Goal: Task Accomplishment & Management: Use online tool/utility

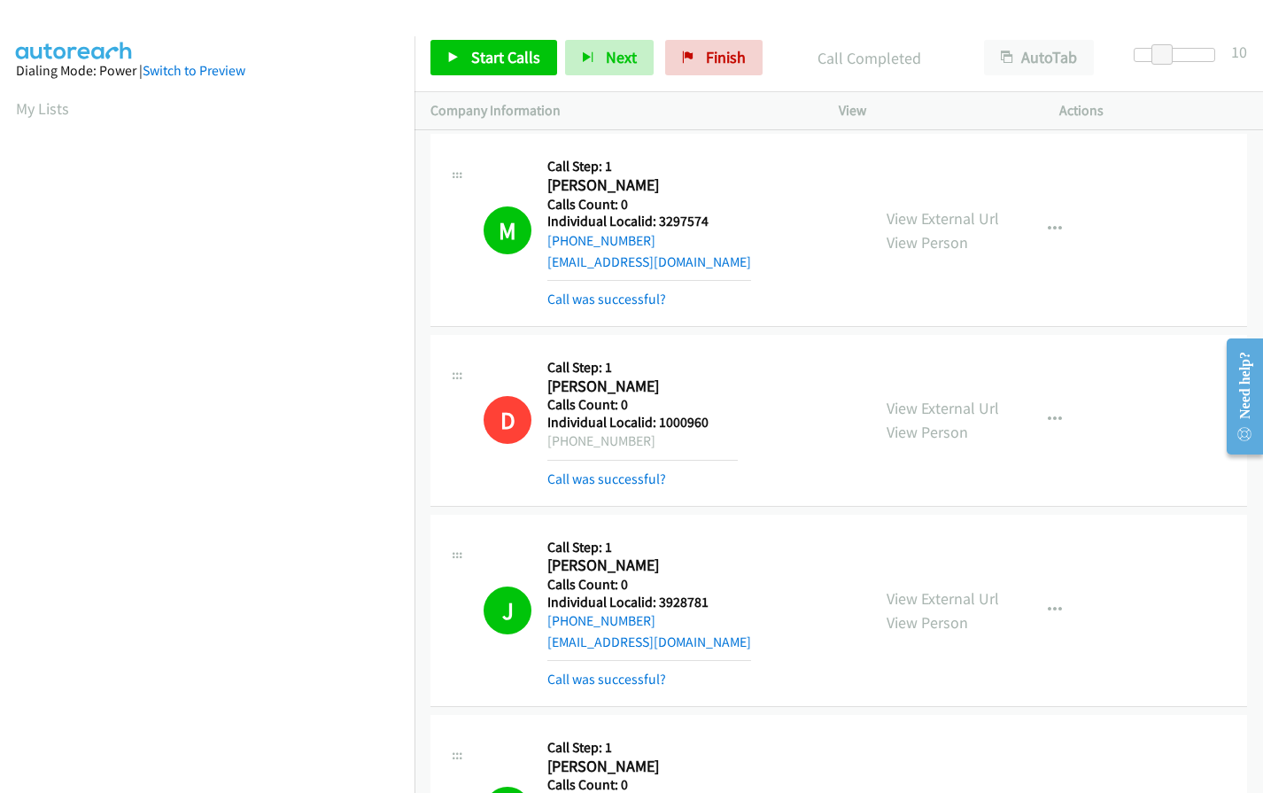
scroll to position [200, 0]
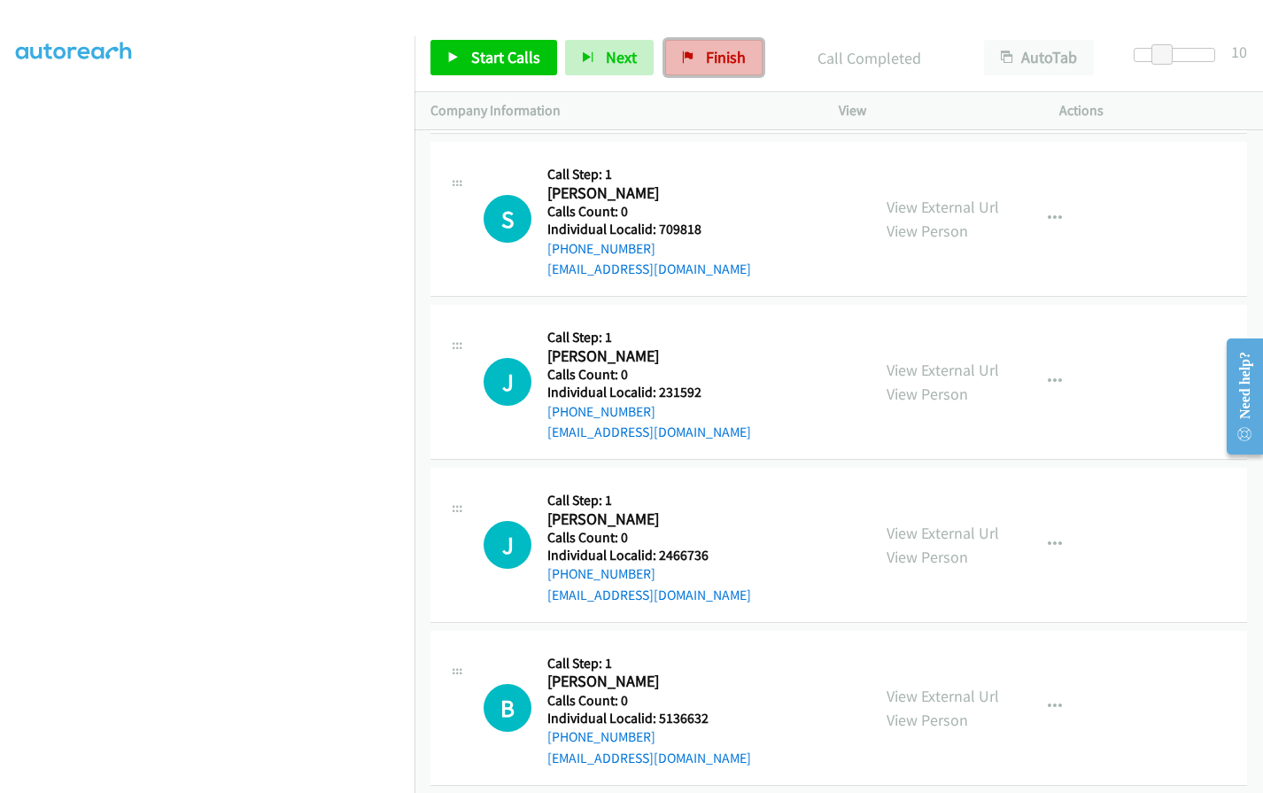
click at [741, 48] on link "Finish" at bounding box center [713, 57] width 97 height 35
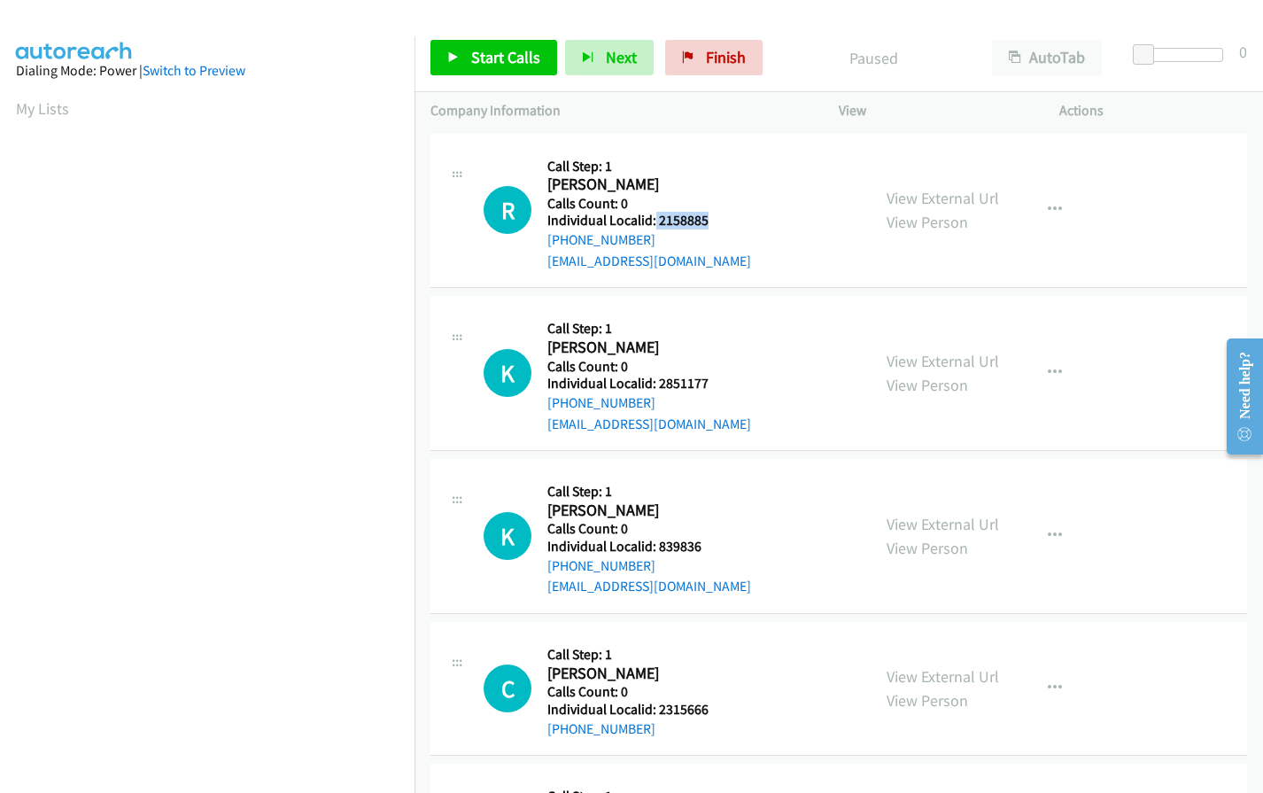
drag, startPoint x: 654, startPoint y: 223, endPoint x: 707, endPoint y: 220, distance: 53.2
click at [708, 220] on div "R Callback Scheduled Call Step: 1 [PERSON_NAME] America/Los_Angeles Calls Count…" at bounding box center [668, 211] width 371 height 122
copy h5 "2158885"
drag, startPoint x: 664, startPoint y: 386, endPoint x: 708, endPoint y: 383, distance: 43.5
click at [715, 383] on div "K Callback Scheduled Call Step: 1 [PERSON_NAME] America/New_York Calls Count: 0…" at bounding box center [668, 373] width 371 height 122
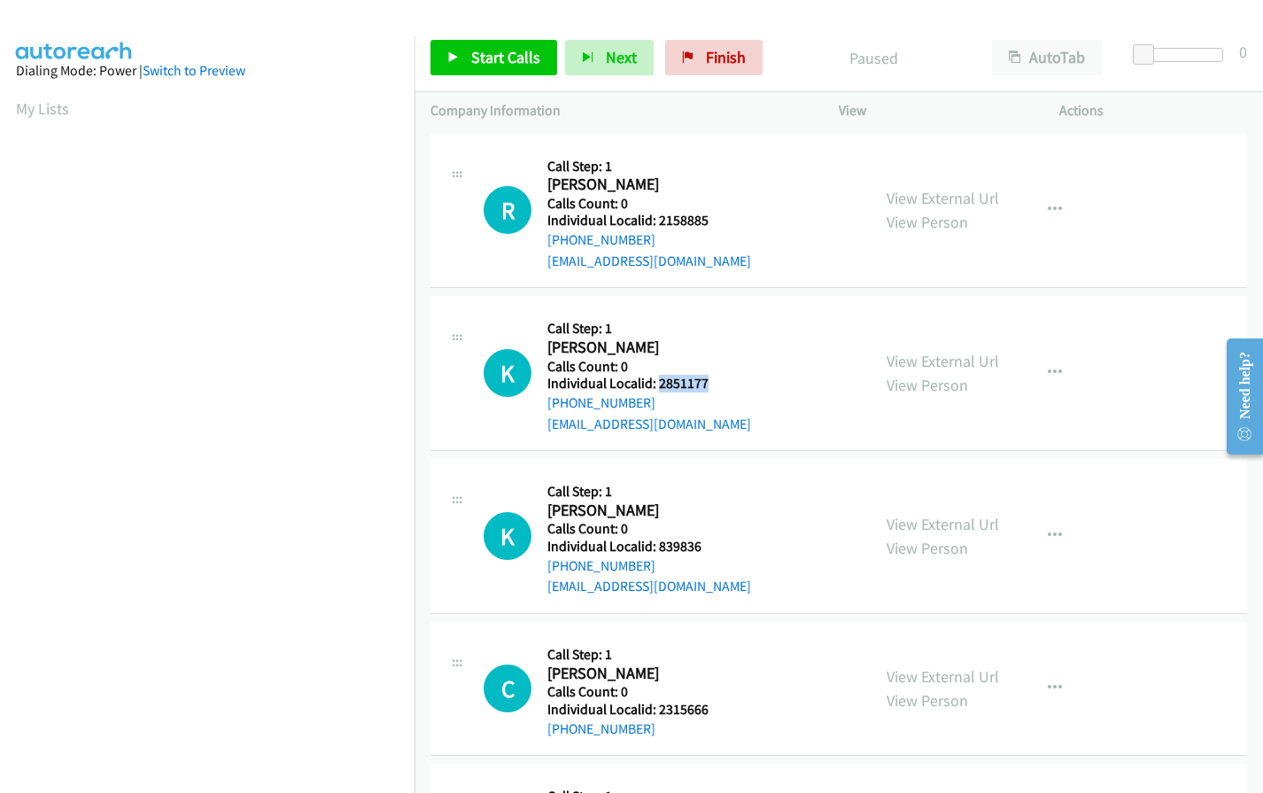
copy h5 "2851177"
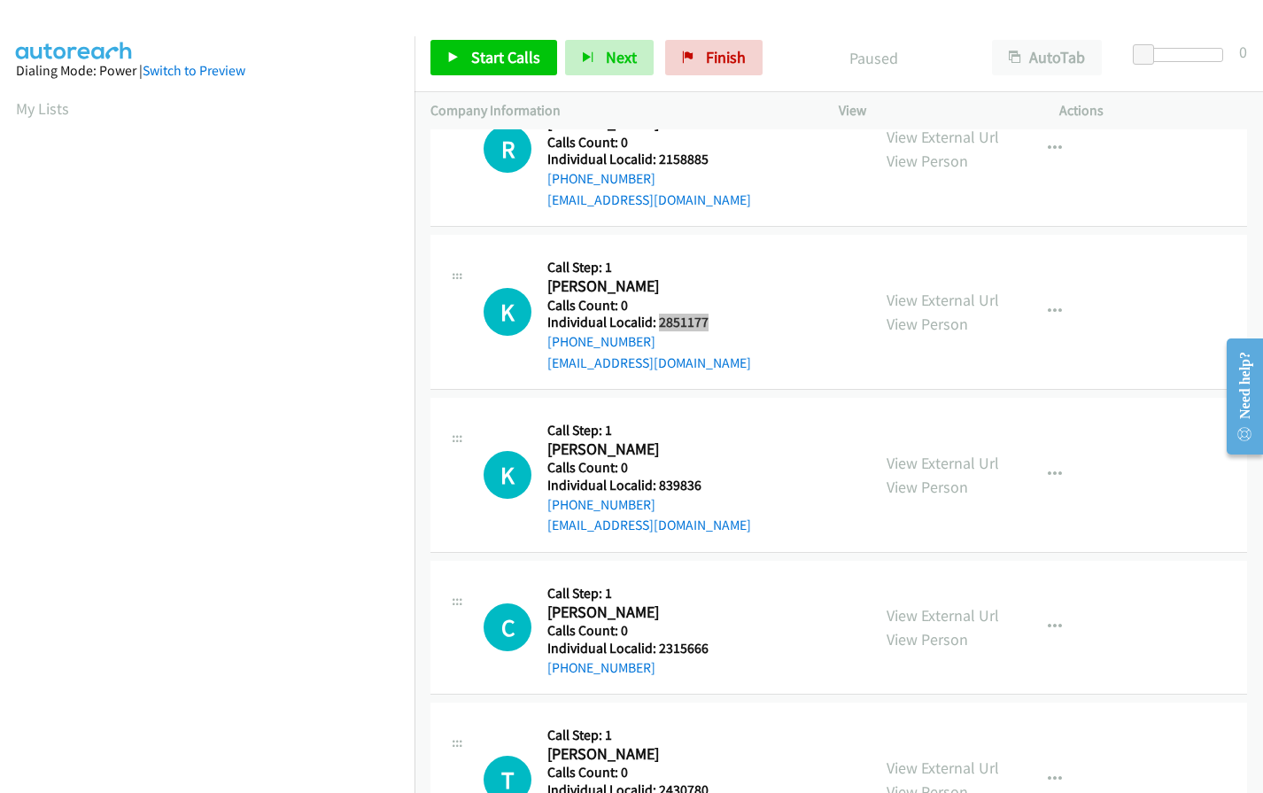
scroll to position [177, 0]
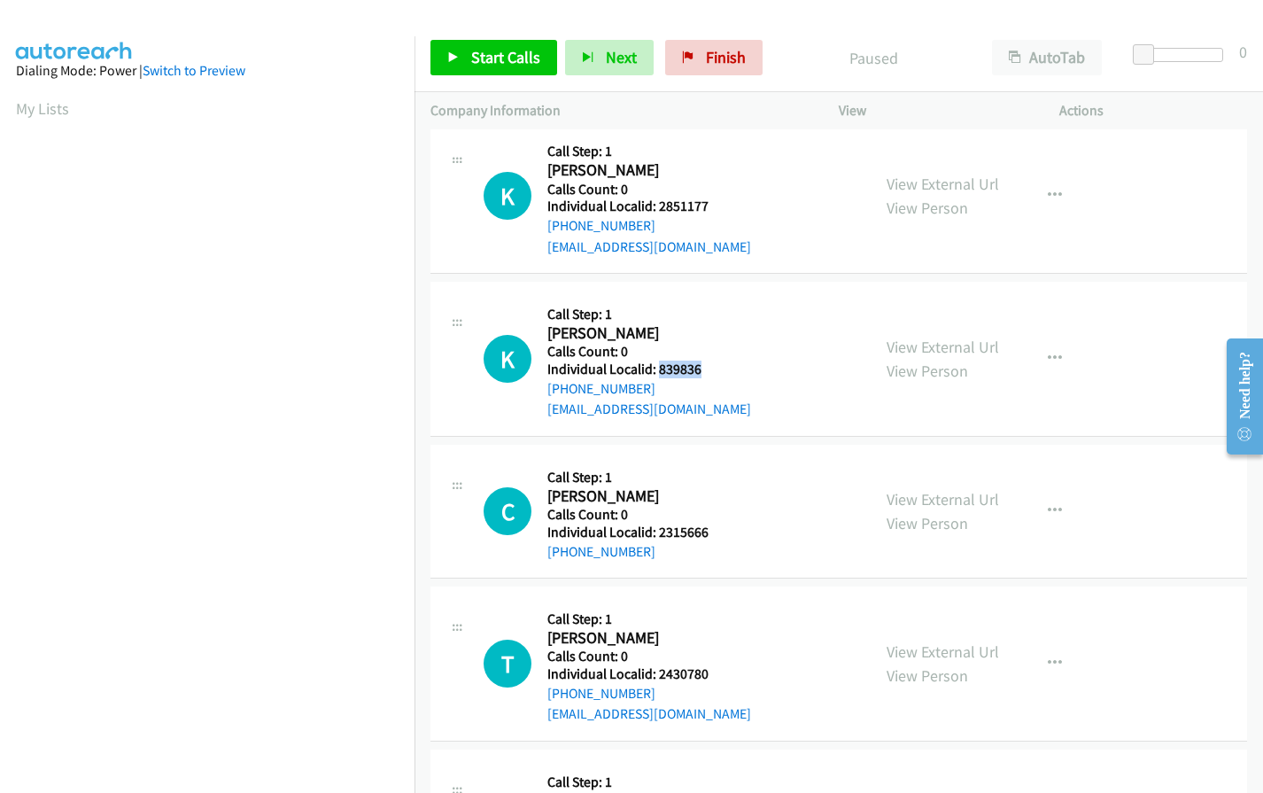
drag, startPoint x: 658, startPoint y: 368, endPoint x: 715, endPoint y: 362, distance: 57.9
click at [715, 362] on div "K Callback Scheduled Call Step: 1 [PERSON_NAME] America/New_York Calls Count: 0…" at bounding box center [668, 359] width 371 height 122
copy h5 "839836"
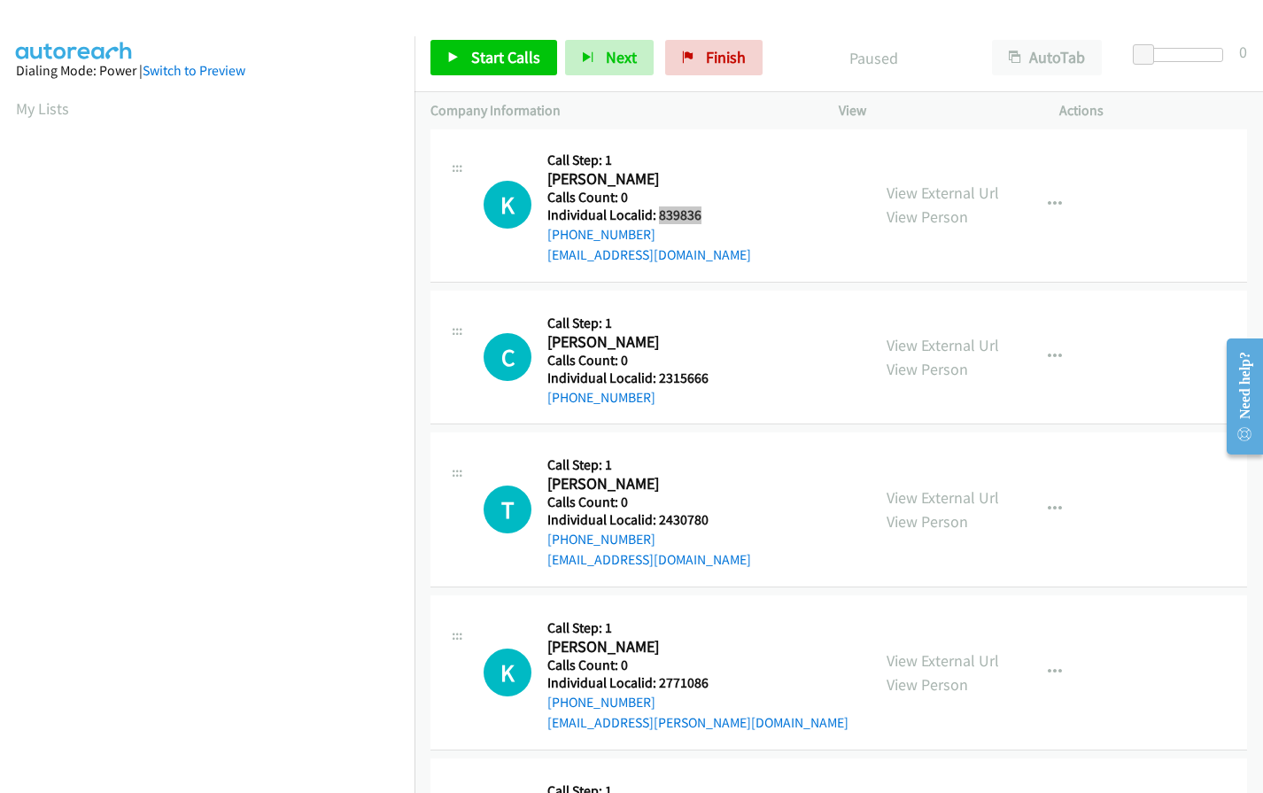
scroll to position [332, 0]
drag, startPoint x: 672, startPoint y: 376, endPoint x: 712, endPoint y: 375, distance: 39.9
click at [712, 375] on div "C Callback Scheduled Call Step: 1 [PERSON_NAME] America/New_York Calls Count: 0…" at bounding box center [668, 356] width 371 height 101
copy h5 "2315666"
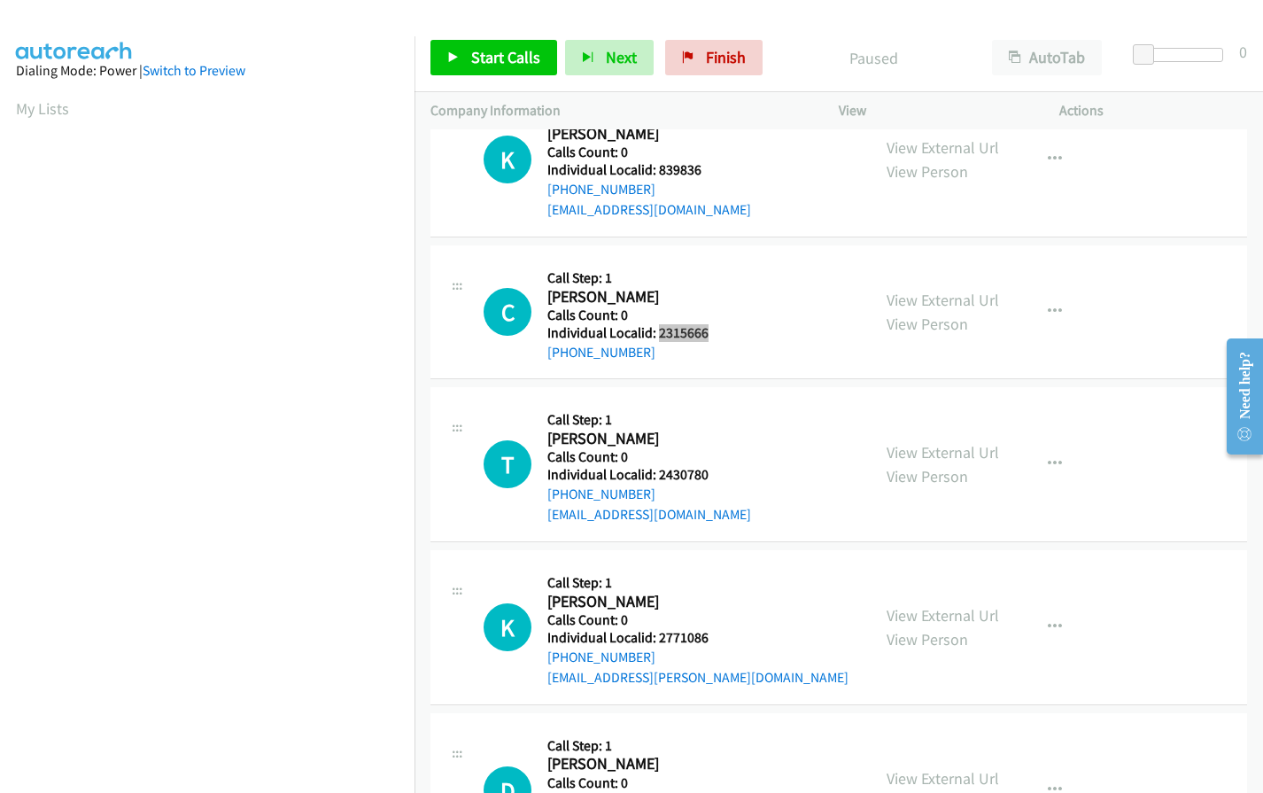
scroll to position [531, 0]
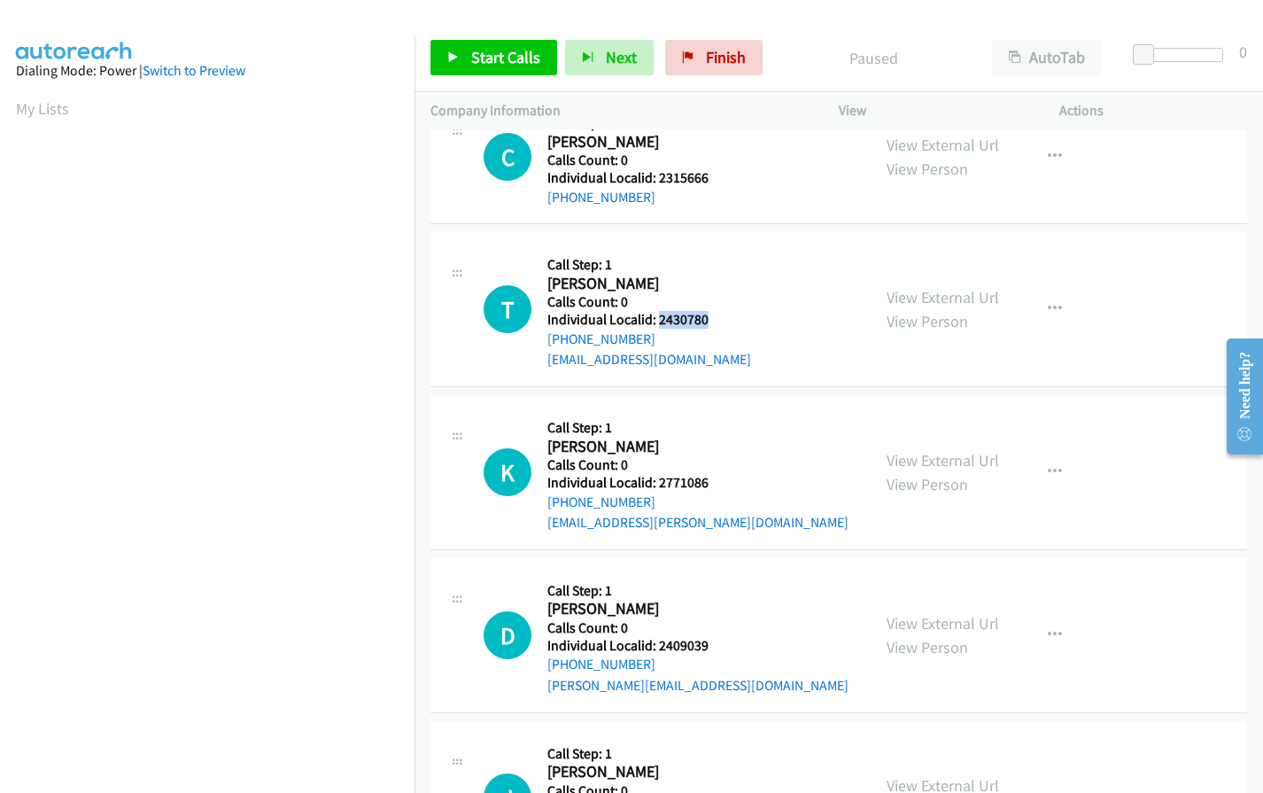
drag, startPoint x: 665, startPoint y: 323, endPoint x: 717, endPoint y: 321, distance: 52.3
click at [717, 321] on div "T Callback Scheduled Call Step: 1 [PERSON_NAME] America/[GEOGRAPHIC_DATA] Calls…" at bounding box center [668, 309] width 371 height 122
copy h5 "2430780"
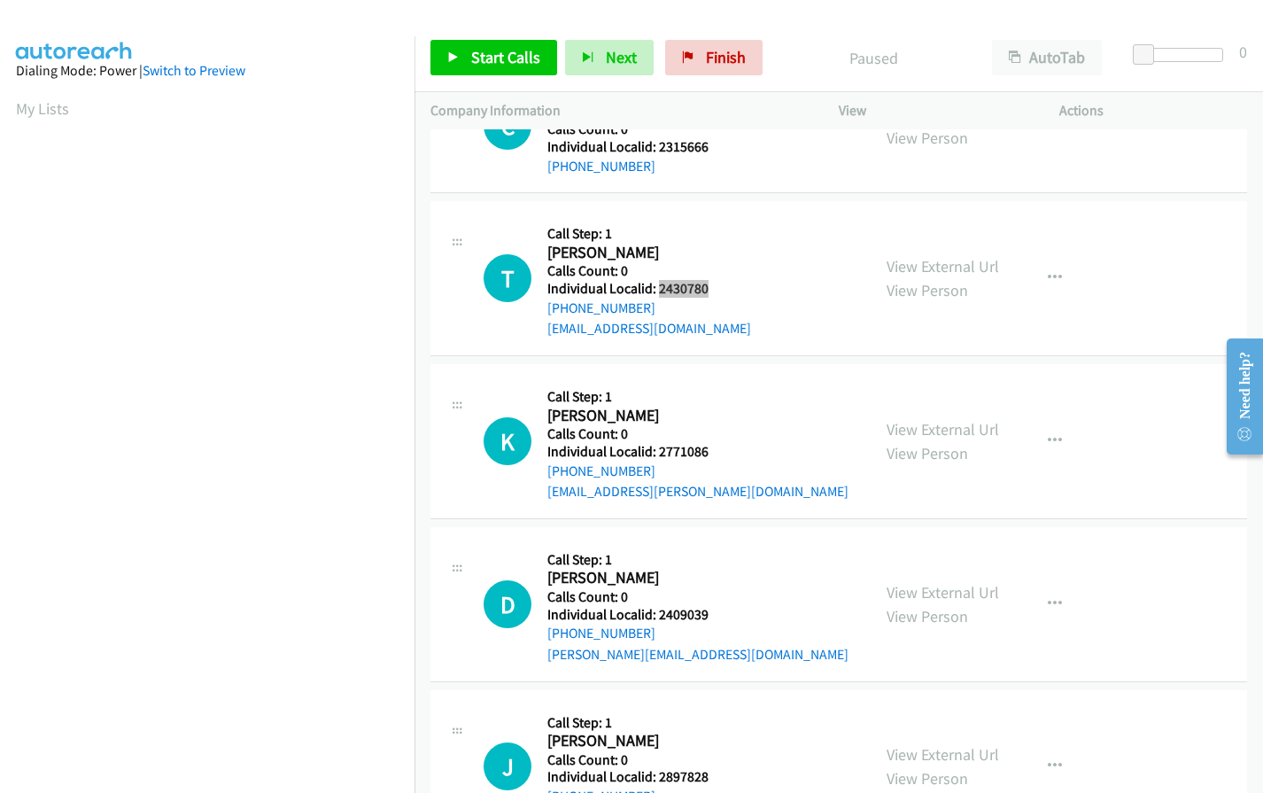
scroll to position [598, 0]
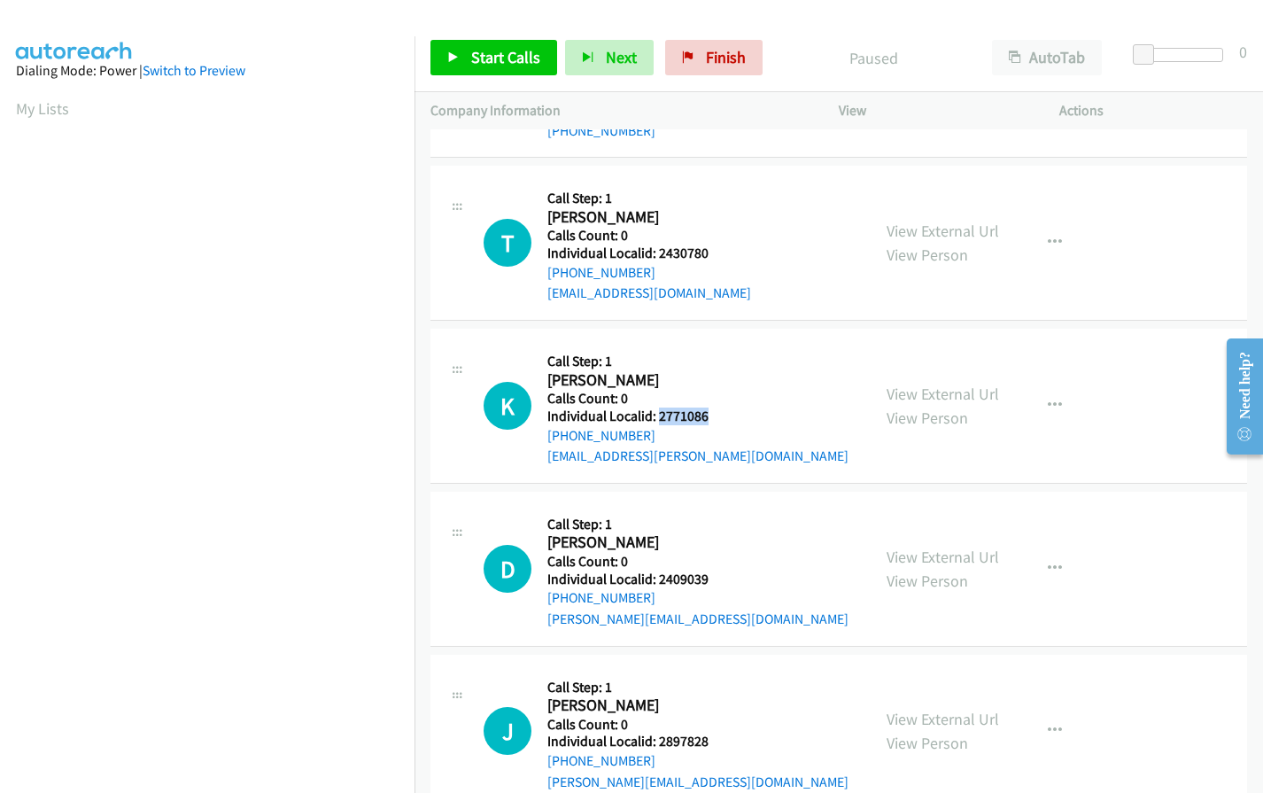
drag, startPoint x: 657, startPoint y: 408, endPoint x: 710, endPoint y: 414, distance: 53.4
click at [710, 414] on div "K Callback Scheduled Call Step: 1 [PERSON_NAME] America/New_York Calls Count: 0…" at bounding box center [668, 405] width 371 height 122
copy h5 "2771086"
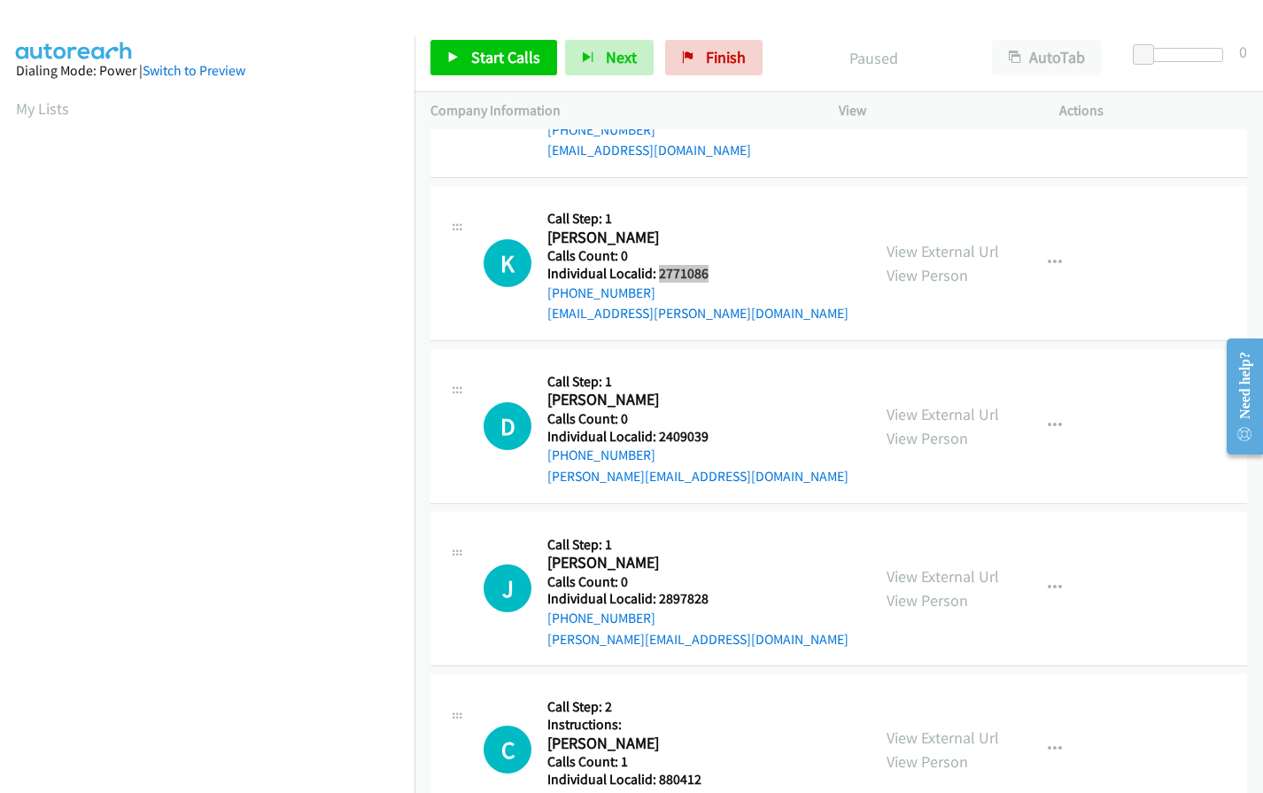
scroll to position [753, 0]
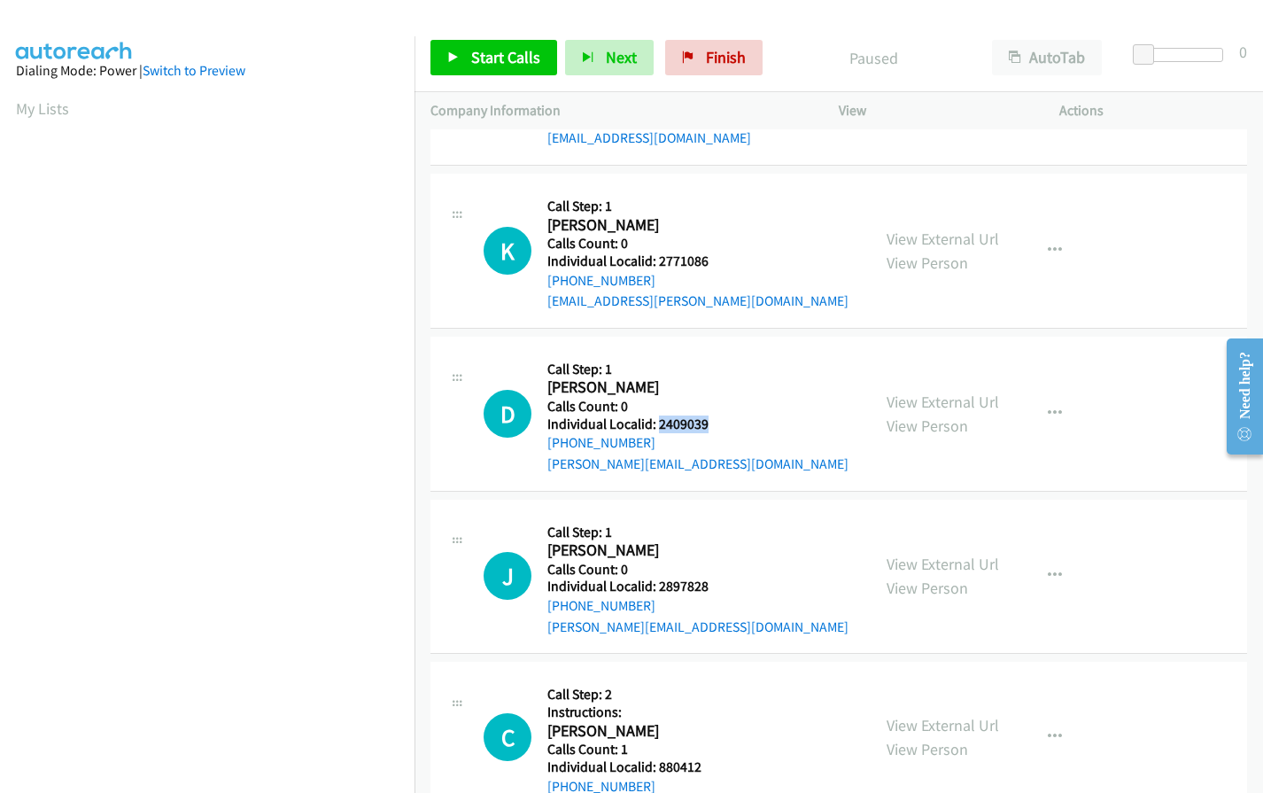
drag, startPoint x: 666, startPoint y: 420, endPoint x: 730, endPoint y: 425, distance: 64.0
click at [730, 425] on div "D Callback Scheduled Call Step: 1 [PERSON_NAME] America/New_York Calls Count: 0…" at bounding box center [668, 413] width 371 height 122
copy h5 "2409039"
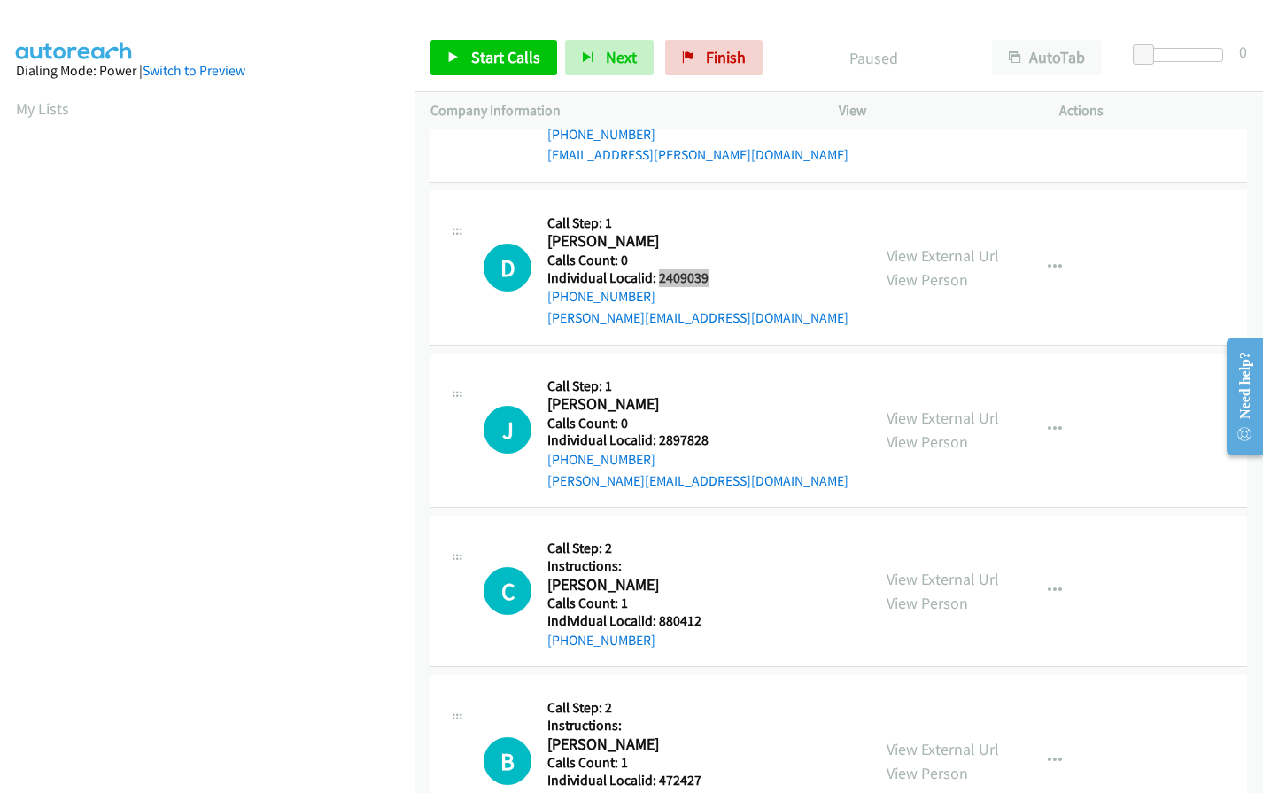
scroll to position [908, 0]
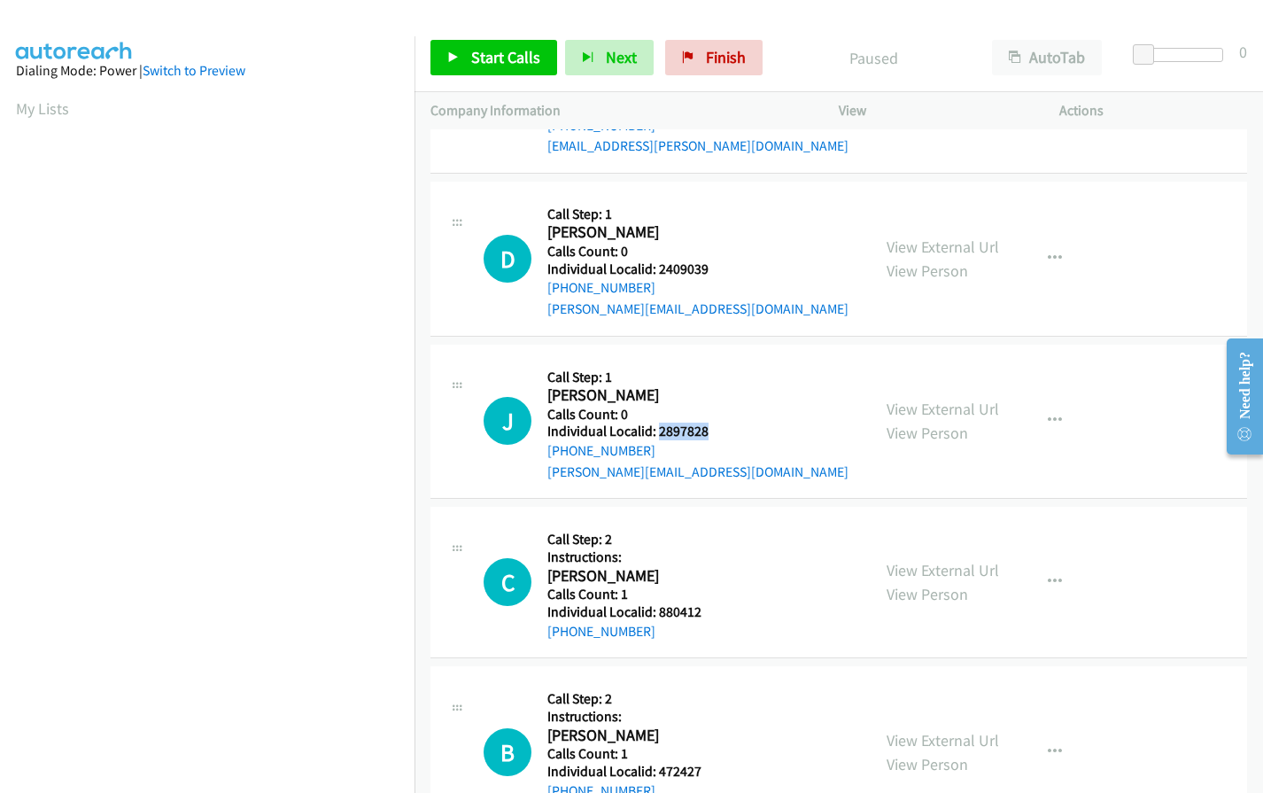
drag, startPoint x: 656, startPoint y: 431, endPoint x: 708, endPoint y: 429, distance: 51.4
click at [708, 429] on div "J Callback Scheduled Call Step: 1 [PERSON_NAME] America/New_York Calls Count: 0…" at bounding box center [668, 421] width 371 height 122
copy h5 "2897828"
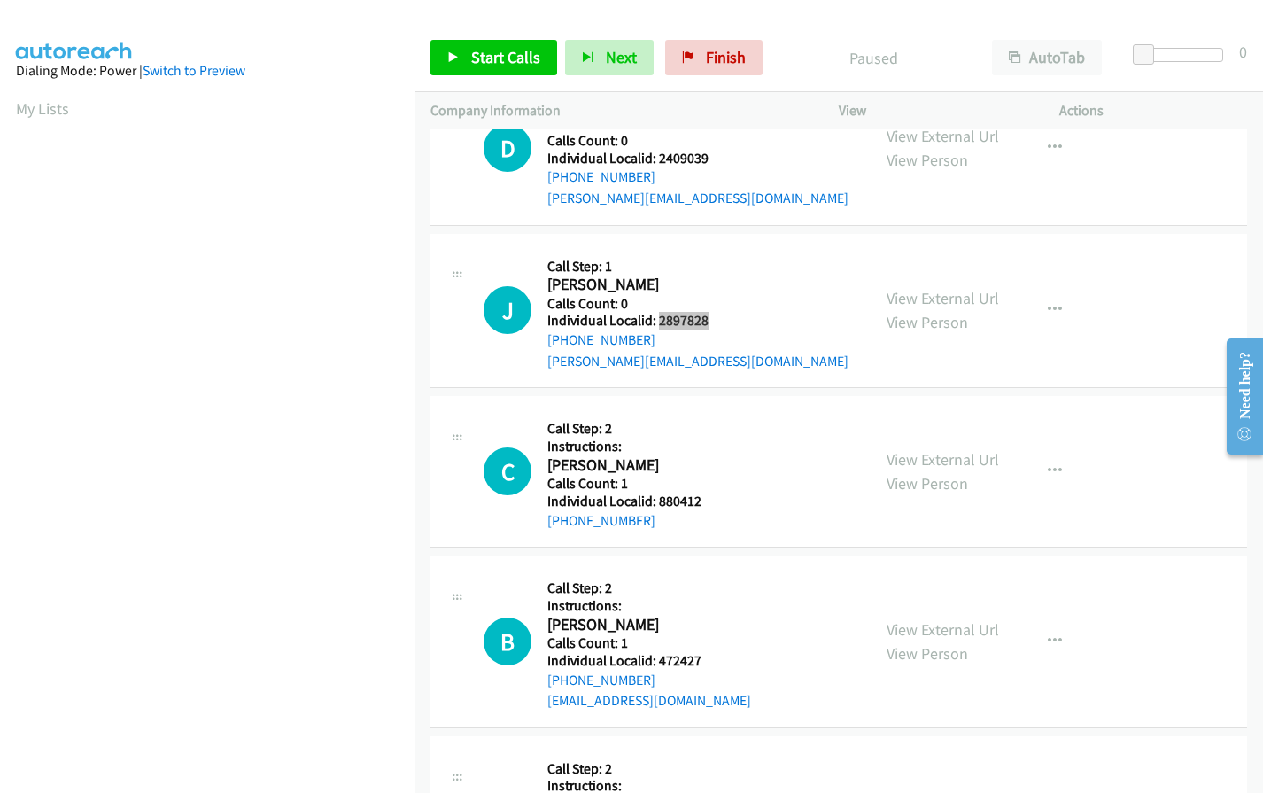
scroll to position [1063, 0]
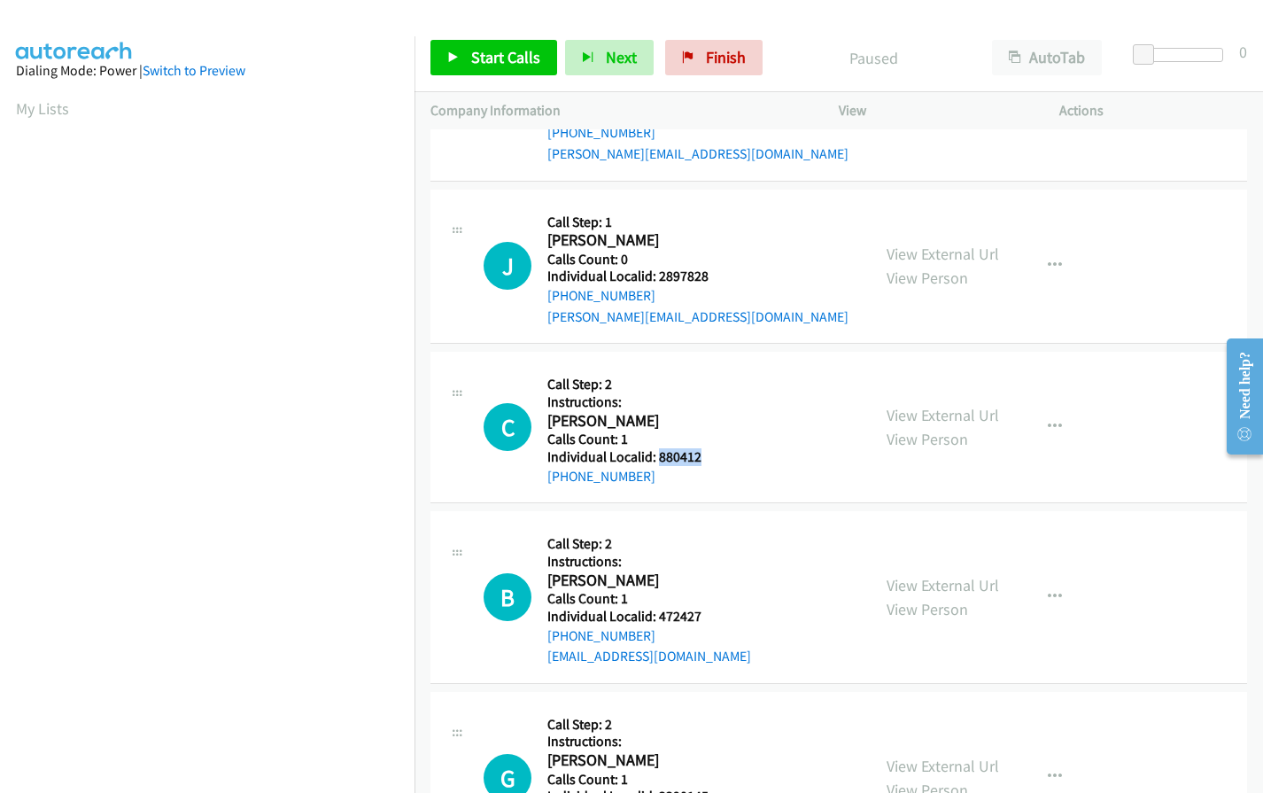
drag, startPoint x: 655, startPoint y: 453, endPoint x: 703, endPoint y: 457, distance: 47.9
click at [703, 457] on h5 "Individual Localid: 880412" at bounding box center [626, 457] width 158 height 18
copy h5 "880412"
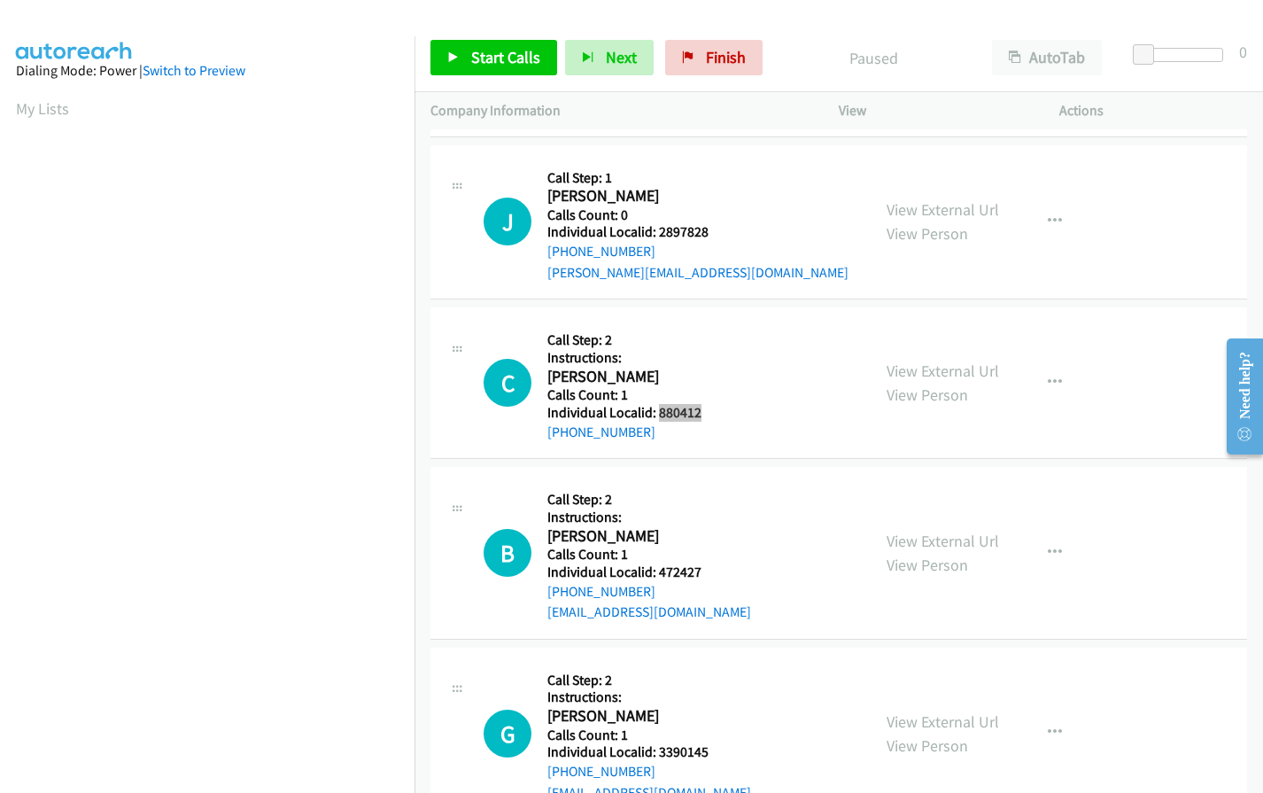
scroll to position [1195, 0]
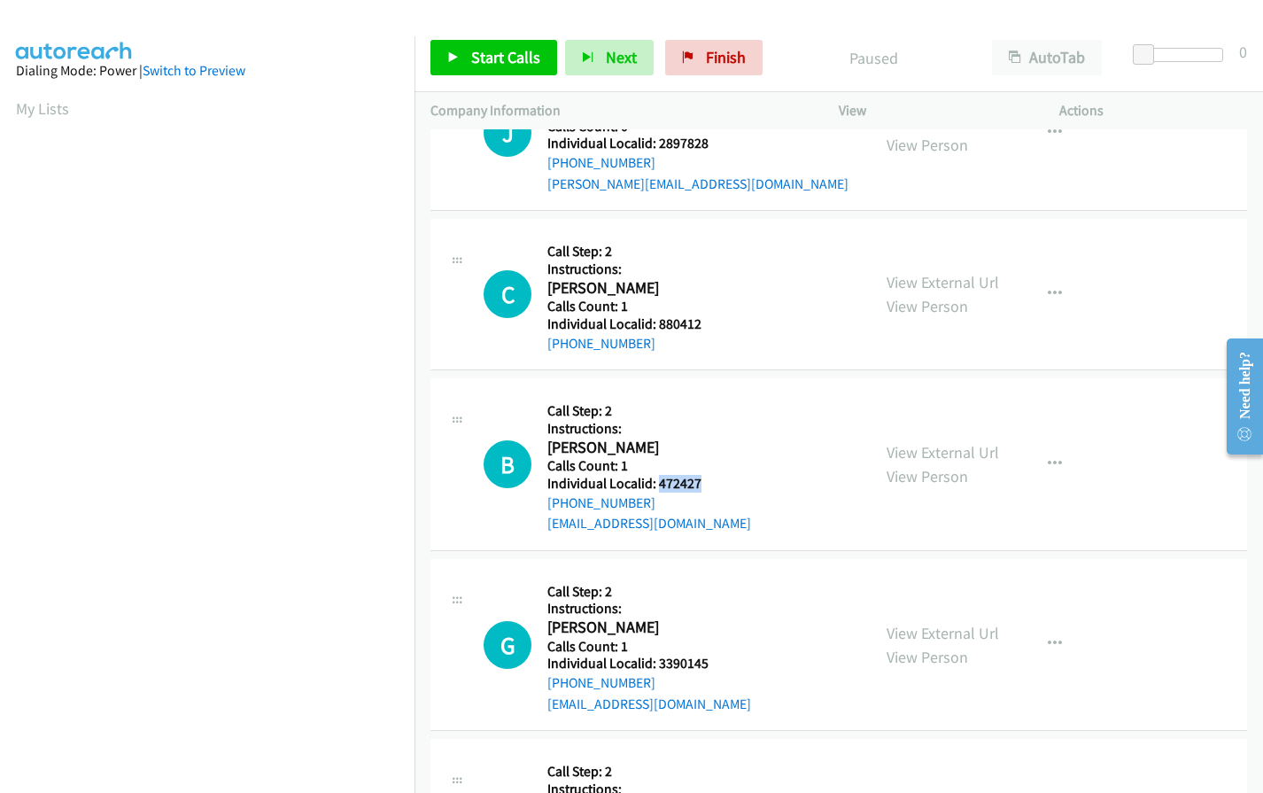
drag, startPoint x: 659, startPoint y: 484, endPoint x: 710, endPoint y: 482, distance: 51.4
click at [710, 482] on div "B Callback Scheduled Call Step: 2 Instructions: [PERSON_NAME] America/New_York …" at bounding box center [668, 464] width 371 height 140
copy h5 "472427"
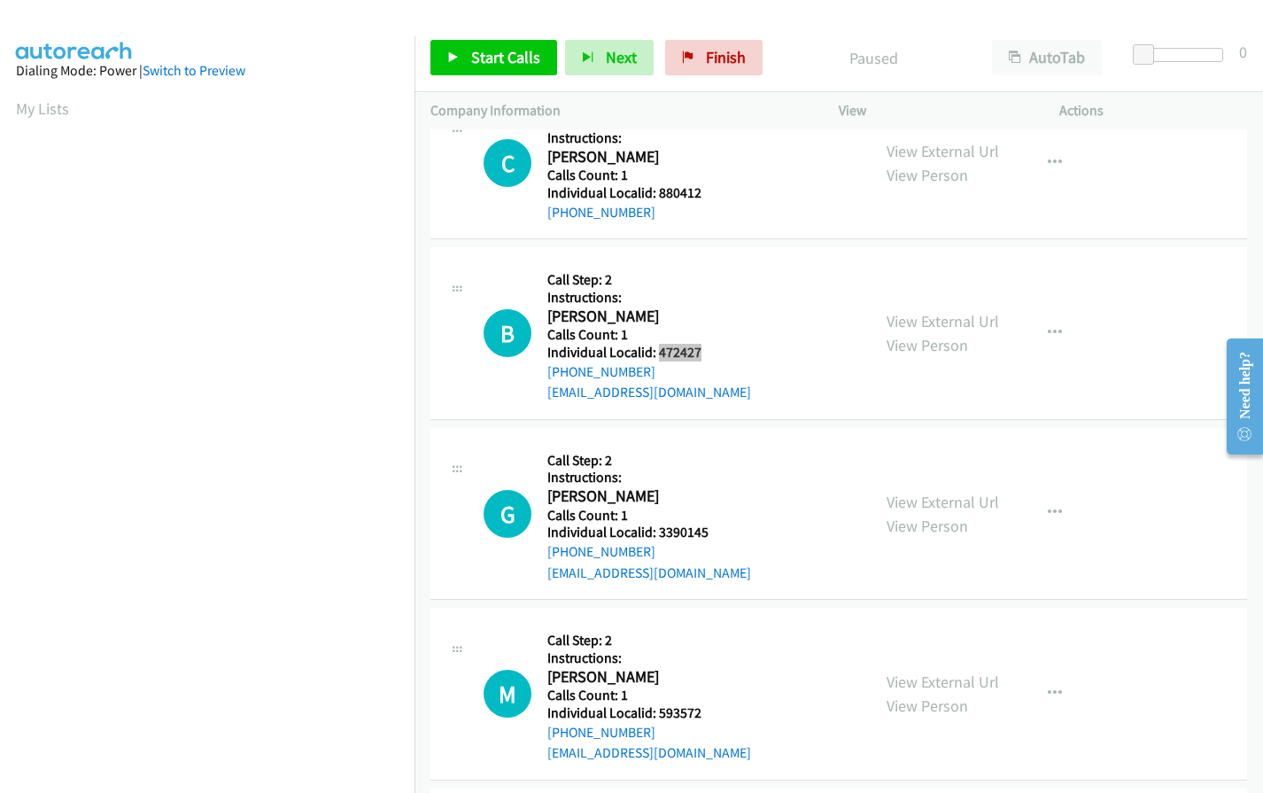
scroll to position [1328, 0]
drag, startPoint x: 660, startPoint y: 532, endPoint x: 719, endPoint y: 530, distance: 59.4
click at [719, 530] on div "G Callback Scheduled Call Step: 2 Instructions: [PERSON_NAME] America/New_York …" at bounding box center [668, 512] width 371 height 140
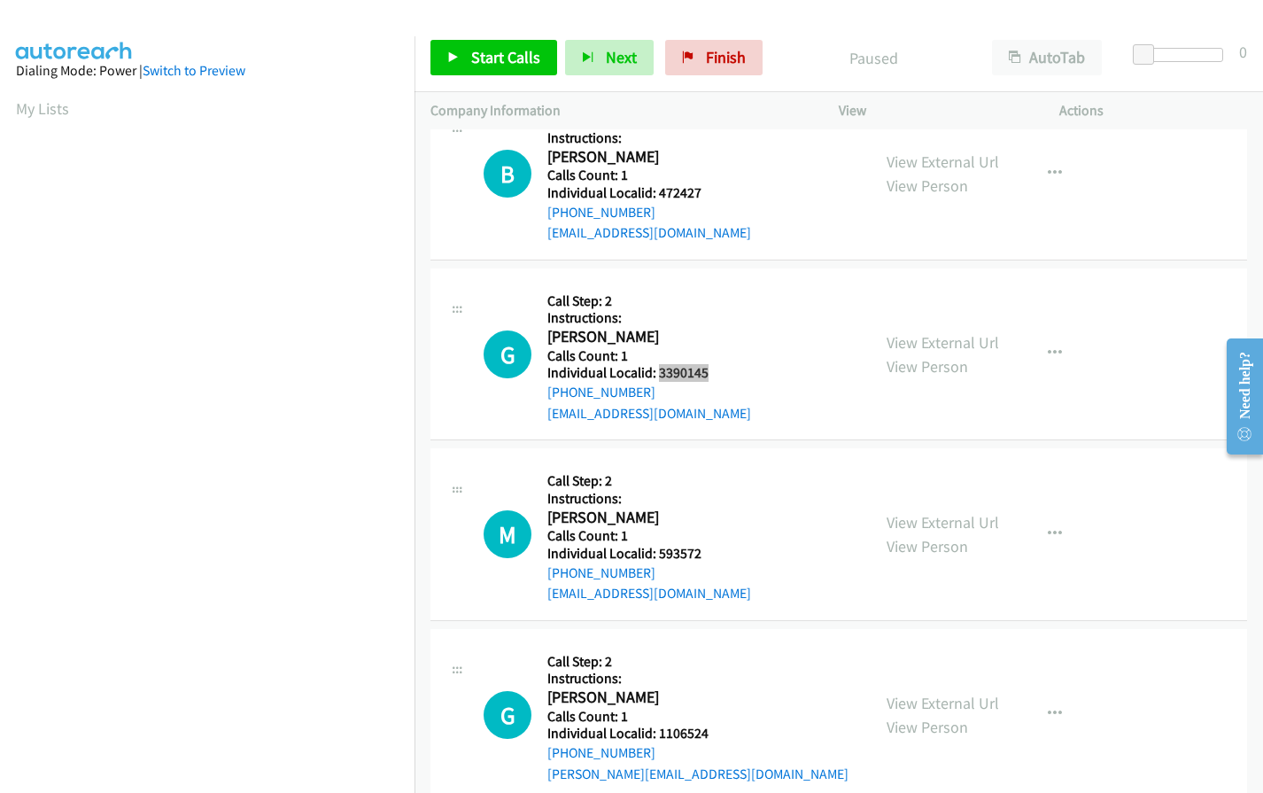
scroll to position [1505, 0]
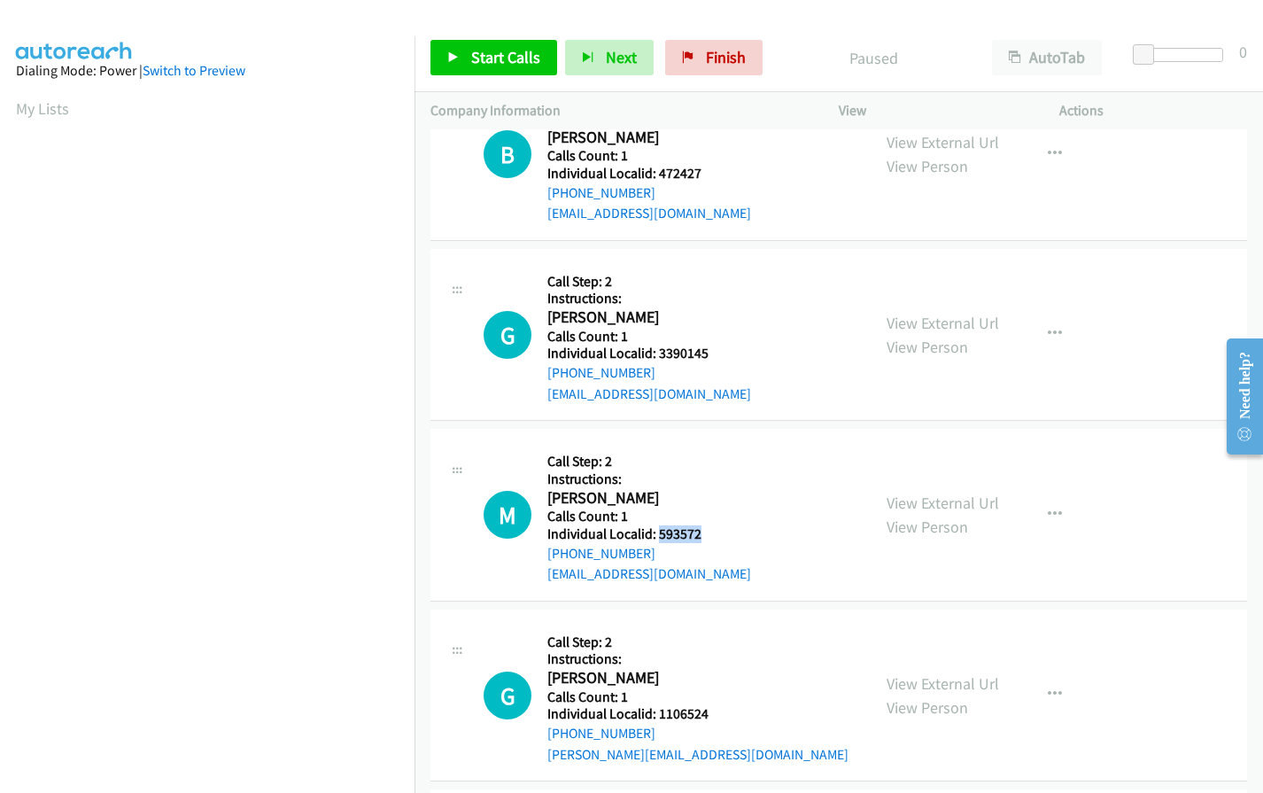
drag, startPoint x: 659, startPoint y: 533, endPoint x: 718, endPoint y: 535, distance: 59.4
click at [718, 535] on div "M Callback Scheduled Call Step: 2 Instructions: [PERSON_NAME] [GEOGRAPHIC_DATA]…" at bounding box center [668, 515] width 371 height 140
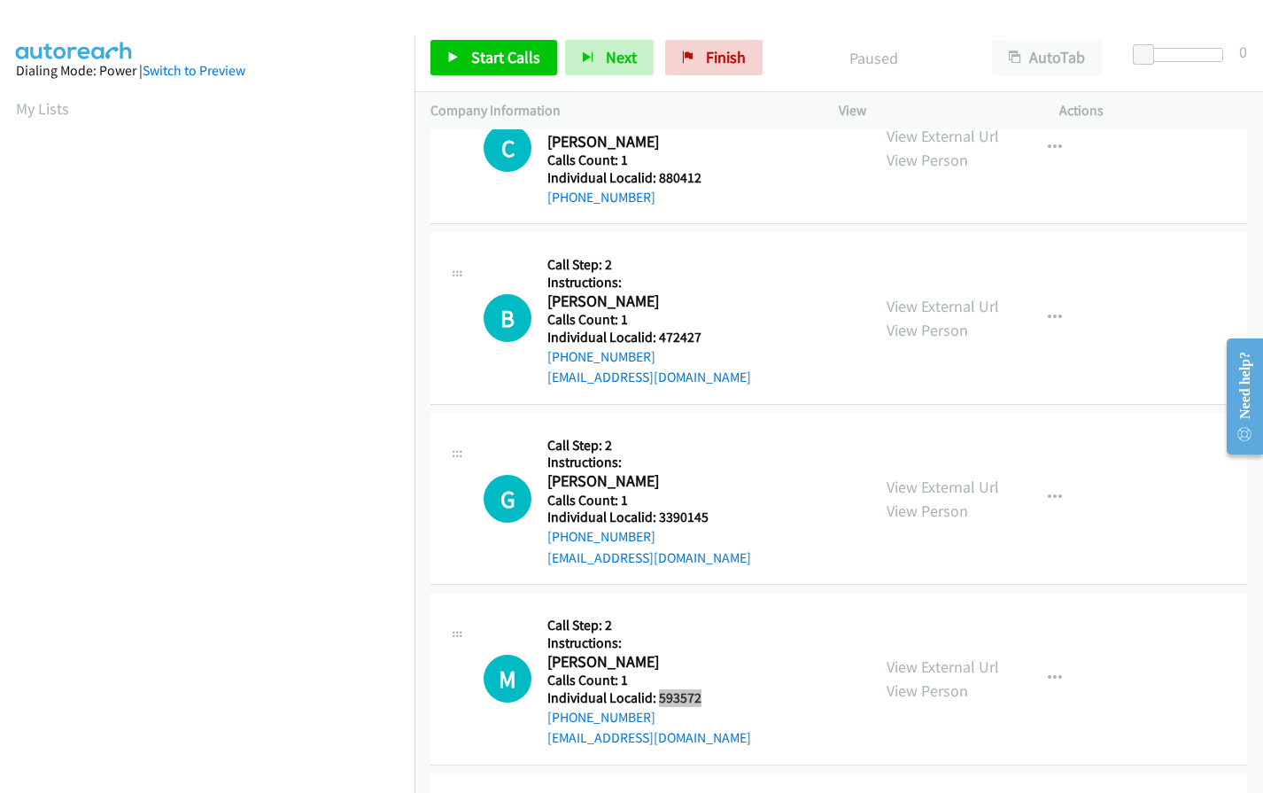
scroll to position [1350, 0]
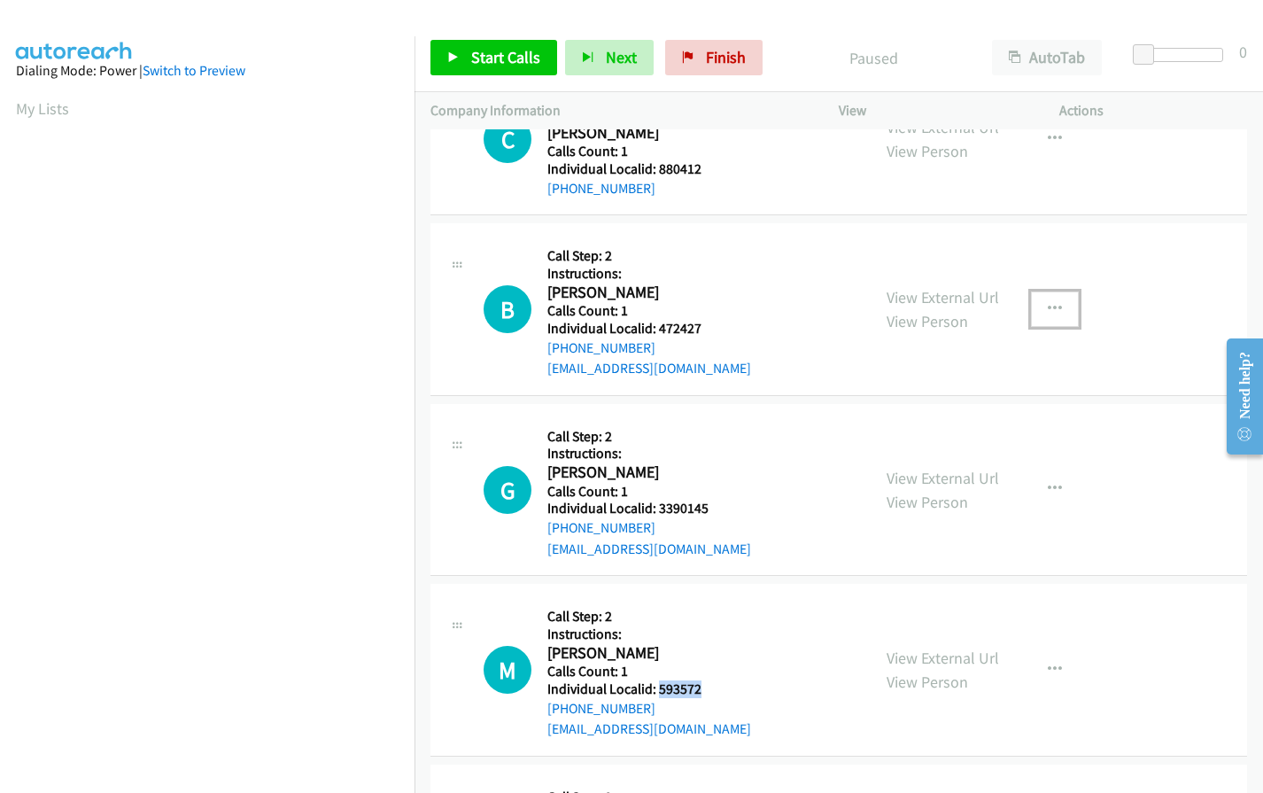
click at [1059, 306] on button "button" at bounding box center [1055, 308] width 48 height 35
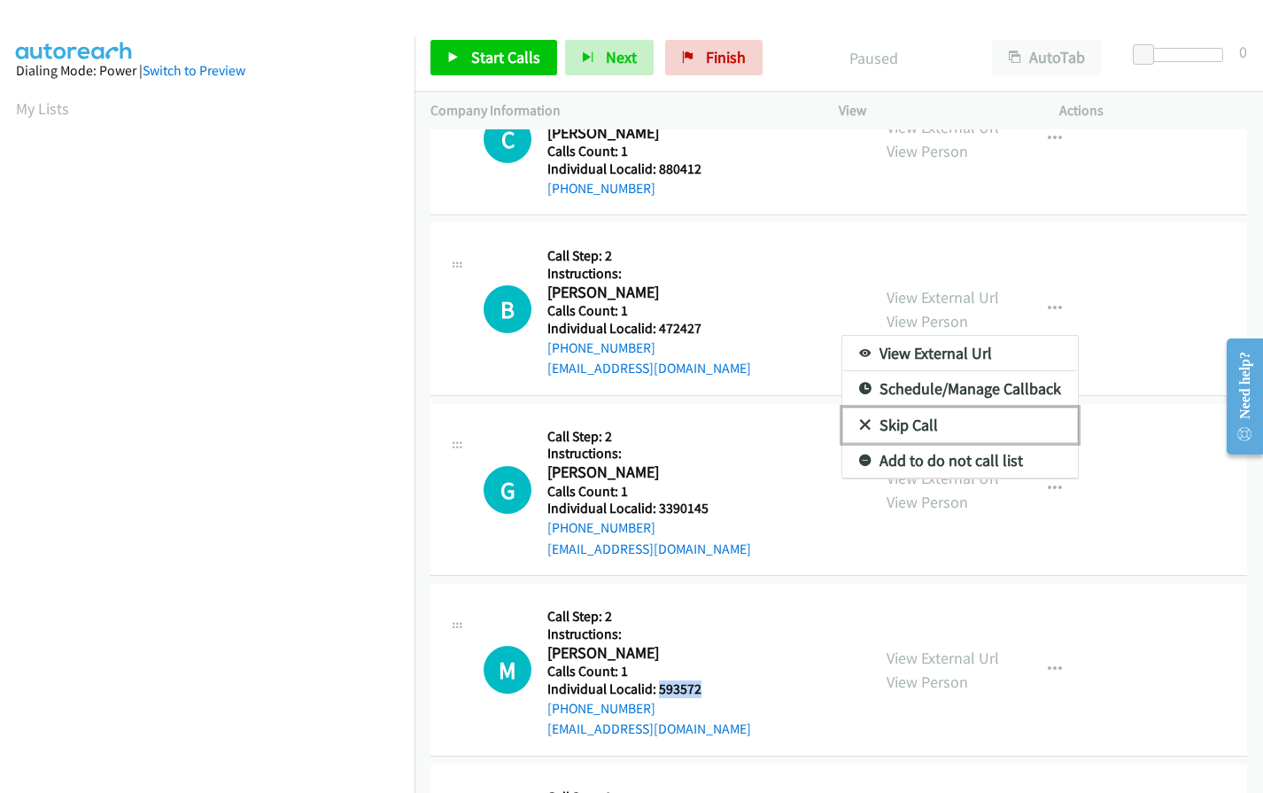
click at [855, 414] on link "Skip Call" at bounding box center [960, 424] width 236 height 35
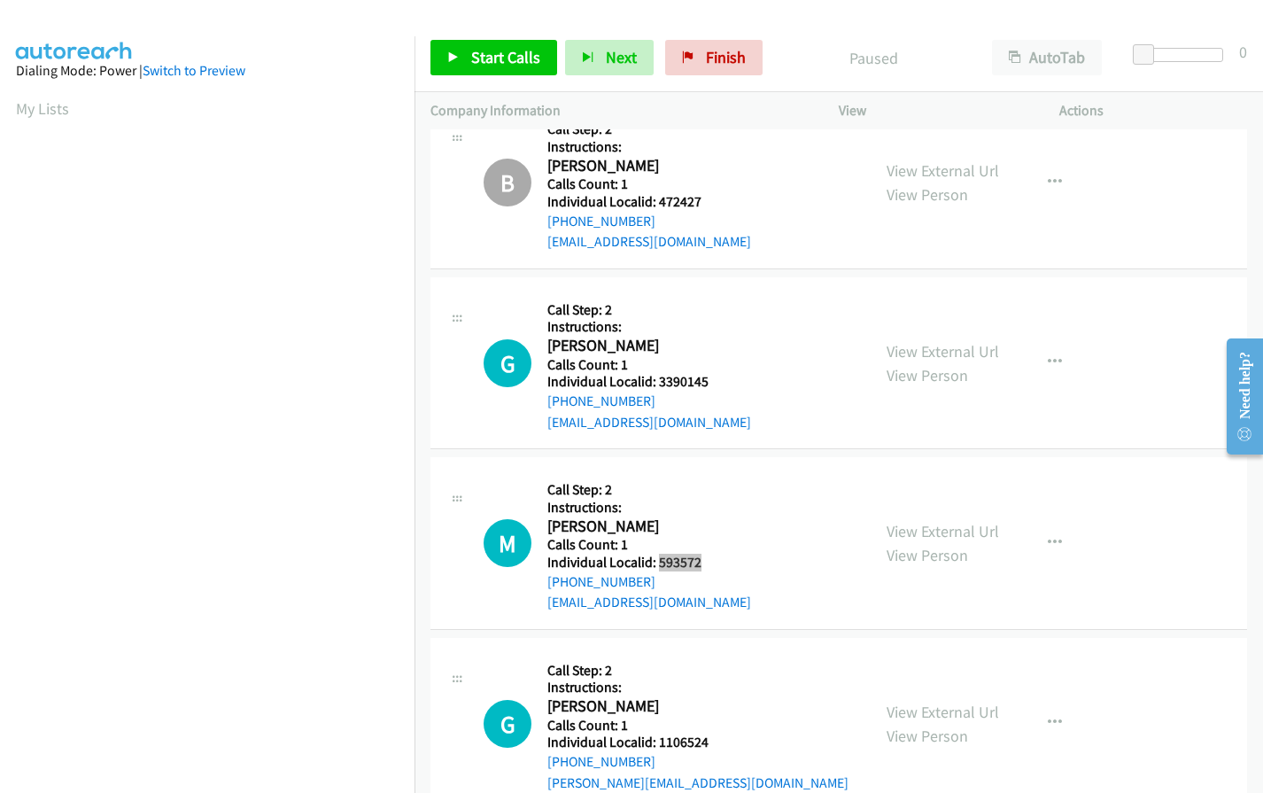
scroll to position [1483, 0]
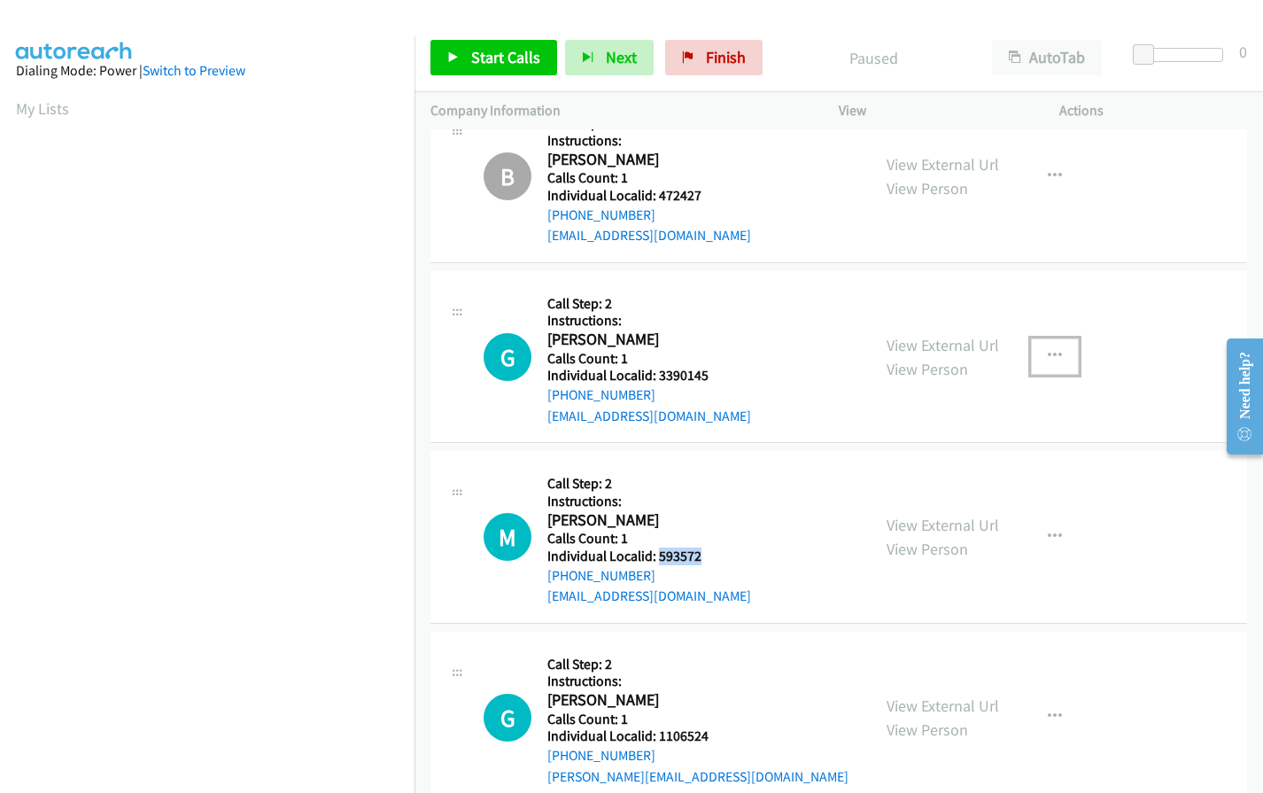
click at [1048, 351] on icon "button" at bounding box center [1055, 356] width 14 height 14
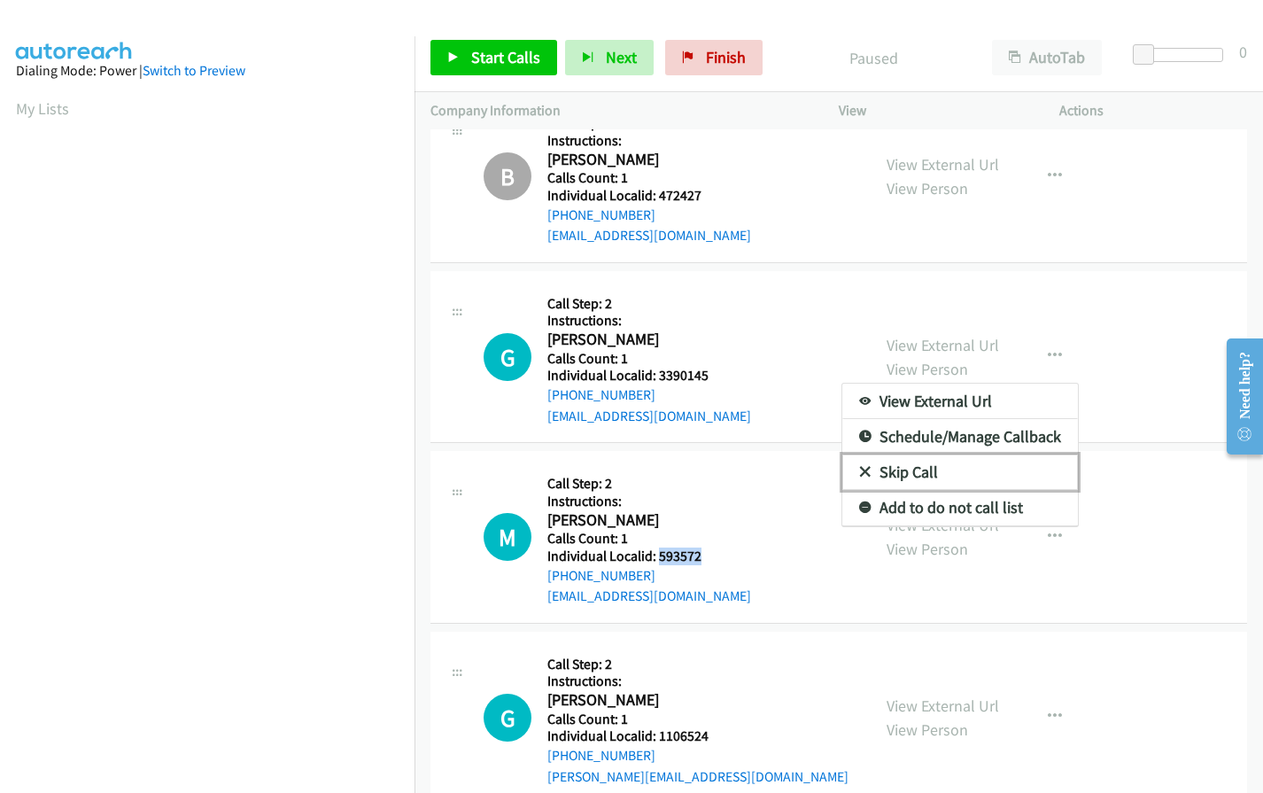
click at [847, 473] on link "Skip Call" at bounding box center [960, 471] width 236 height 35
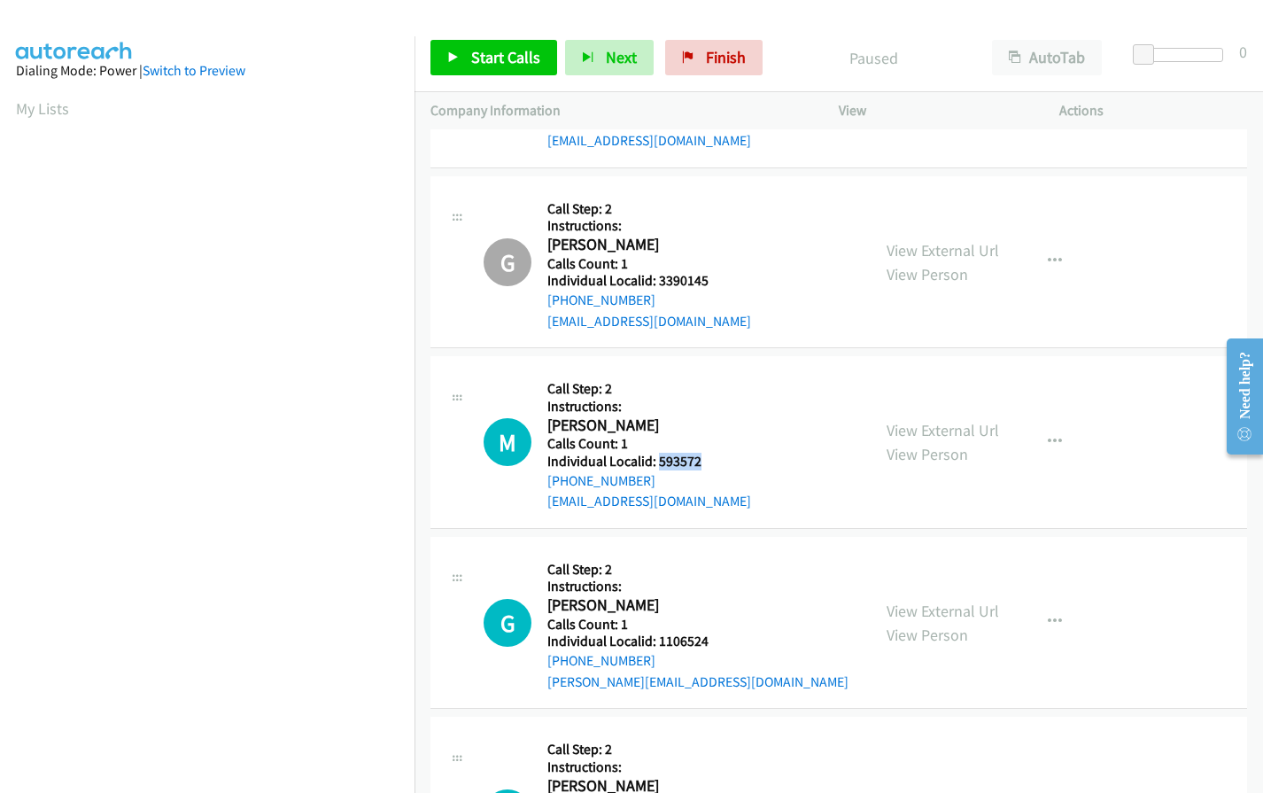
scroll to position [1594, 0]
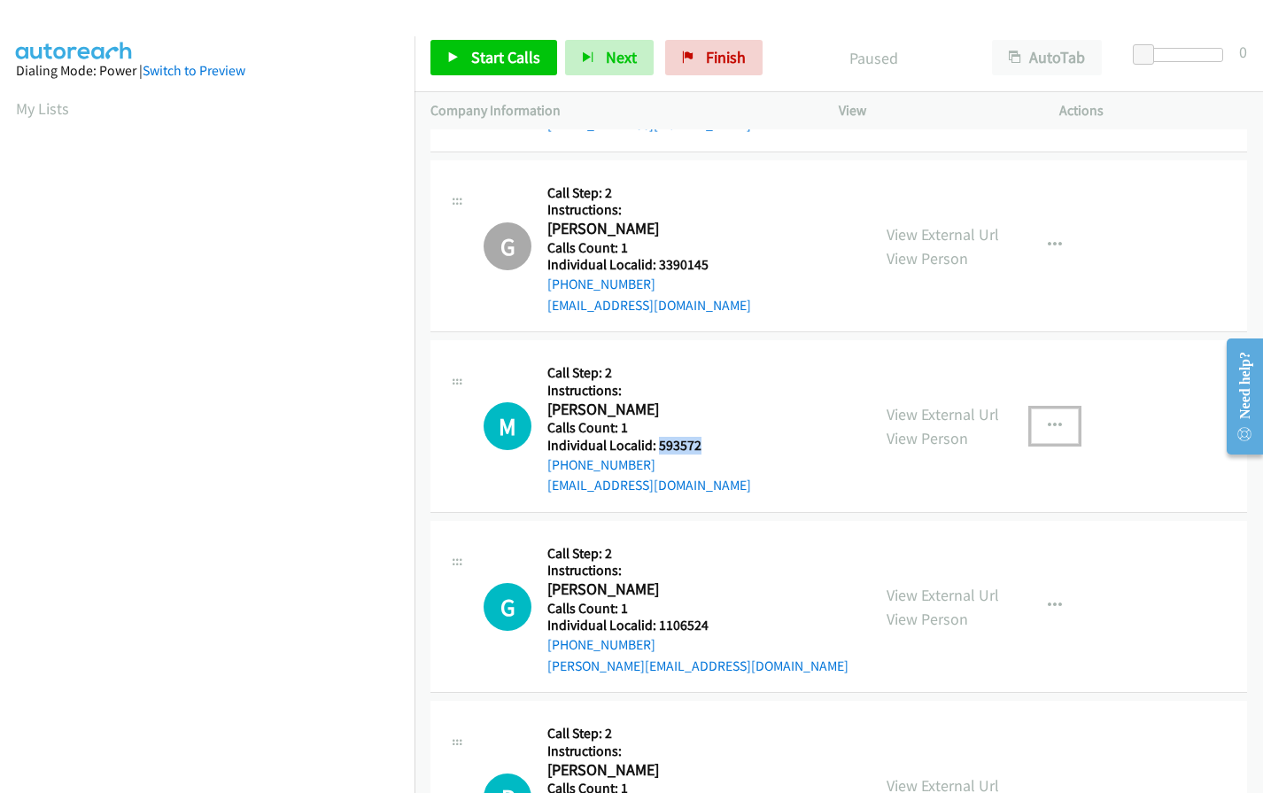
click at [1048, 429] on icon "button" at bounding box center [1055, 426] width 14 height 14
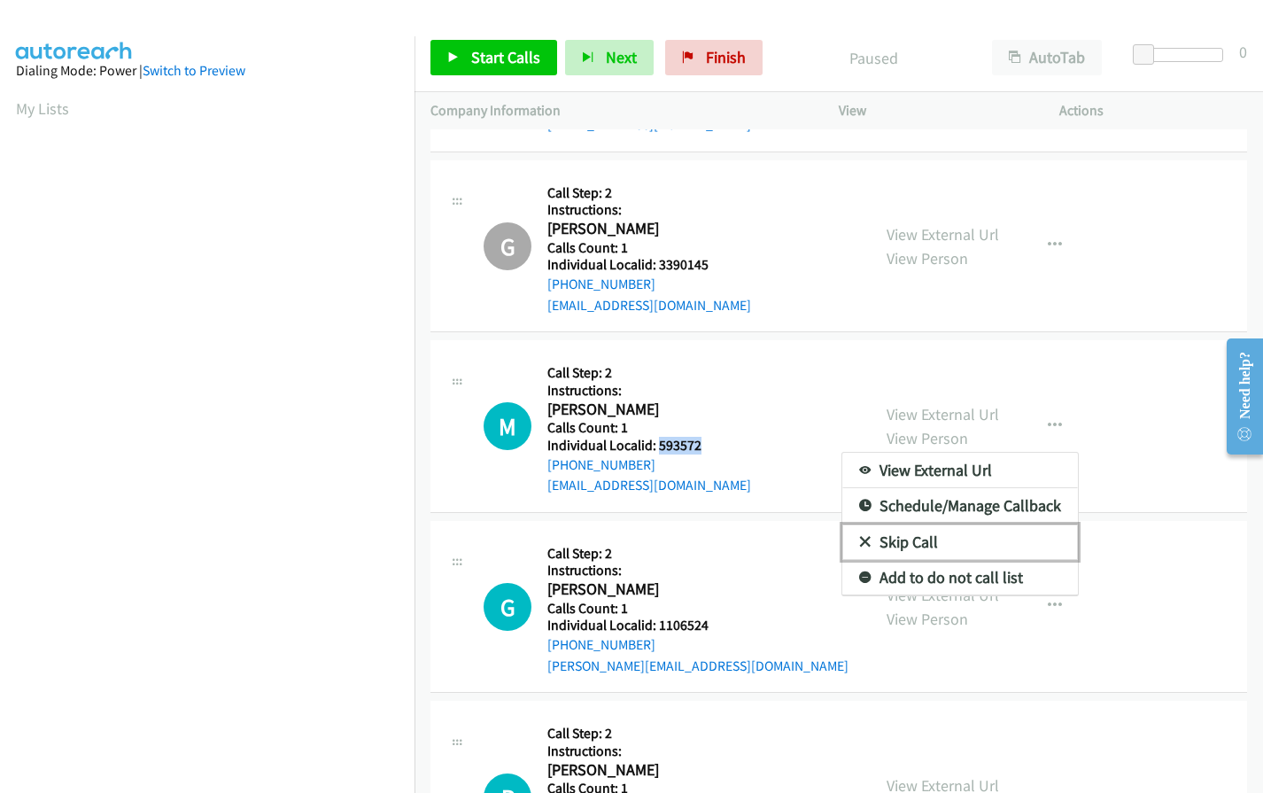
click at [859, 540] on icon at bounding box center [865, 543] width 12 height 12
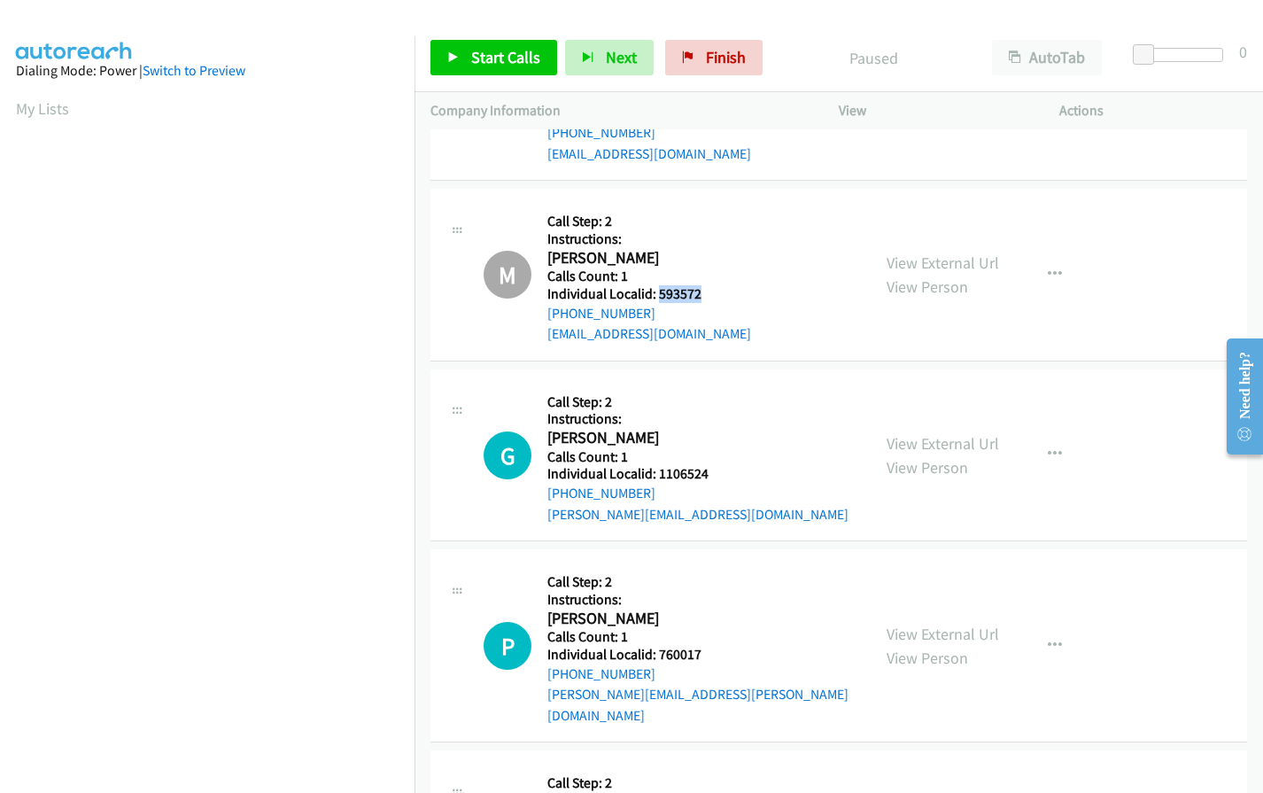
scroll to position [1881, 0]
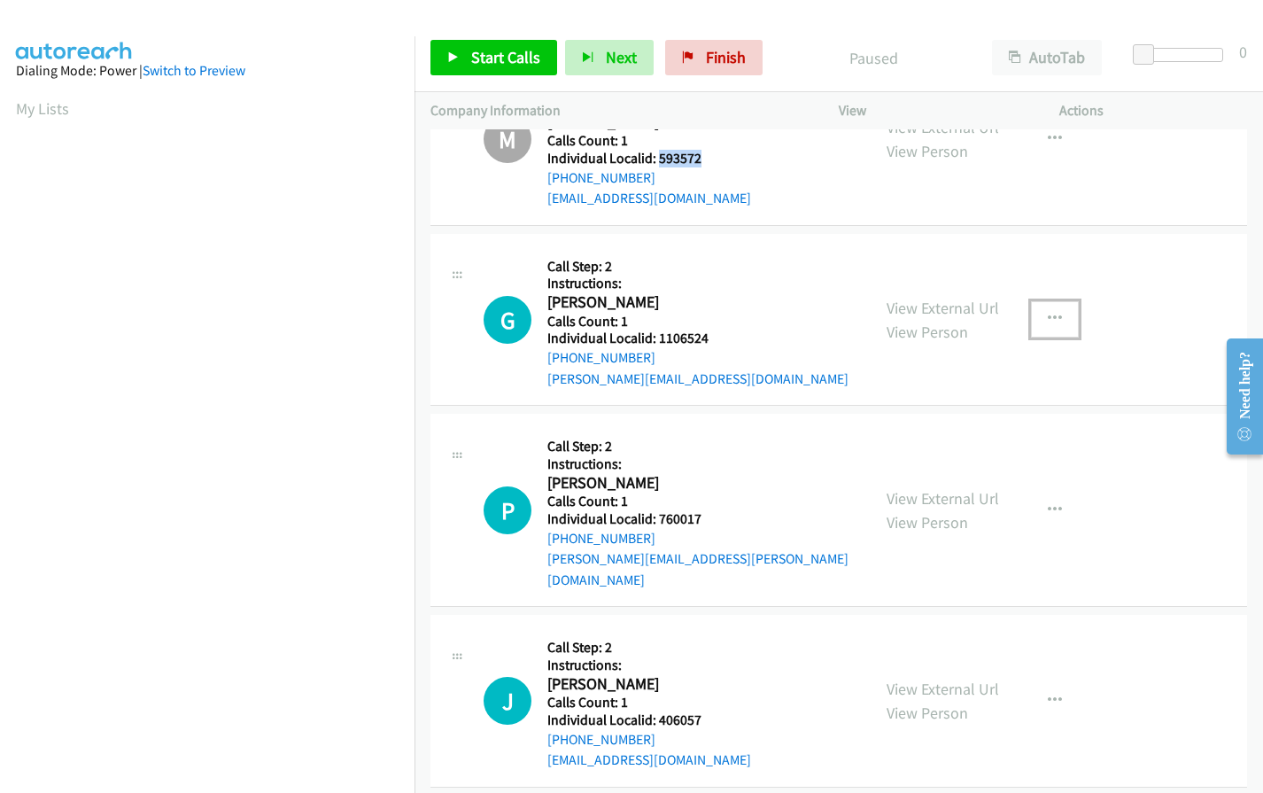
click at [1052, 319] on icon "button" at bounding box center [1055, 319] width 14 height 14
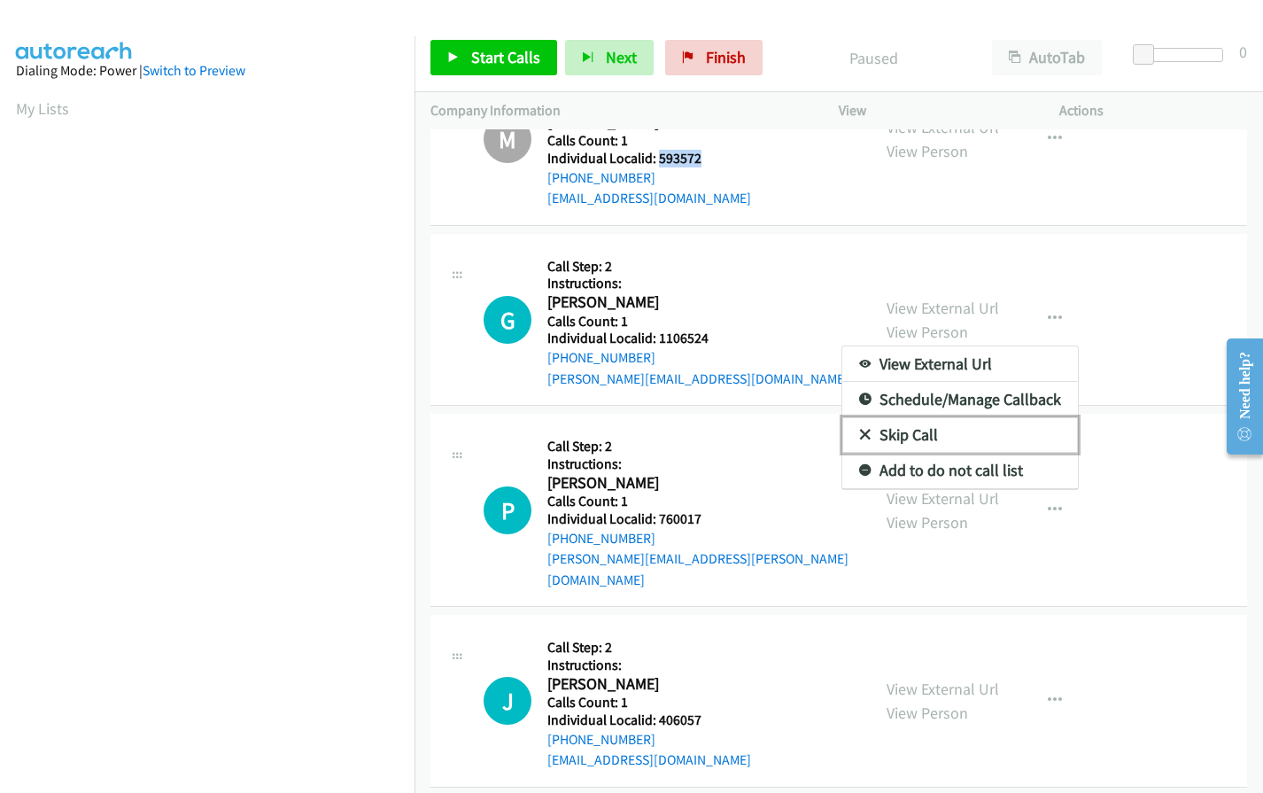
click at [859, 435] on icon at bounding box center [865, 435] width 12 height 12
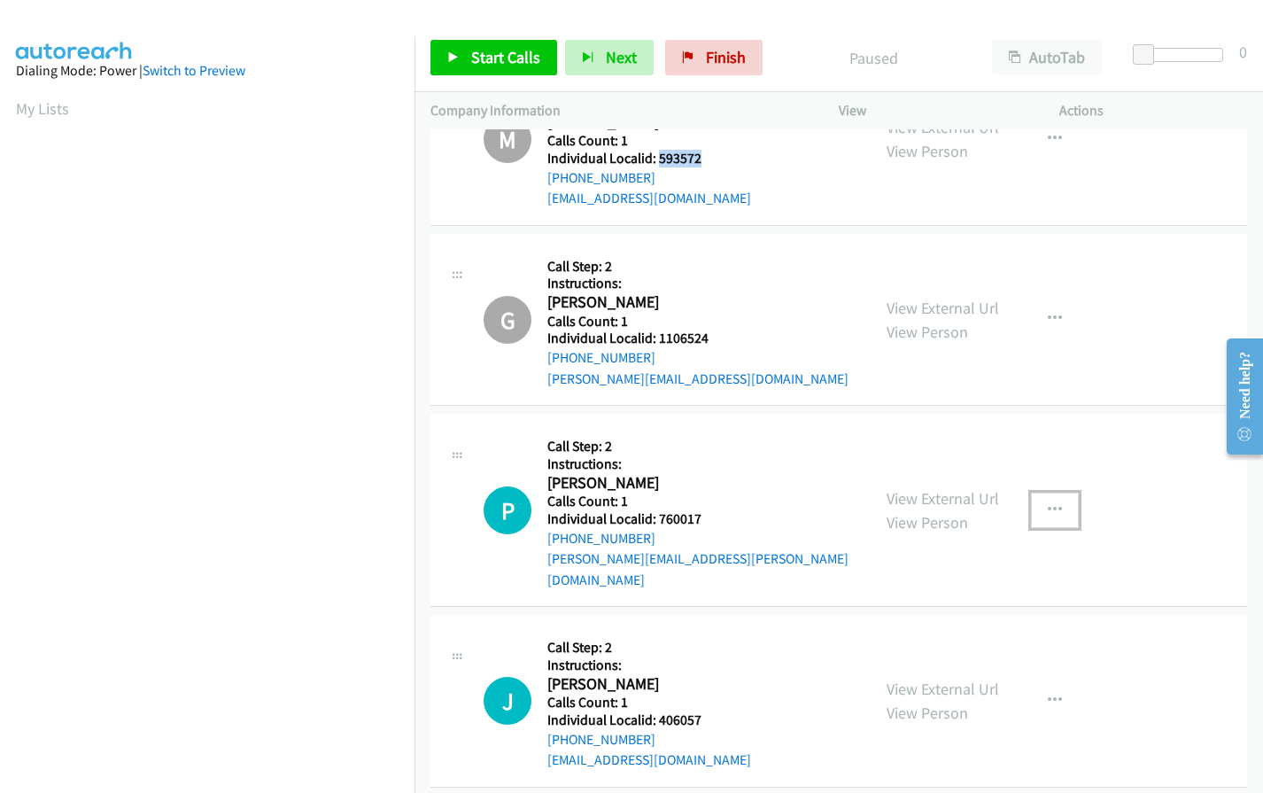
click at [1048, 503] on icon "button" at bounding box center [1055, 510] width 14 height 14
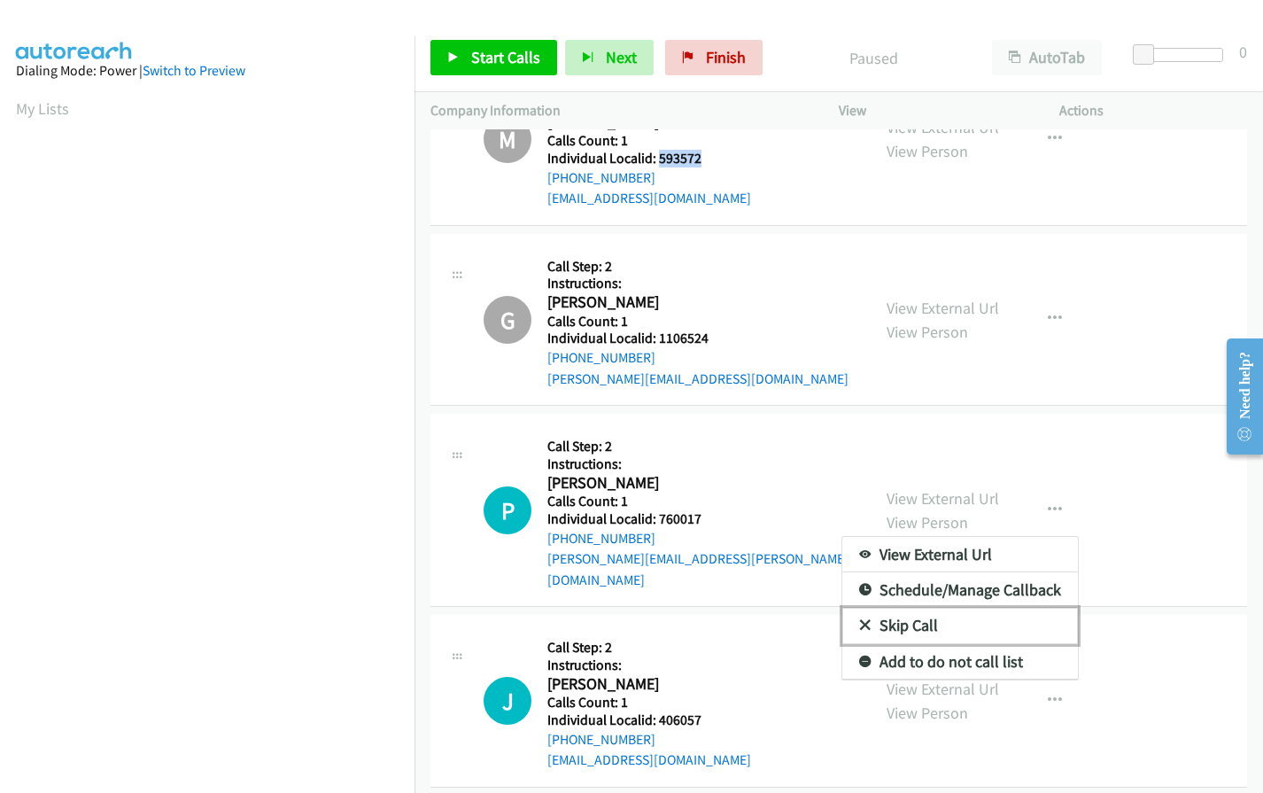
click at [859, 620] on icon at bounding box center [865, 626] width 12 height 12
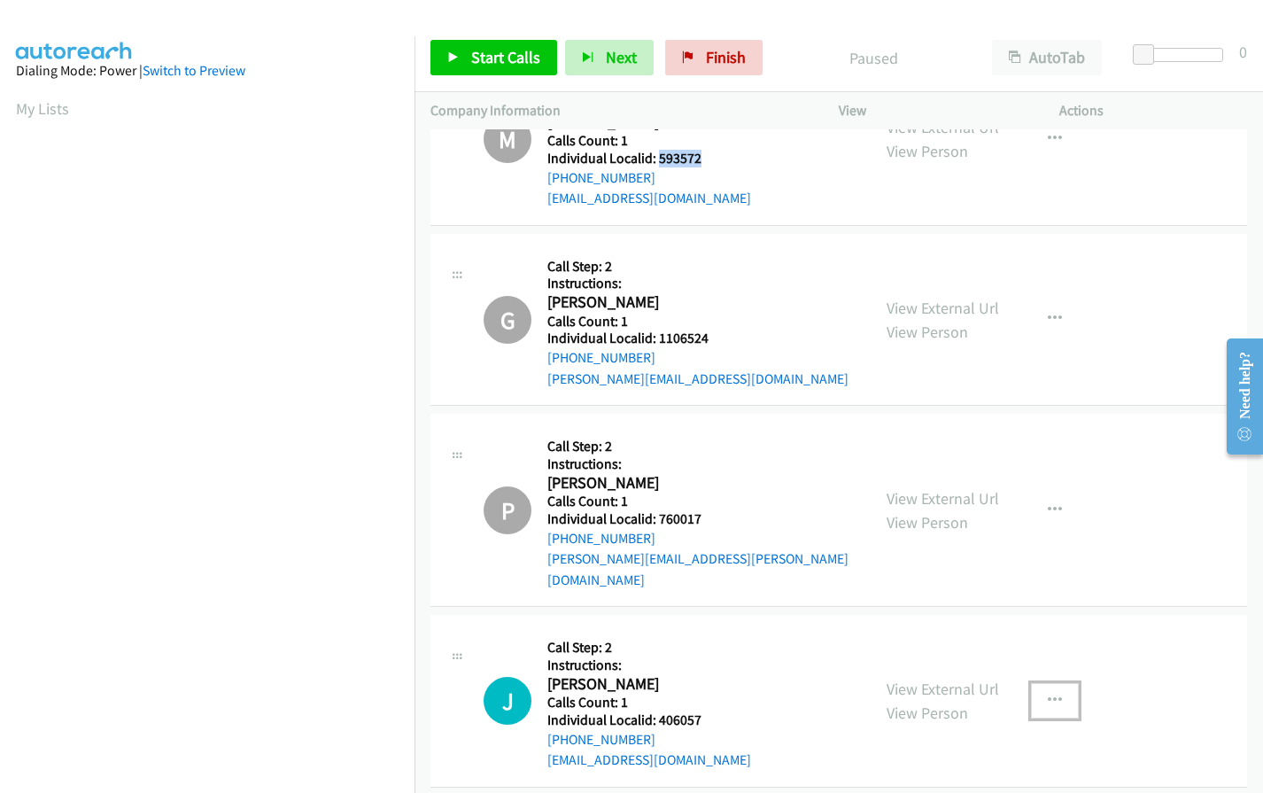
click at [1056, 683] on button "button" at bounding box center [1055, 700] width 48 height 35
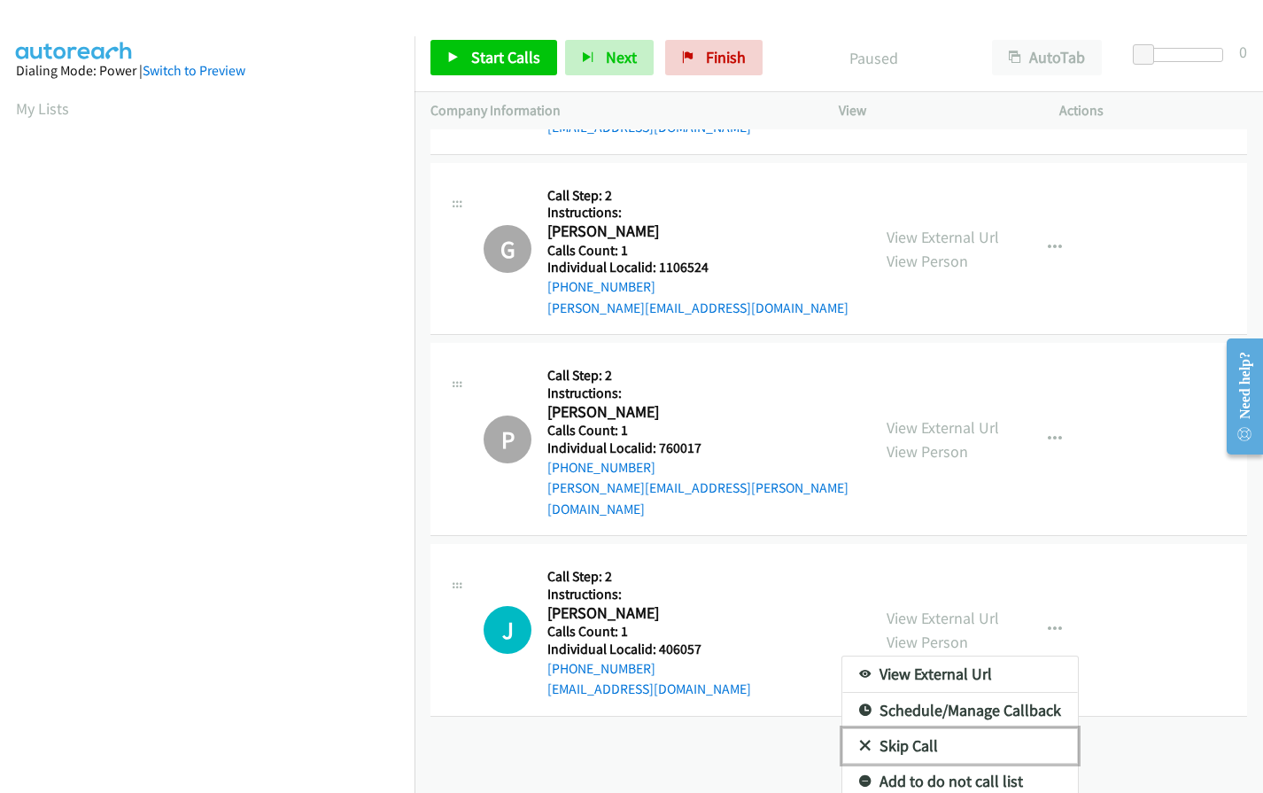
click at [859, 740] on icon at bounding box center [865, 746] width 12 height 12
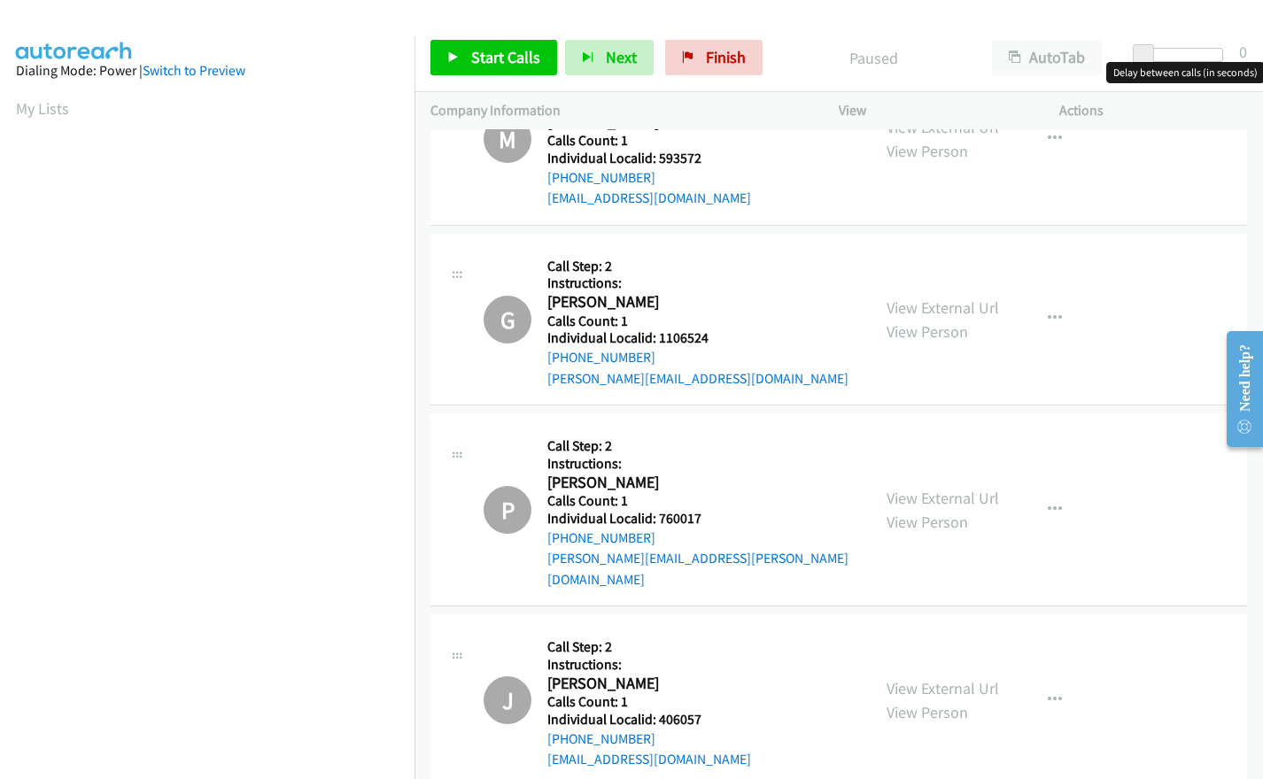
drag, startPoint x: 1130, startPoint y: 50, endPoint x: 1147, endPoint y: 49, distance: 16.9
click at [1147, 49] on div at bounding box center [1181, 61] width 113 height 27
drag, startPoint x: 1147, startPoint y: 49, endPoint x: 1164, endPoint y: 49, distance: 17.7
click at [1164, 49] on span at bounding box center [1161, 54] width 21 height 21
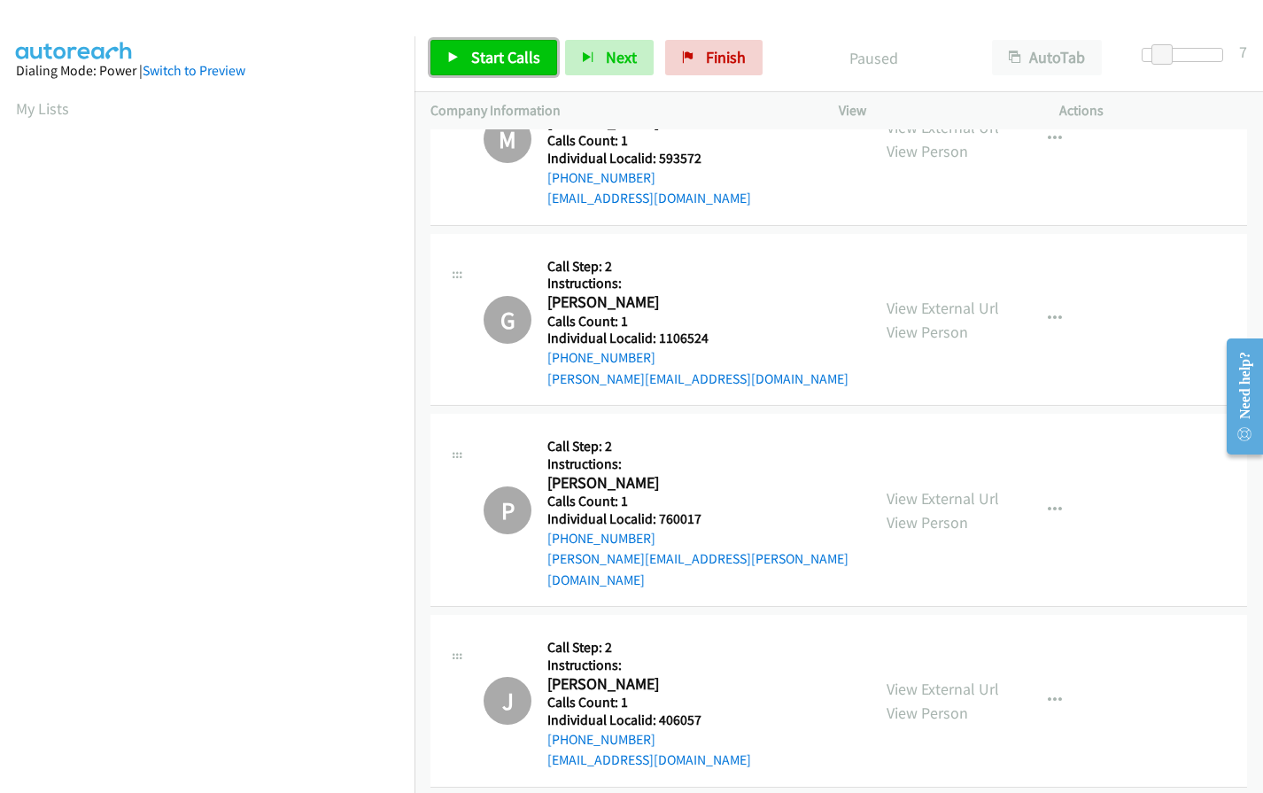
click at [521, 53] on span "Start Calls" at bounding box center [505, 57] width 69 height 20
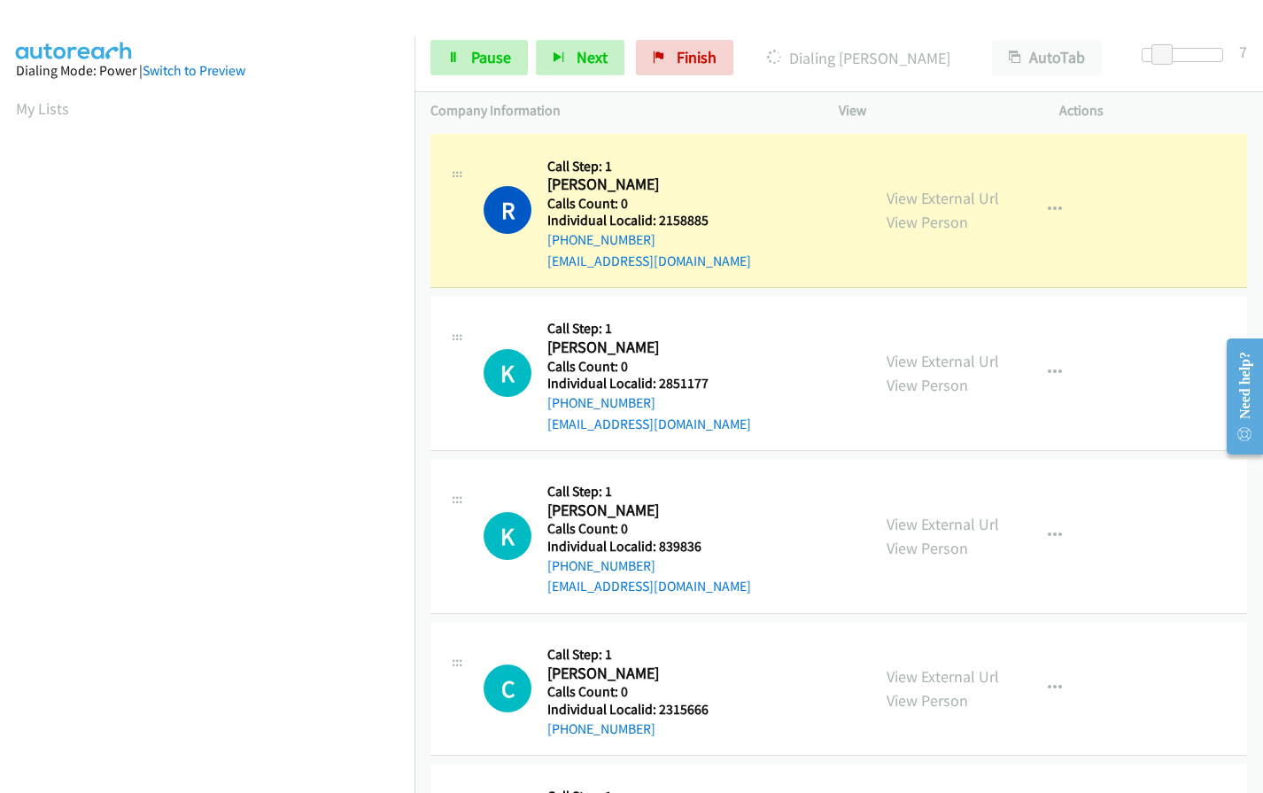
scroll to position [200, 0]
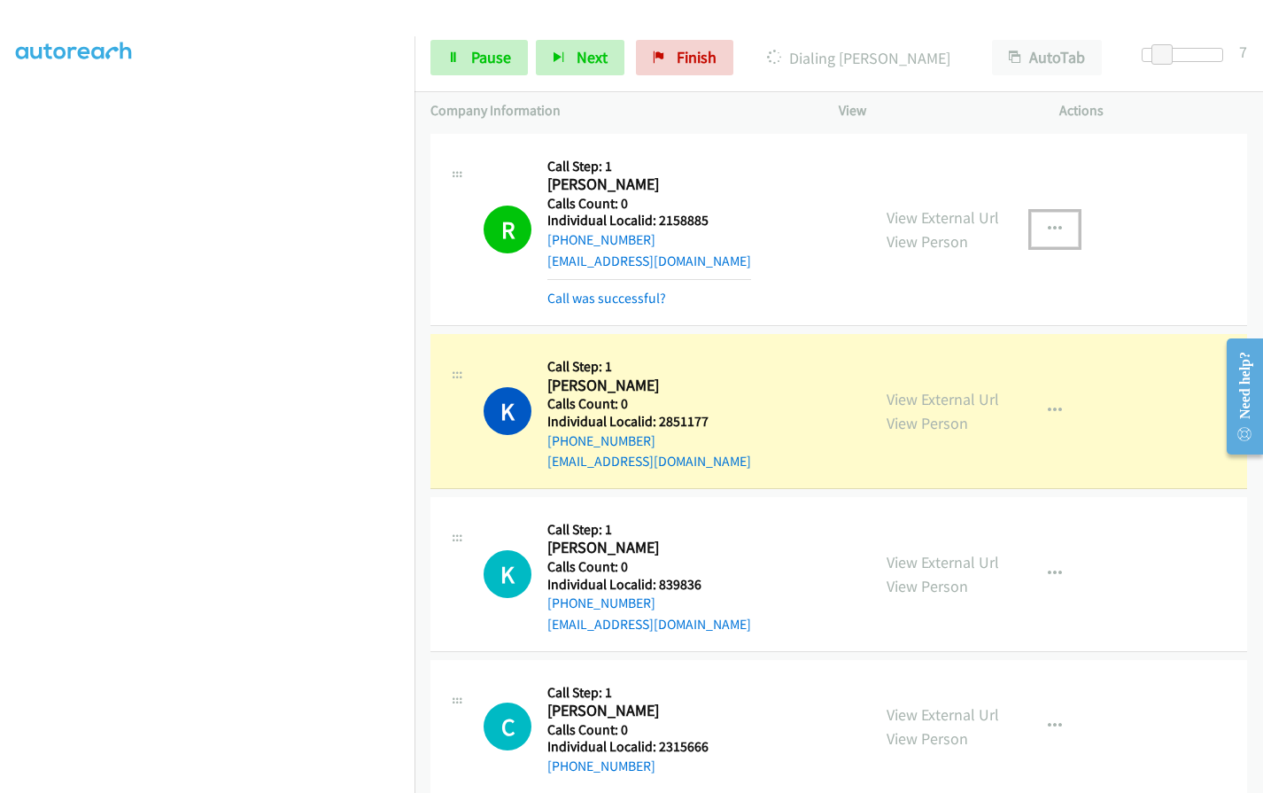
click at [1048, 228] on icon "button" at bounding box center [1055, 229] width 14 height 14
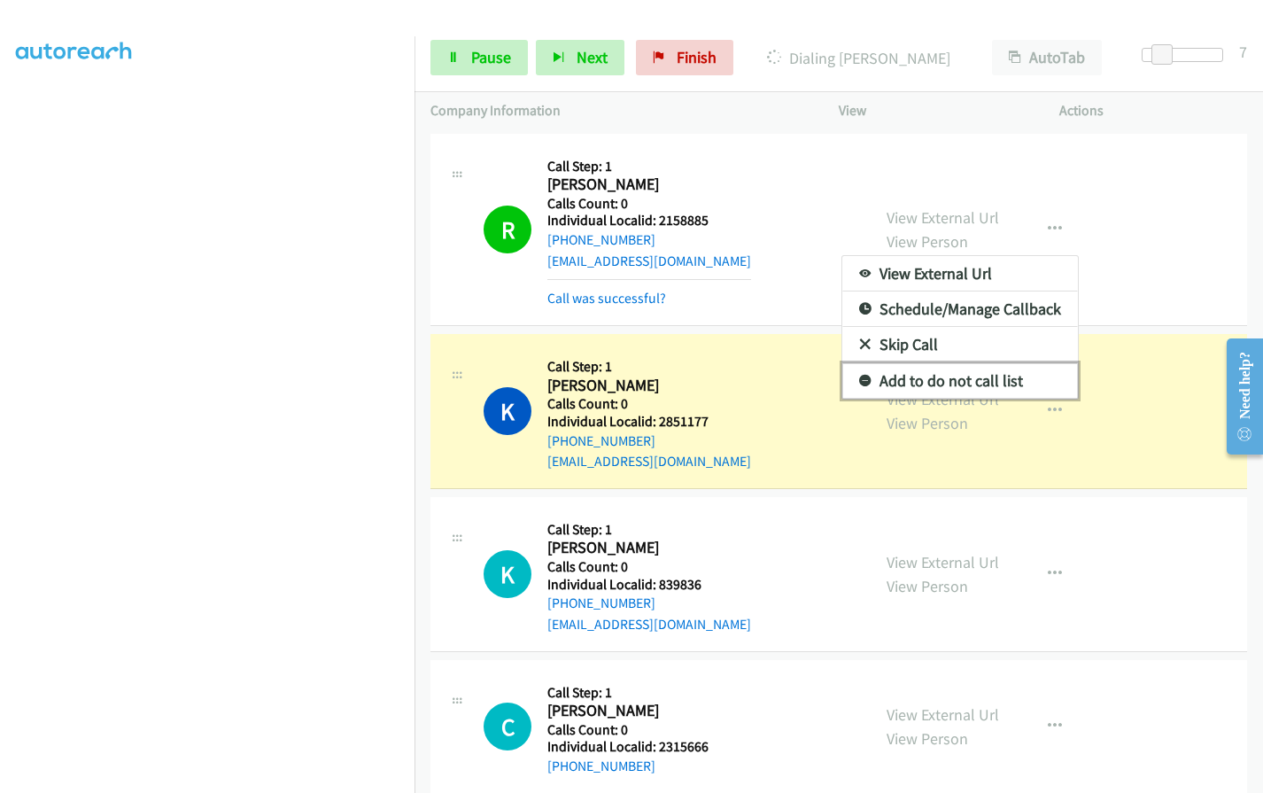
click at [861, 381] on icon at bounding box center [865, 381] width 12 height 12
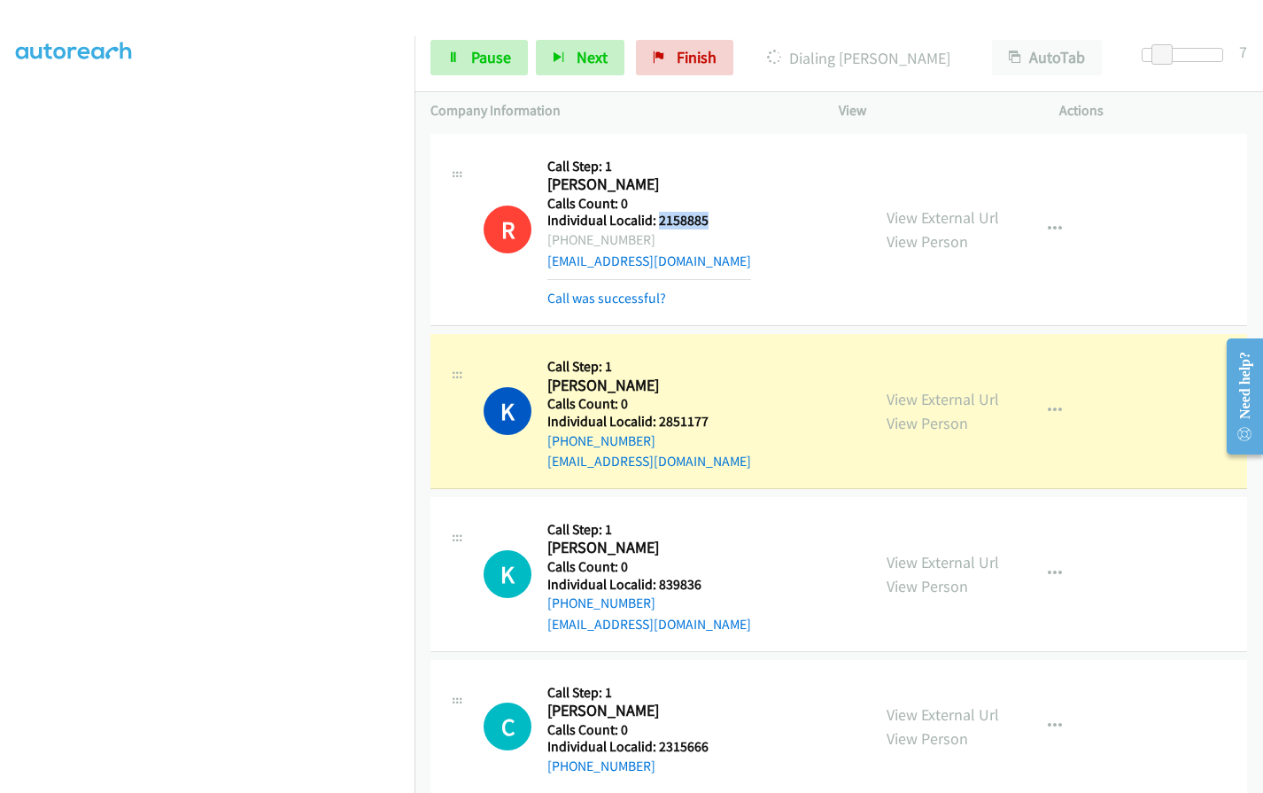
drag, startPoint x: 658, startPoint y: 215, endPoint x: 714, endPoint y: 214, distance: 55.8
click at [714, 214] on div "R Callback Scheduled Call Step: 1 [PERSON_NAME] America/Los_Angeles Calls Count…" at bounding box center [668, 229] width 371 height 159
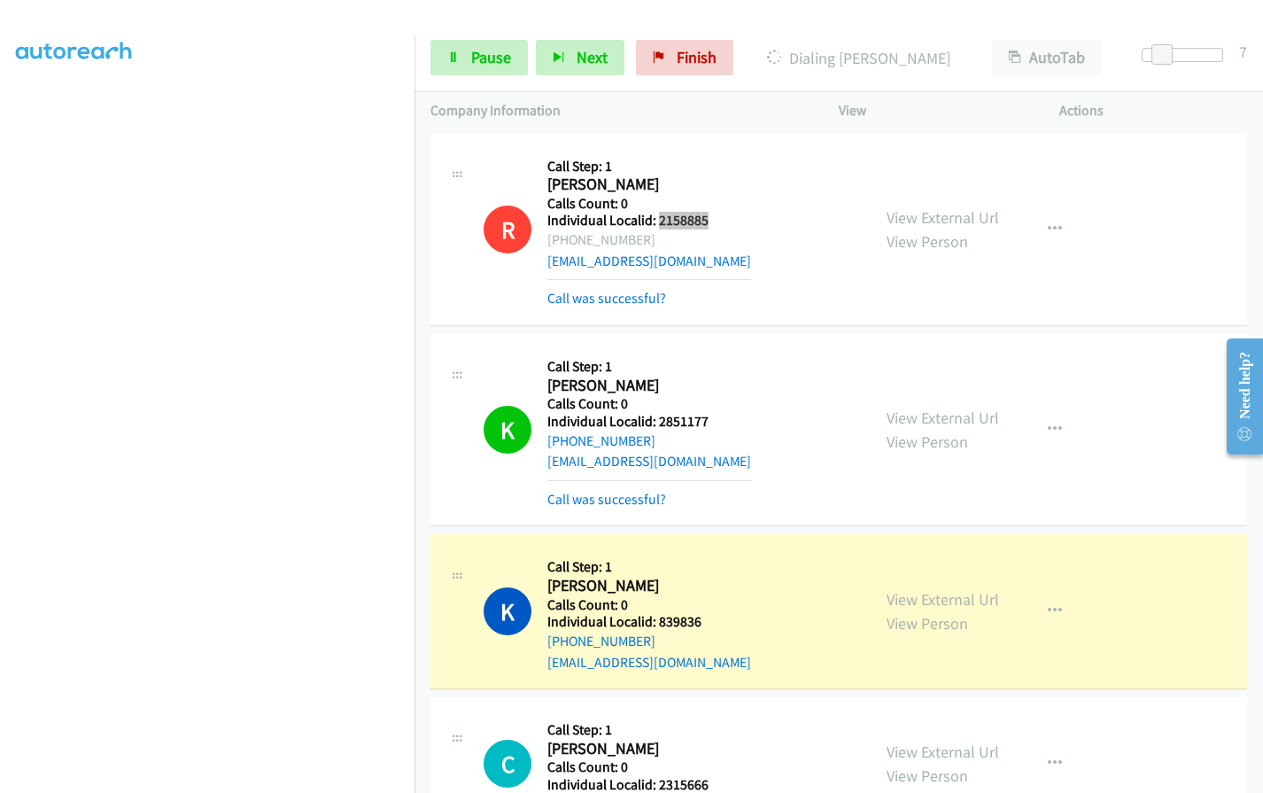
scroll to position [163, 0]
drag, startPoint x: 661, startPoint y: 422, endPoint x: 713, endPoint y: 420, distance: 52.3
click at [715, 420] on div "K Callback Scheduled Call Step: 1 [PERSON_NAME] America/New_York Calls Count: 0…" at bounding box center [668, 429] width 371 height 159
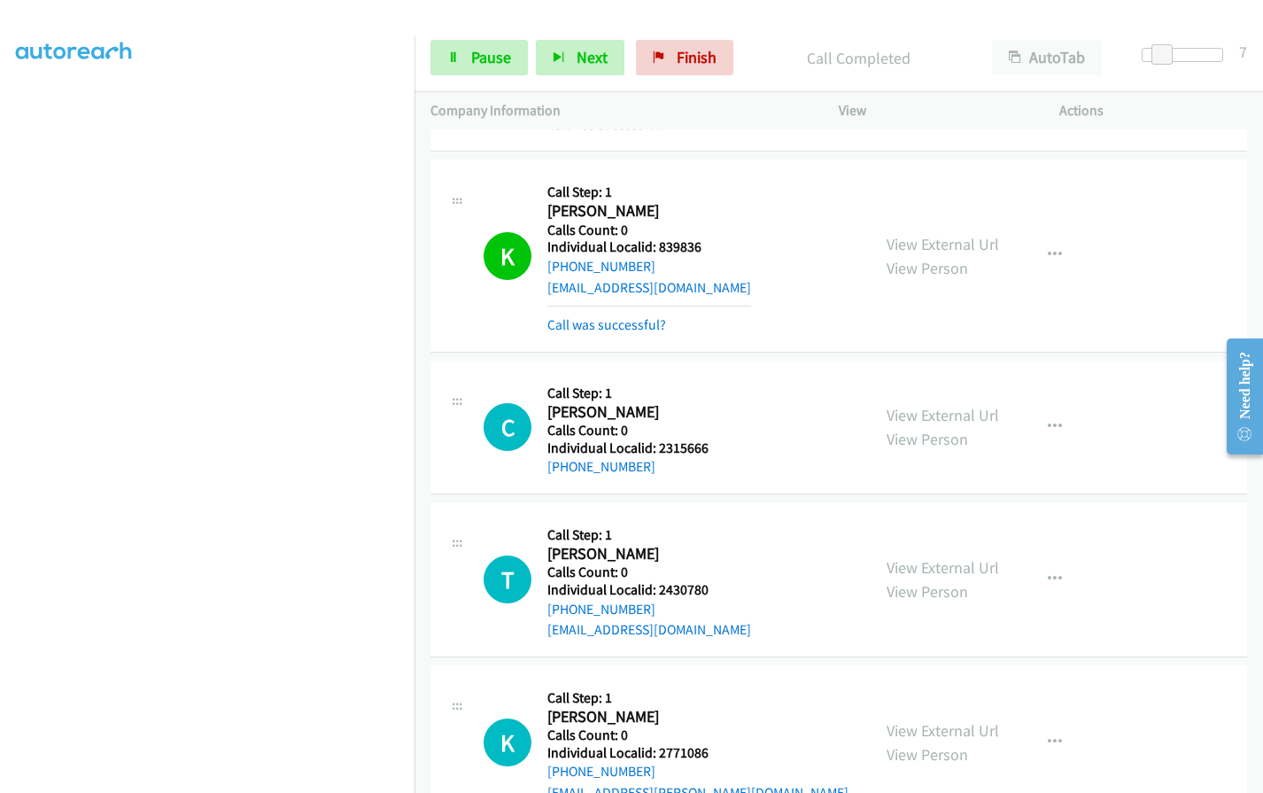
scroll to position [376, 0]
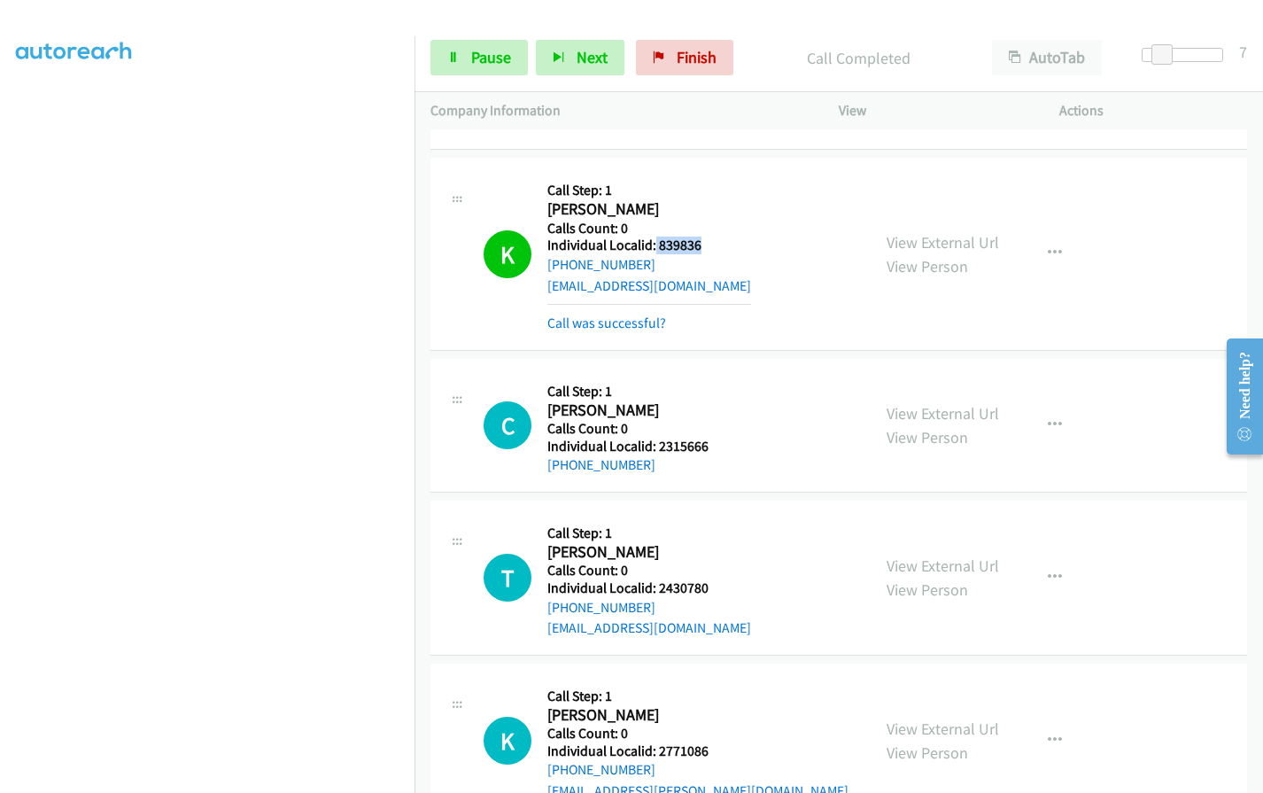
drag, startPoint x: 654, startPoint y: 245, endPoint x: 701, endPoint y: 240, distance: 47.2
click at [701, 240] on h5 "Individual Localid: 839836" at bounding box center [649, 245] width 204 height 18
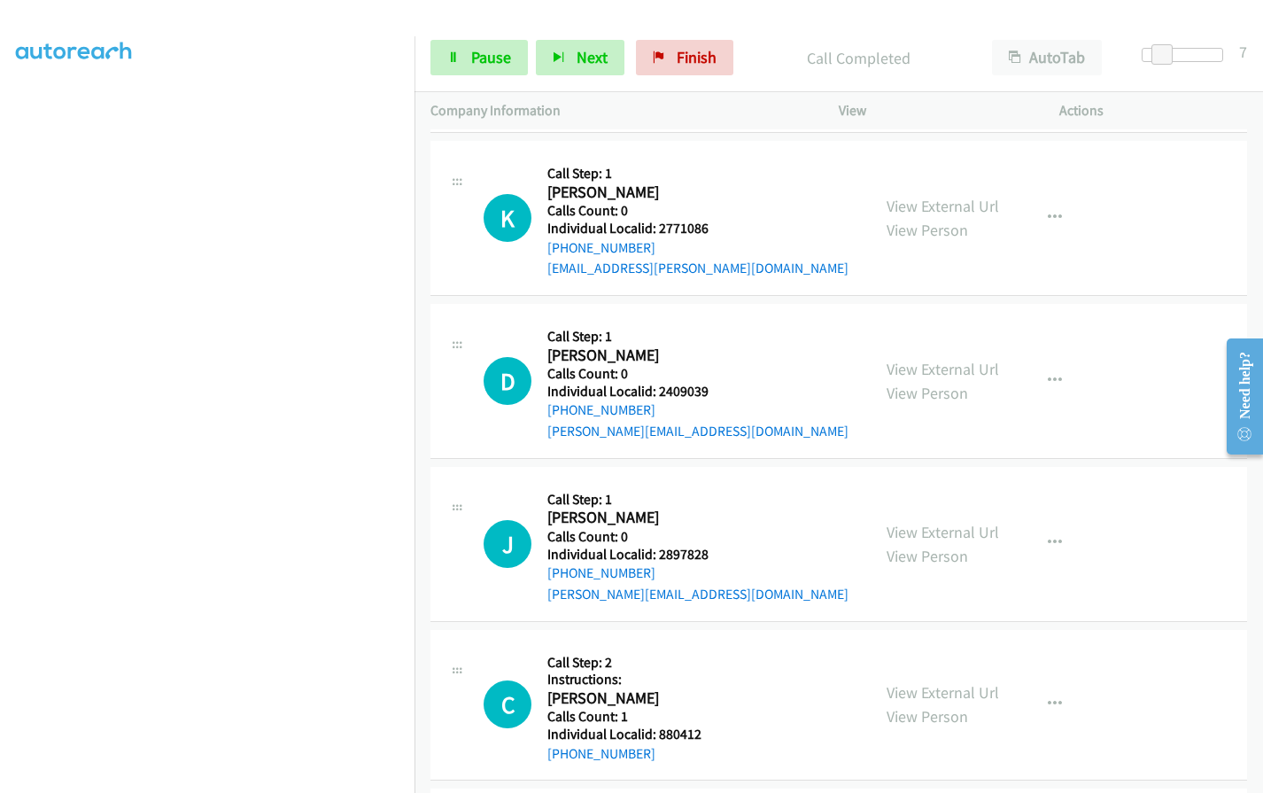
scroll to position [1011, 0]
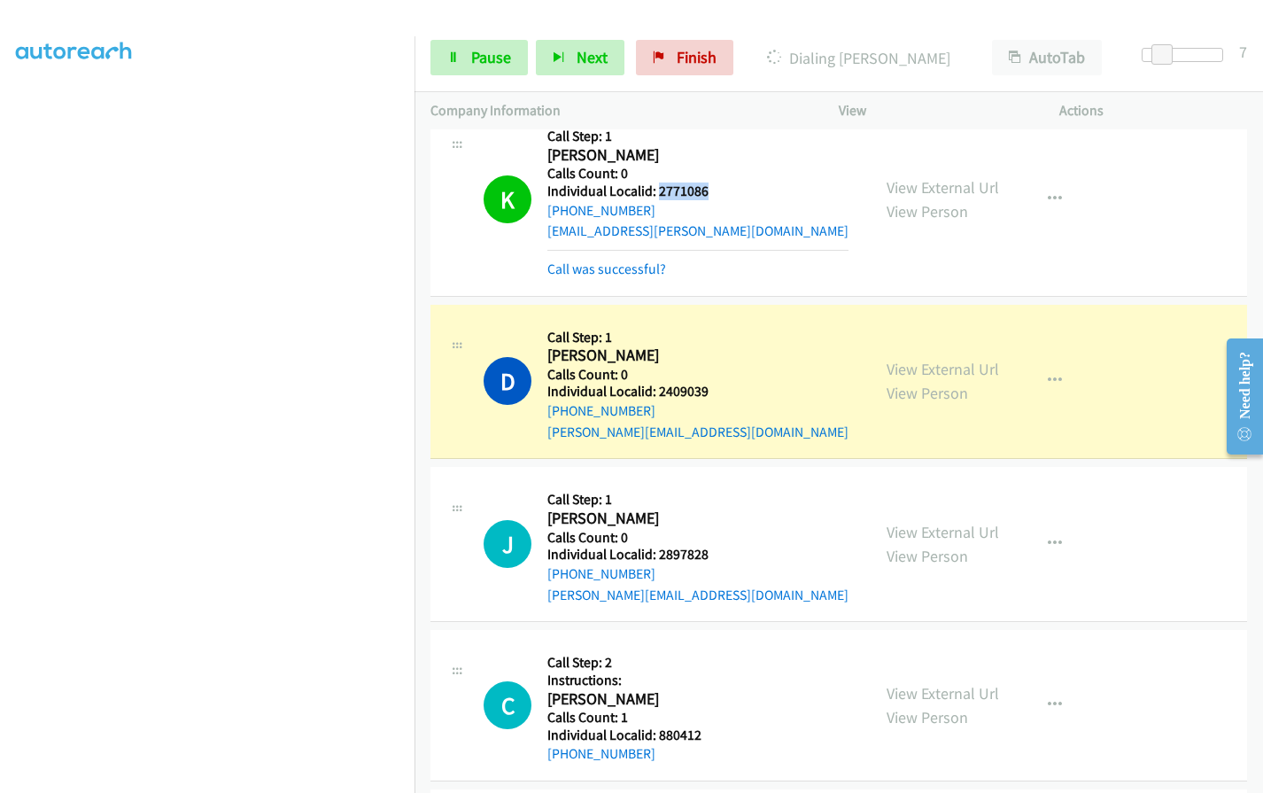
drag, startPoint x: 656, startPoint y: 196, endPoint x: 714, endPoint y: 191, distance: 57.7
click at [714, 191] on div "K Callback Scheduled Call Step: 1 [PERSON_NAME] America/New_York Calls Count: 0…" at bounding box center [668, 199] width 371 height 159
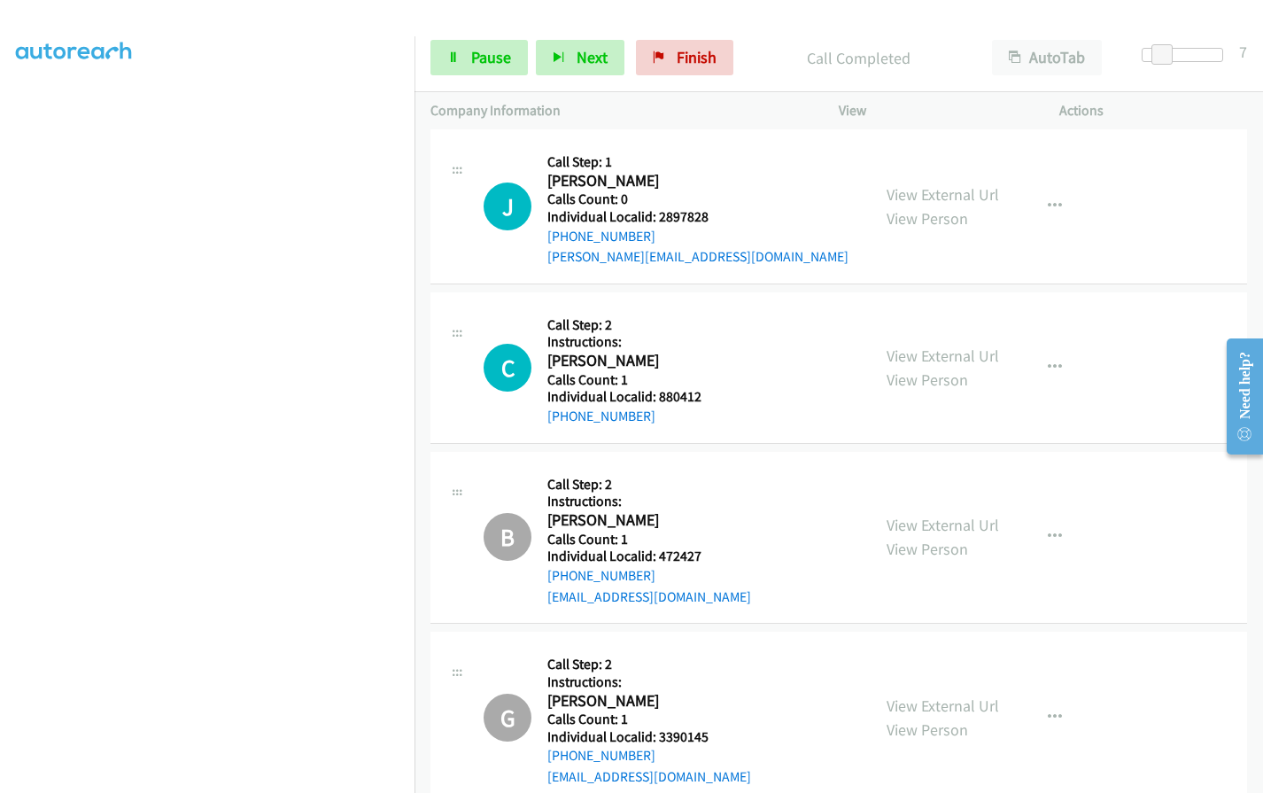
scroll to position [1388, 0]
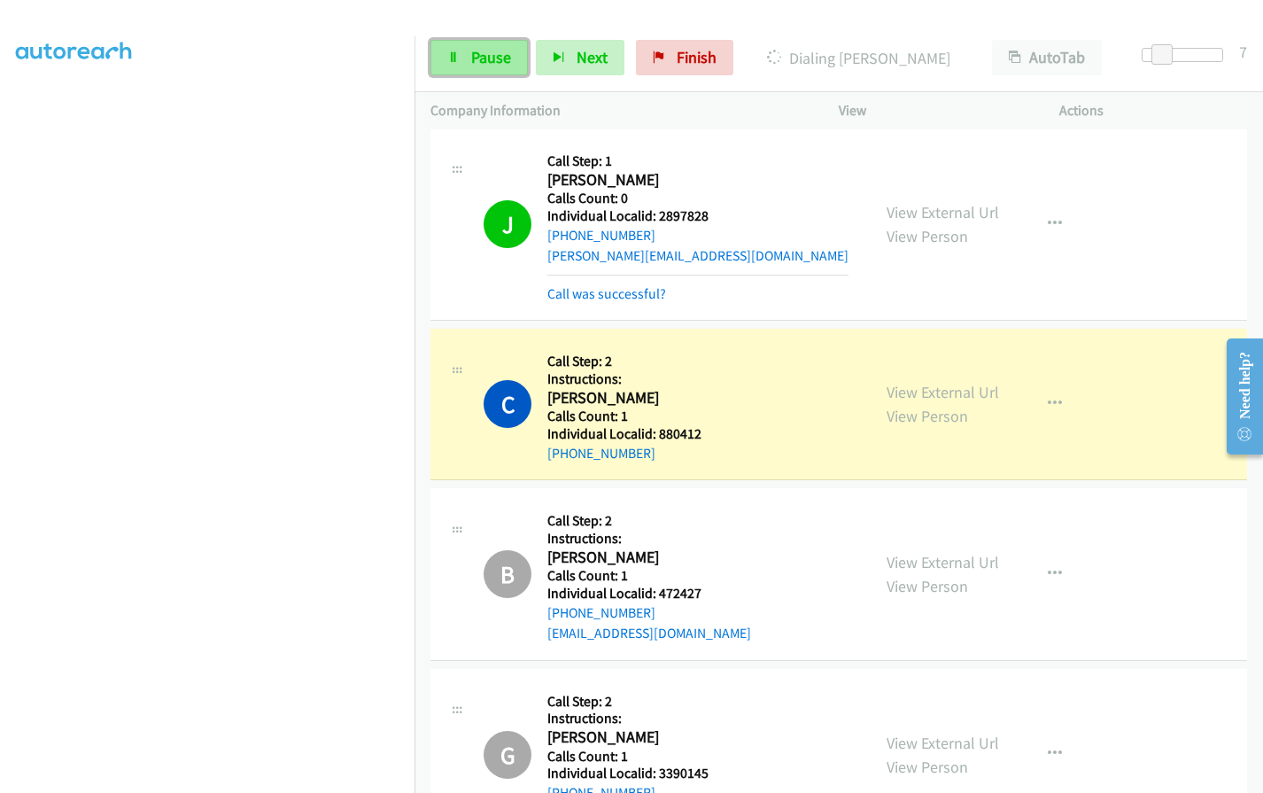
click at [481, 62] on span "Pause" at bounding box center [491, 57] width 40 height 20
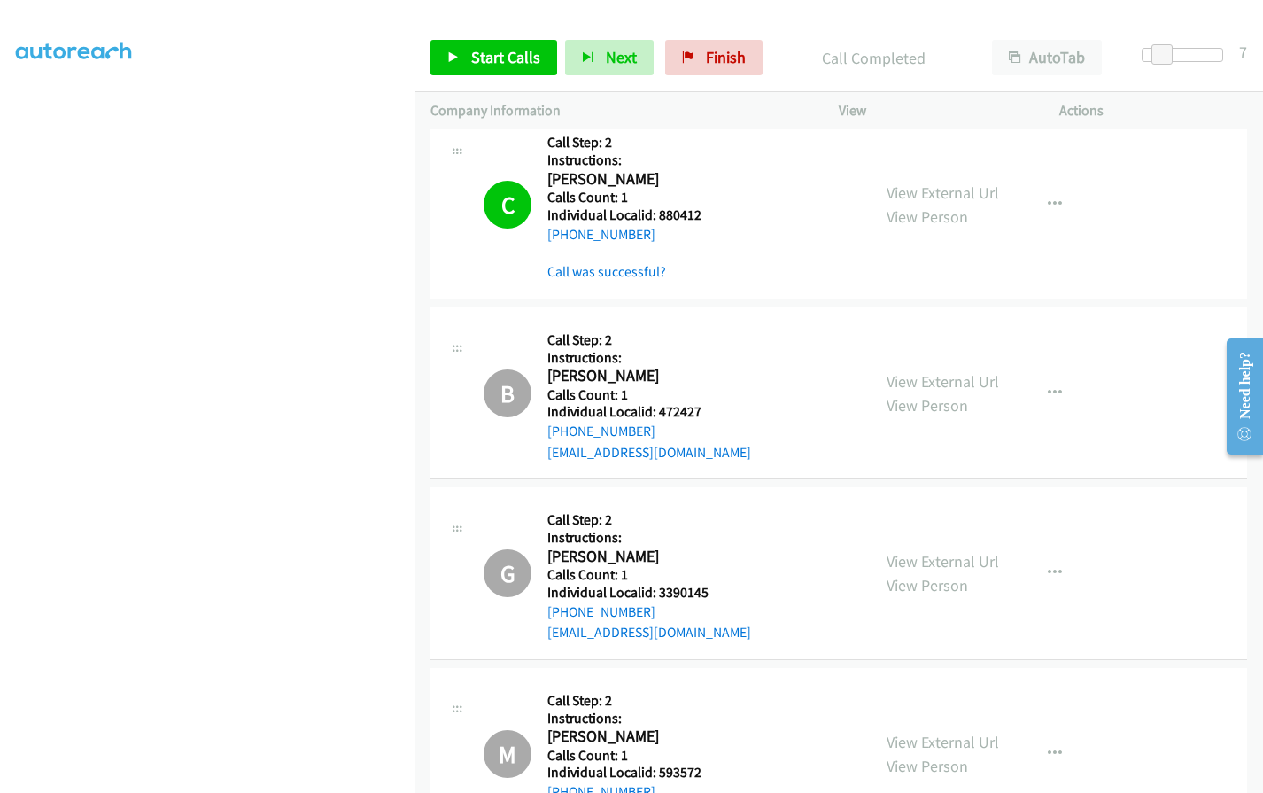
scroll to position [1653, 0]
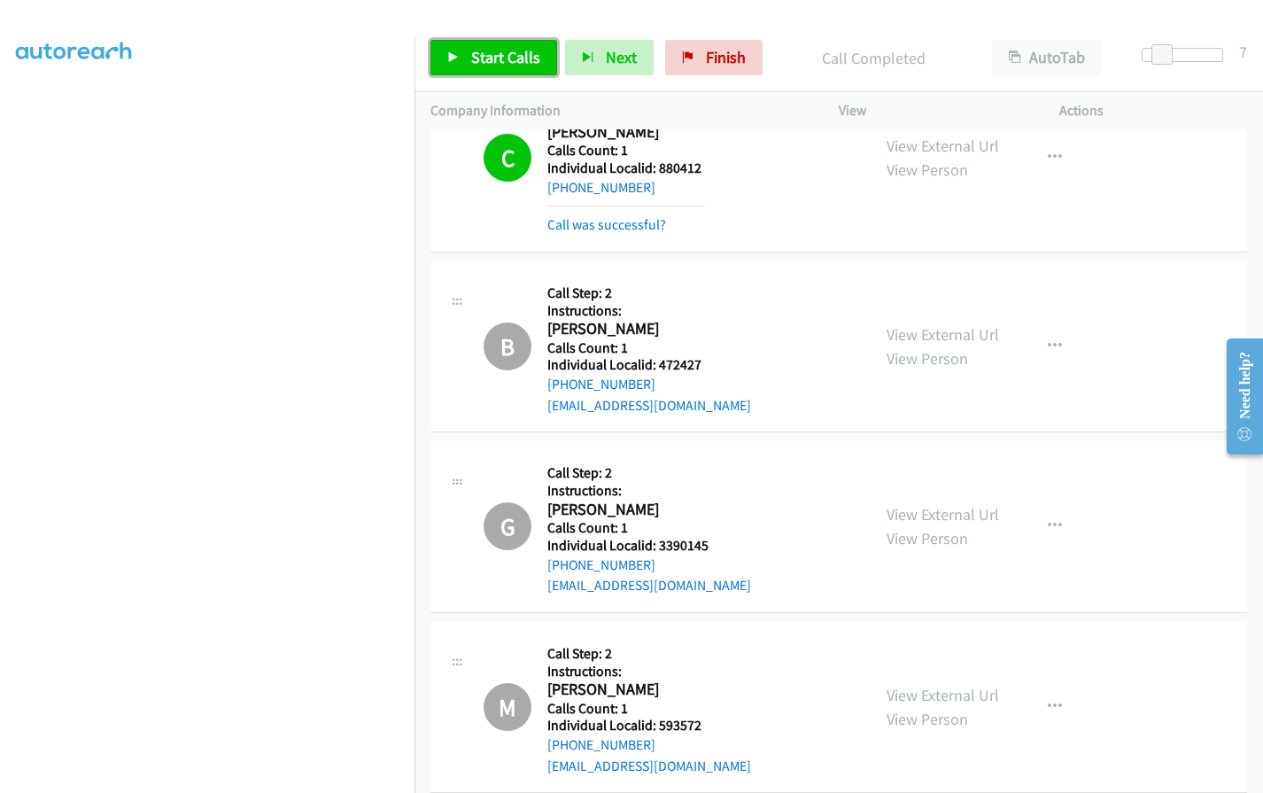
click at [460, 50] on link "Start Calls" at bounding box center [493, 57] width 127 height 35
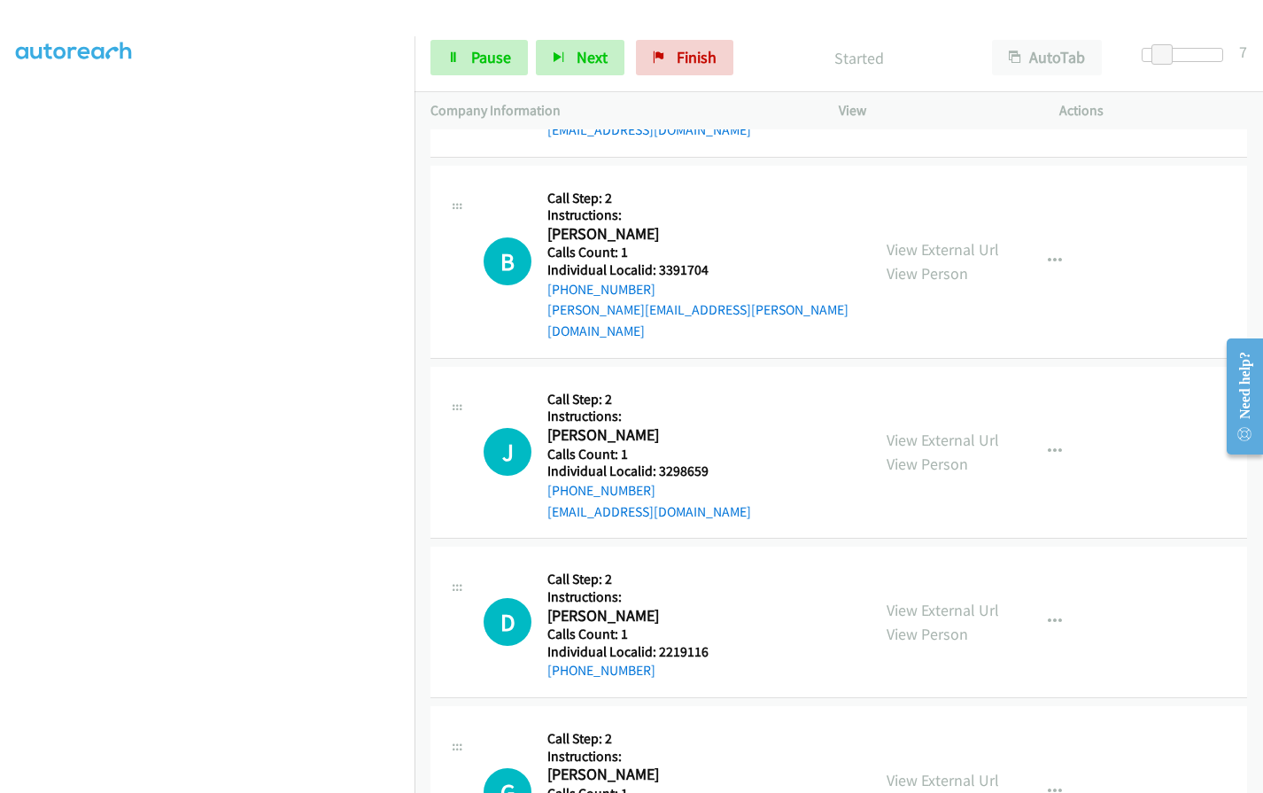
scroll to position [2871, 0]
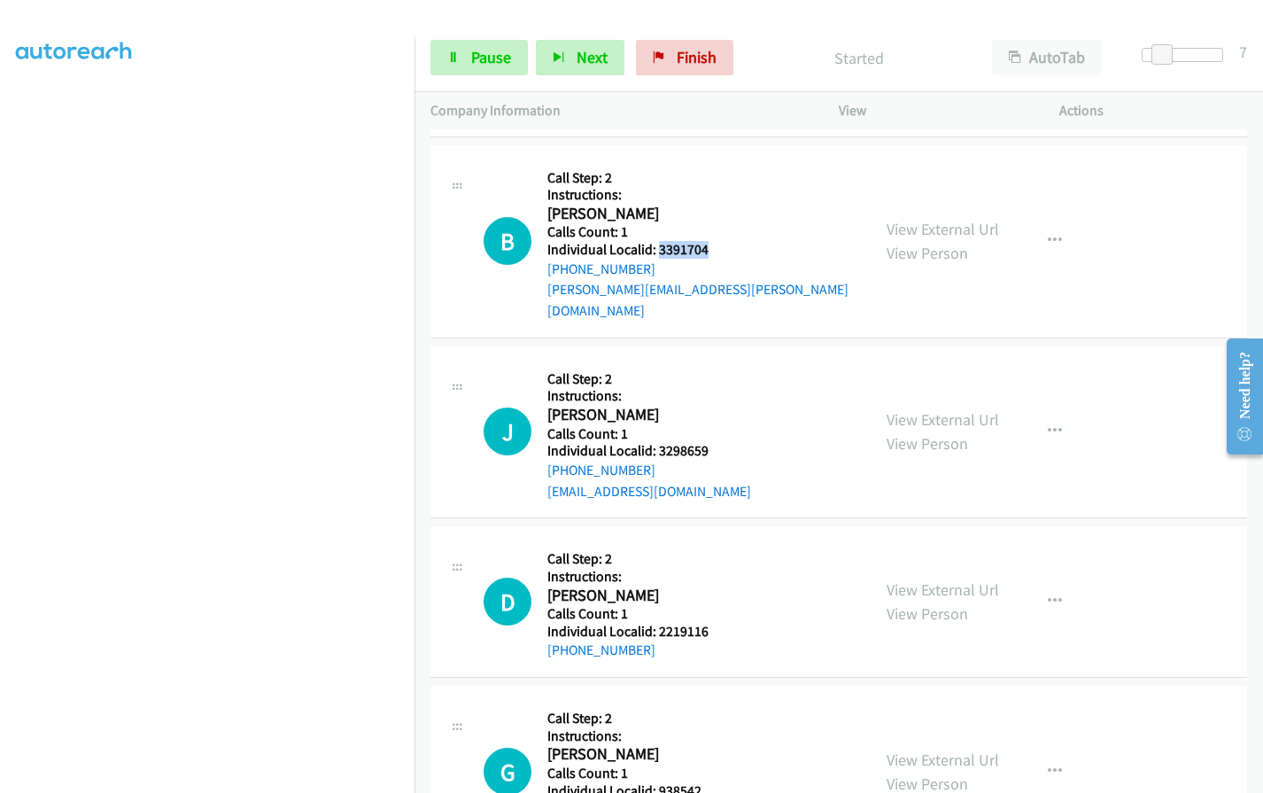
drag, startPoint x: 658, startPoint y: 228, endPoint x: 710, endPoint y: 228, distance: 52.2
click at [710, 241] on h5 "Individual Localid: 3391704" at bounding box center [700, 250] width 307 height 18
drag, startPoint x: 659, startPoint y: 407, endPoint x: 709, endPoint y: 406, distance: 50.5
click at [709, 406] on div "J Callback Scheduled Call Step: 2 Instructions: [PERSON_NAME] America/[GEOGRAPH…" at bounding box center [668, 432] width 371 height 140
drag, startPoint x: 658, startPoint y: 589, endPoint x: 708, endPoint y: 589, distance: 50.5
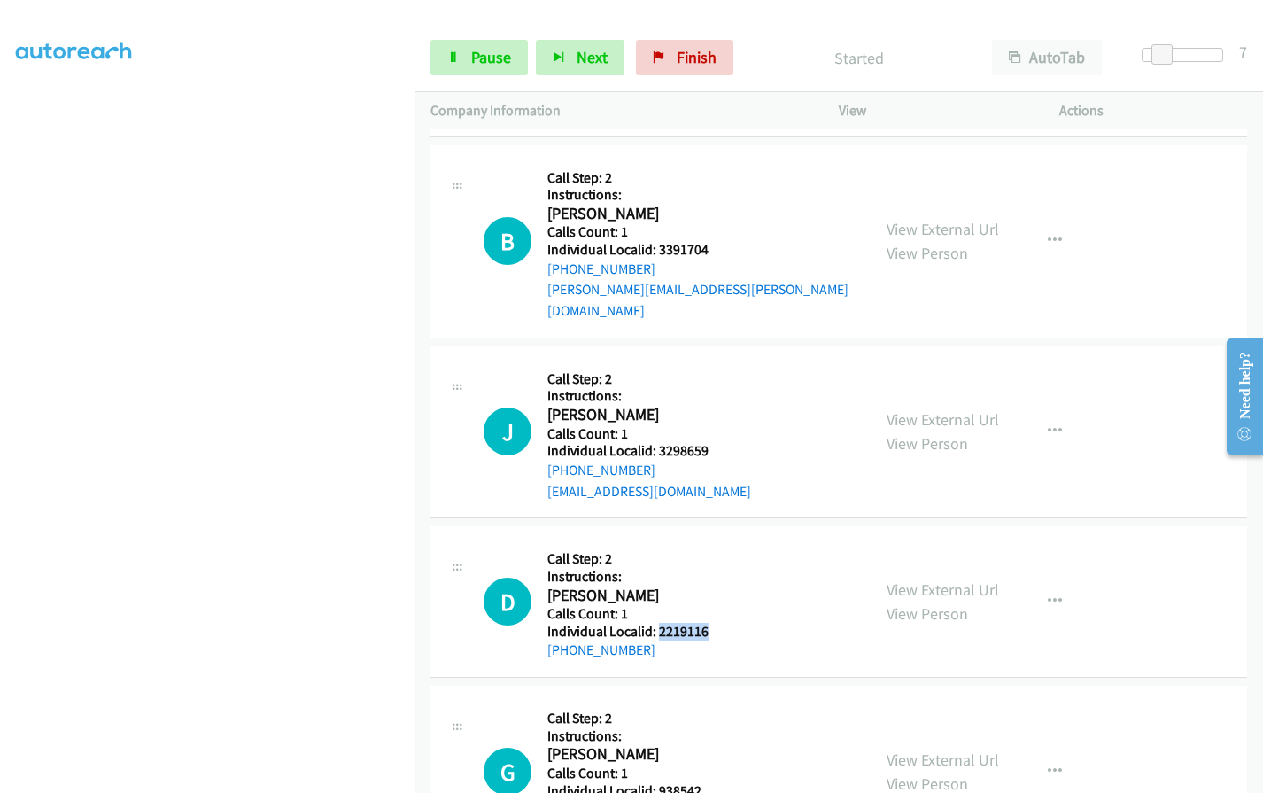
click at [708, 589] on div "D Callback Scheduled Call Step: 2 Instructions: [PERSON_NAME] America/Los_Angel…" at bounding box center [668, 601] width 371 height 119
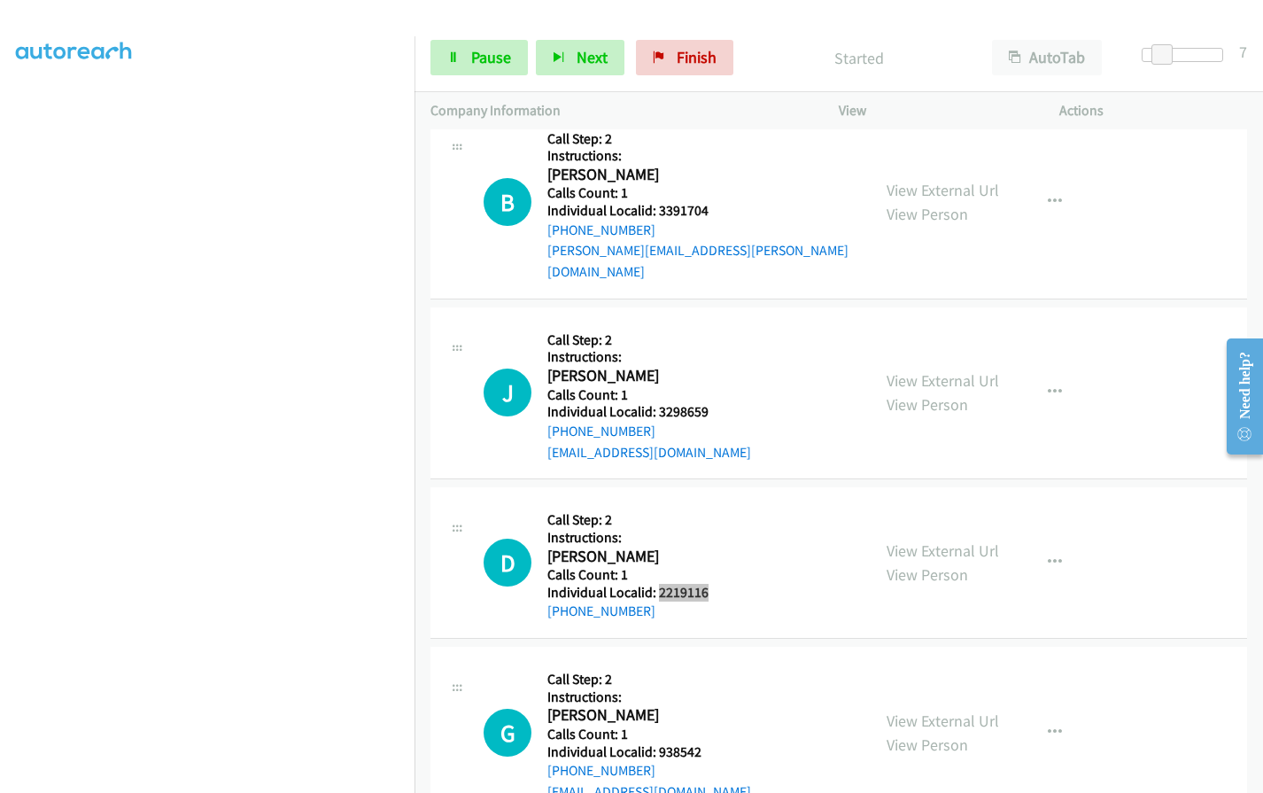
scroll to position [3004, 0]
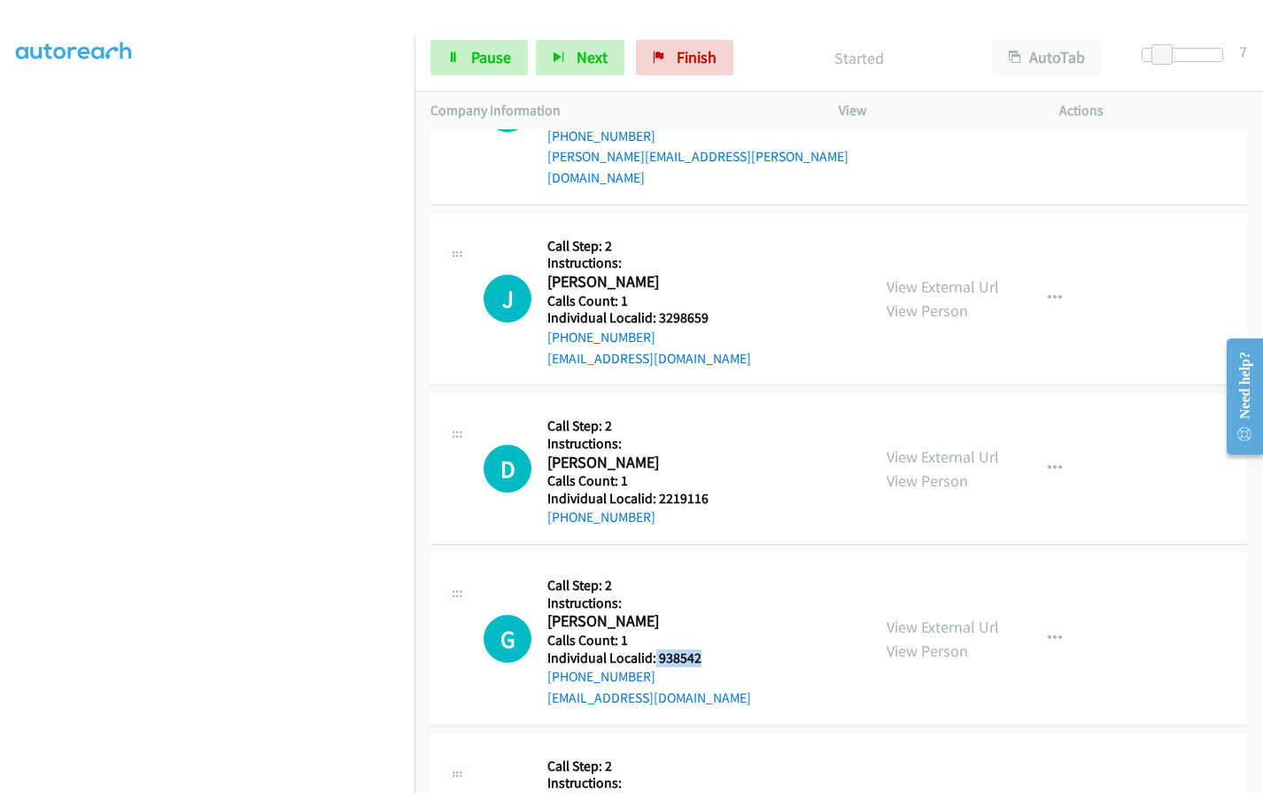
drag, startPoint x: 654, startPoint y: 614, endPoint x: 698, endPoint y: 615, distance: 43.4
click at [703, 615] on div "G Callback Scheduled Call Step: 2 Instructions: [PERSON_NAME] America/New_York …" at bounding box center [668, 639] width 371 height 140
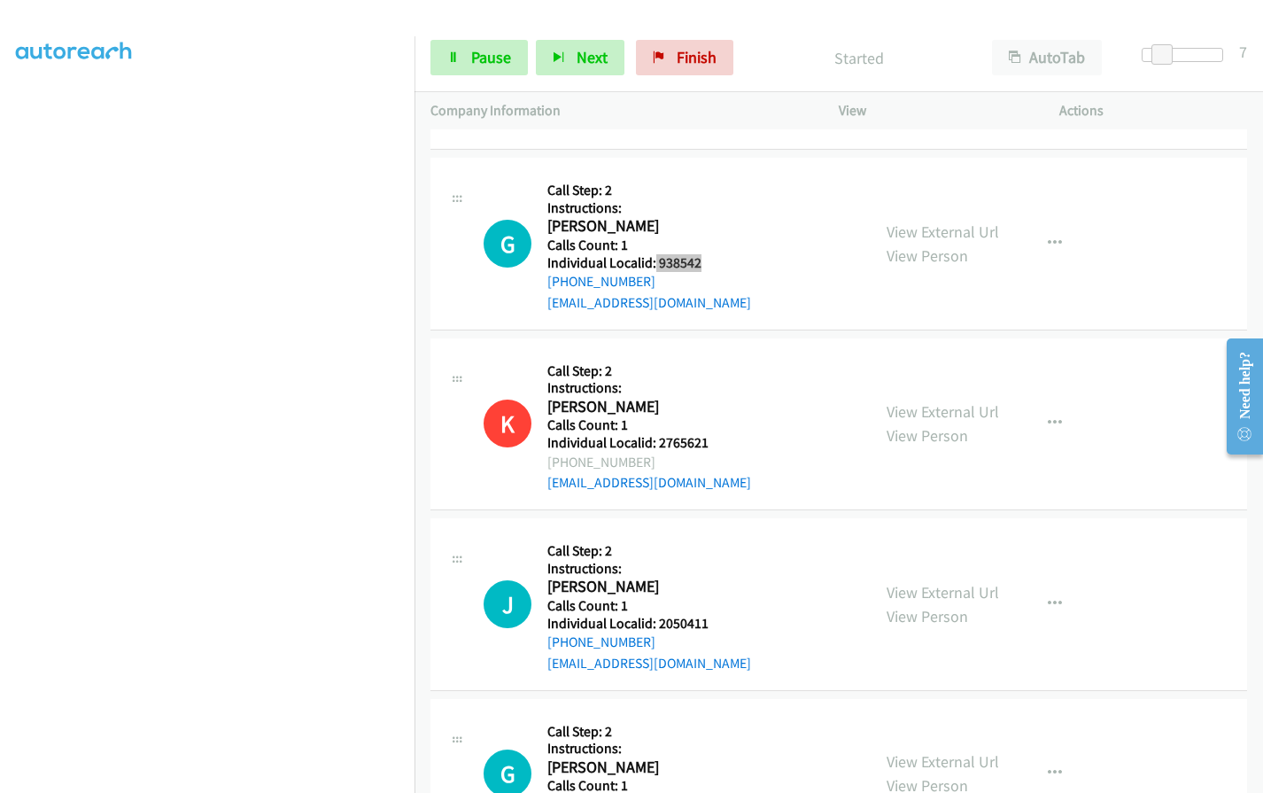
scroll to position [3469, 0]
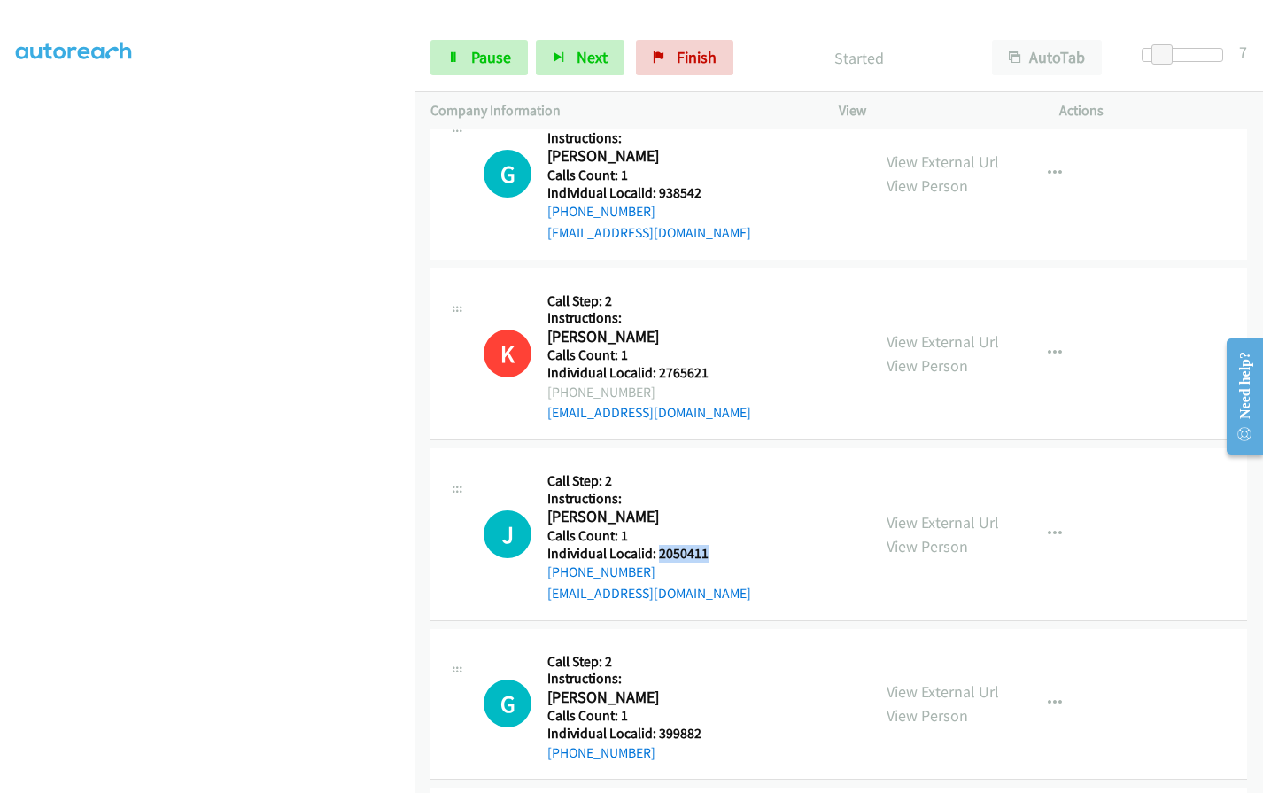
drag, startPoint x: 657, startPoint y: 510, endPoint x: 714, endPoint y: 509, distance: 56.7
click at [714, 509] on div "J Callback Scheduled Call Step: 2 Instructions: [PERSON_NAME] America/[GEOGRAPH…" at bounding box center [668, 534] width 371 height 140
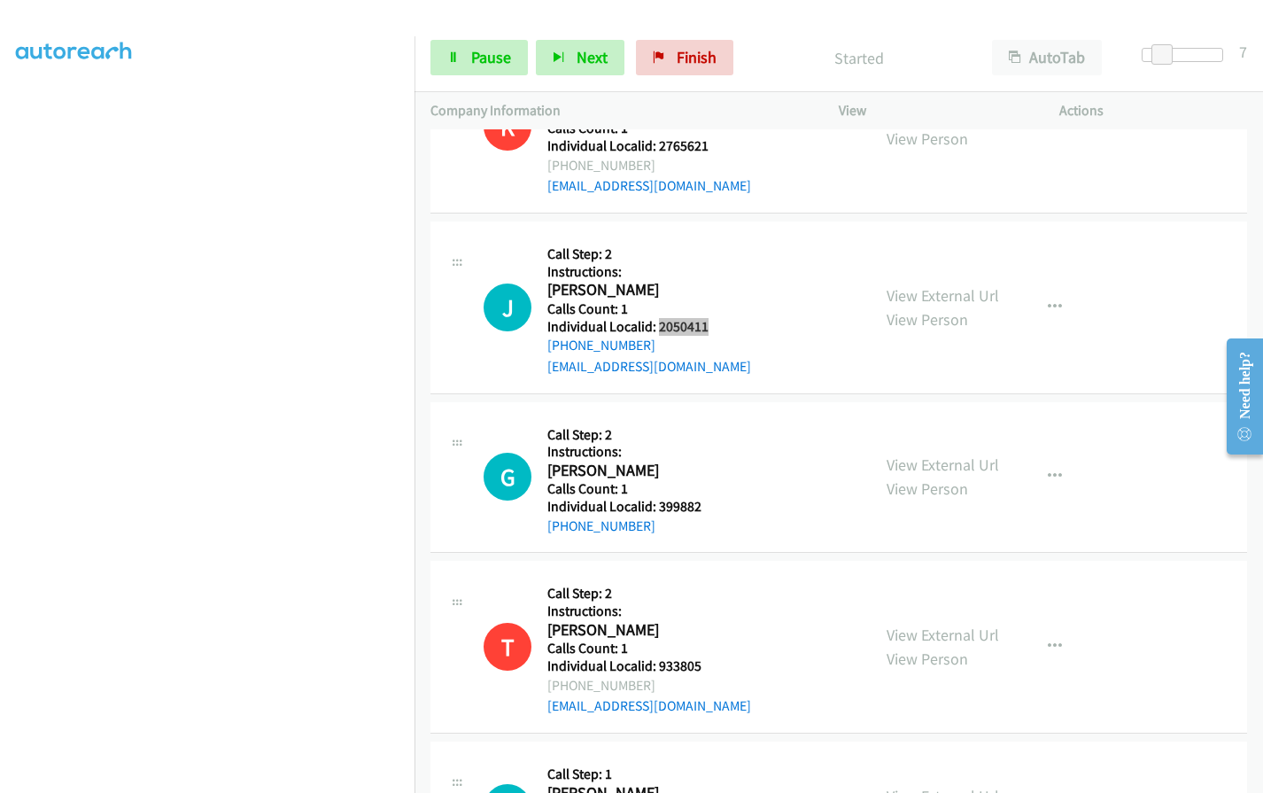
scroll to position [3756, 0]
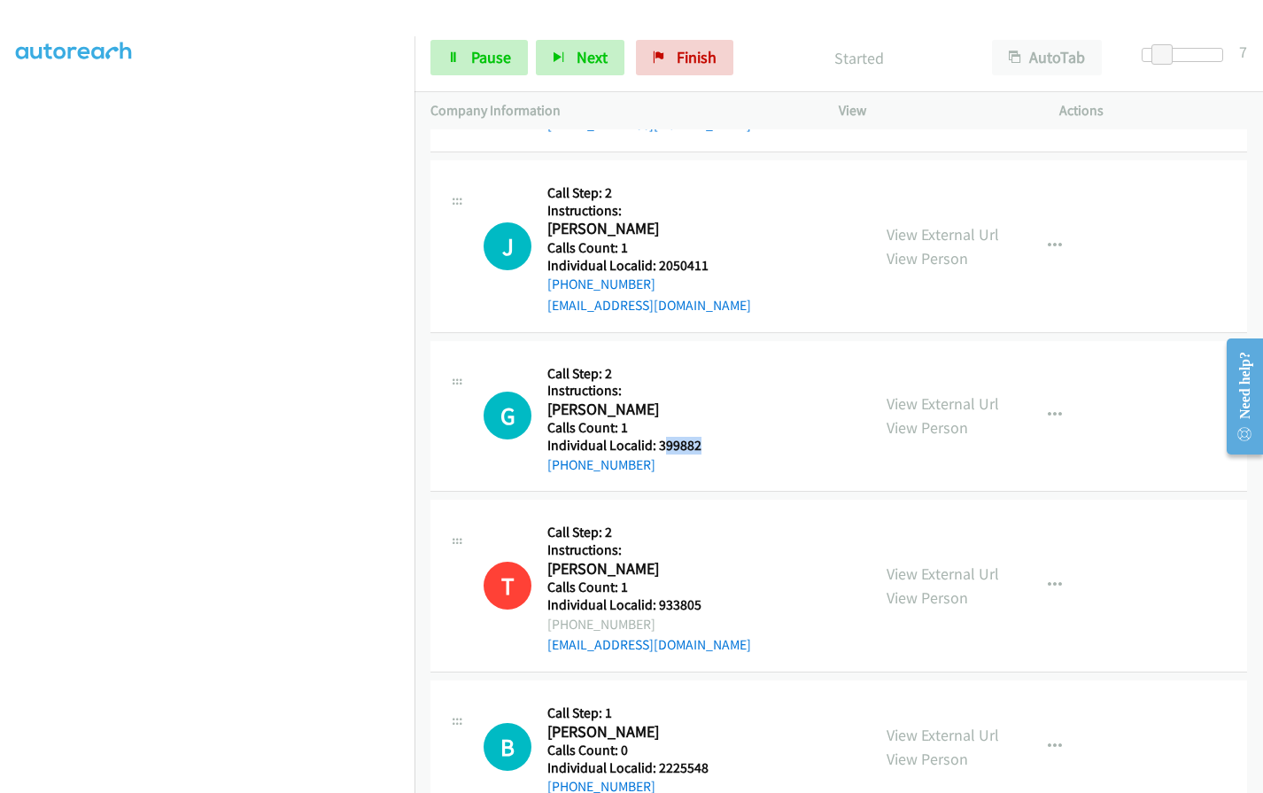
drag, startPoint x: 666, startPoint y: 402, endPoint x: 714, endPoint y: 407, distance: 48.1
click at [714, 407] on div "G Callback Scheduled Call Step: 2 Instructions: [PERSON_NAME] America/New_York …" at bounding box center [668, 416] width 371 height 119
drag, startPoint x: 672, startPoint y: 352, endPoint x: 664, endPoint y: 369, distance: 19.4
click at [674, 382] on h5 "Instructions:" at bounding box center [624, 391] width 154 height 18
drag, startPoint x: 652, startPoint y: 406, endPoint x: 703, endPoint y: 405, distance: 51.4
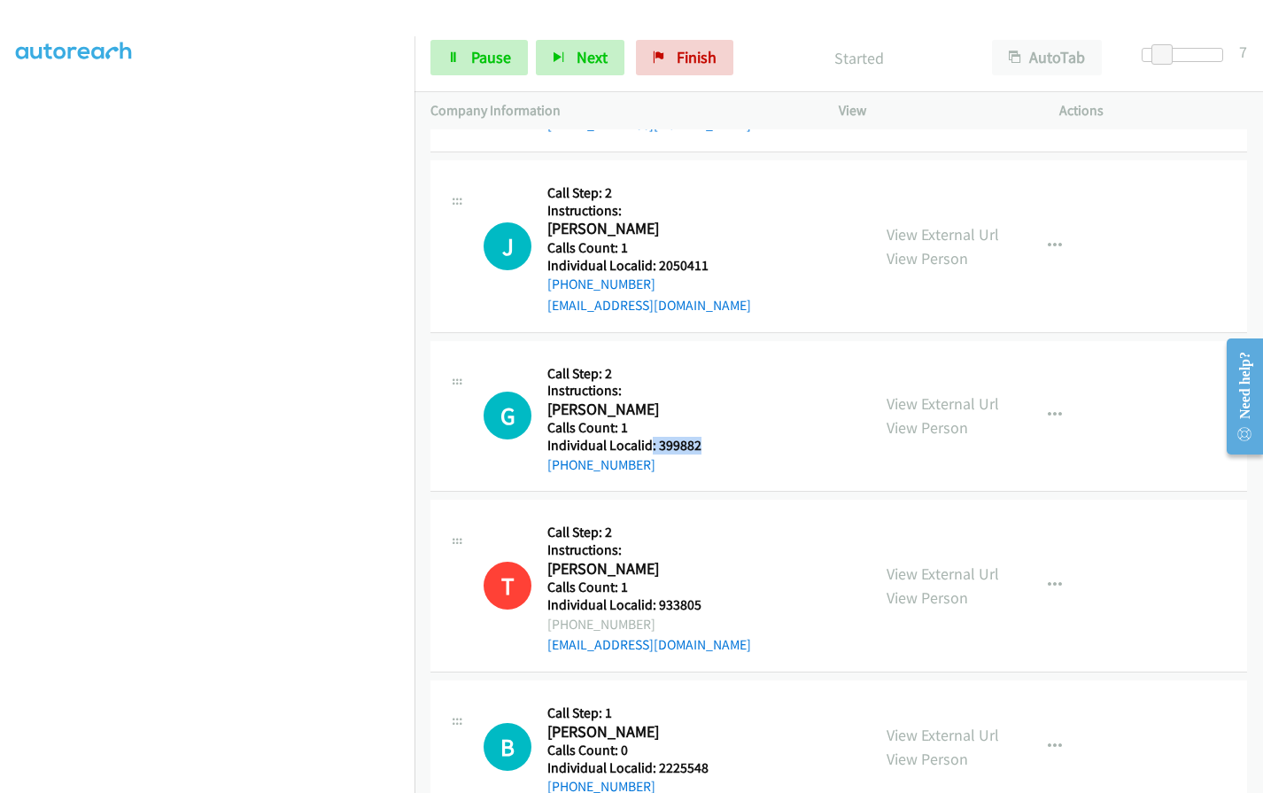
click at [703, 405] on div "G Callback Scheduled Call Step: 2 Instructions: [PERSON_NAME] America/New_York …" at bounding box center [668, 416] width 371 height 119
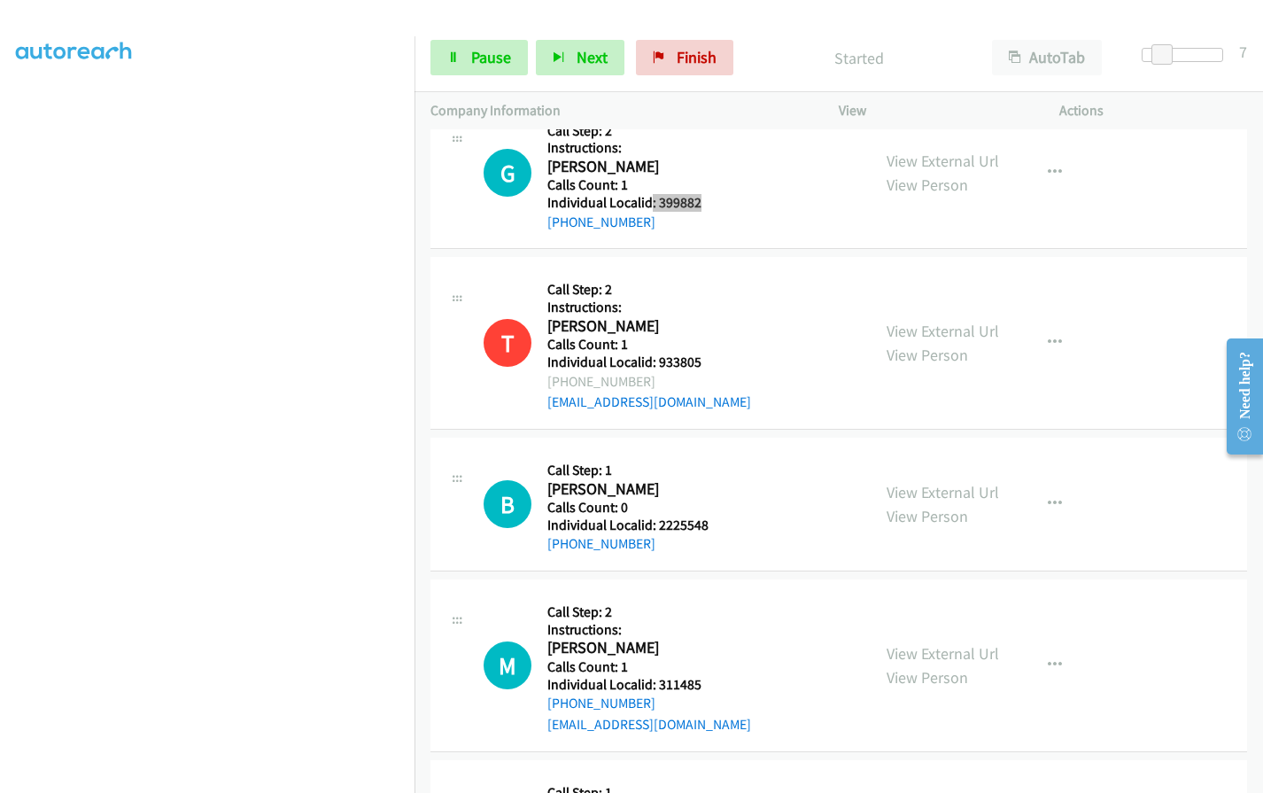
scroll to position [4000, 0]
drag, startPoint x: 660, startPoint y: 483, endPoint x: 716, endPoint y: 483, distance: 56.7
click at [716, 483] on div "B Callback Scheduled Call Step: 1 [PERSON_NAME] America/New_York Calls Count: 0…" at bounding box center [668, 502] width 371 height 101
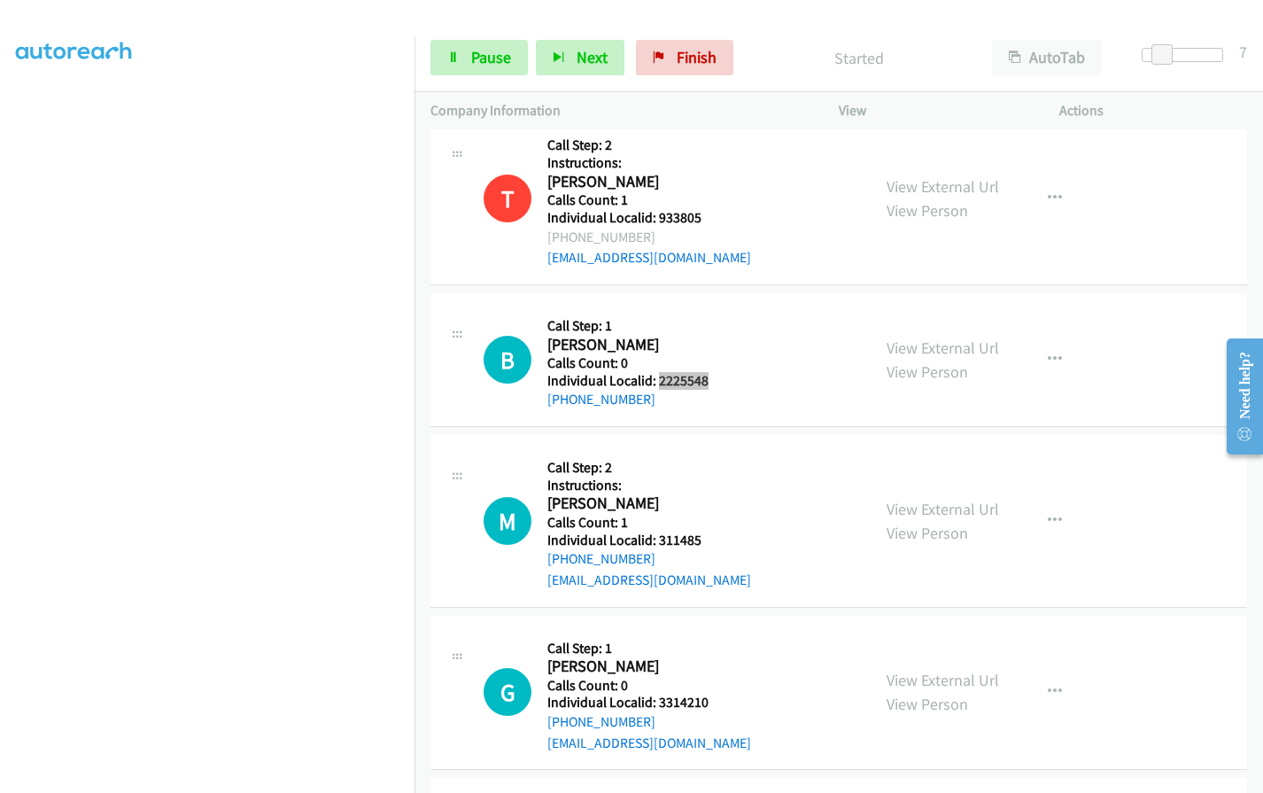
scroll to position [4155, 0]
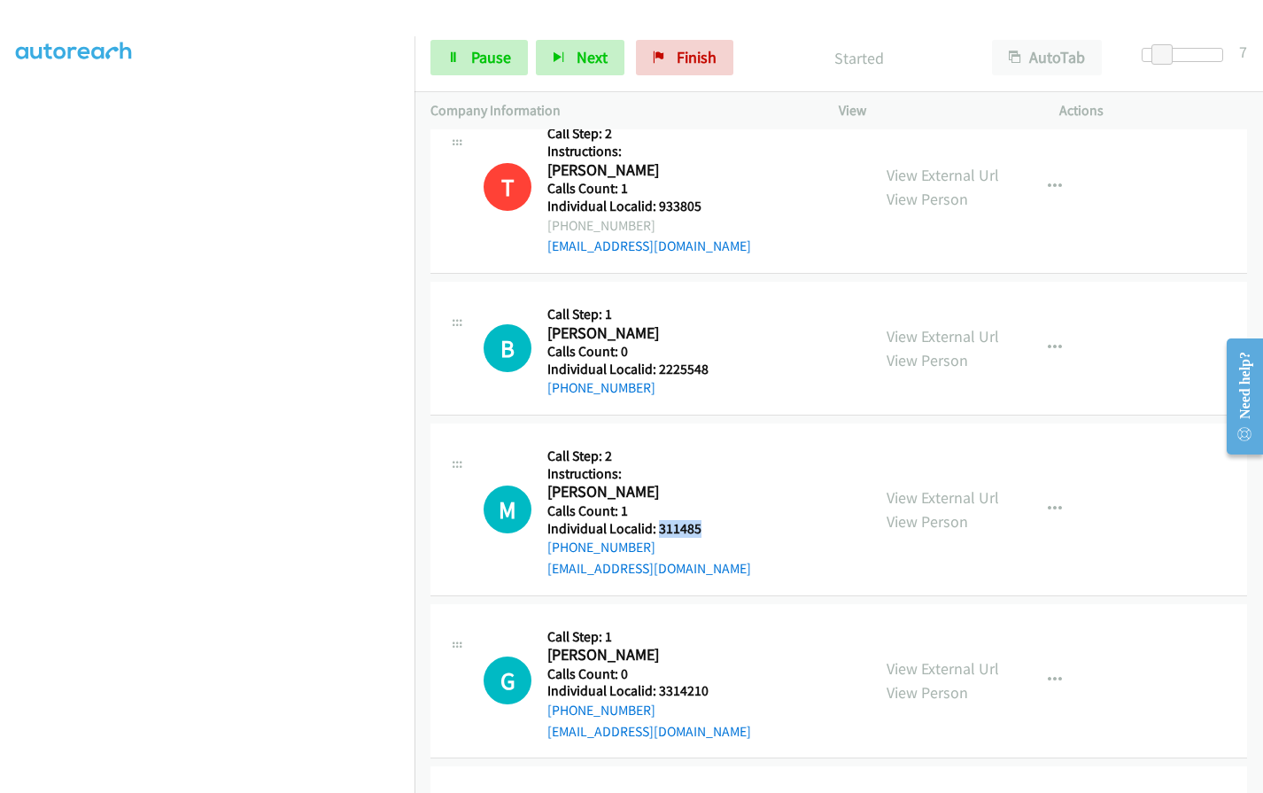
drag, startPoint x: 665, startPoint y: 487, endPoint x: 707, endPoint y: 483, distance: 41.8
click at [707, 483] on div "M Callback Scheduled Call Step: 2 Instructions: [PERSON_NAME] America/New_York …" at bounding box center [668, 509] width 371 height 140
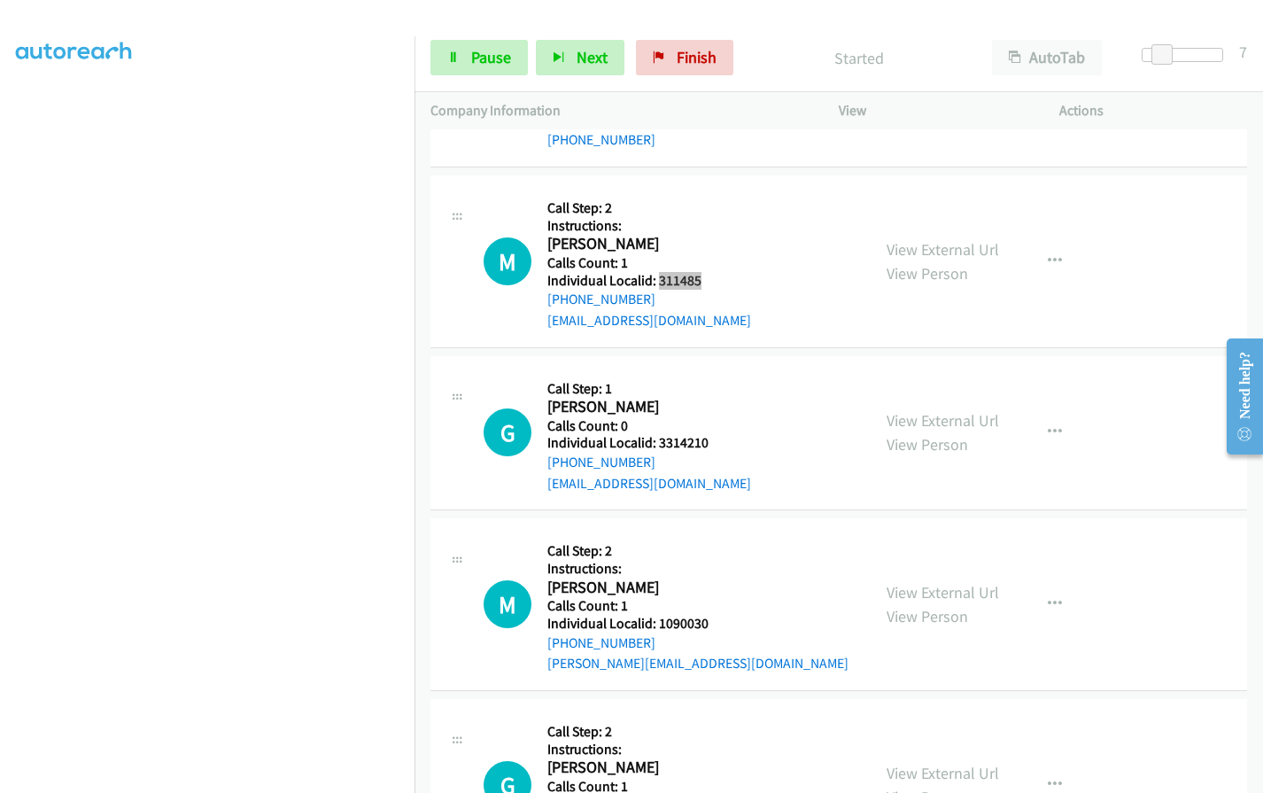
scroll to position [4420, 0]
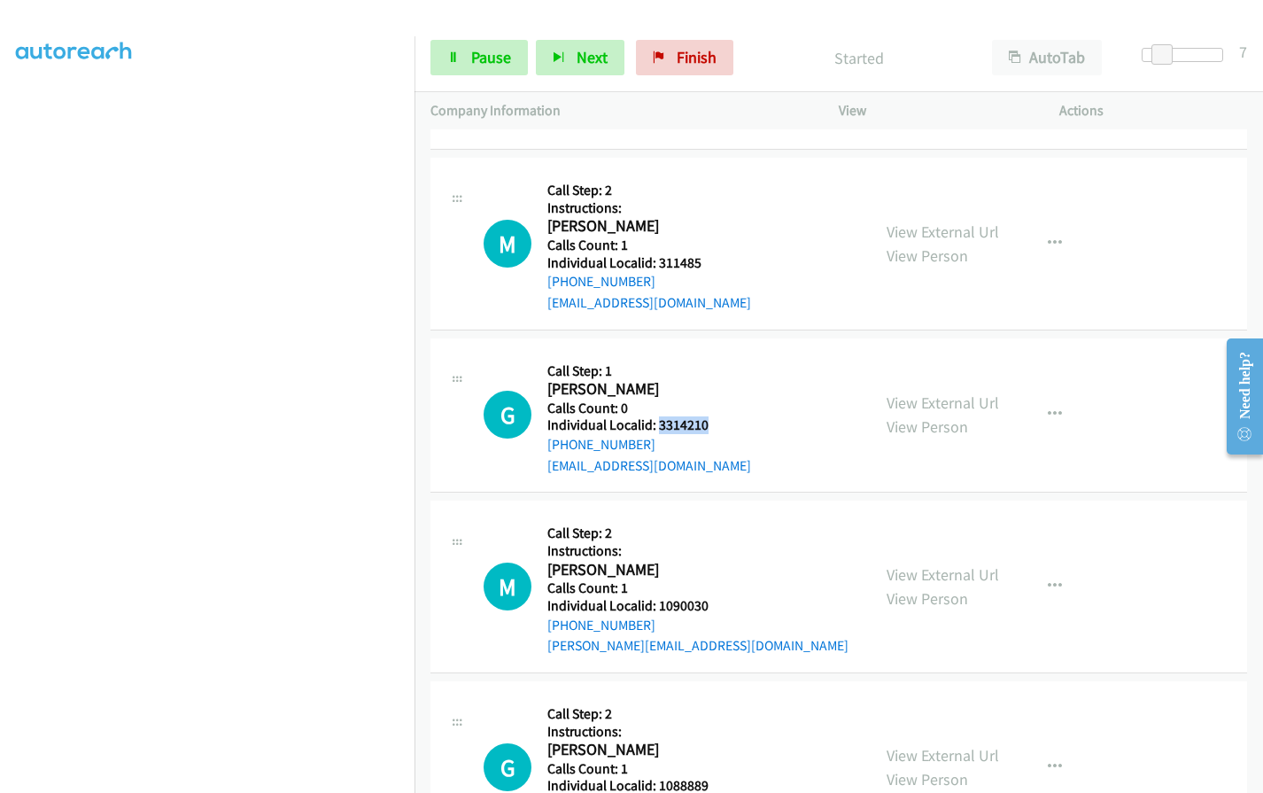
drag, startPoint x: 656, startPoint y: 383, endPoint x: 708, endPoint y: 383, distance: 52.2
click at [708, 383] on div "G Callback Scheduled Call Step: 1 [PERSON_NAME] America/[GEOGRAPHIC_DATA] Calls…" at bounding box center [668, 415] width 371 height 122
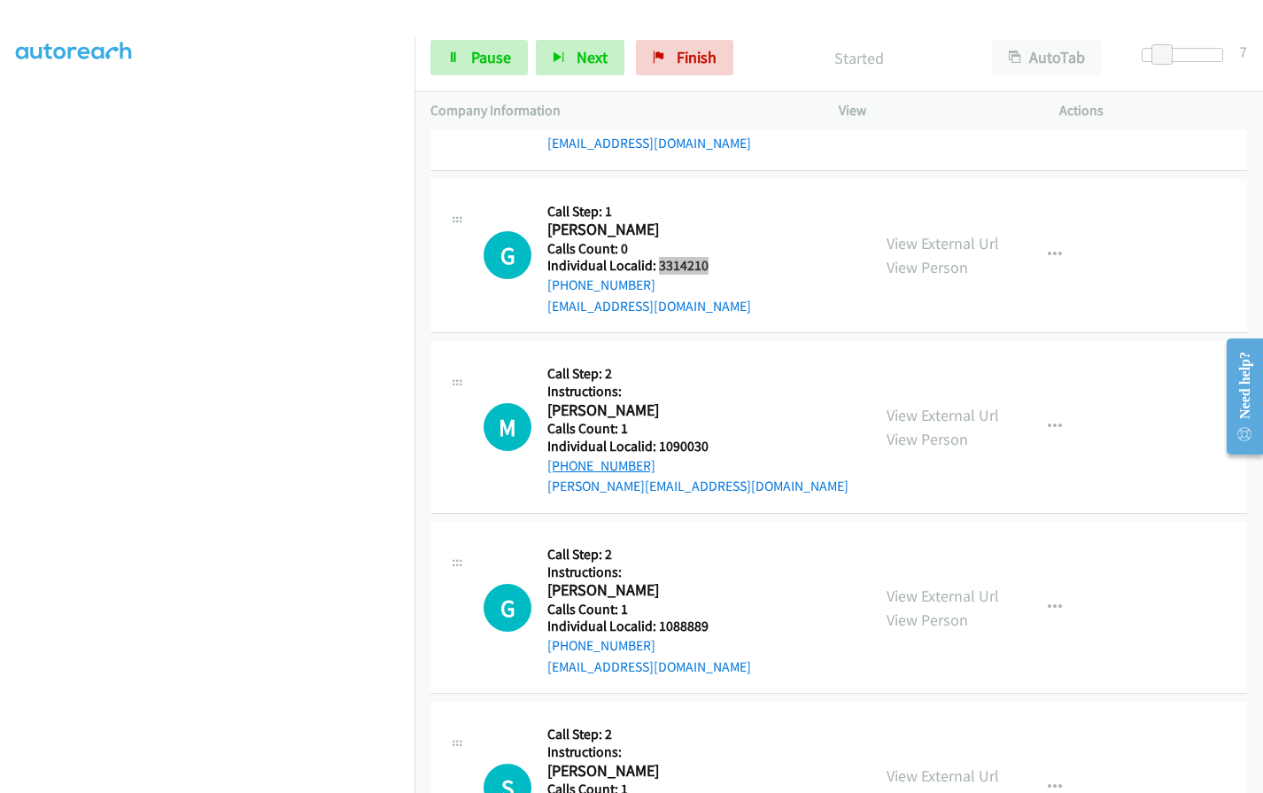
scroll to position [4642, 0]
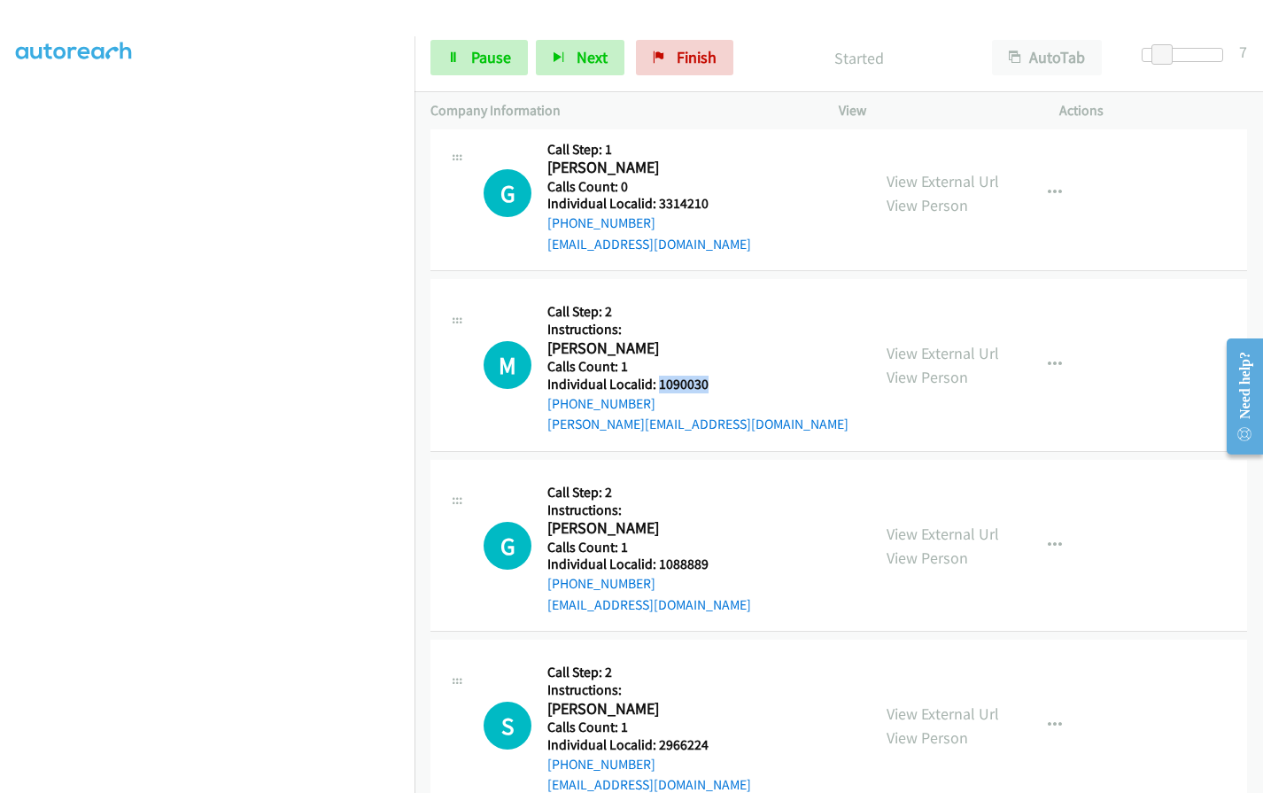
drag, startPoint x: 659, startPoint y: 343, endPoint x: 725, endPoint y: 341, distance: 66.4
click at [725, 341] on div "M Callback Scheduled Call Step: 2 Instructions: [PERSON_NAME] America/New_York …" at bounding box center [668, 365] width 371 height 140
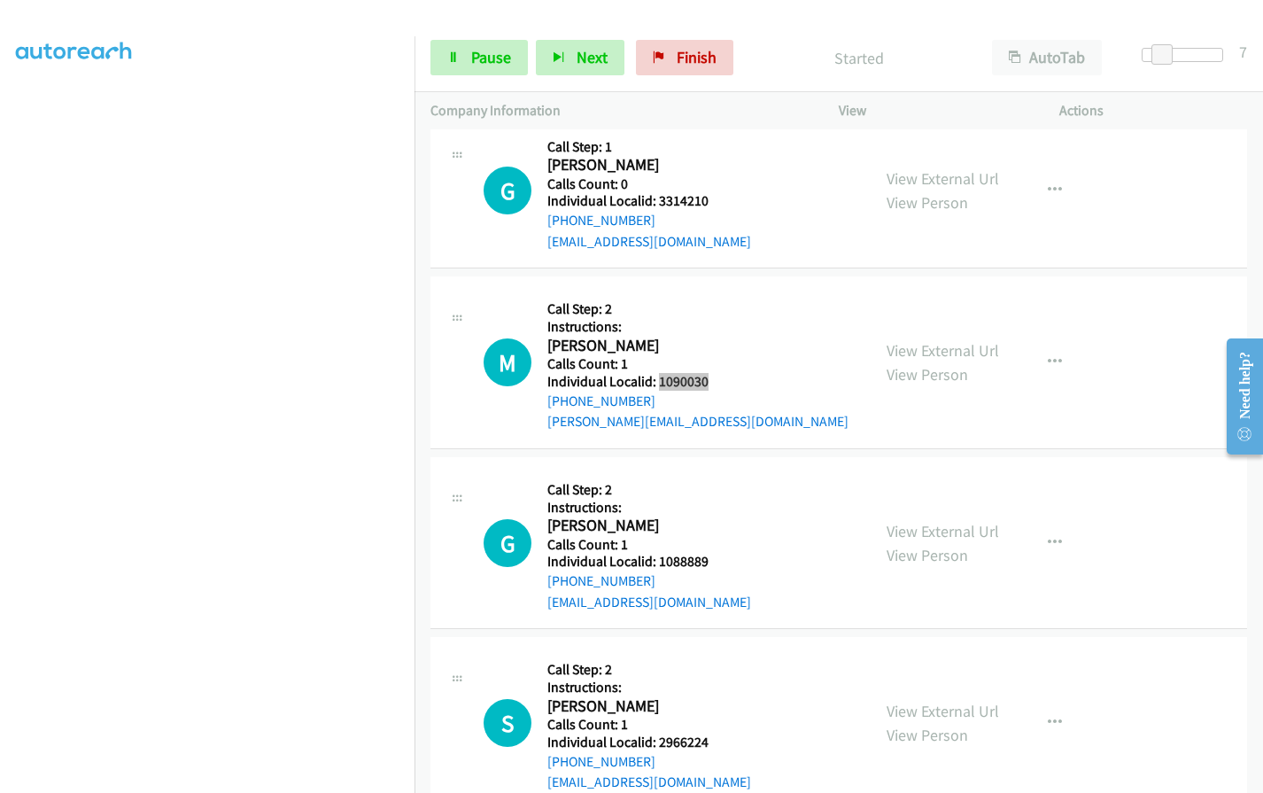
scroll to position [4645, 0]
drag, startPoint x: 655, startPoint y: 522, endPoint x: 700, endPoint y: 524, distance: 45.2
click at [709, 524] on div "G Callback Scheduled Call Step: 2 Instructions: [PERSON_NAME] America/New_York …" at bounding box center [668, 542] width 371 height 140
click at [762, 472] on div "G Callback Scheduled Call Step: 2 Instructions: [PERSON_NAME] America/New_York …" at bounding box center [668, 542] width 371 height 140
drag, startPoint x: 656, startPoint y: 517, endPoint x: 720, endPoint y: 516, distance: 63.8
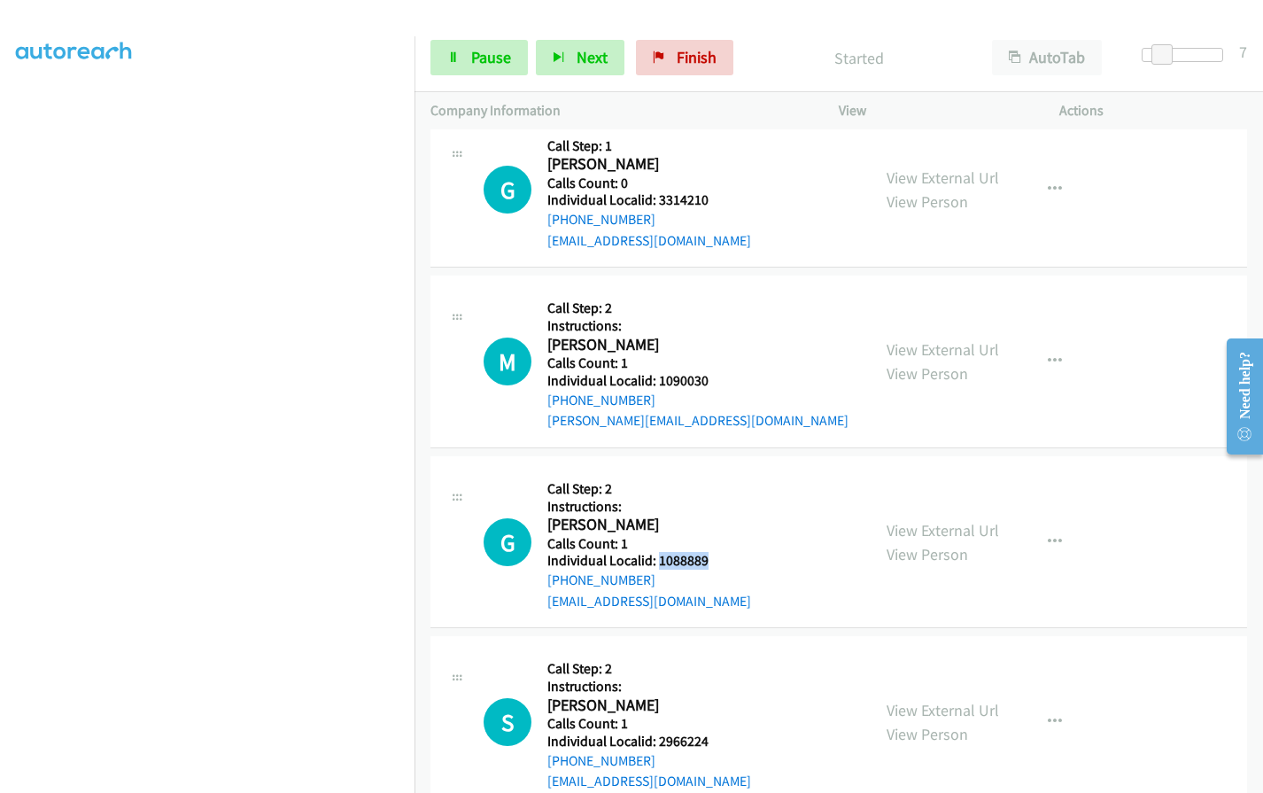
click at [720, 516] on div "G Callback Scheduled Call Step: 2 Instructions: [PERSON_NAME] America/New_York …" at bounding box center [668, 542] width 371 height 140
drag, startPoint x: 656, startPoint y: 700, endPoint x: 714, endPoint y: 700, distance: 57.6
click at [714, 700] on div "S Callback Scheduled Call Step: 2 Instructions: [PERSON_NAME] [GEOGRAPHIC_DATA]…" at bounding box center [668, 722] width 371 height 140
click at [506, 58] on span "Pause" at bounding box center [491, 57] width 40 height 20
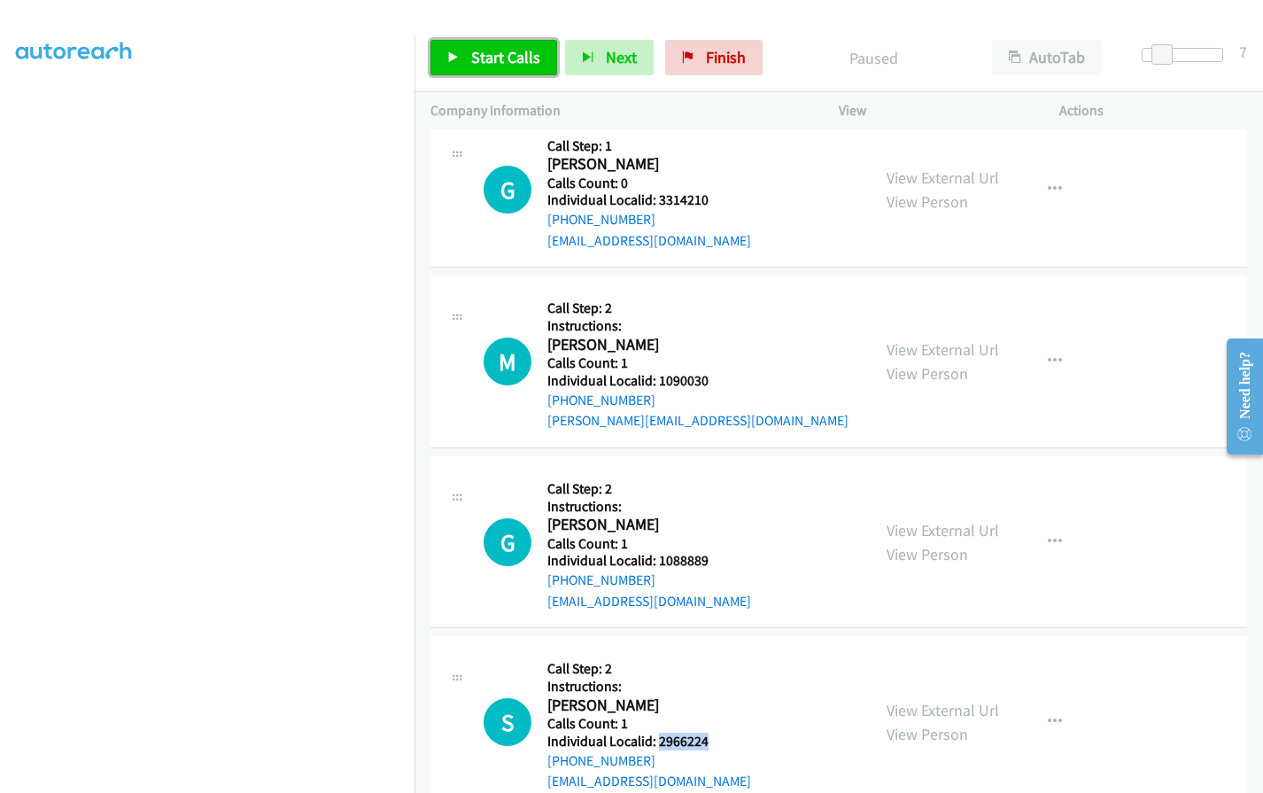
click at [494, 58] on span "Start Calls" at bounding box center [505, 57] width 69 height 20
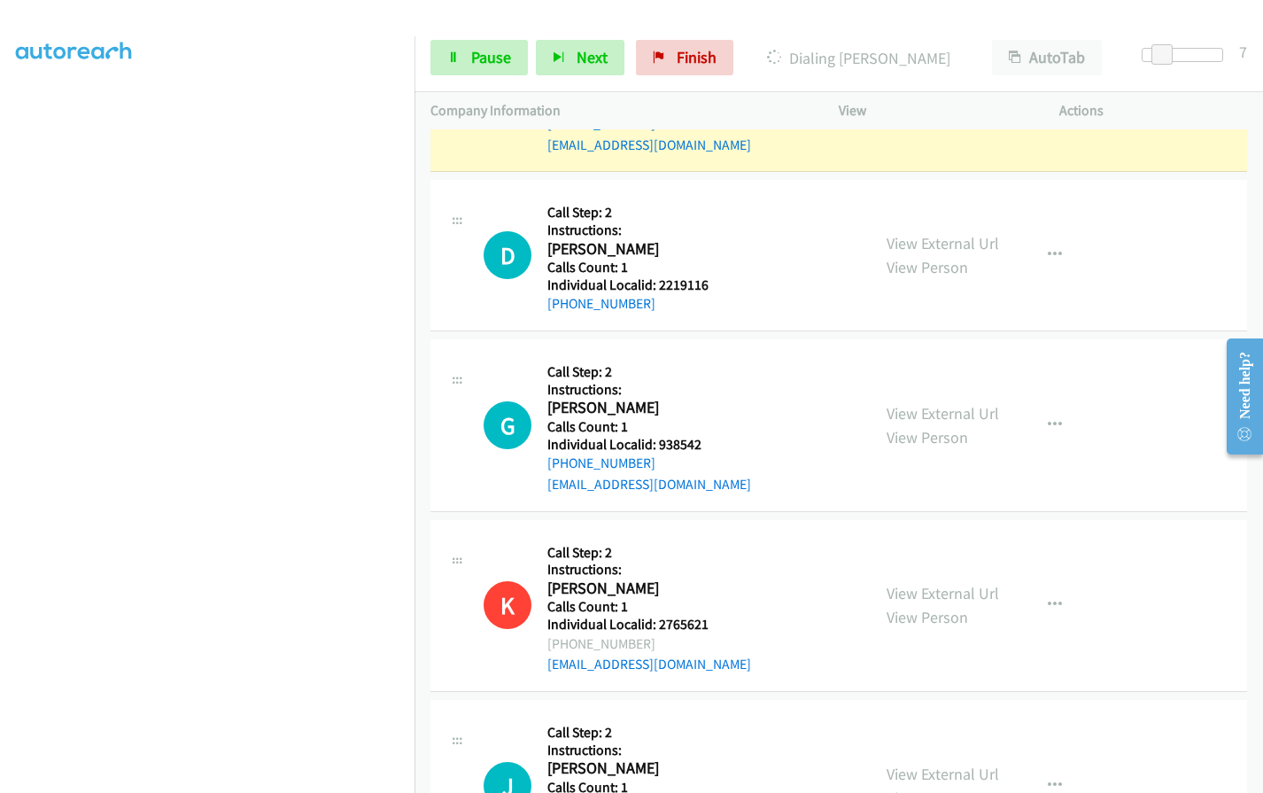
scroll to position [3229, 0]
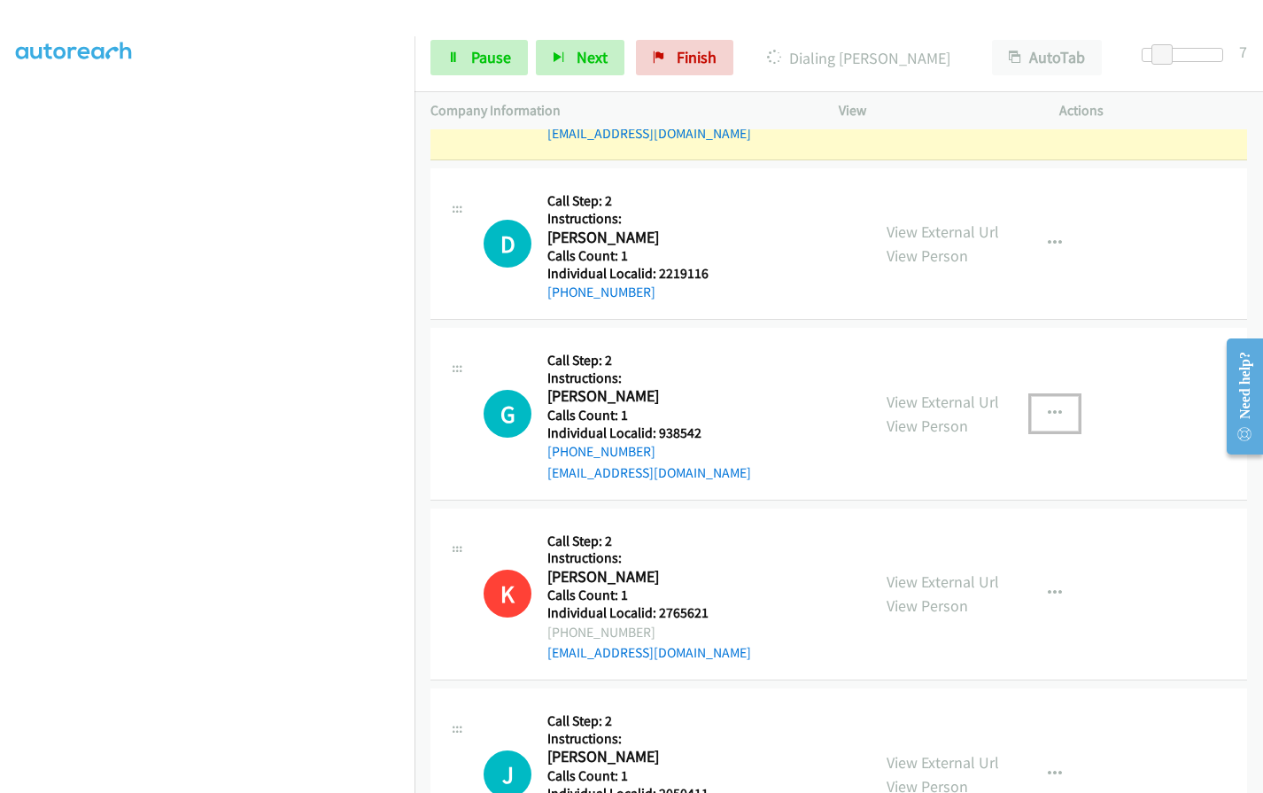
click at [1048, 406] on icon "button" at bounding box center [1055, 413] width 14 height 14
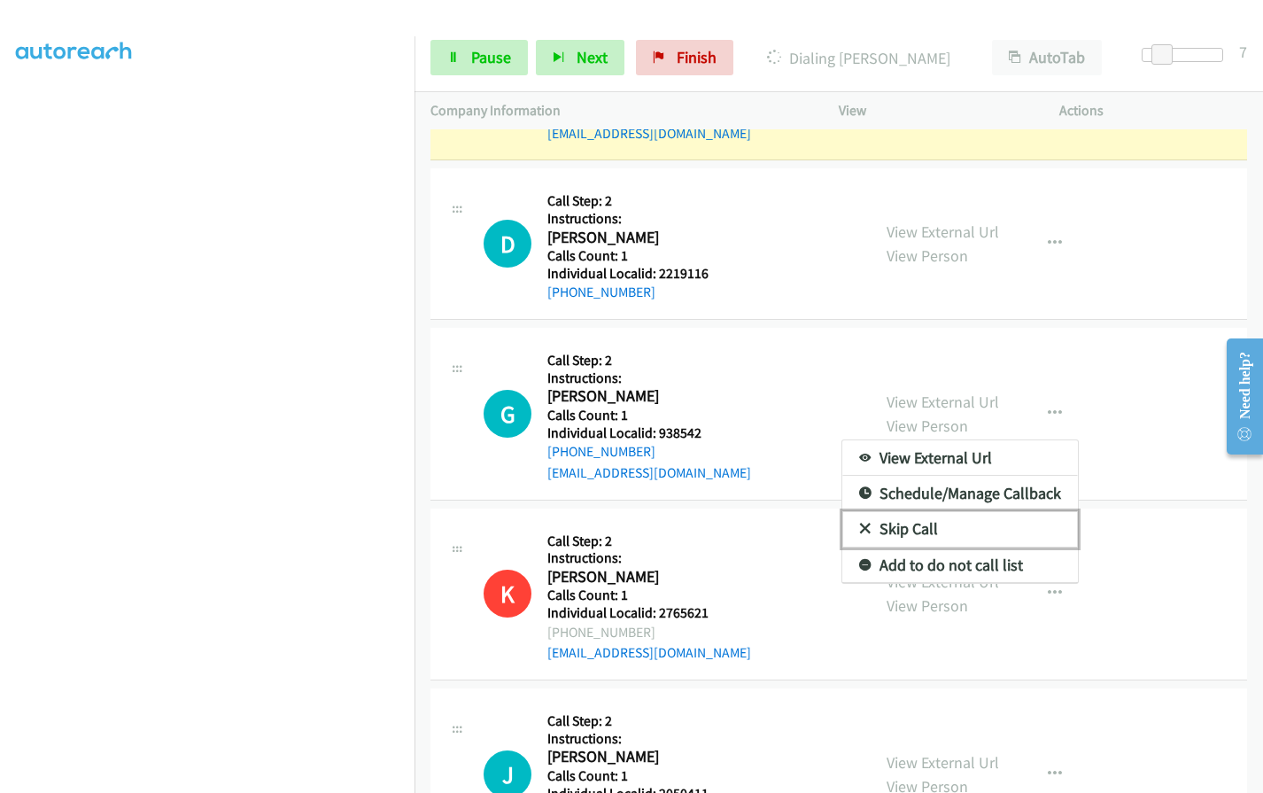
click at [859, 523] on icon at bounding box center [865, 529] width 12 height 12
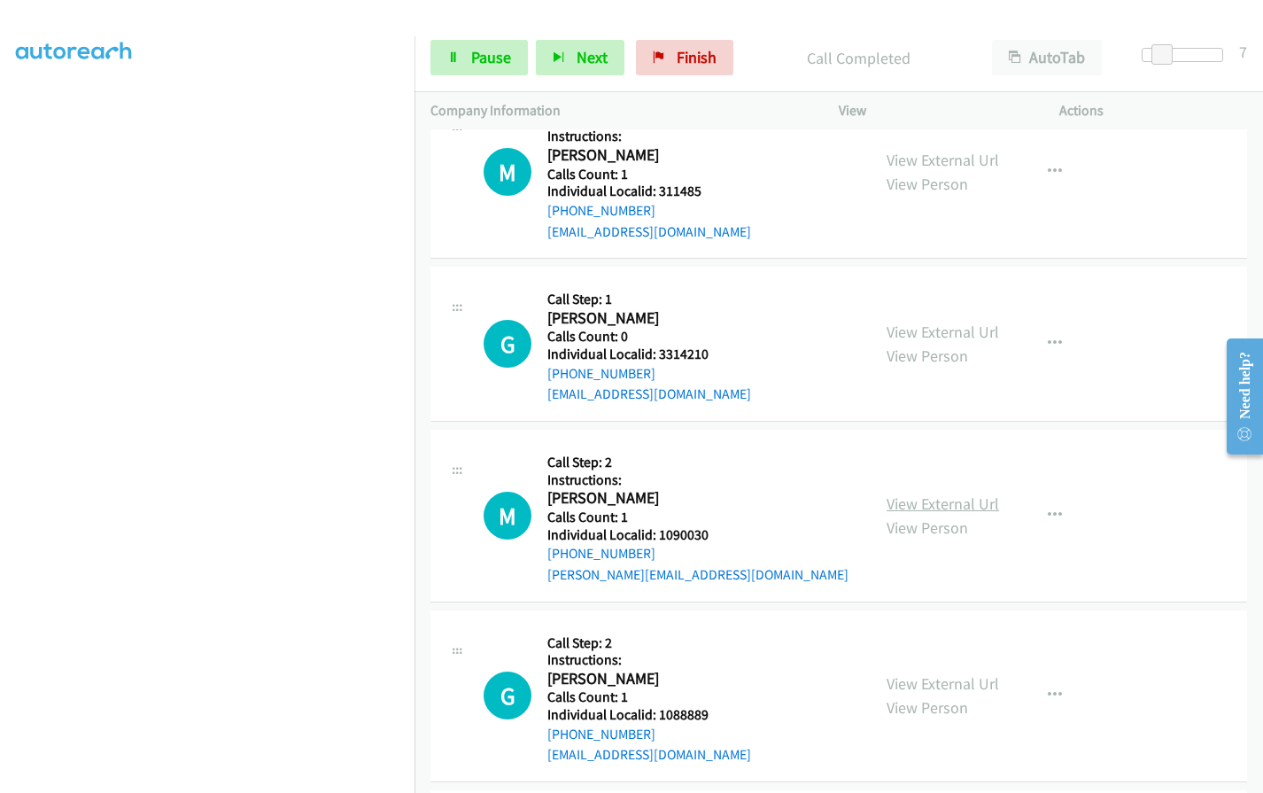
scroll to position [4551, 0]
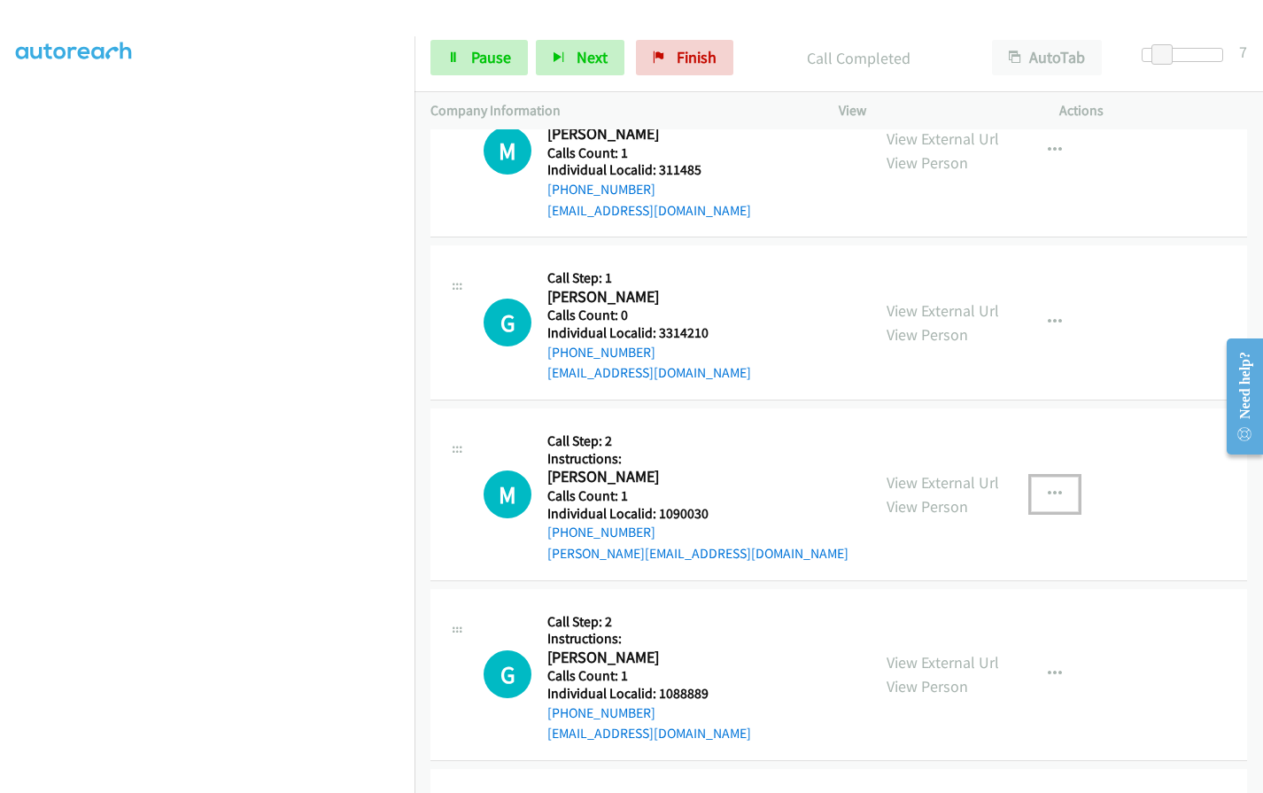
click at [1057, 476] on button "button" at bounding box center [1055, 493] width 48 height 35
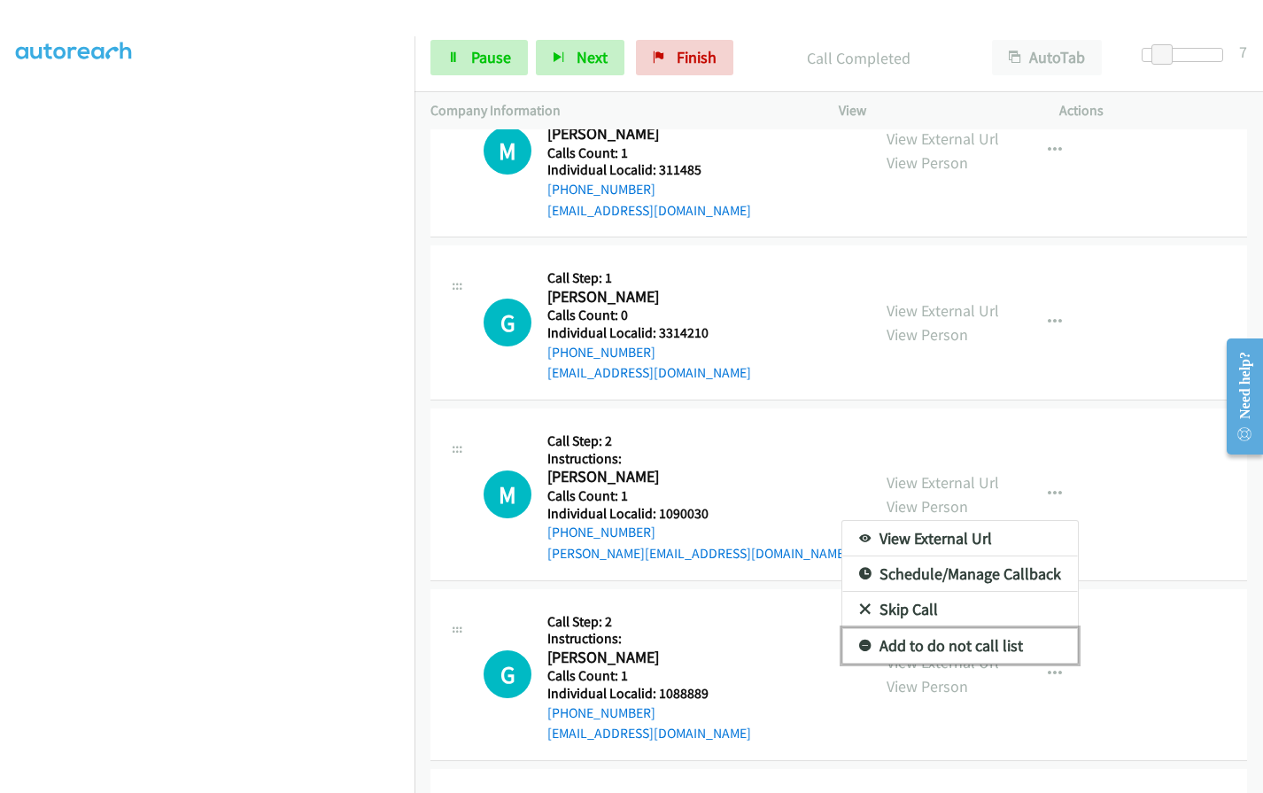
click at [859, 640] on icon at bounding box center [865, 646] width 12 height 12
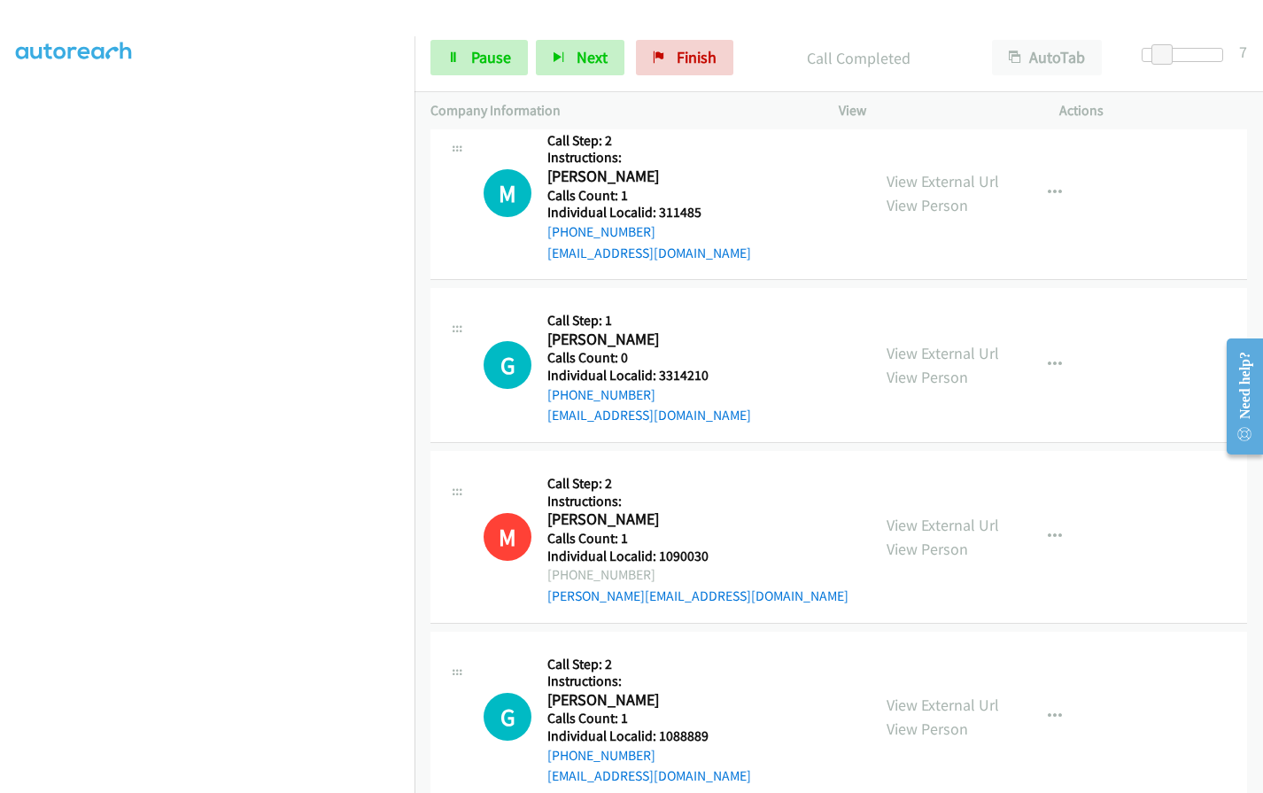
scroll to position [4506, 0]
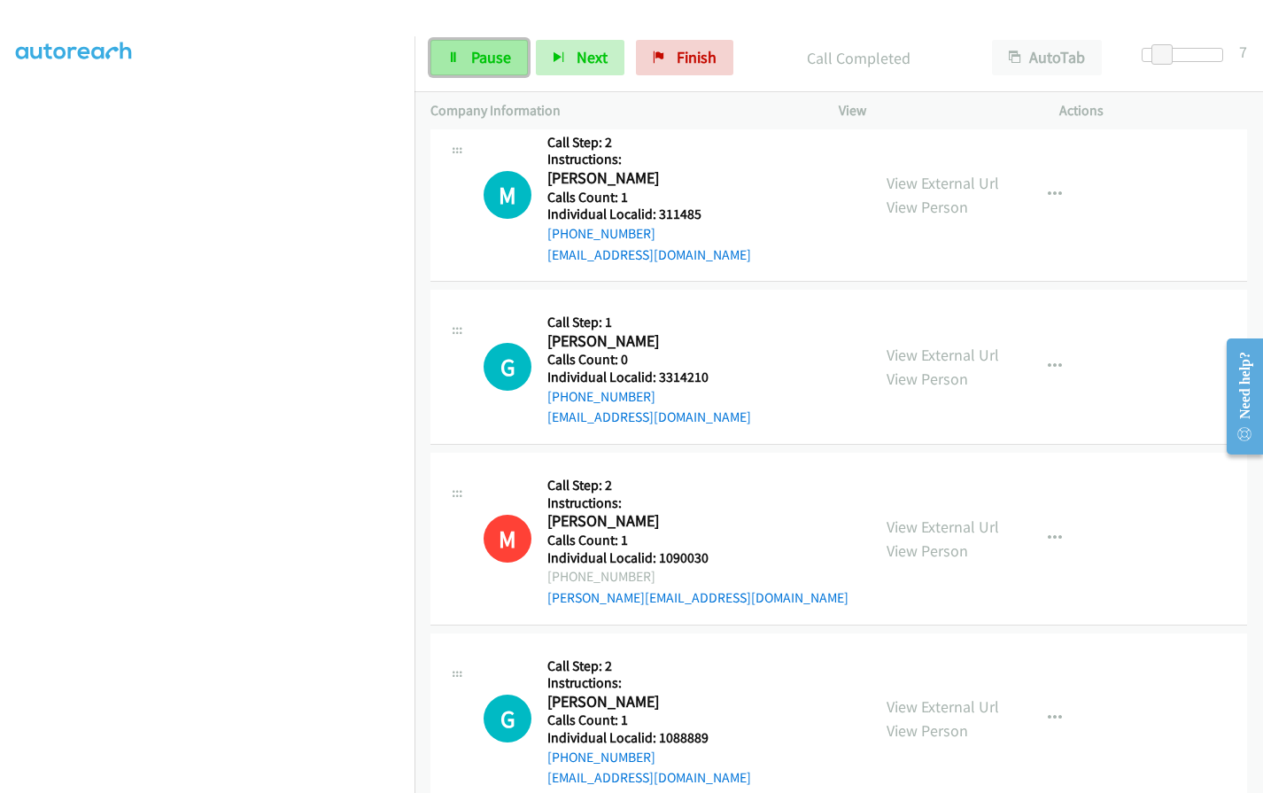
click at [467, 62] on link "Pause" at bounding box center [478, 57] width 97 height 35
click at [497, 55] on span "Start Calls" at bounding box center [505, 57] width 69 height 20
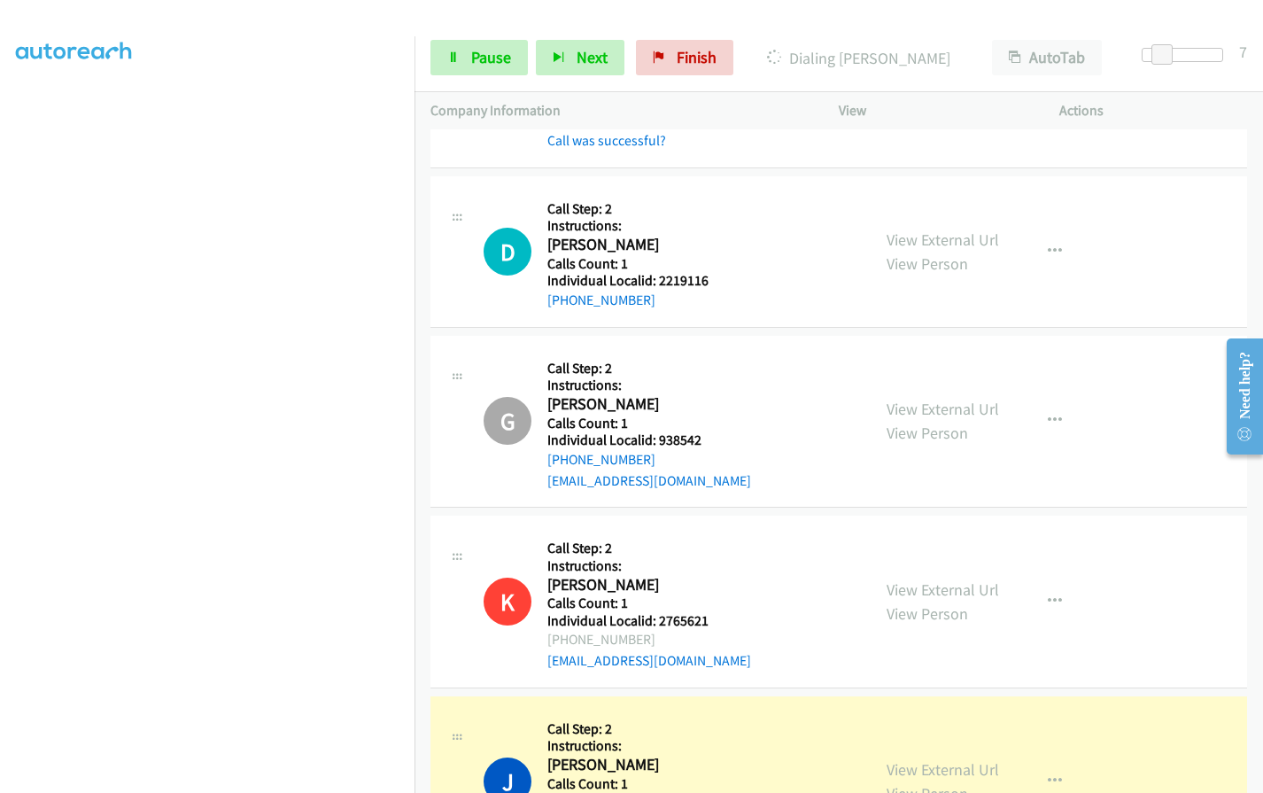
scroll to position [3222, 0]
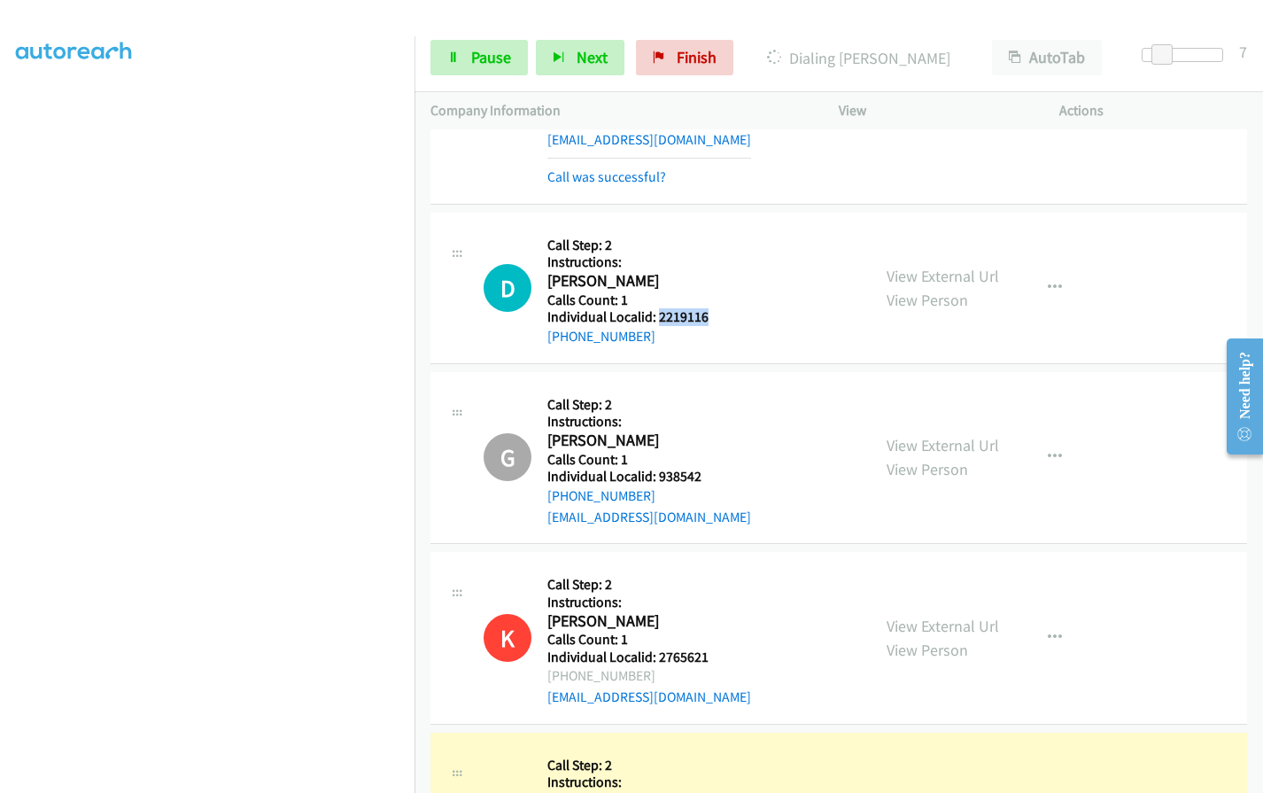
drag, startPoint x: 656, startPoint y: 270, endPoint x: 709, endPoint y: 269, distance: 53.1
click at [709, 269] on div "D Callback Scheduled Call Step: 2 Instructions: [PERSON_NAME] America/Los_Angel…" at bounding box center [668, 287] width 371 height 119
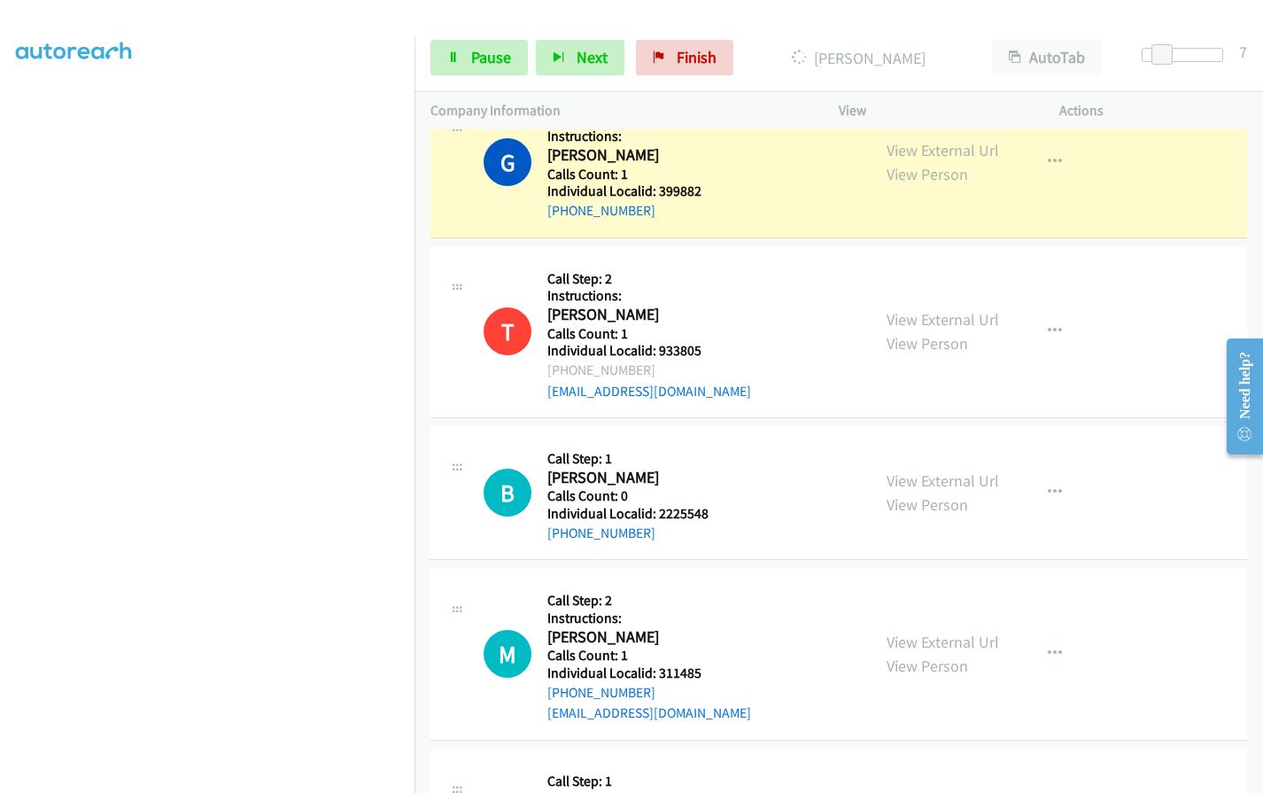
scroll to position [4105, 0]
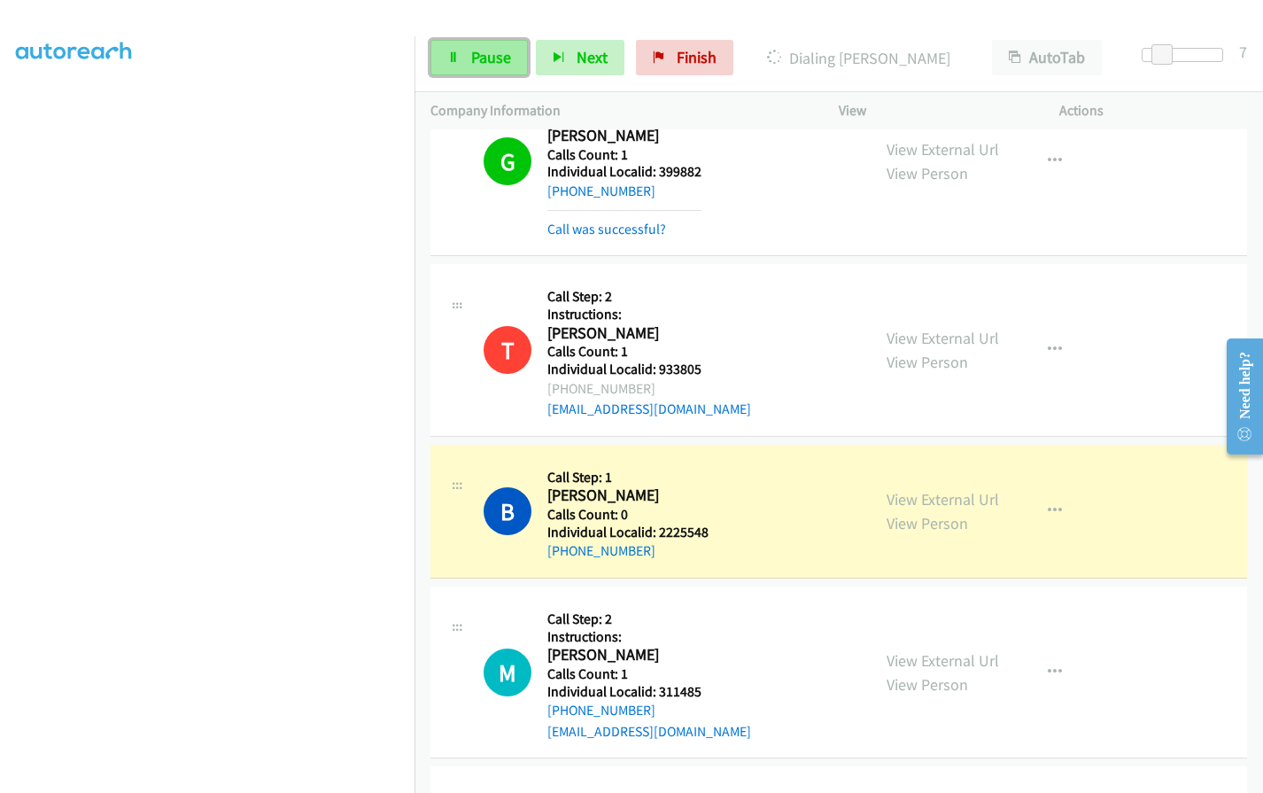
click at [473, 64] on span "Pause" at bounding box center [491, 57] width 40 height 20
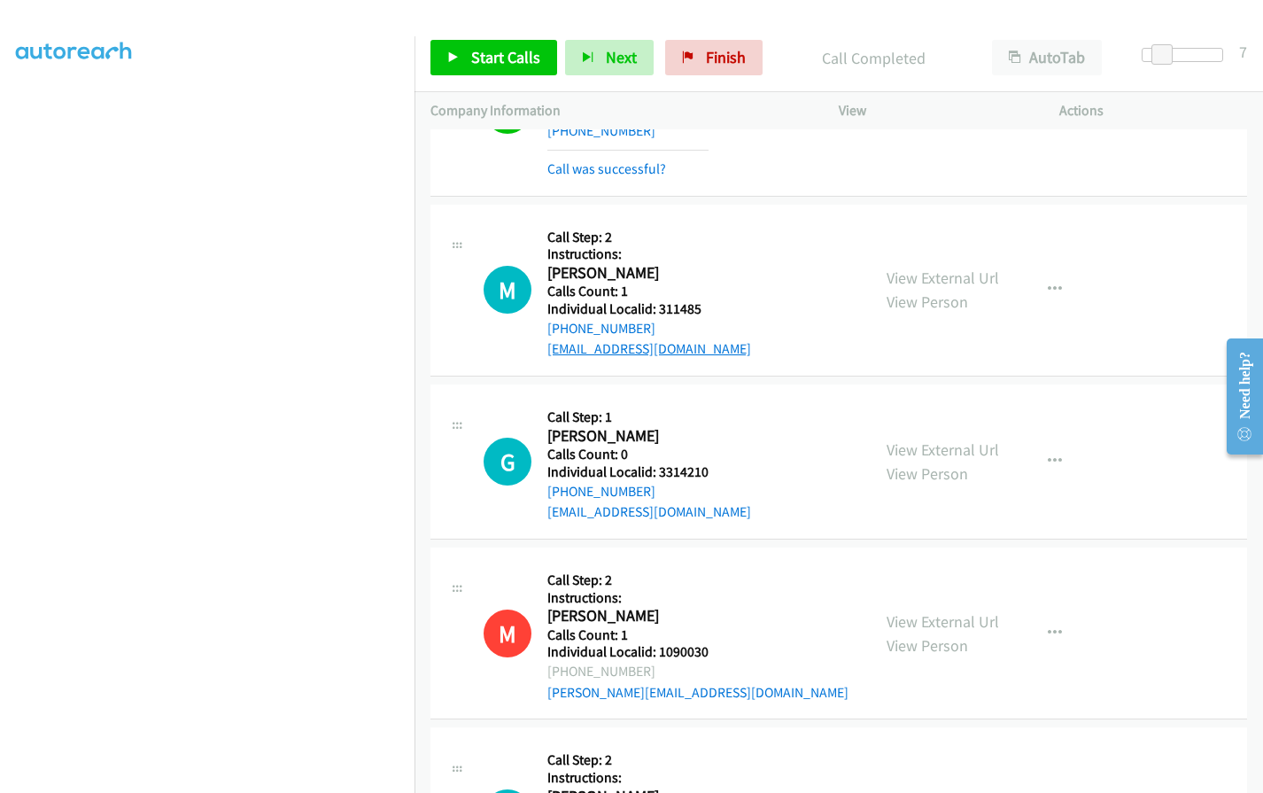
scroll to position [4526, 0]
click at [504, 52] on span "Start Calls" at bounding box center [505, 57] width 69 height 20
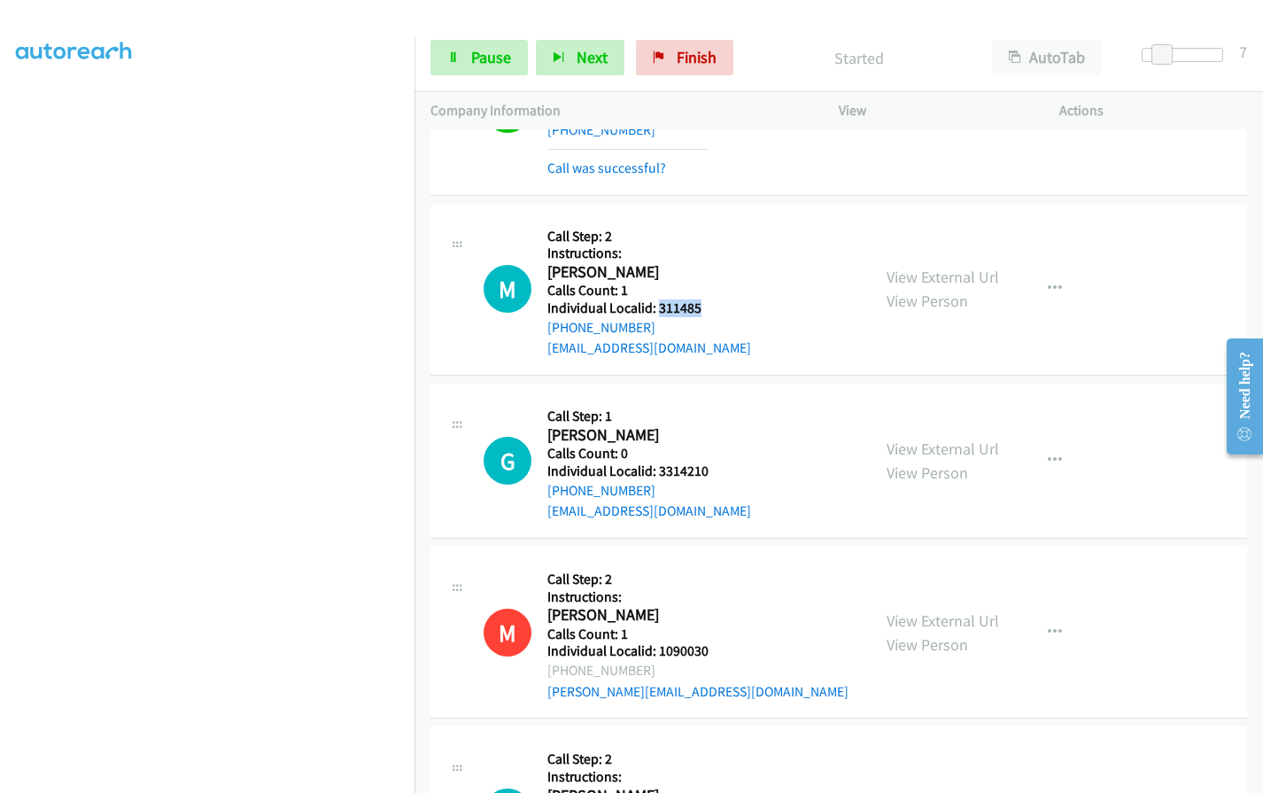
drag, startPoint x: 656, startPoint y: 266, endPoint x: 708, endPoint y: 263, distance: 52.3
click at [708, 263] on div "M Callback Scheduled Call Step: 2 Instructions: [PERSON_NAME] America/New_York …" at bounding box center [668, 290] width 371 height 140
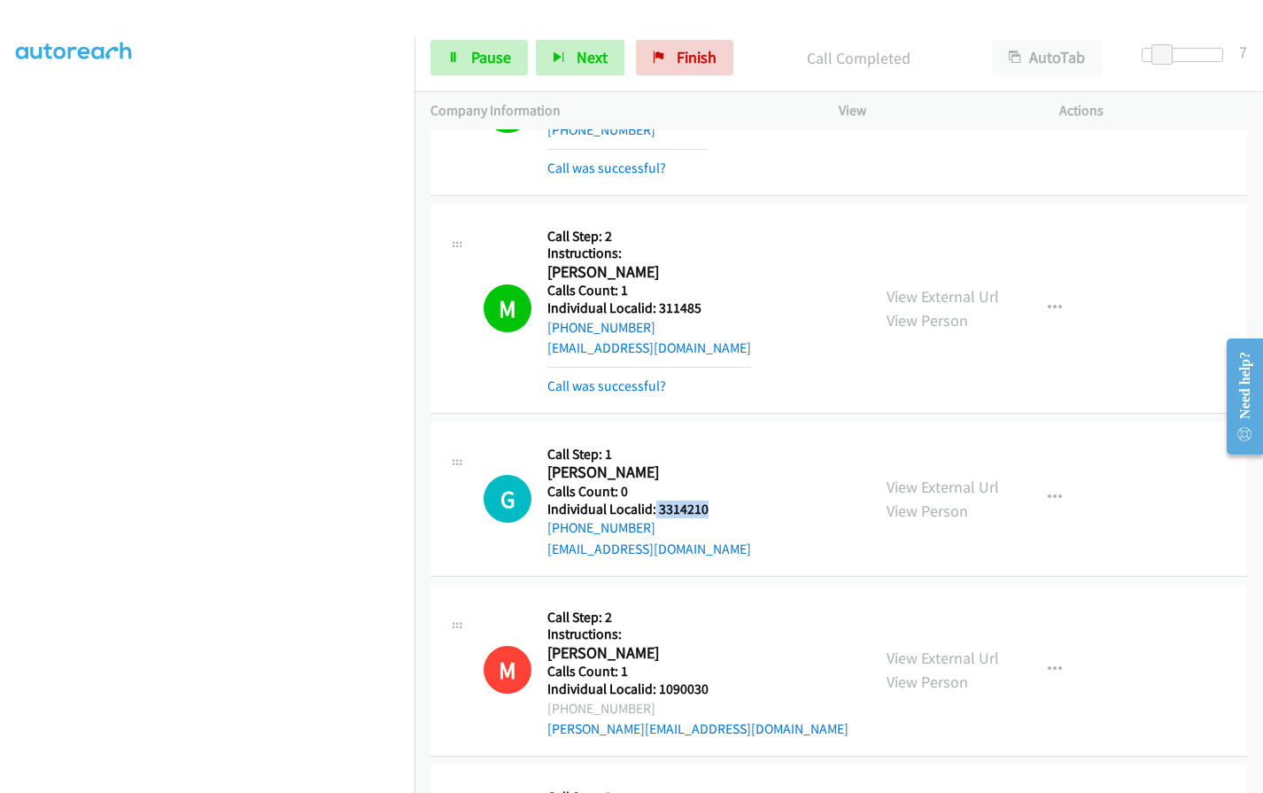
drag, startPoint x: 654, startPoint y: 463, endPoint x: 713, endPoint y: 465, distance: 58.5
click at [714, 465] on div "G Callback Scheduled Call Step: 1 [PERSON_NAME] America/[GEOGRAPHIC_DATA] Calls…" at bounding box center [668, 498] width 371 height 122
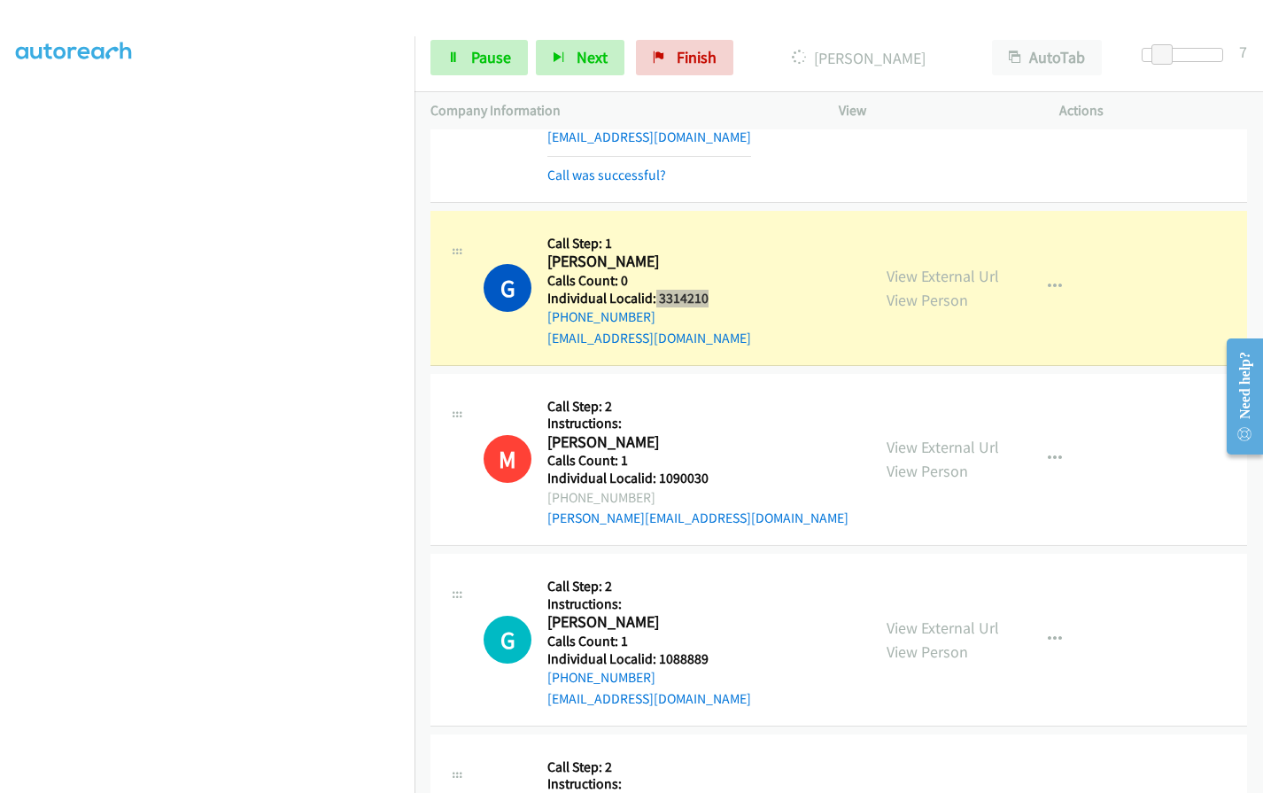
scroll to position [4747, 0]
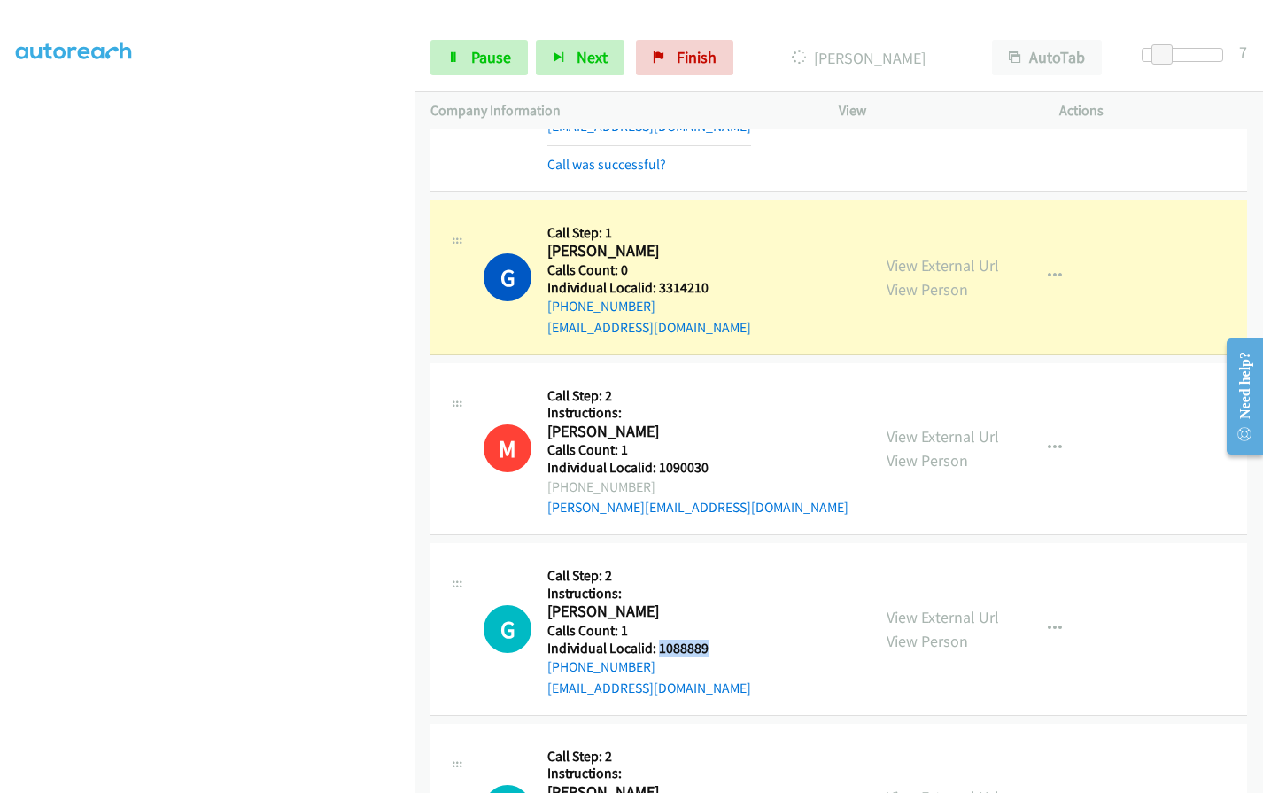
drag, startPoint x: 657, startPoint y: 607, endPoint x: 718, endPoint y: 610, distance: 61.2
click at [718, 610] on div "G Callback Scheduled Call Step: 2 Instructions: [PERSON_NAME] America/New_York …" at bounding box center [668, 629] width 371 height 140
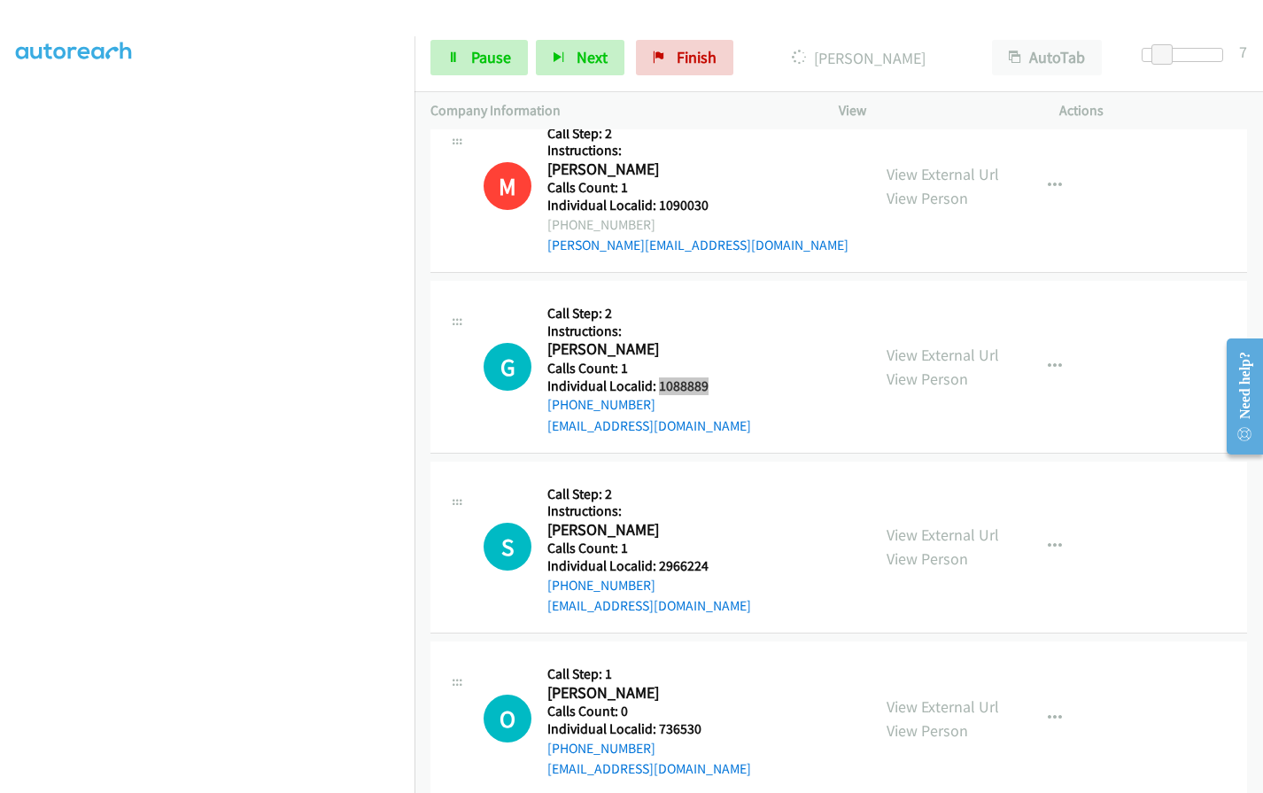
scroll to position [5013, 0]
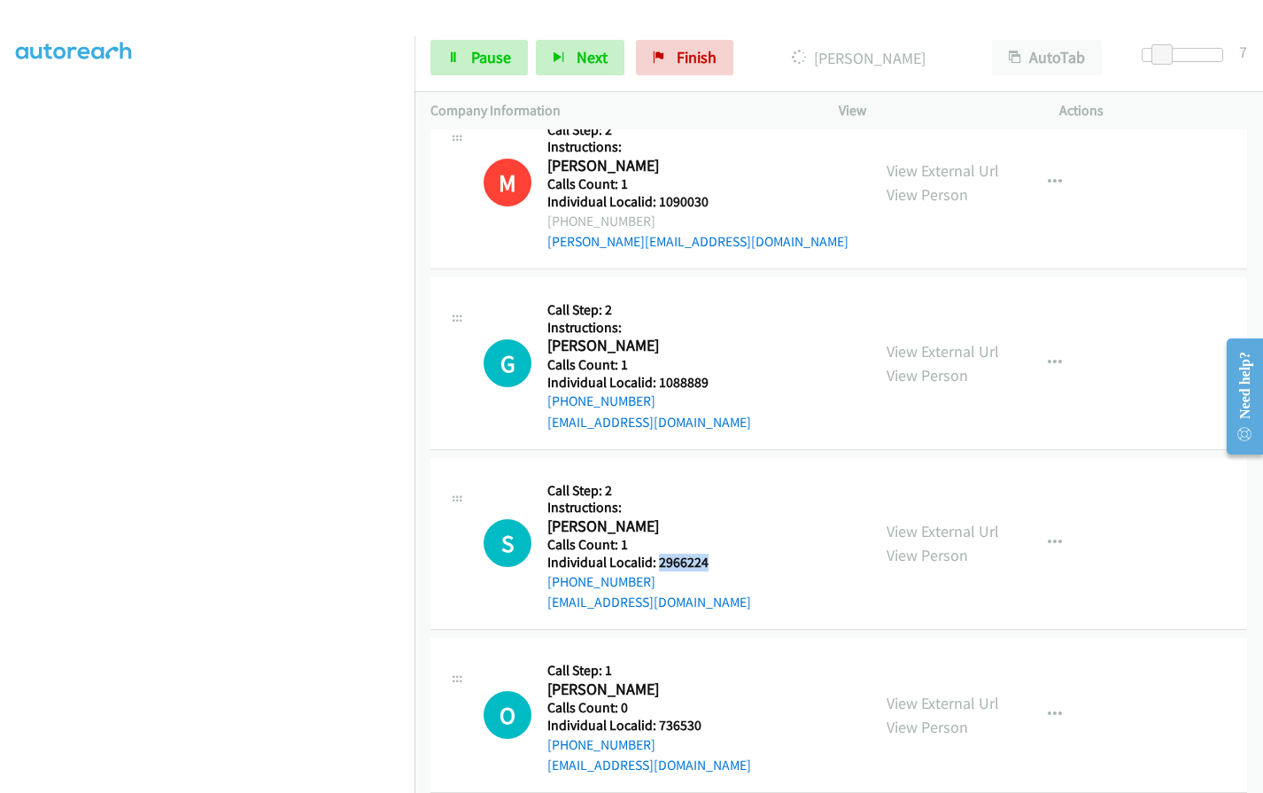
drag, startPoint x: 660, startPoint y: 519, endPoint x: 717, endPoint y: 520, distance: 57.6
click at [717, 520] on div "S Callback Scheduled Call Step: 2 Instructions: [PERSON_NAME] [GEOGRAPHIC_DATA]…" at bounding box center [668, 544] width 371 height 140
drag, startPoint x: 657, startPoint y: 682, endPoint x: 721, endPoint y: 682, distance: 63.8
click at [721, 682] on div "O Callback Scheduled Call Step: 1 [PERSON_NAME] America/Los_Angeles Calls Count…" at bounding box center [668, 715] width 371 height 122
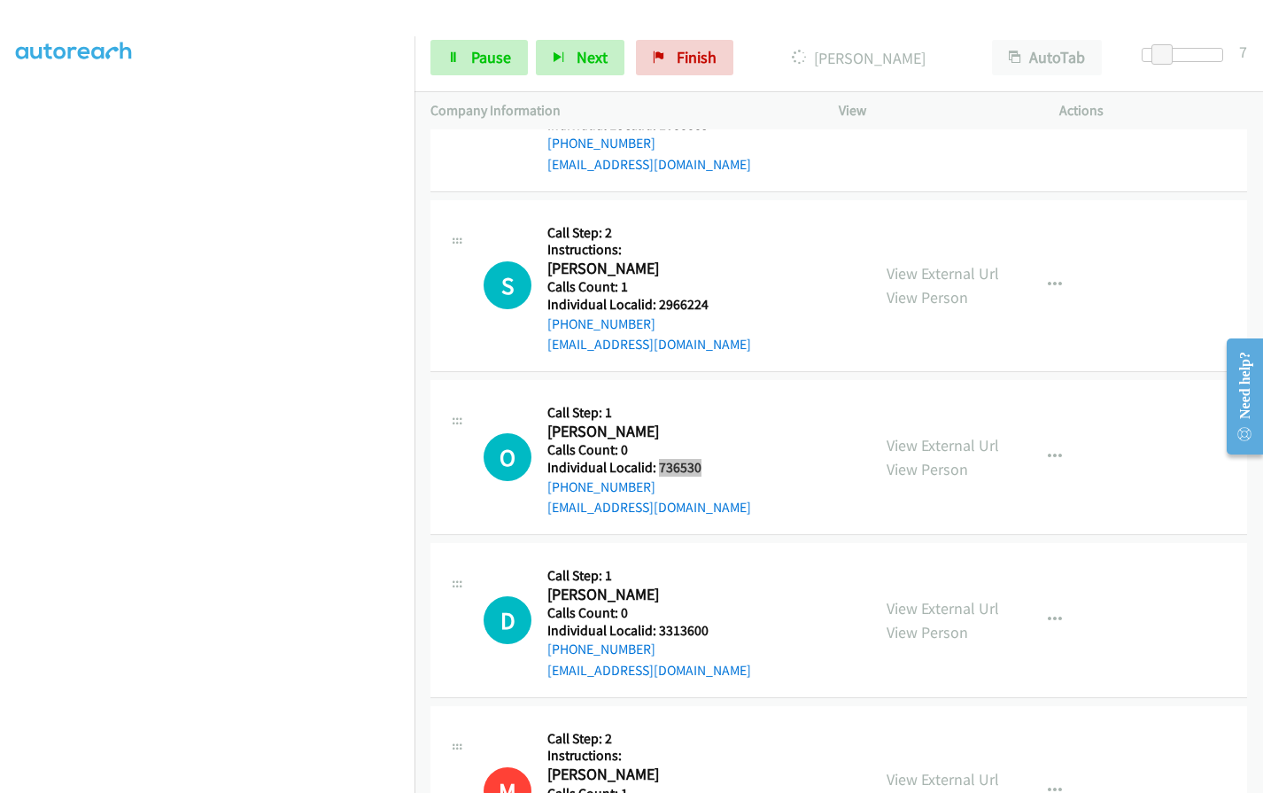
scroll to position [5279, 0]
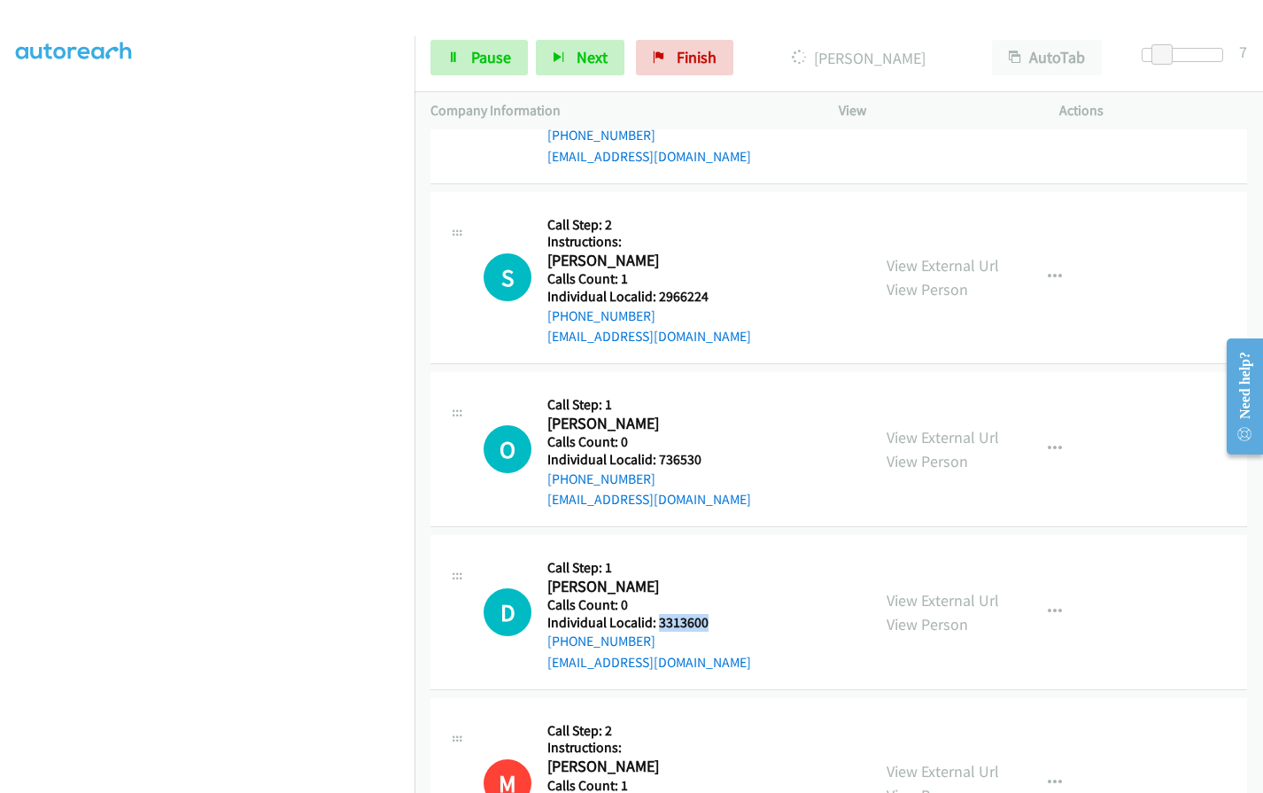
drag, startPoint x: 658, startPoint y: 581, endPoint x: 712, endPoint y: 579, distance: 54.0
click at [712, 579] on div "D Callback Scheduled Call Step: 1 [PERSON_NAME] America/New_York Calls Count: 0…" at bounding box center [668, 612] width 371 height 122
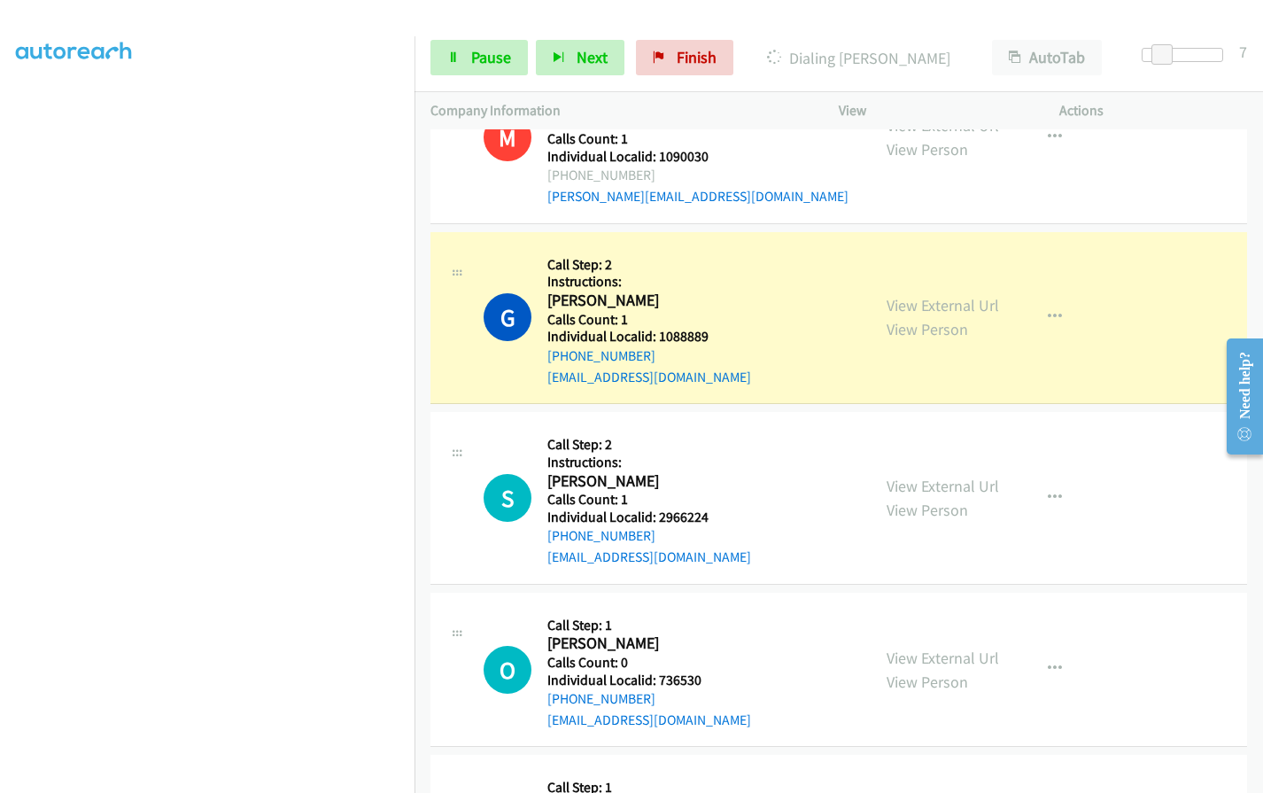
scroll to position [5117, 0]
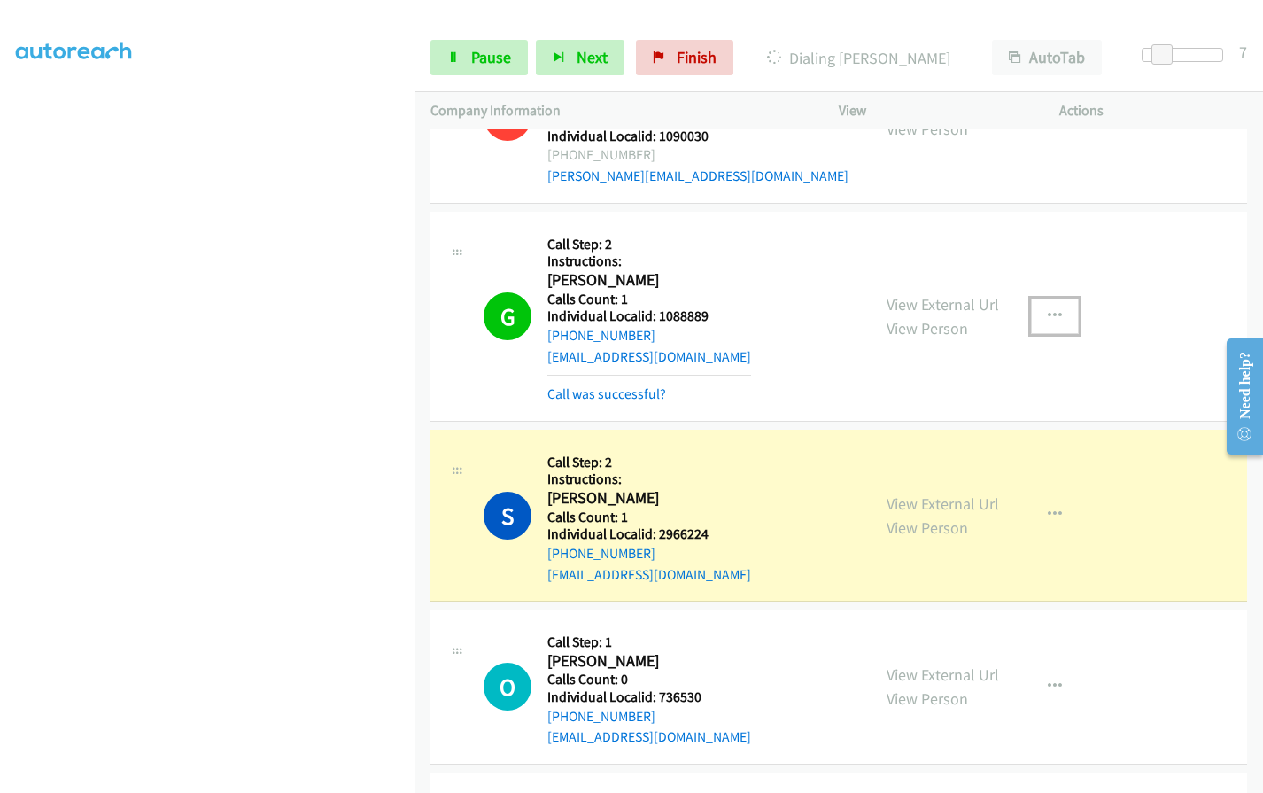
click at [1048, 309] on icon "button" at bounding box center [1055, 316] width 14 height 14
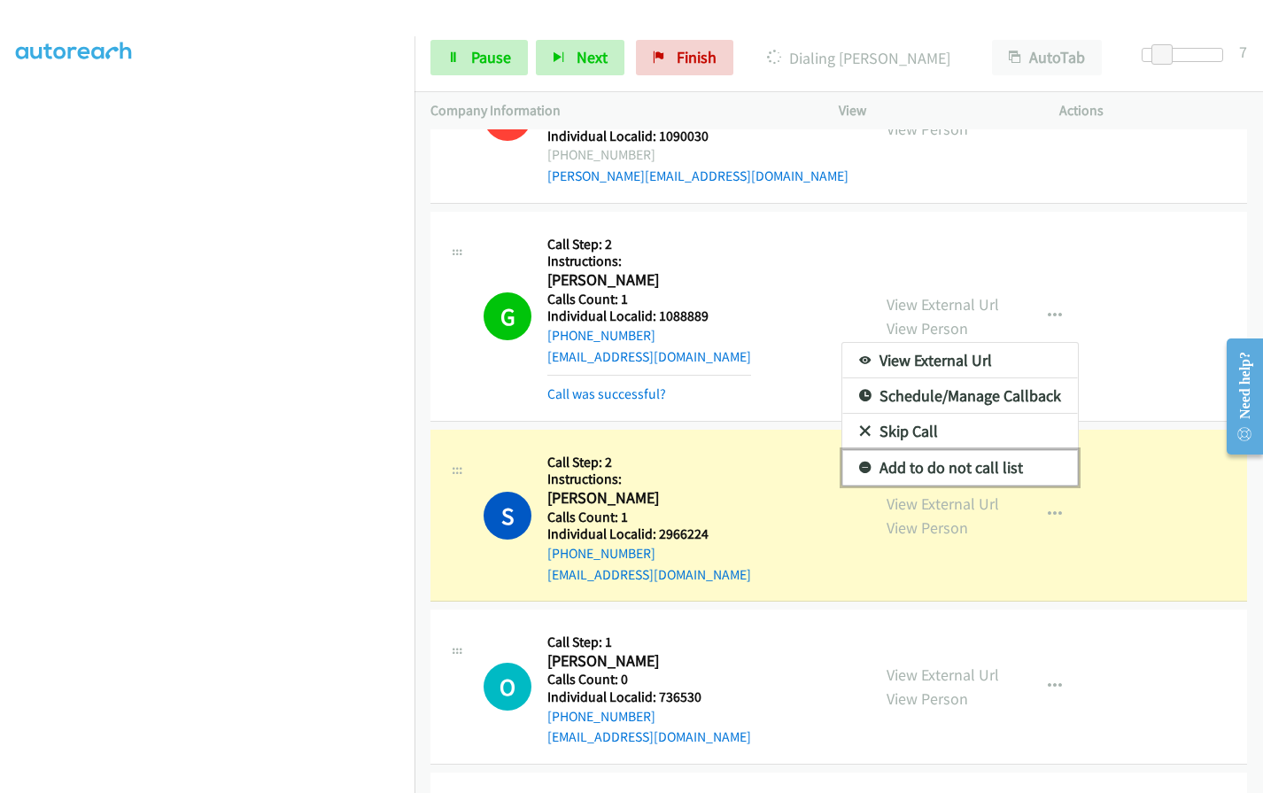
click at [861, 462] on icon at bounding box center [865, 468] width 12 height 12
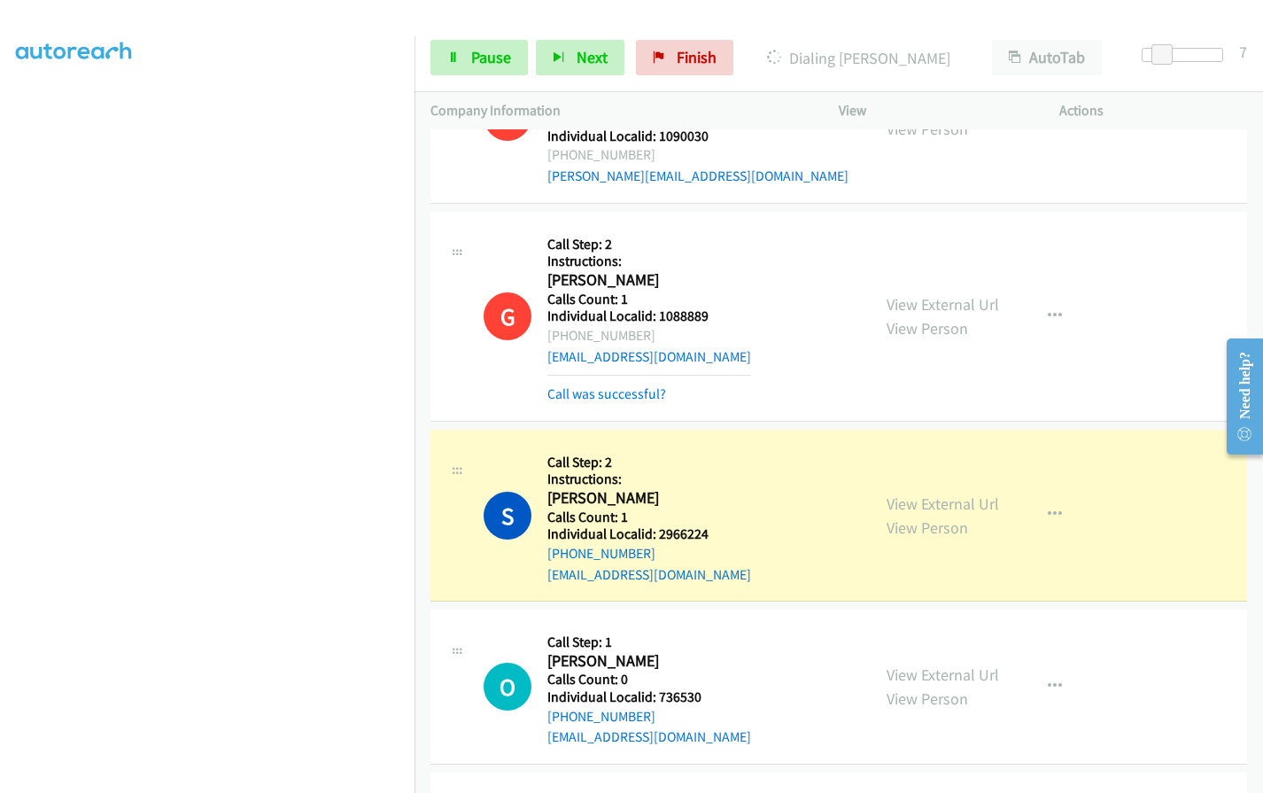
drag, startPoint x: 564, startPoint y: 292, endPoint x: 645, endPoint y: 292, distance: 80.6
click at [645, 325] on div "[PHONE_NUMBER]" at bounding box center [649, 335] width 204 height 21
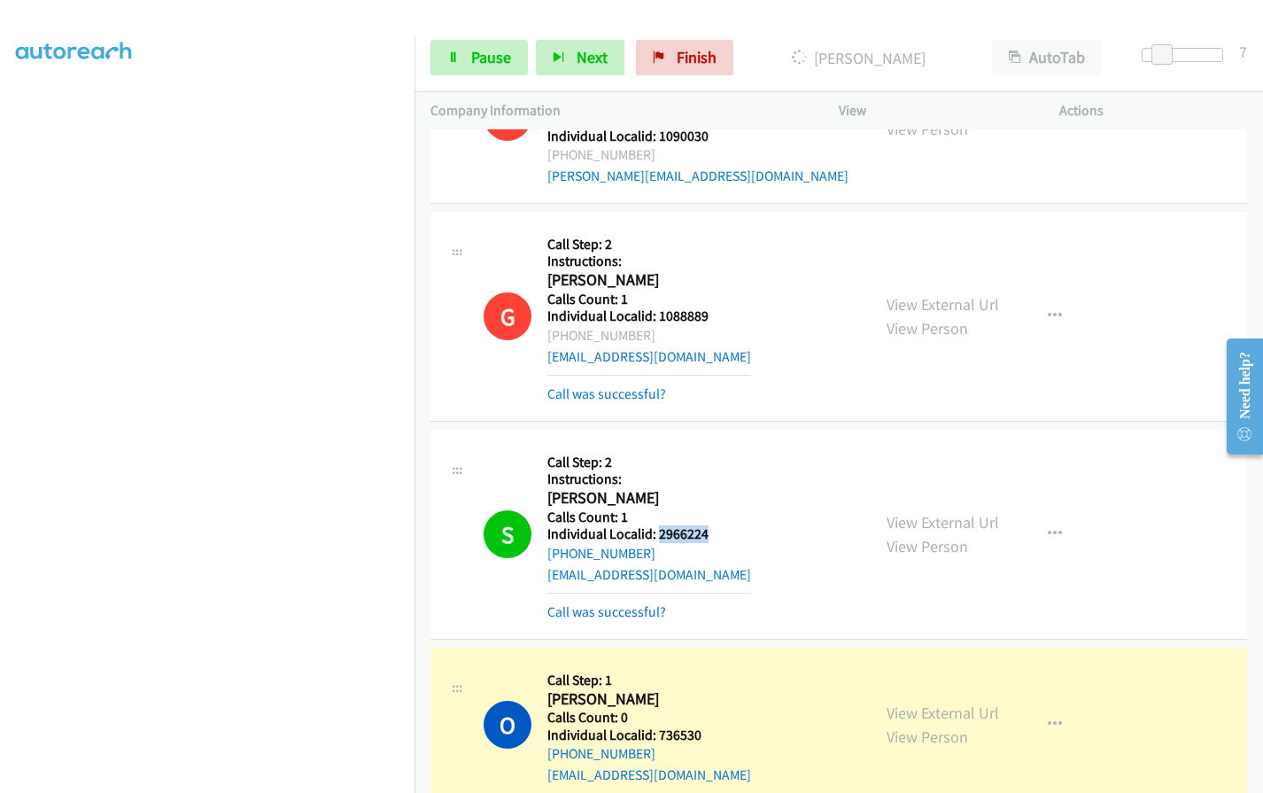
drag, startPoint x: 655, startPoint y: 493, endPoint x: 719, endPoint y: 490, distance: 63.9
click at [719, 490] on div "S Callback Scheduled Call Step: 2 Instructions: [PERSON_NAME] [GEOGRAPHIC_DATA]…" at bounding box center [668, 533] width 371 height 177
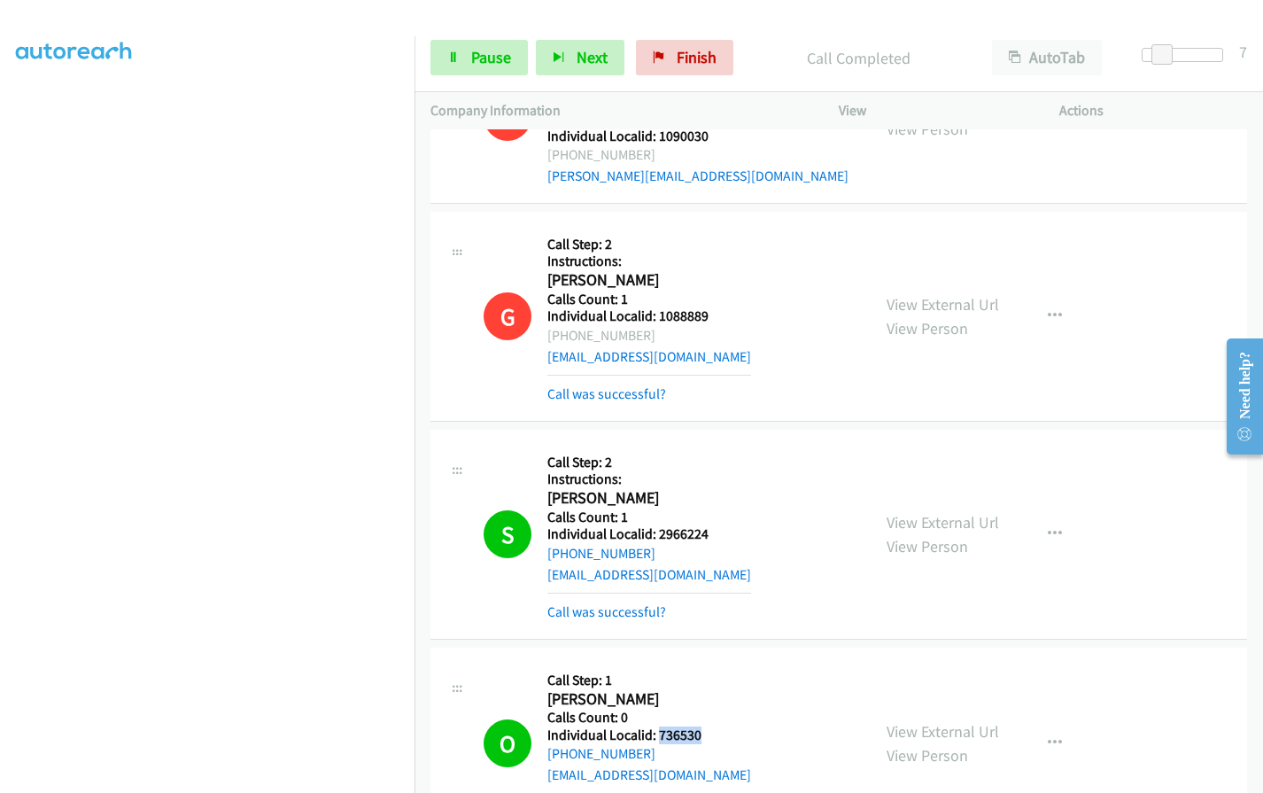
drag, startPoint x: 673, startPoint y: 692, endPoint x: 716, endPoint y: 696, distance: 43.5
click at [716, 696] on div "O Callback Scheduled Call Step: 1 [PERSON_NAME] America/Los_Angeles Calls Count…" at bounding box center [668, 742] width 371 height 159
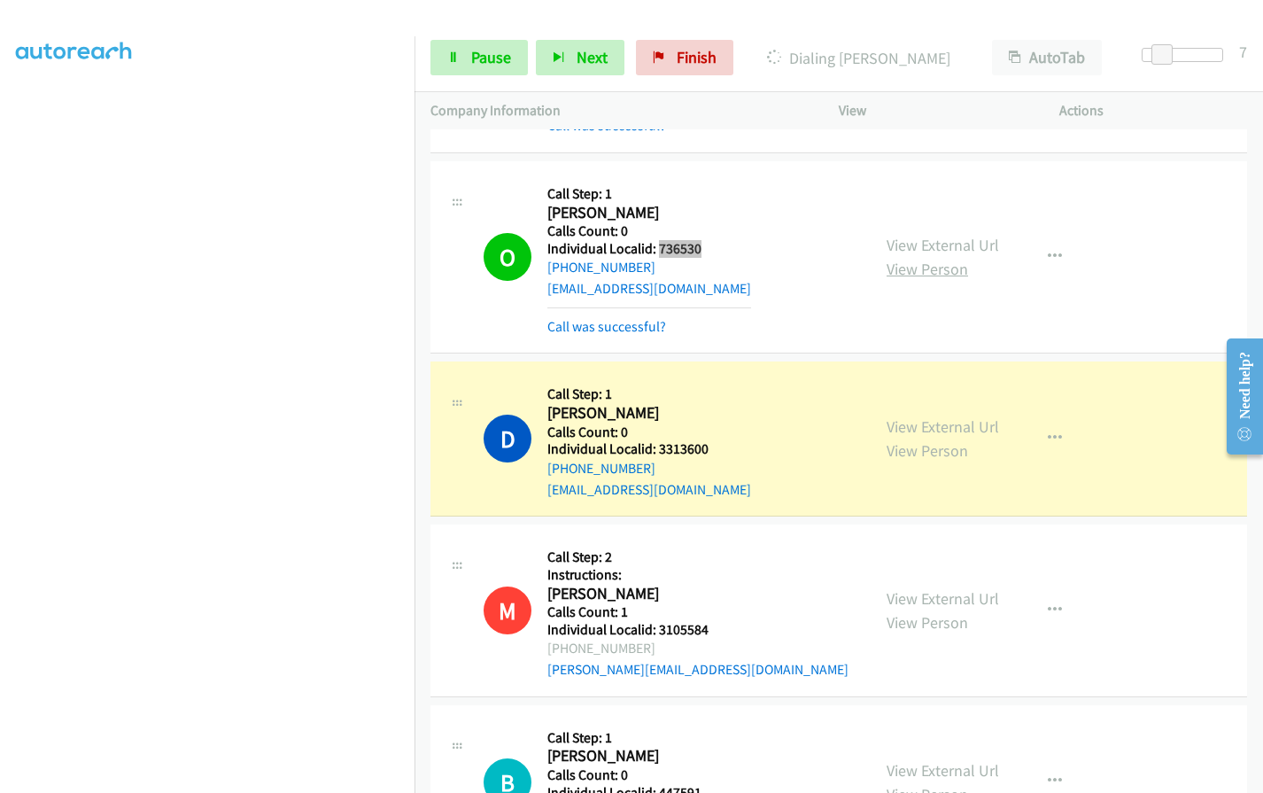
scroll to position [5604, 0]
click at [489, 62] on span "Pause" at bounding box center [491, 57] width 40 height 20
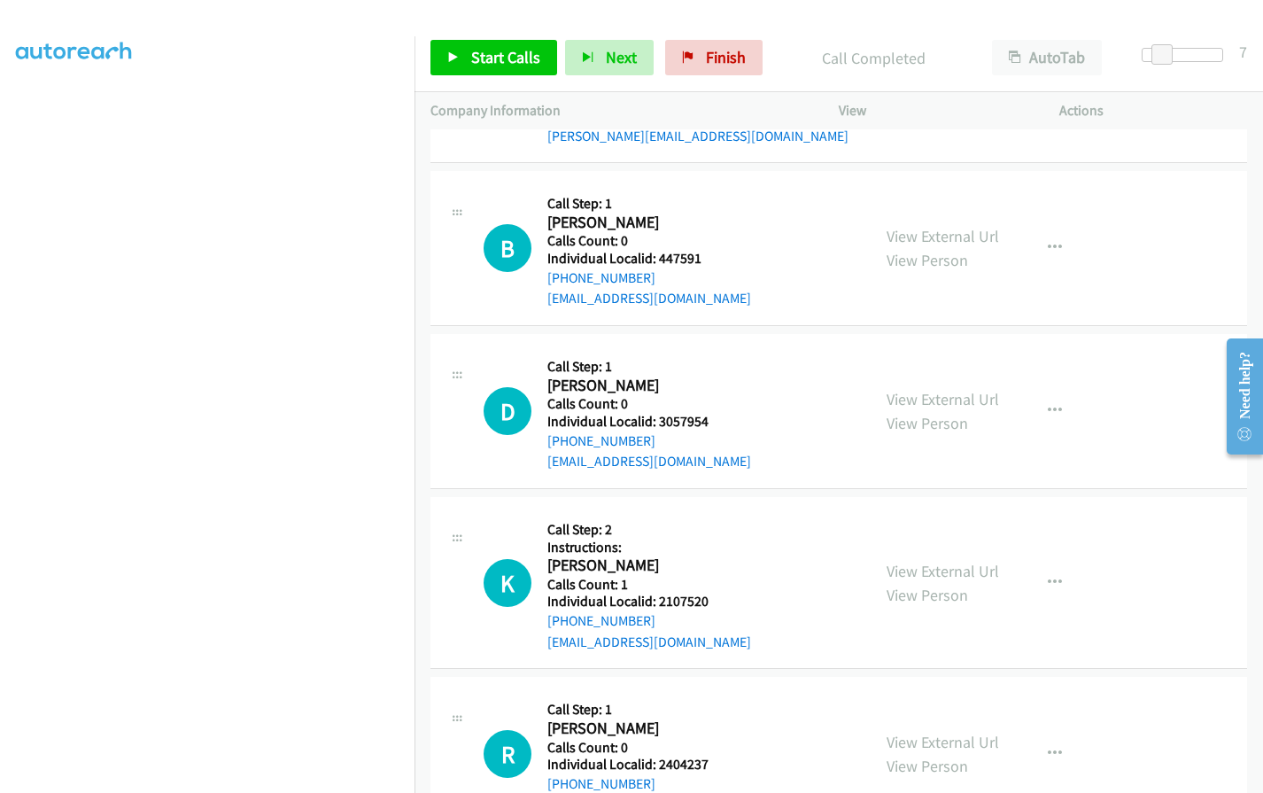
scroll to position [6179, 0]
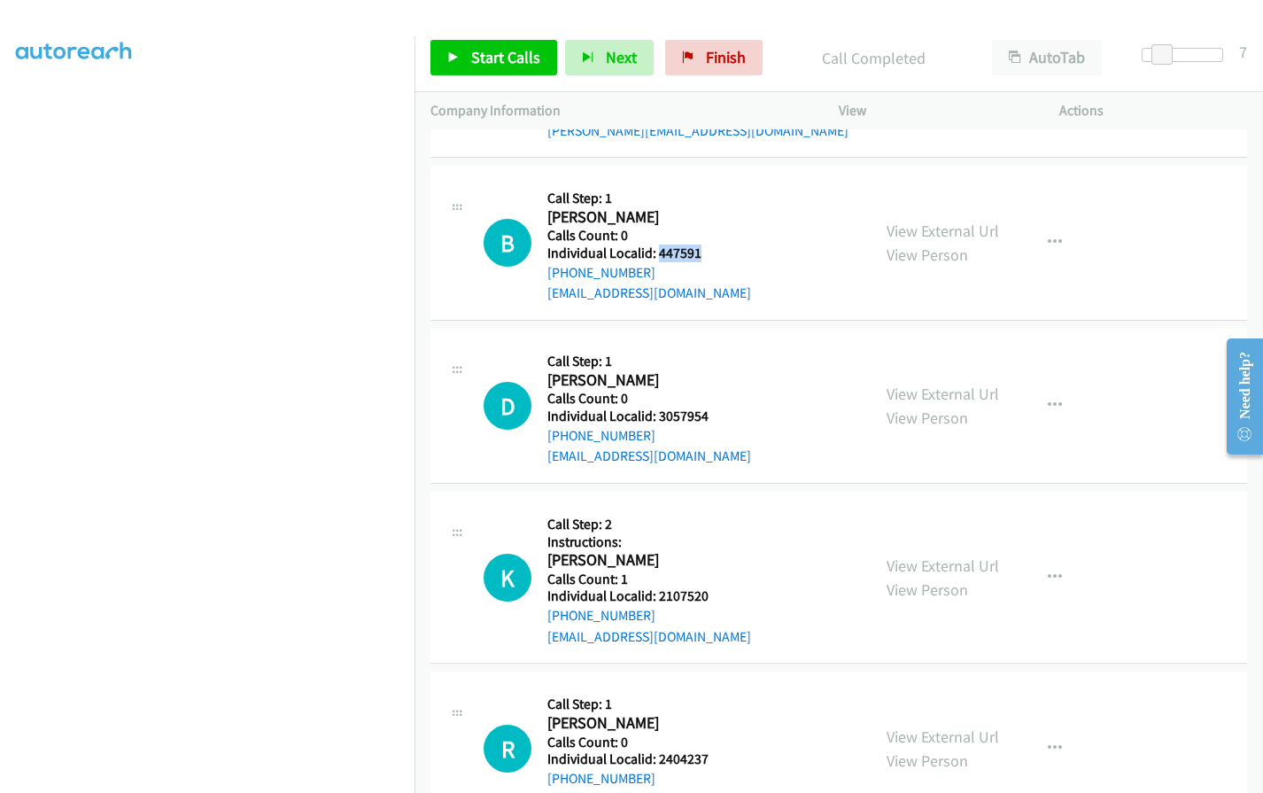
drag, startPoint x: 657, startPoint y: 212, endPoint x: 704, endPoint y: 209, distance: 47.0
click at [704, 209] on div "B Callback Scheduled Call Step: 1 [PERSON_NAME] America/New_York Calls Count: 0…" at bounding box center [668, 243] width 371 height 122
drag, startPoint x: 657, startPoint y: 373, endPoint x: 709, endPoint y: 370, distance: 52.3
click at [709, 370] on div "D Callback Scheduled Call Step: 1 [PERSON_NAME] America/New_York Calls Count: 0…" at bounding box center [668, 405] width 371 height 122
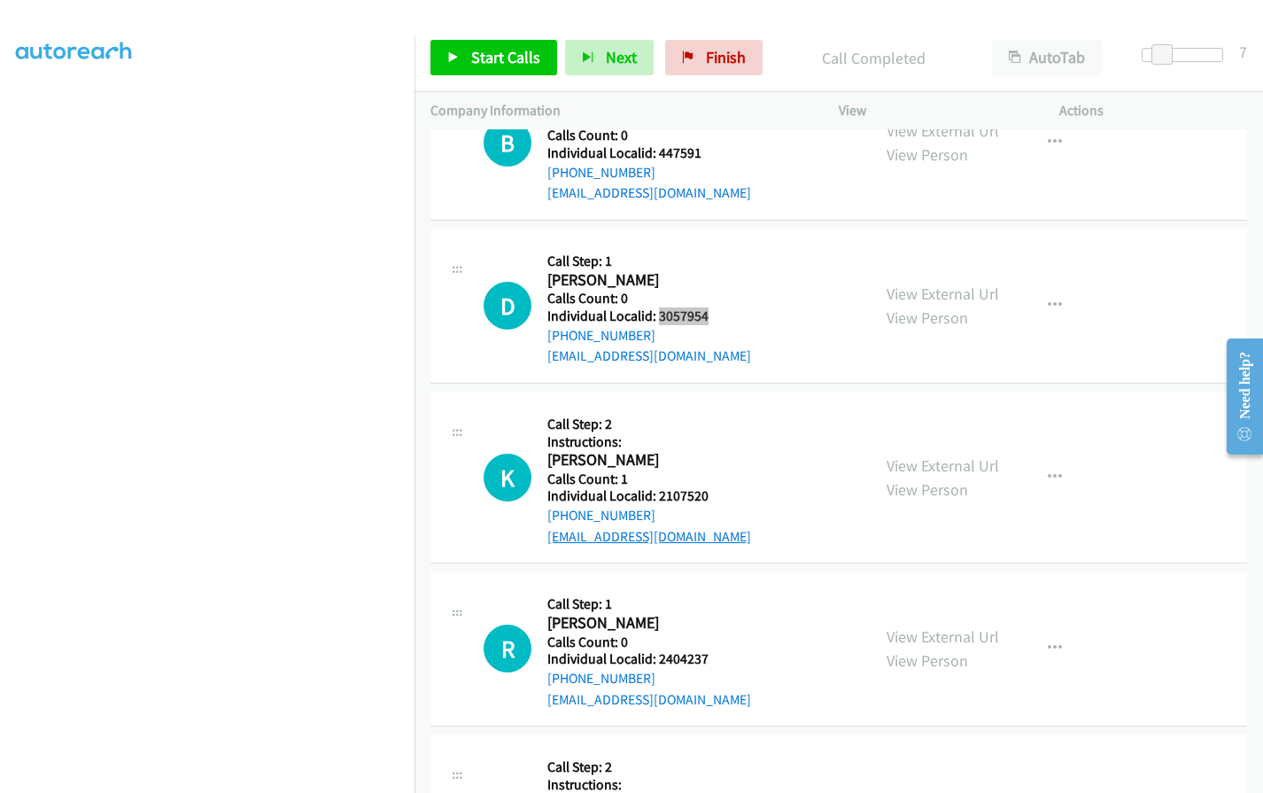
scroll to position [6290, 0]
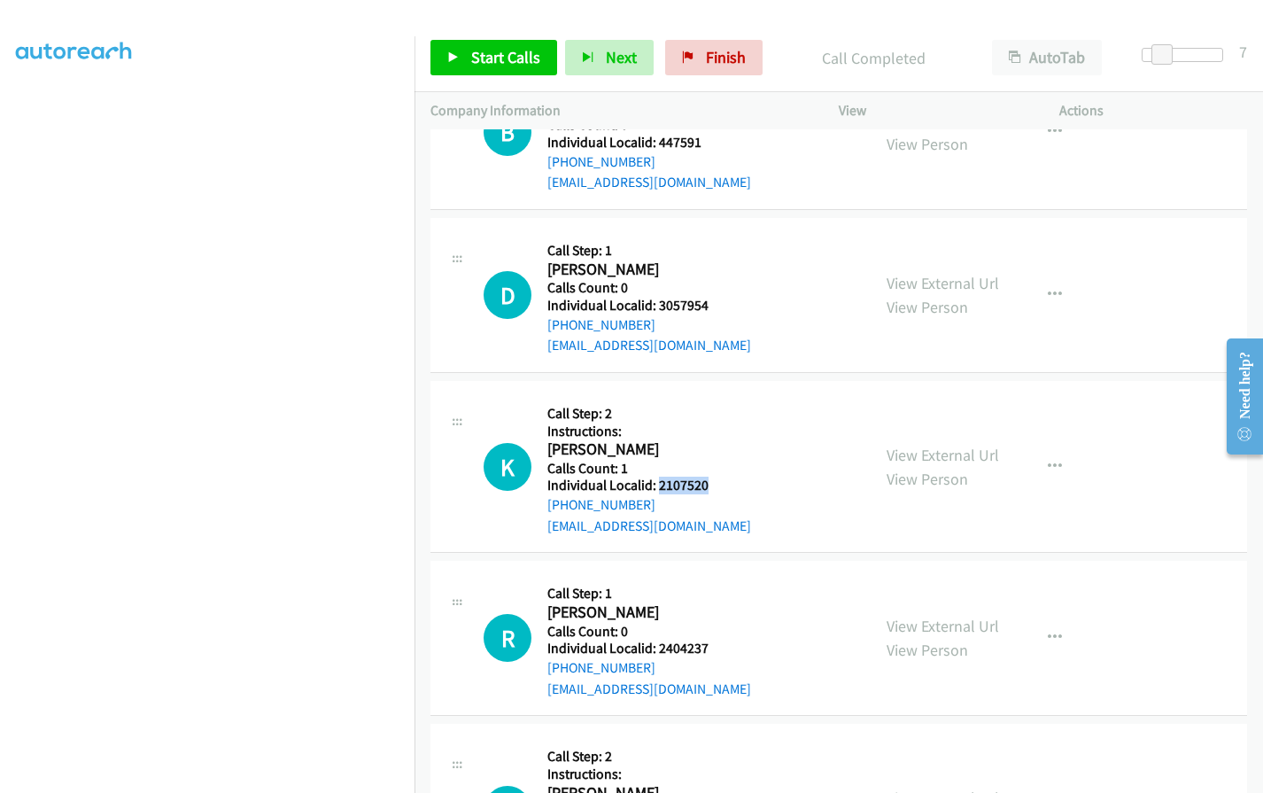
drag, startPoint x: 656, startPoint y: 442, endPoint x: 710, endPoint y: 440, distance: 54.0
click at [710, 440] on div "K Callback Scheduled Call Step: 2 Instructions: [PERSON_NAME] America/New_York …" at bounding box center [668, 467] width 371 height 140
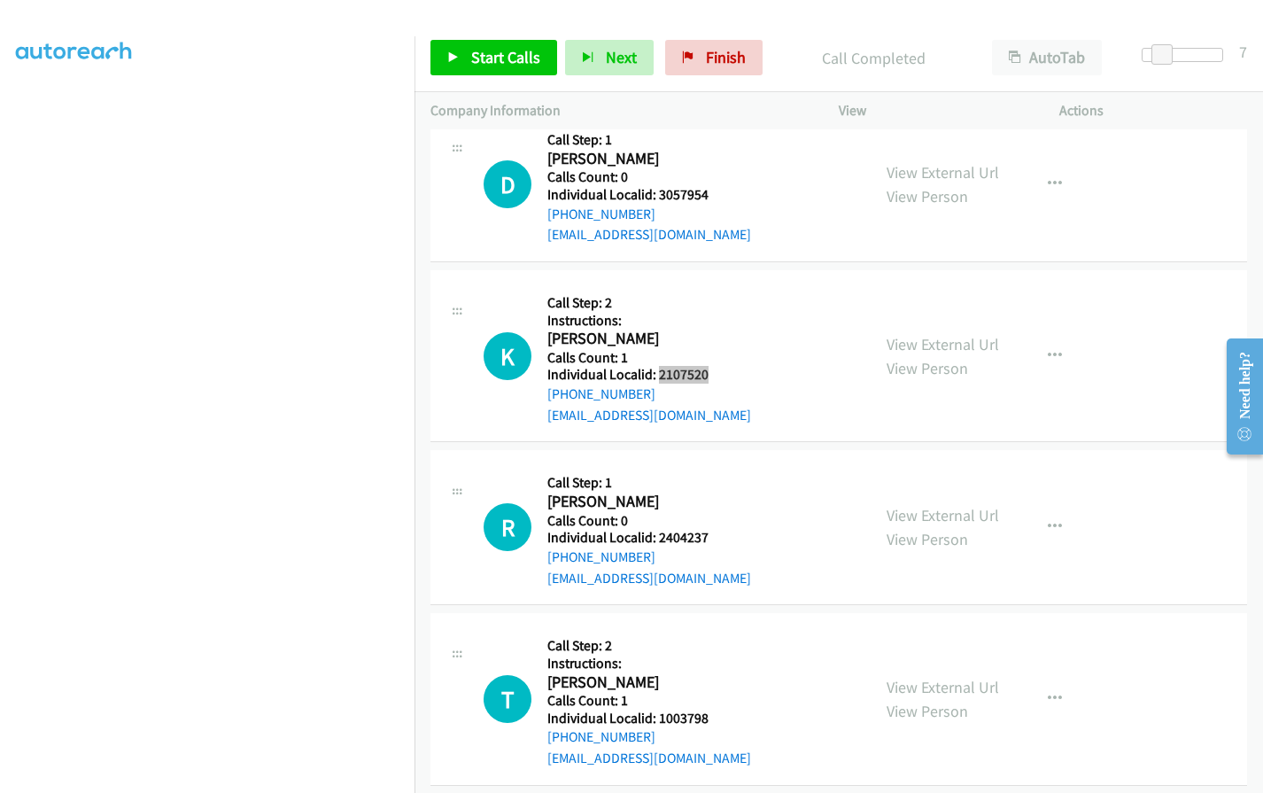
scroll to position [6445, 0]
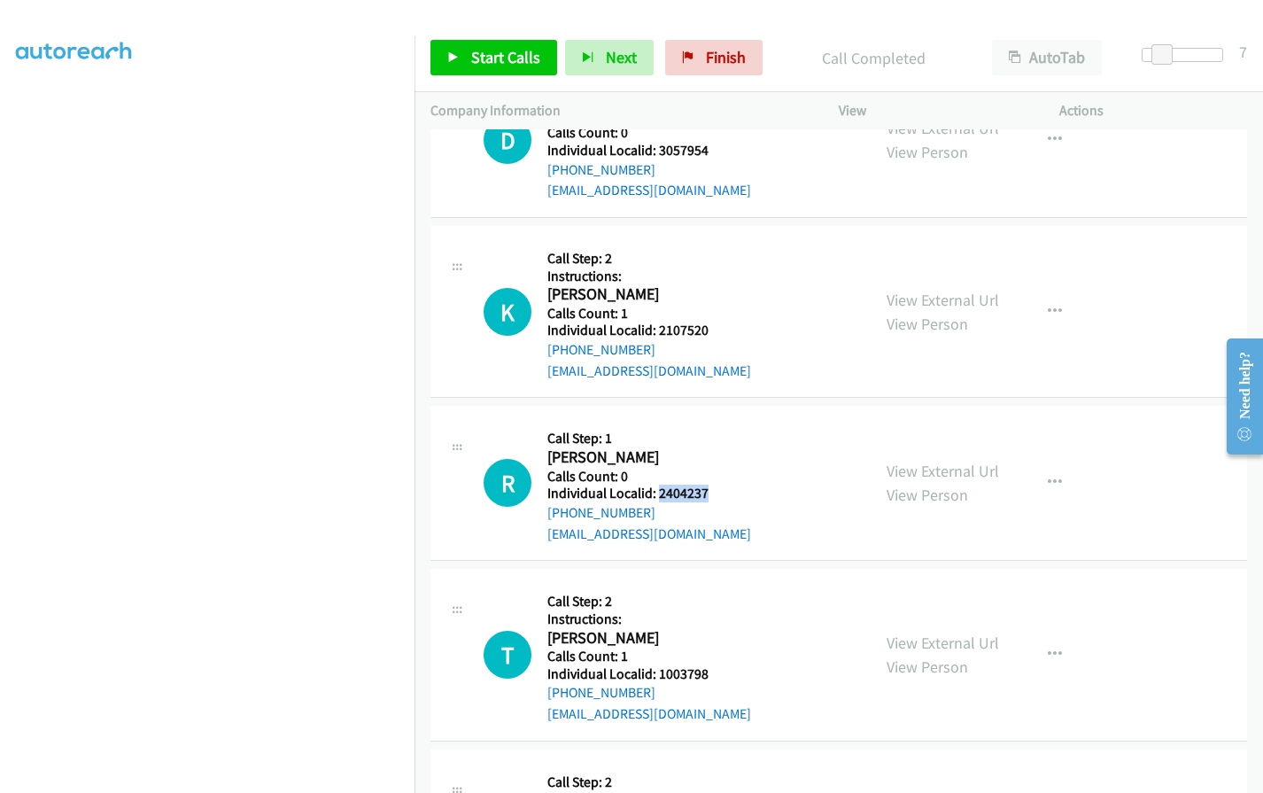
drag, startPoint x: 658, startPoint y: 452, endPoint x: 711, endPoint y: 449, distance: 53.2
click at [711, 449] on div "R Callback Scheduled Call Step: 1 [PERSON_NAME] America/New_York Calls Count: 0…" at bounding box center [668, 483] width 371 height 122
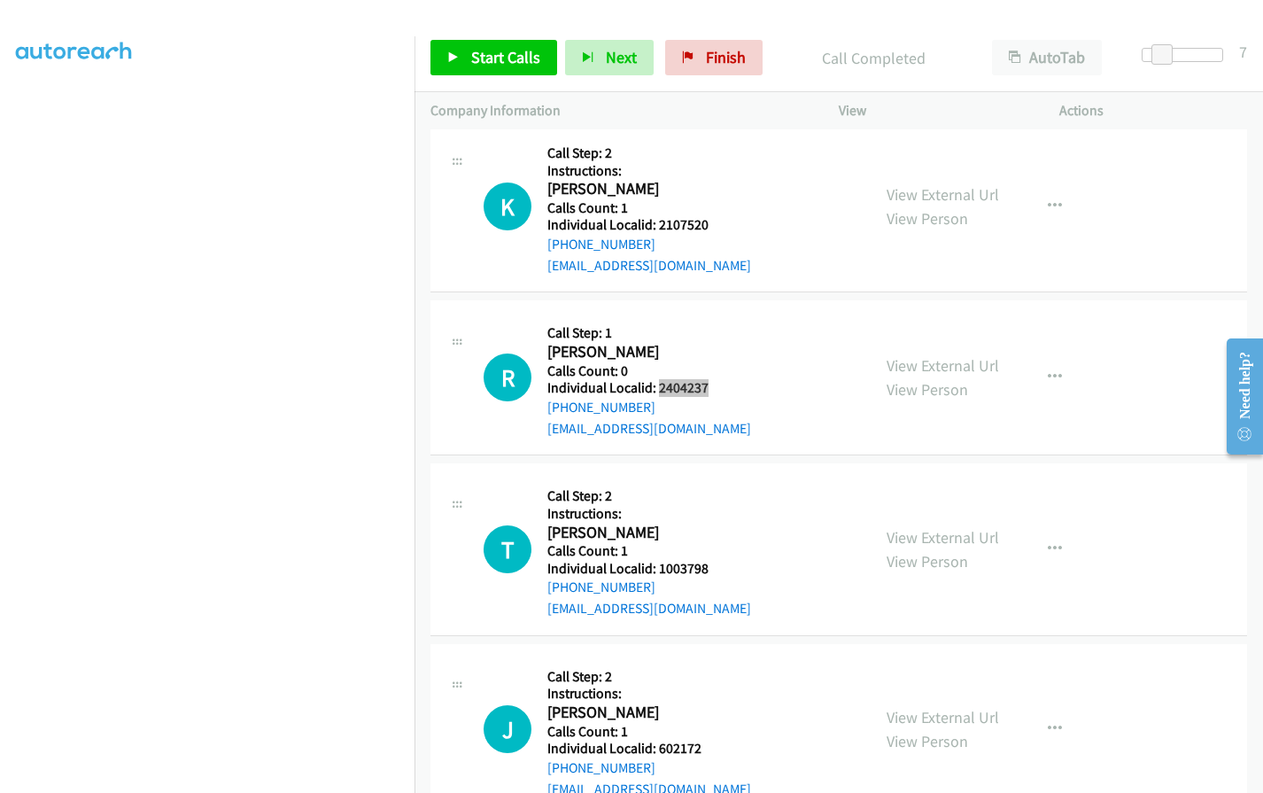
scroll to position [6578, 0]
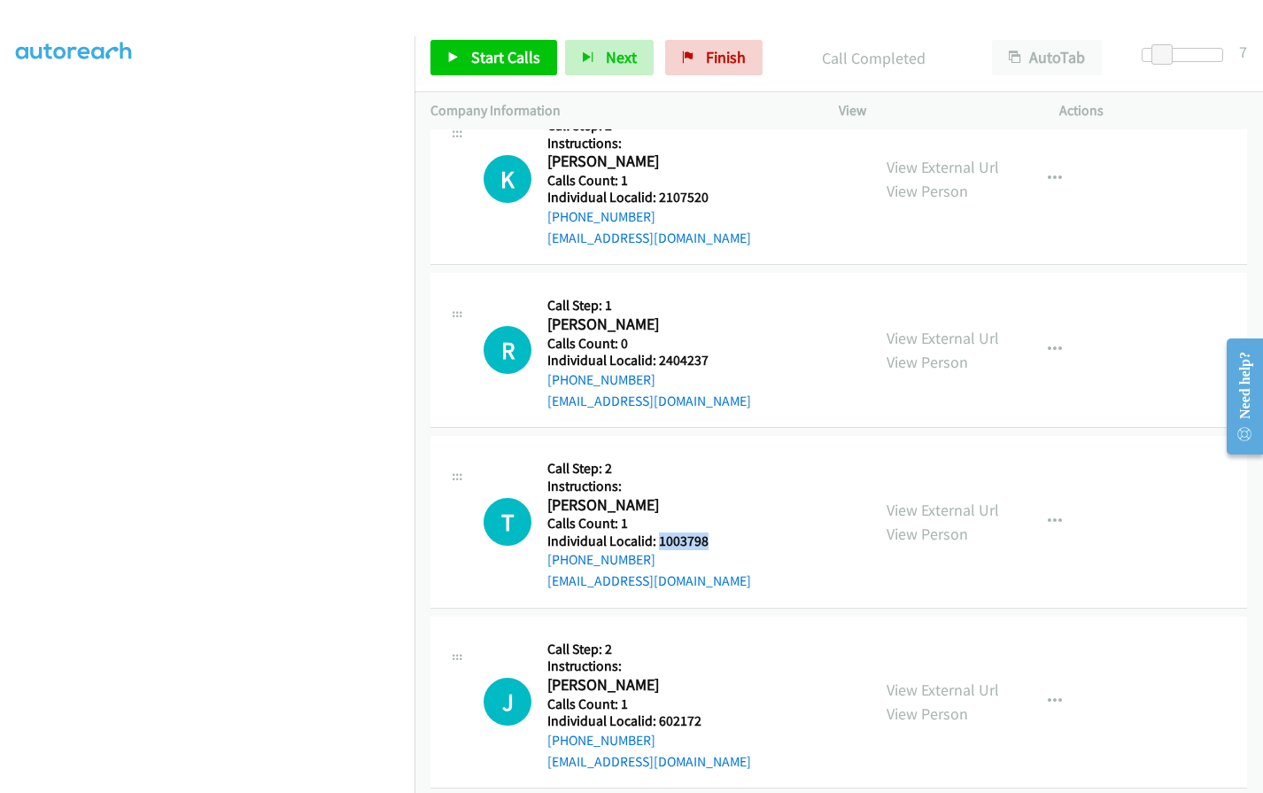
drag, startPoint x: 659, startPoint y: 498, endPoint x: 708, endPoint y: 499, distance: 48.7
click at [708, 499] on div "T Callback Scheduled Call Step: 2 Instructions: [PERSON_NAME] America/New_York …" at bounding box center [668, 522] width 371 height 140
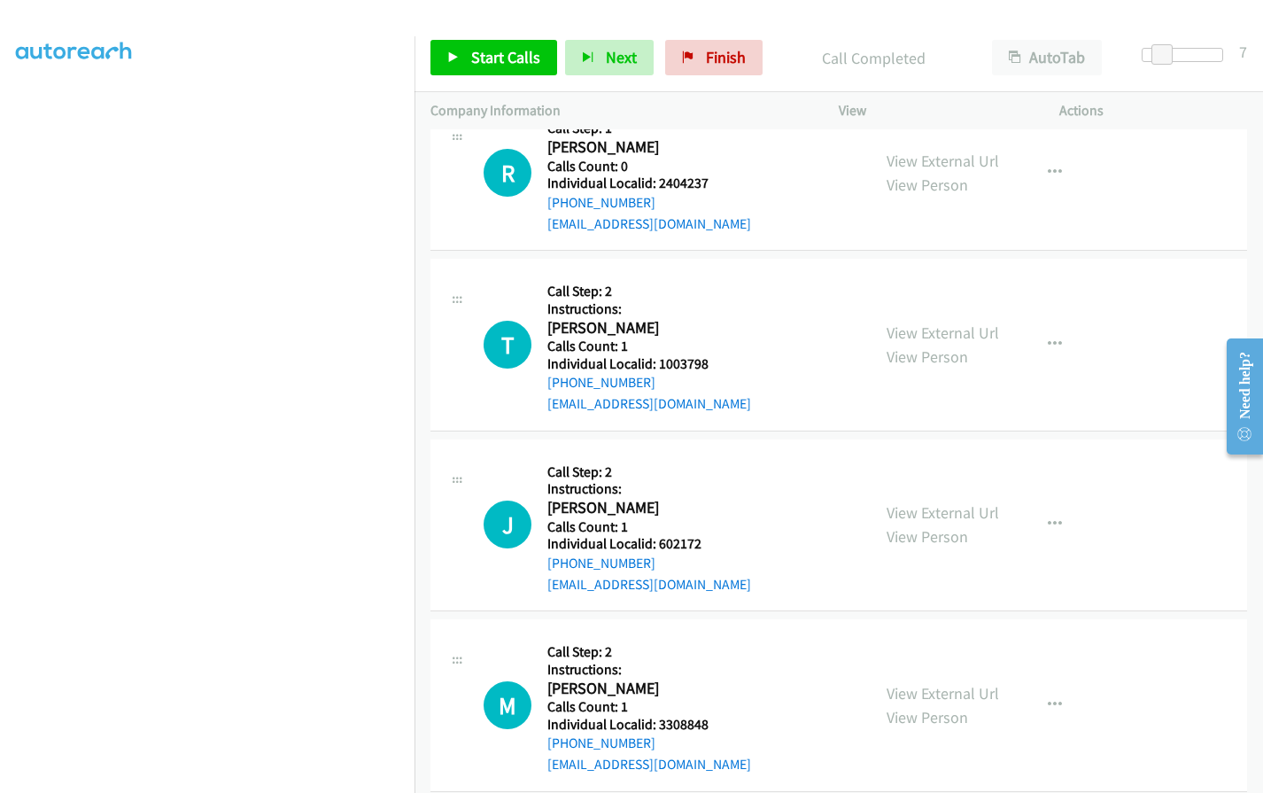
scroll to position [6777, 0]
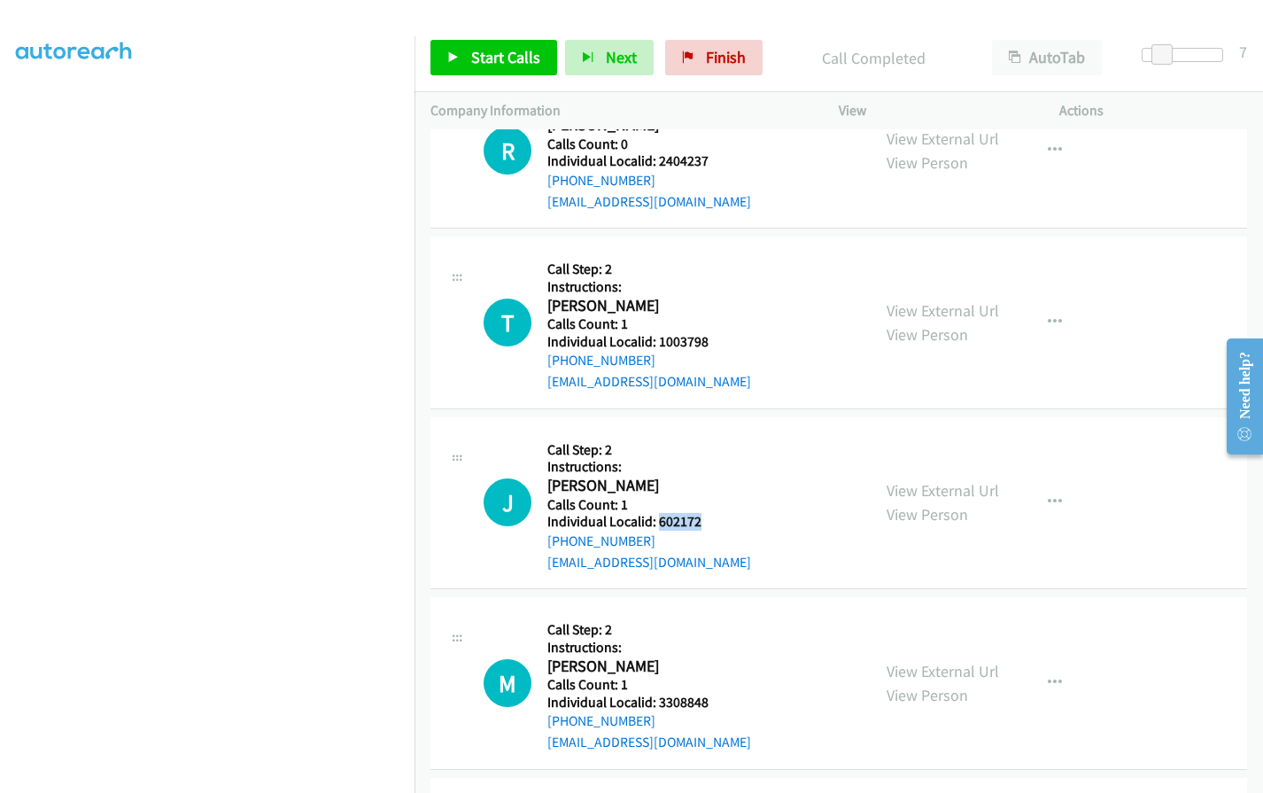
drag, startPoint x: 658, startPoint y: 502, endPoint x: 708, endPoint y: 484, distance: 53.5
click at [708, 484] on div "J Callback Scheduled Call Step: 2 Instructions: [PERSON_NAME] America/New_York …" at bounding box center [668, 503] width 371 height 140
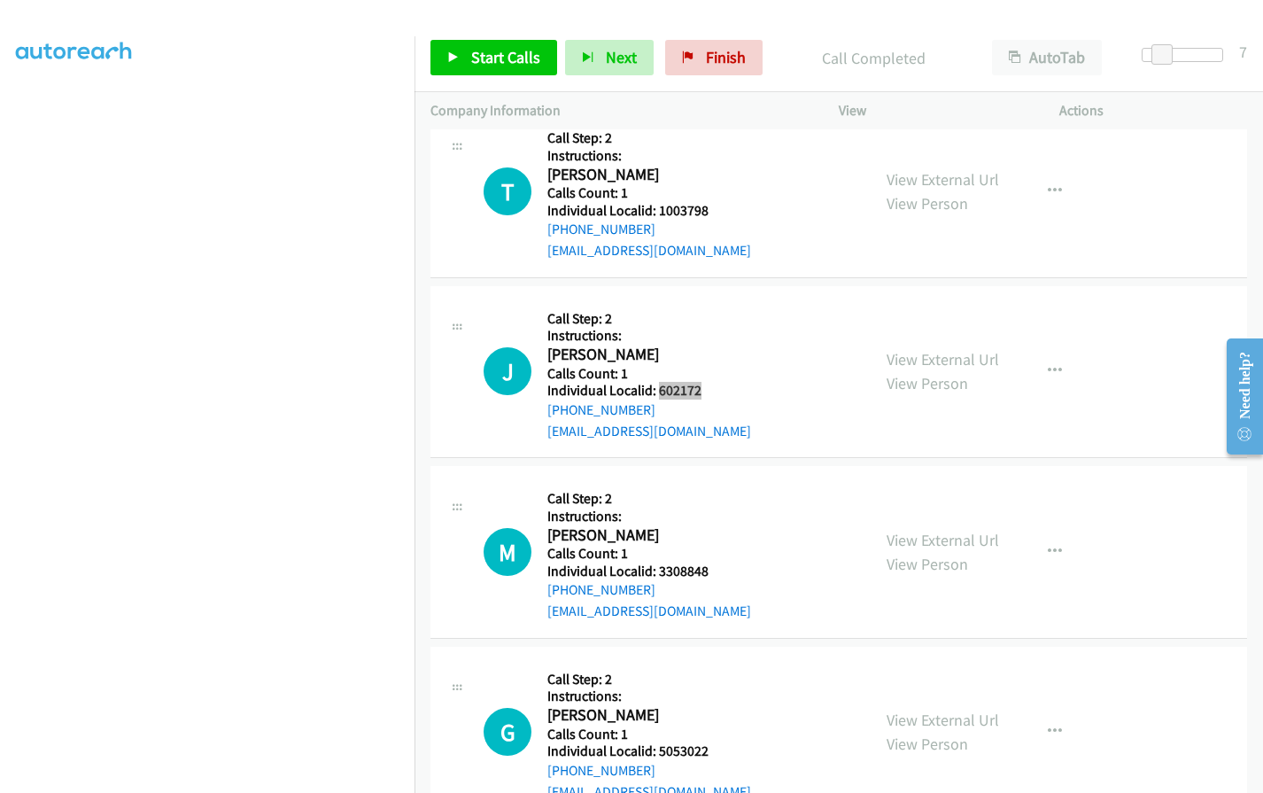
scroll to position [6932, 0]
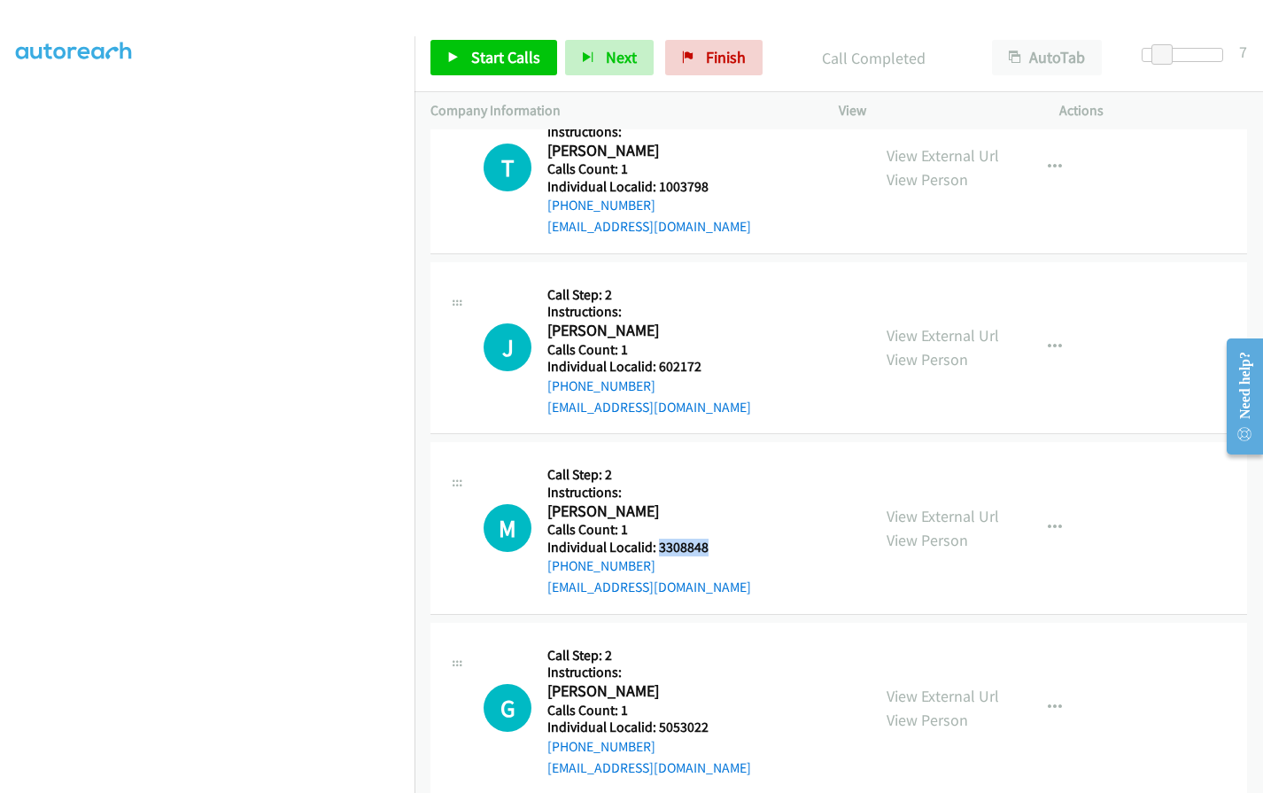
drag, startPoint x: 656, startPoint y: 504, endPoint x: 701, endPoint y: 505, distance: 45.2
click at [713, 505] on div "M Callback Scheduled Call Step: 2 Instructions: [PERSON_NAME] America/Los_Angel…" at bounding box center [668, 528] width 371 height 140
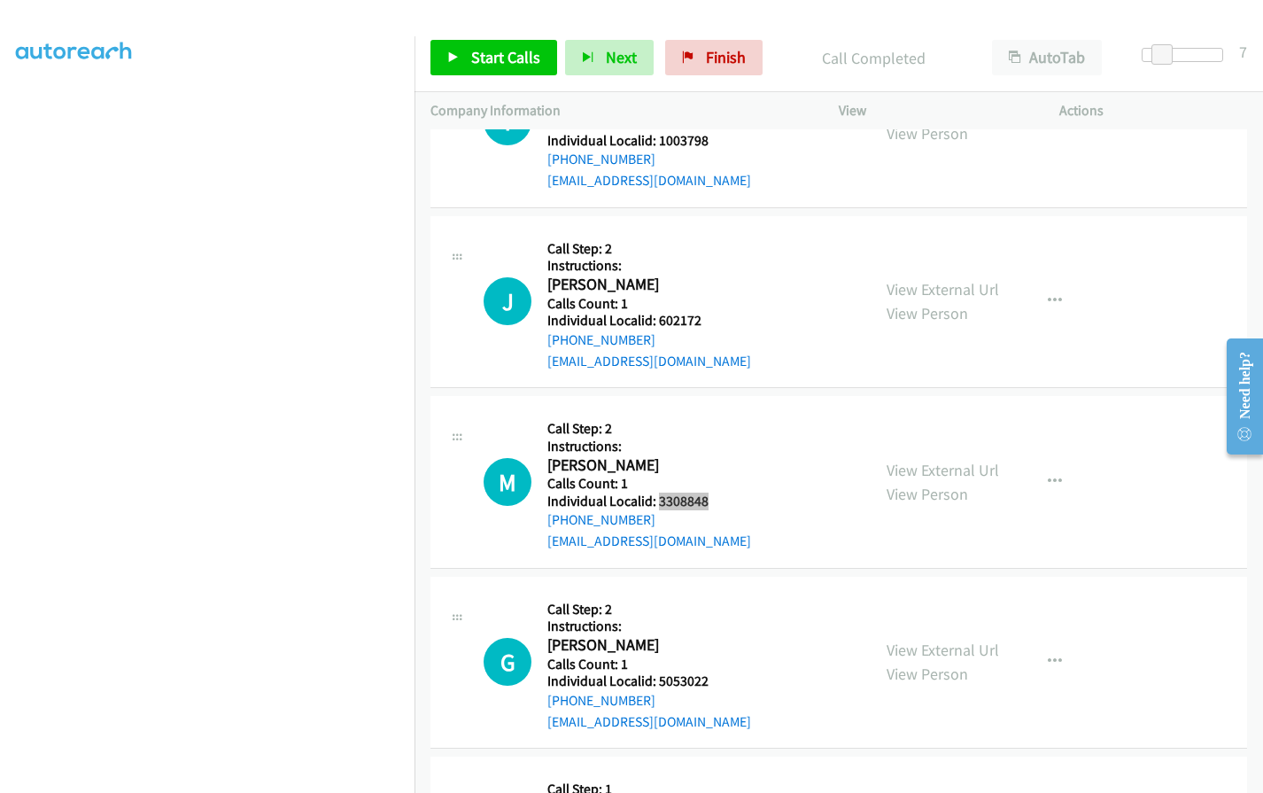
scroll to position [7081, 0]
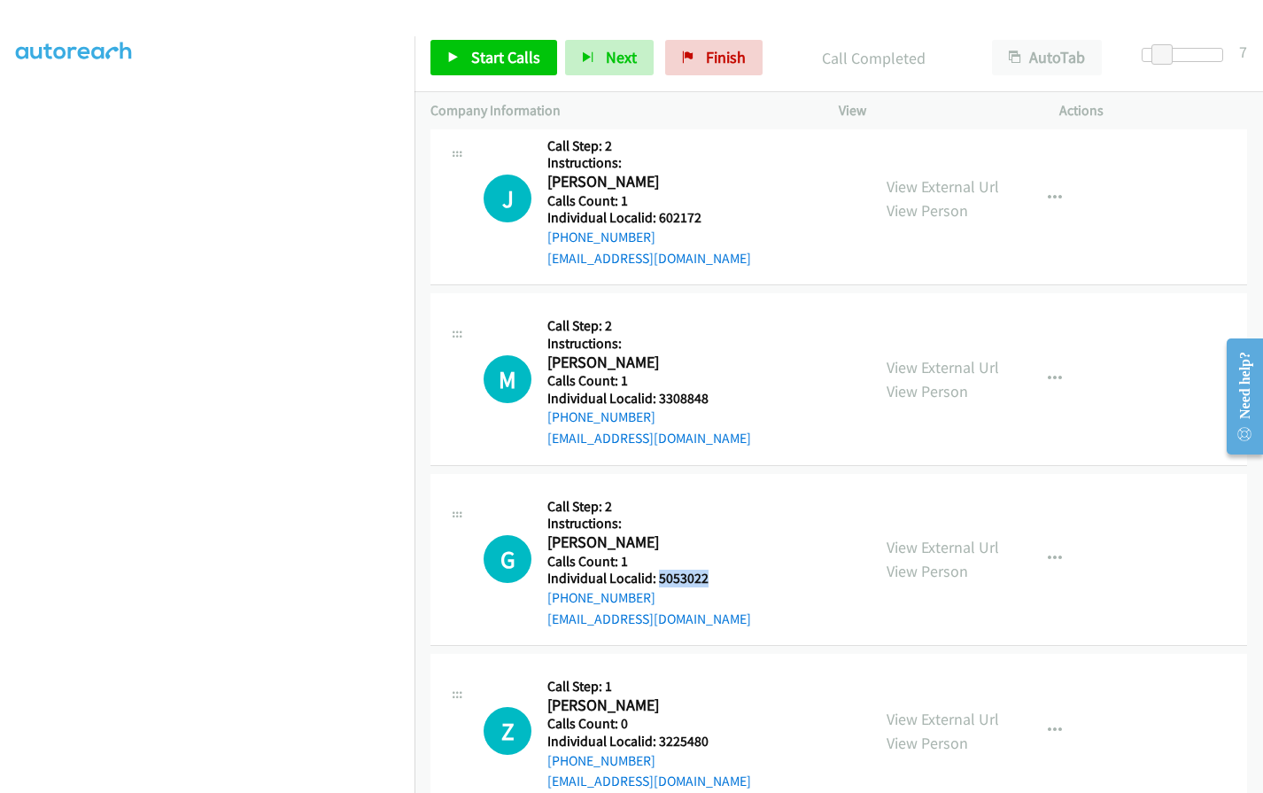
drag, startPoint x: 656, startPoint y: 530, endPoint x: 689, endPoint y: 536, distance: 33.2
click at [708, 536] on div "G Callback Scheduled Call Step: 2 Instructions: [PERSON_NAME] America/Los_Angel…" at bounding box center [668, 560] width 371 height 140
drag, startPoint x: 669, startPoint y: 700, endPoint x: 685, endPoint y: 695, distance: 16.5
click at [712, 699] on div "Z Callback Scheduled Call Step: 1 [PERSON_NAME] America/Los_Angeles Calls Count…" at bounding box center [668, 730] width 371 height 122
click at [480, 65] on span "Start Calls" at bounding box center [505, 57] width 69 height 20
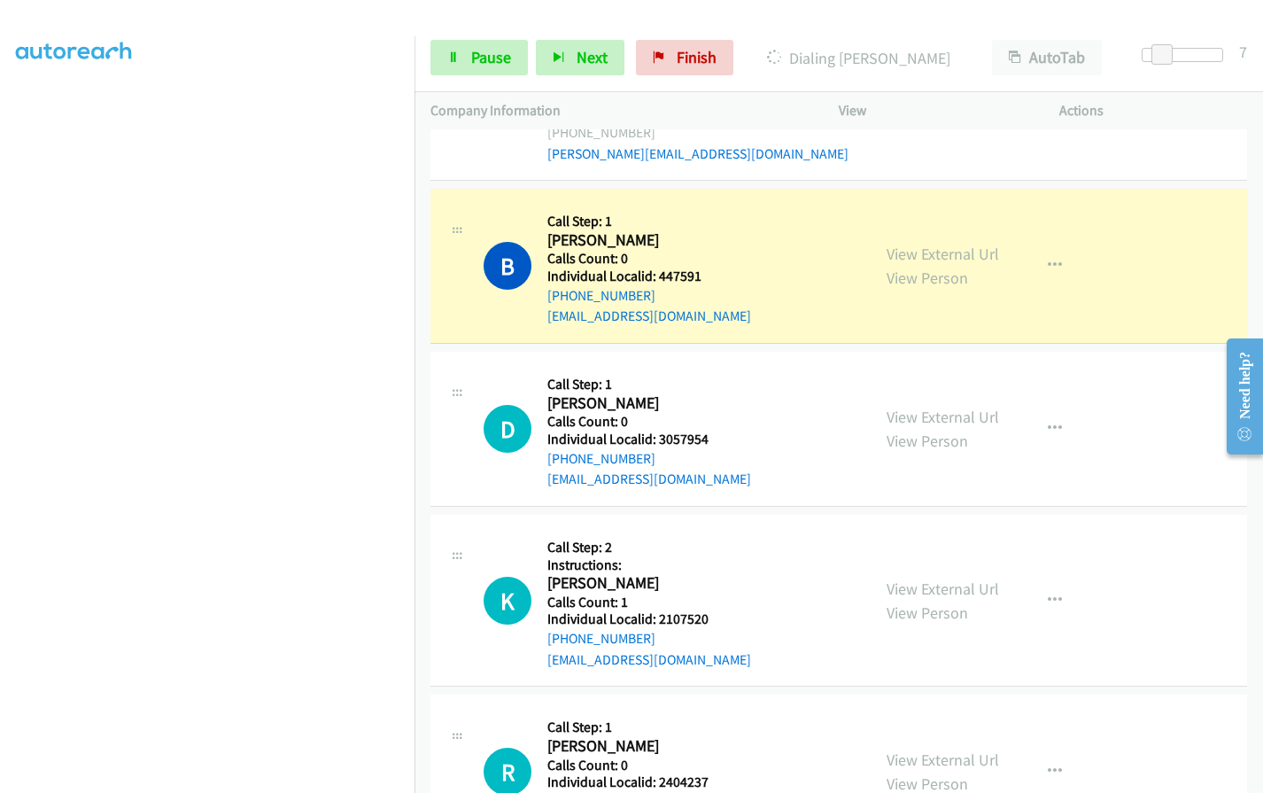
scroll to position [6151, 0]
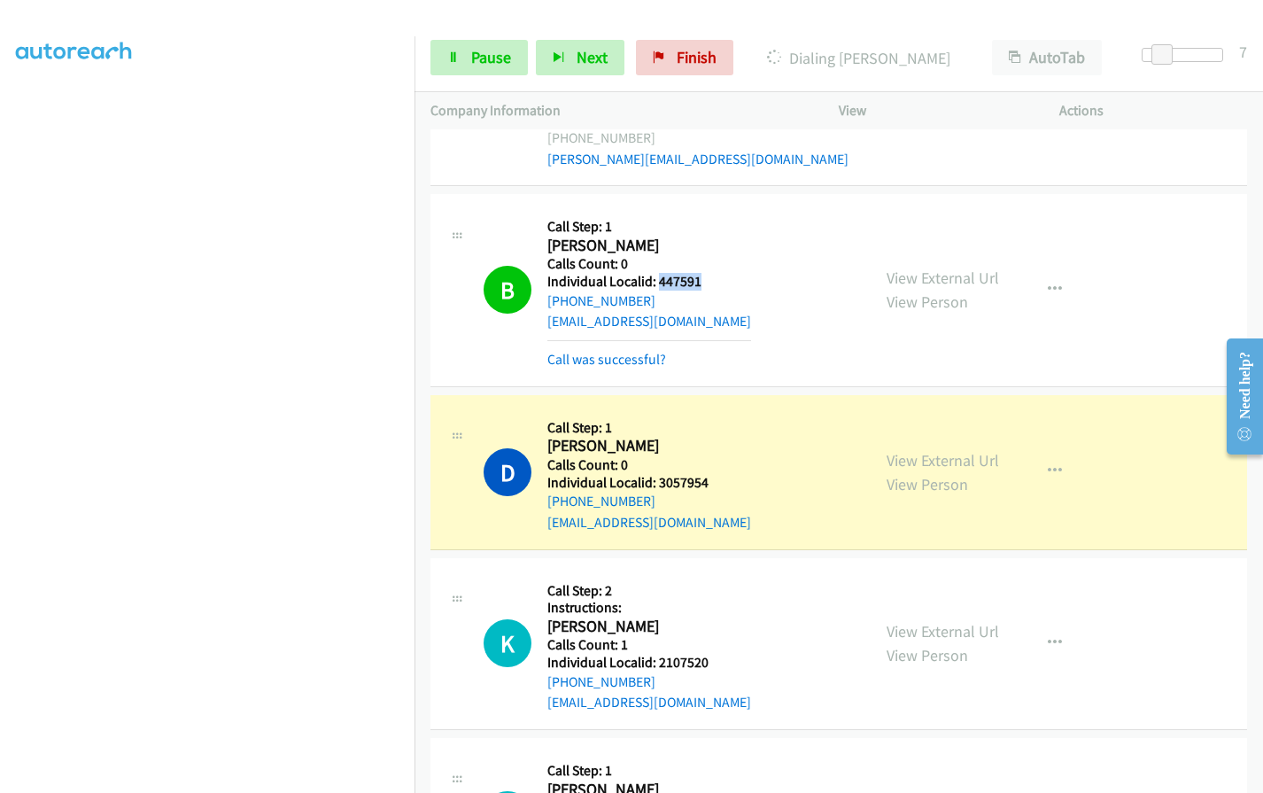
drag, startPoint x: 659, startPoint y: 239, endPoint x: 699, endPoint y: 240, distance: 39.9
click at [699, 240] on div "B Callback Scheduled Call Step: 1 [PERSON_NAME] America/New_York Calls Count: 0…" at bounding box center [668, 289] width 371 height 159
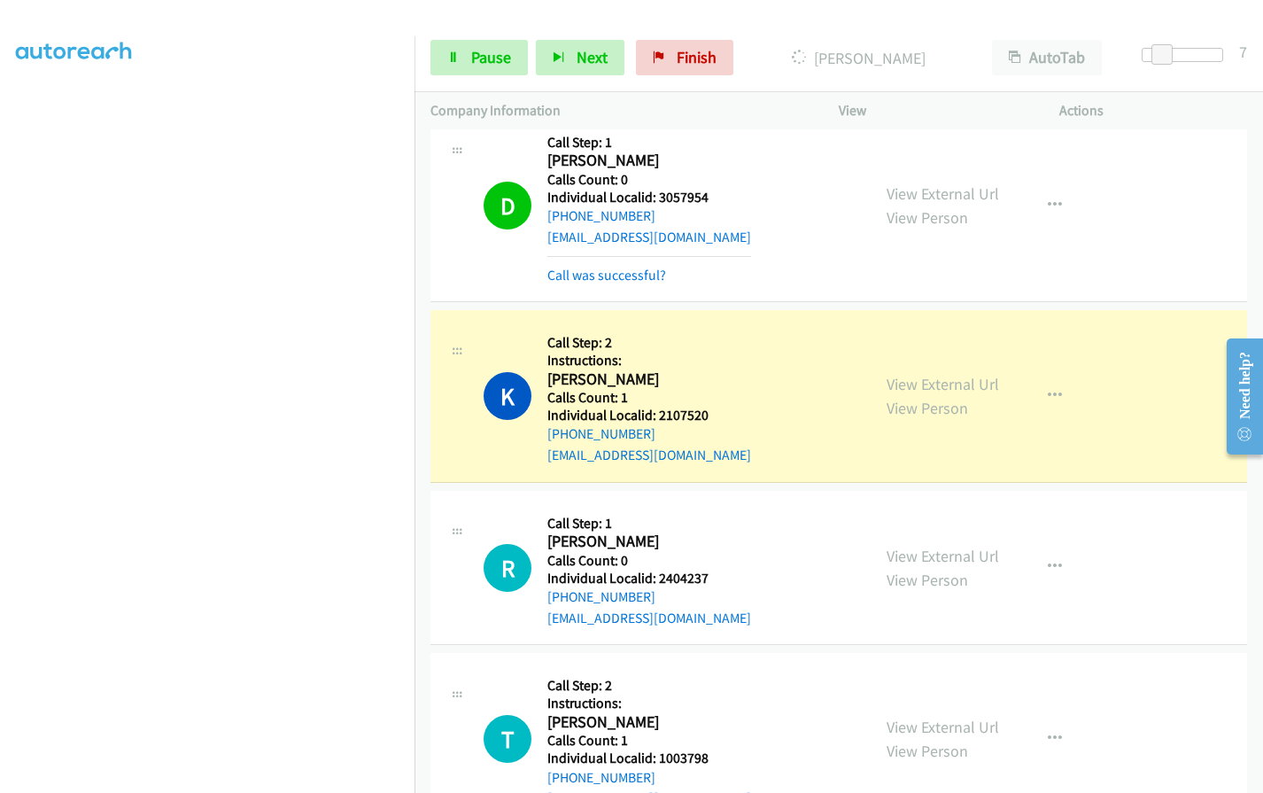
scroll to position [6439, 0]
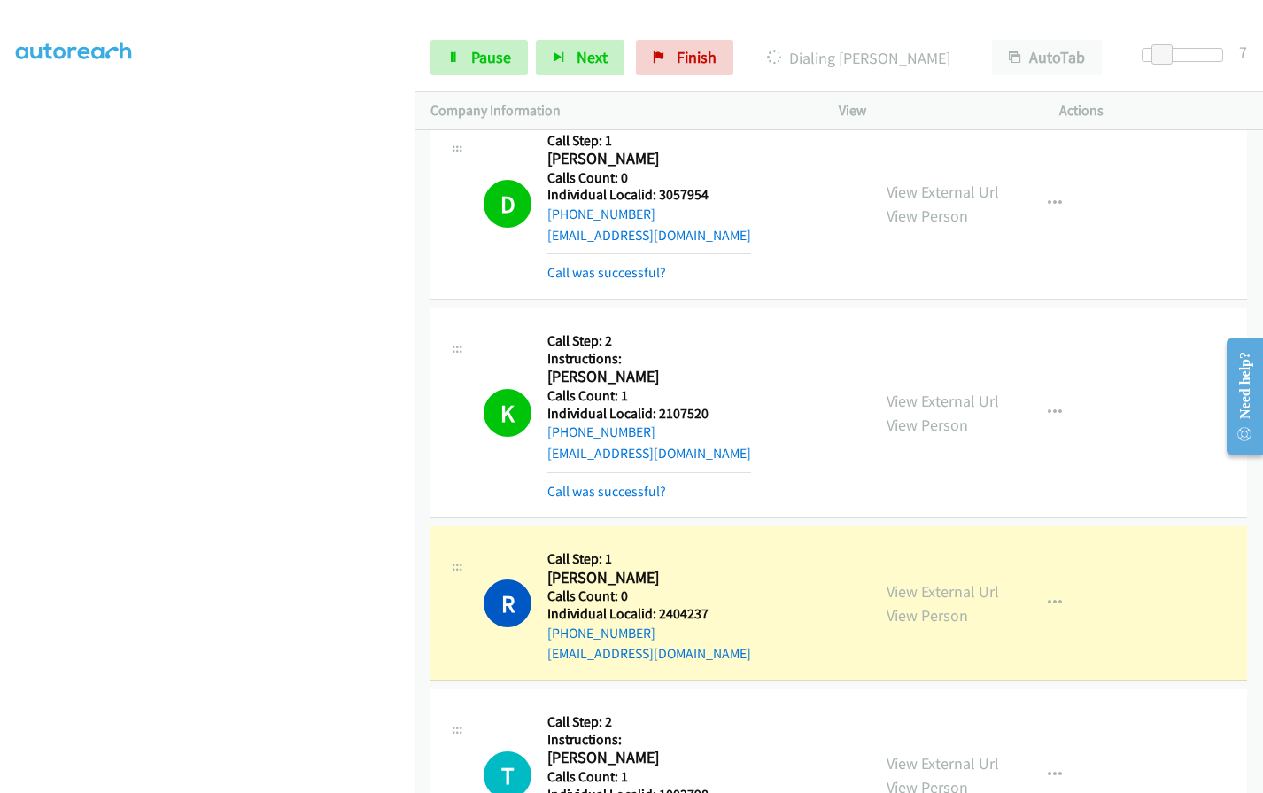
drag, startPoint x: 1573, startPoint y: 1, endPoint x: 460, endPoint y: 100, distance: 1116.6
click at [460, 100] on p "Company Information" at bounding box center [618, 110] width 376 height 21
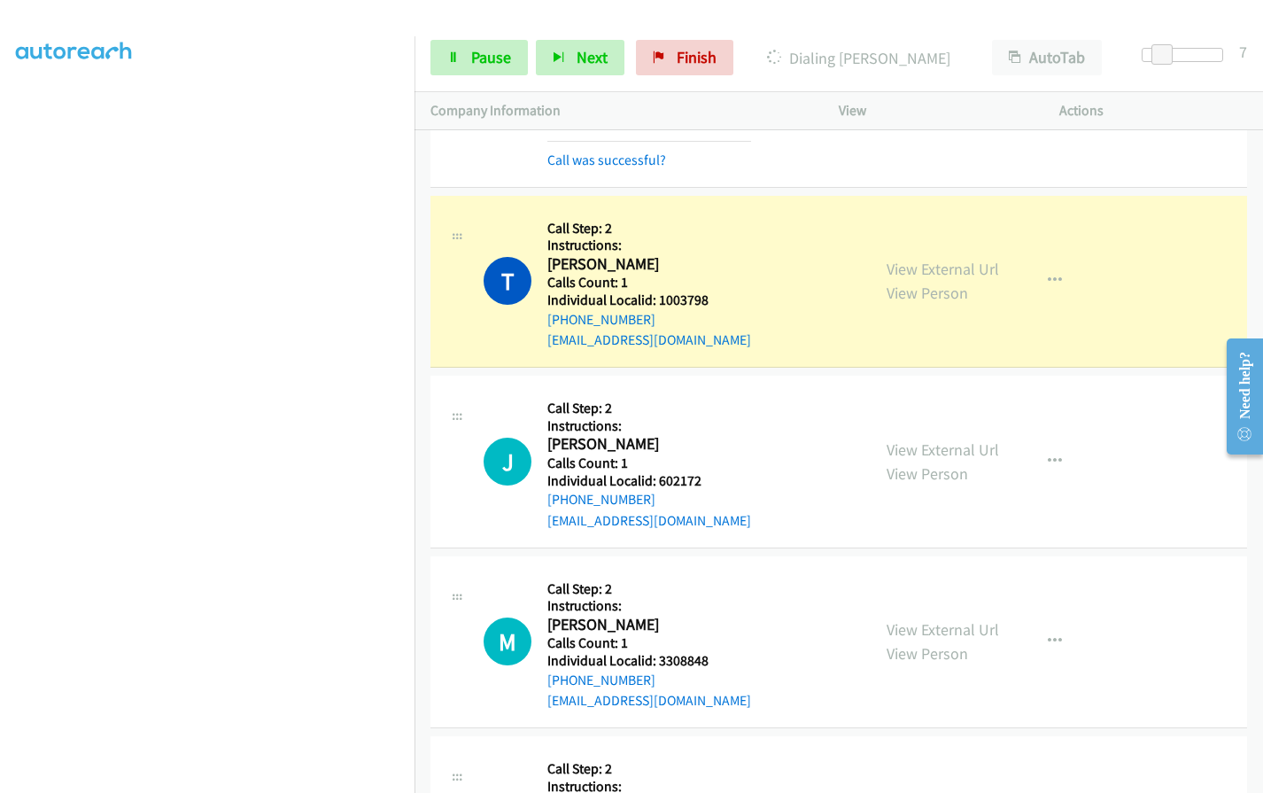
scroll to position [6992, 0]
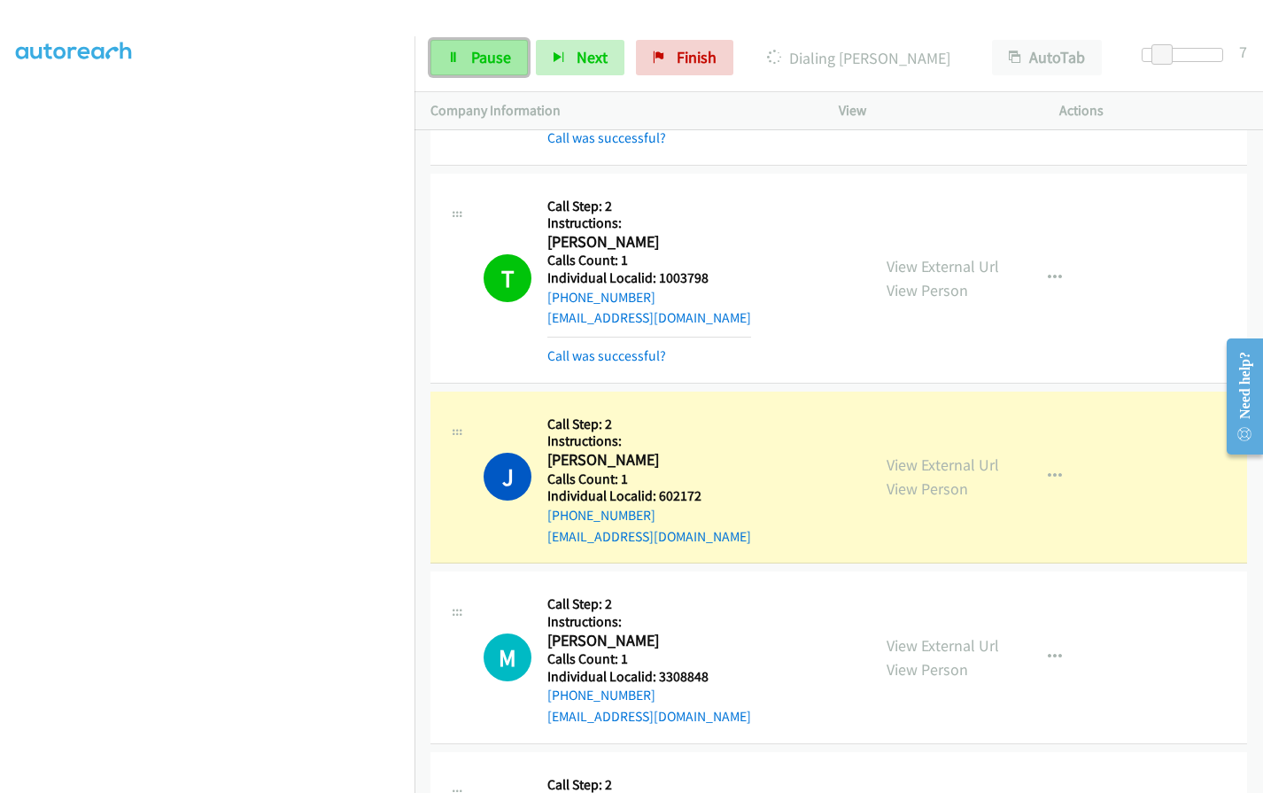
click at [476, 43] on link "Pause" at bounding box center [478, 57] width 97 height 35
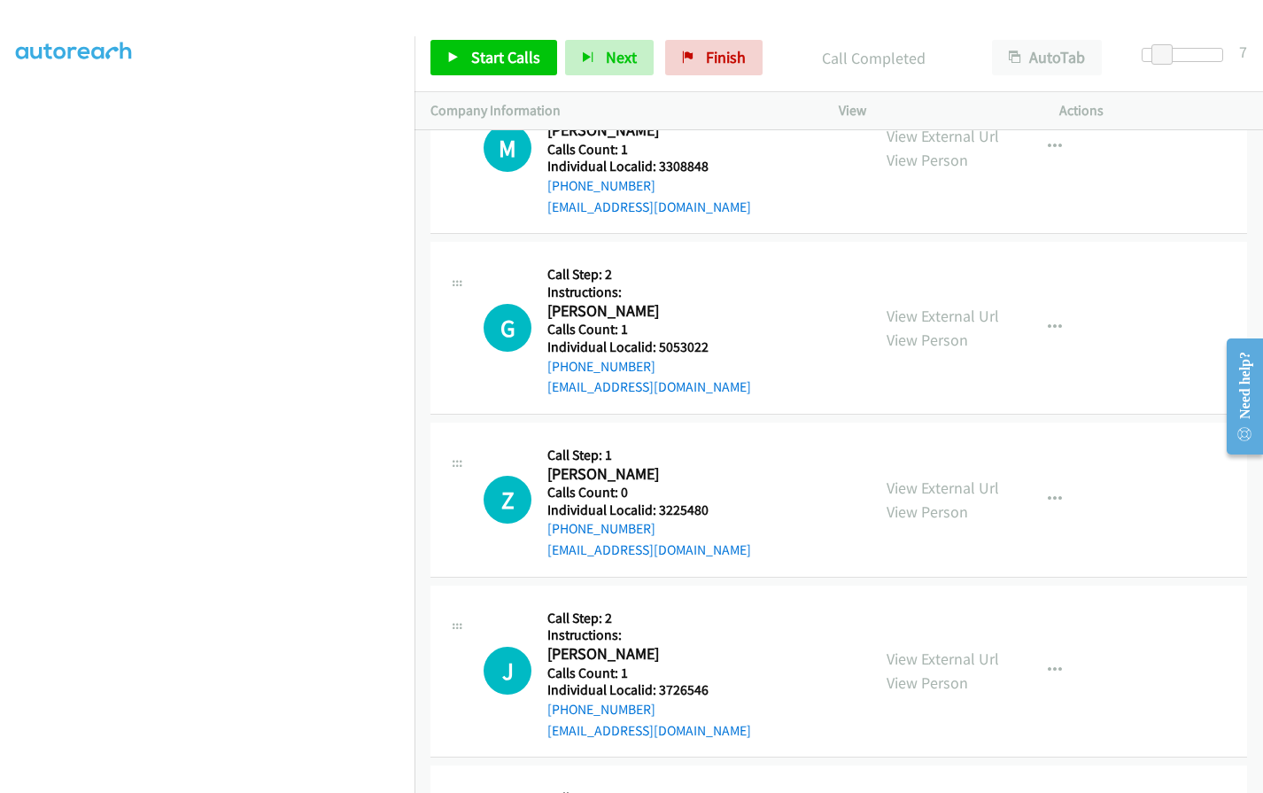
scroll to position [7700, 0]
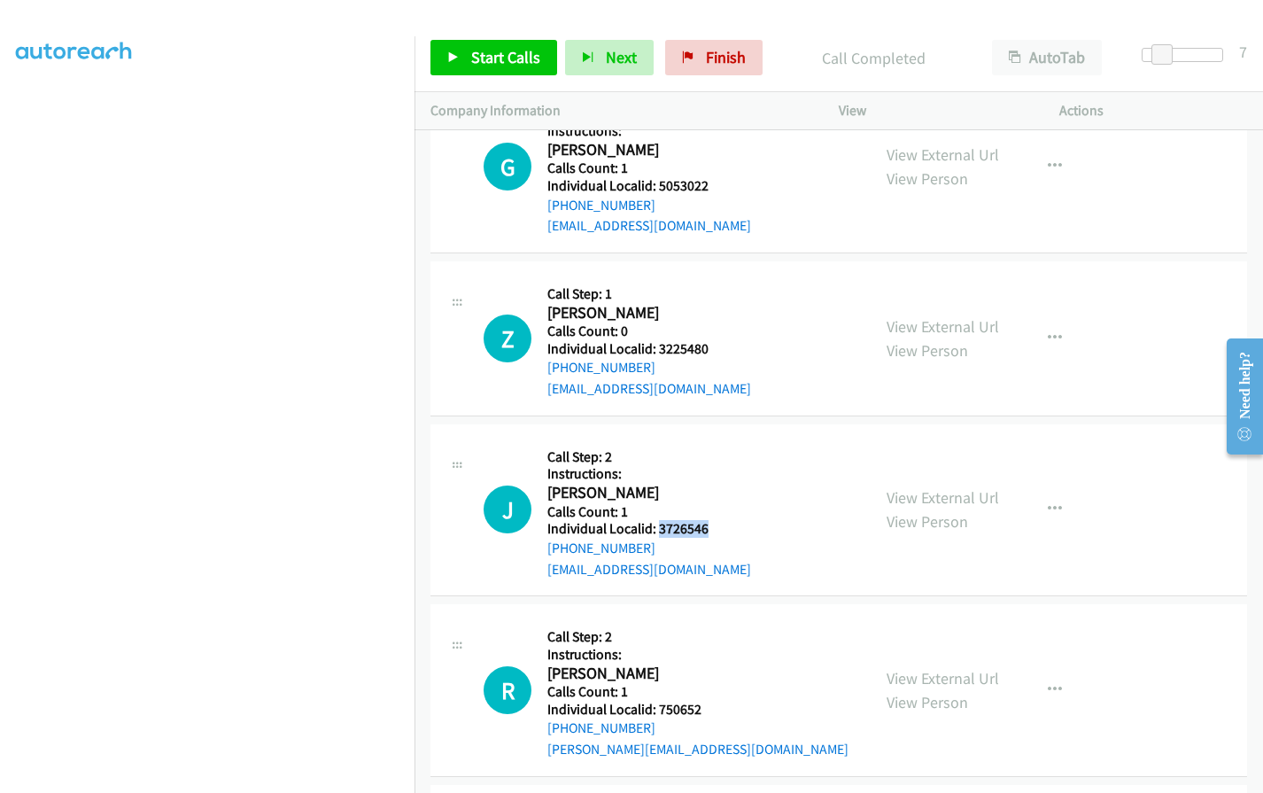
drag, startPoint x: 655, startPoint y: 484, endPoint x: 715, endPoint y: 481, distance: 60.3
click at [715, 481] on div "J Callback Scheduled Call Step: 2 Instructions: [PERSON_NAME] America/New_York …" at bounding box center [668, 510] width 371 height 140
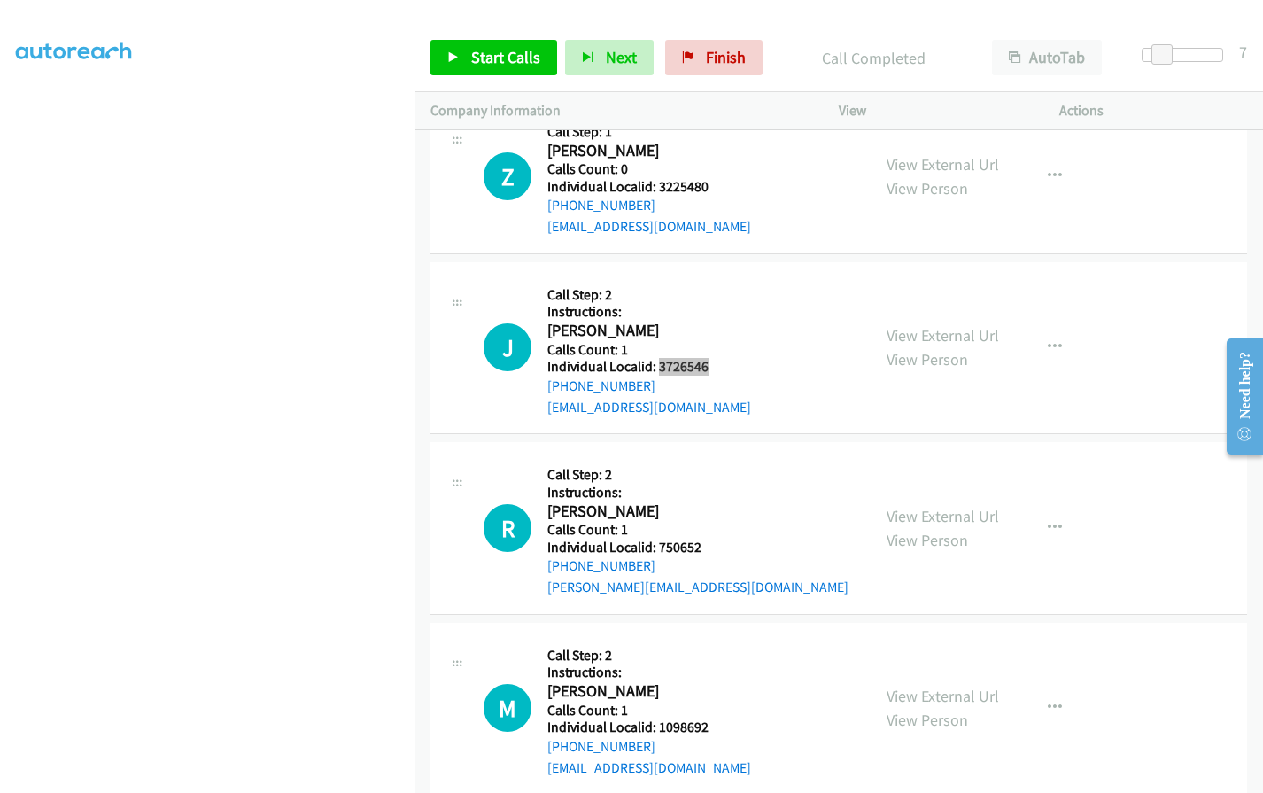
scroll to position [7878, 0]
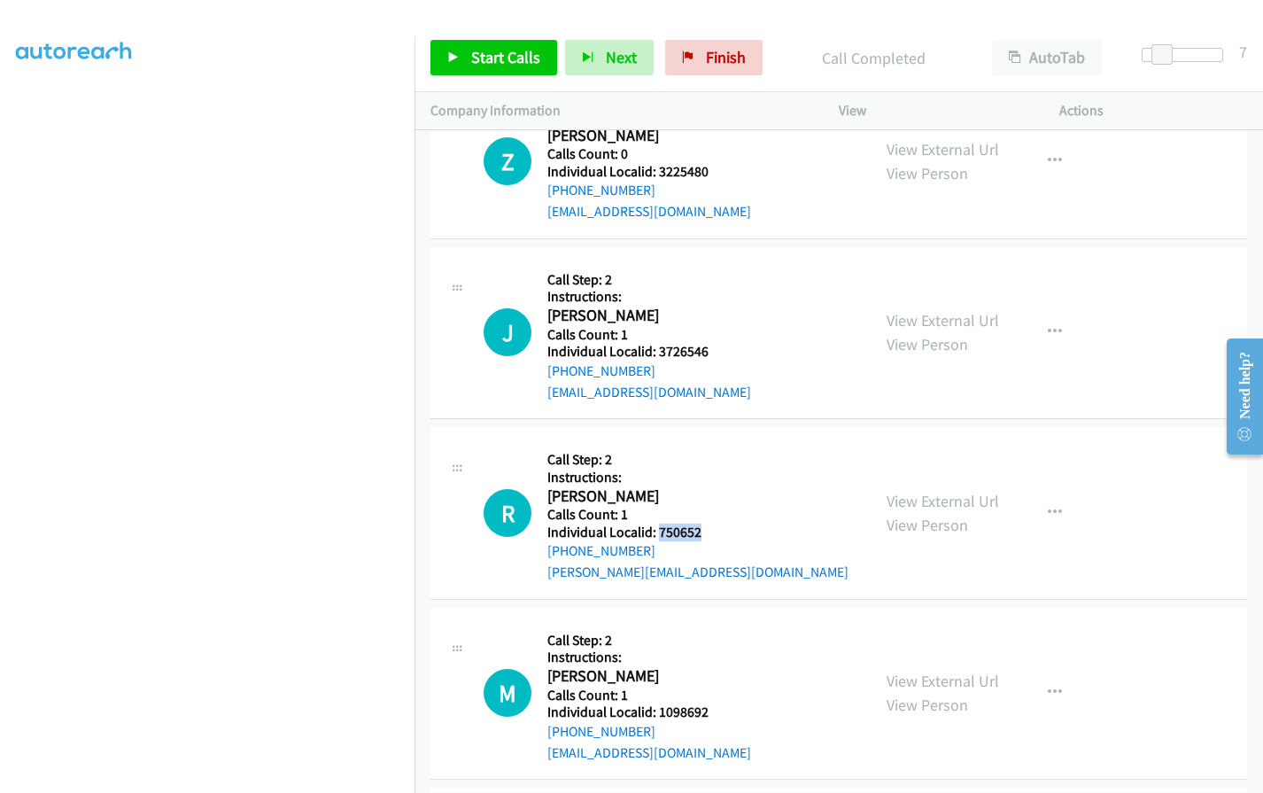
drag, startPoint x: 656, startPoint y: 491, endPoint x: 709, endPoint y: 486, distance: 53.3
click at [709, 486] on div "R Callback Scheduled Call Step: 2 Instructions: [PERSON_NAME] America/New_York …" at bounding box center [668, 513] width 371 height 140
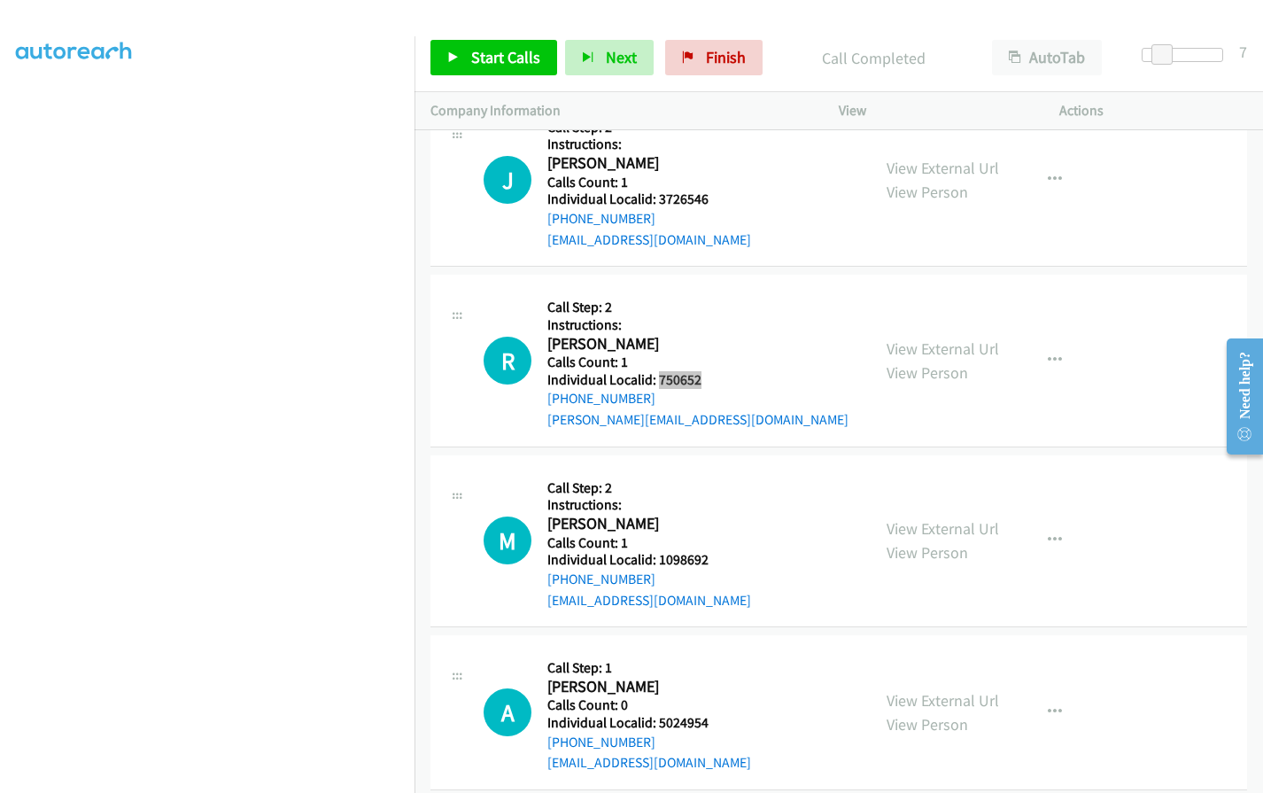
scroll to position [8033, 0]
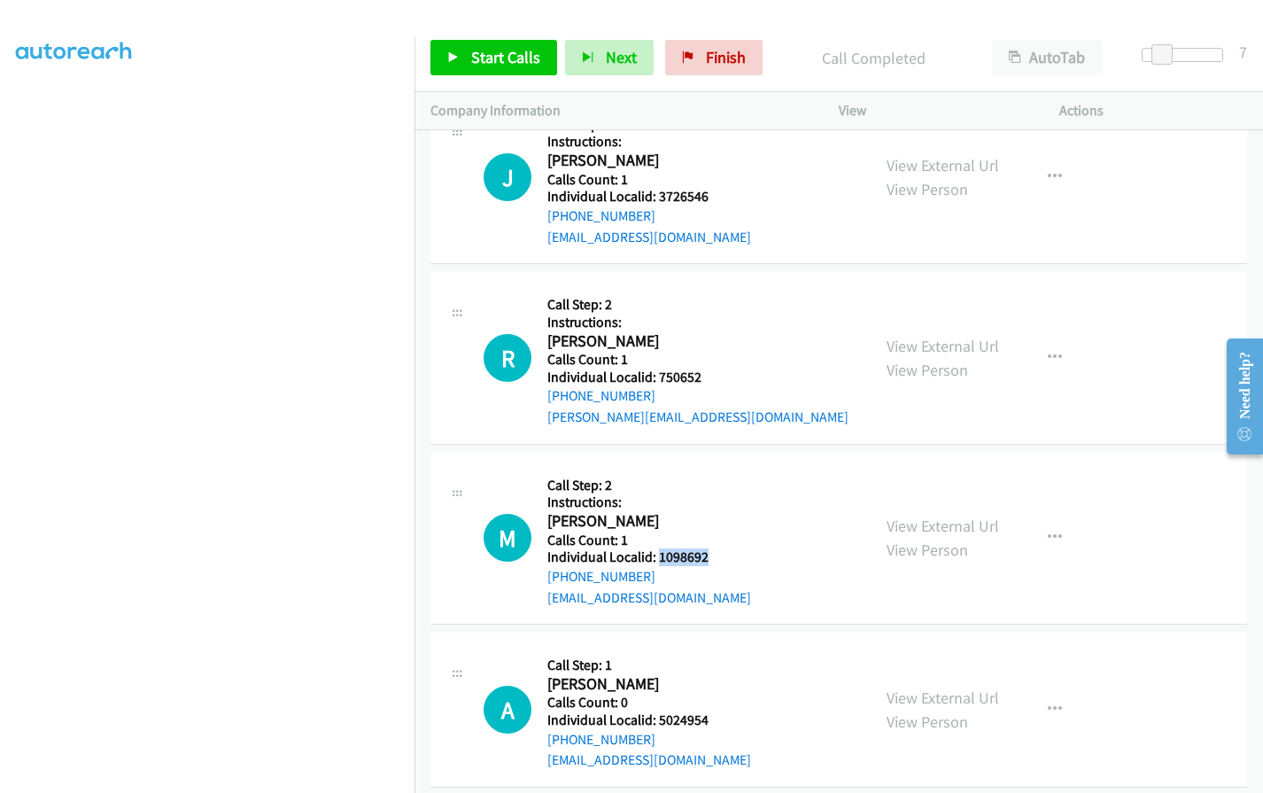
drag, startPoint x: 657, startPoint y: 514, endPoint x: 704, endPoint y: 515, distance: 46.9
click at [715, 515] on div "M Callback Scheduled Call Step: 2 Instructions: [PERSON_NAME] America/New_York …" at bounding box center [668, 538] width 371 height 140
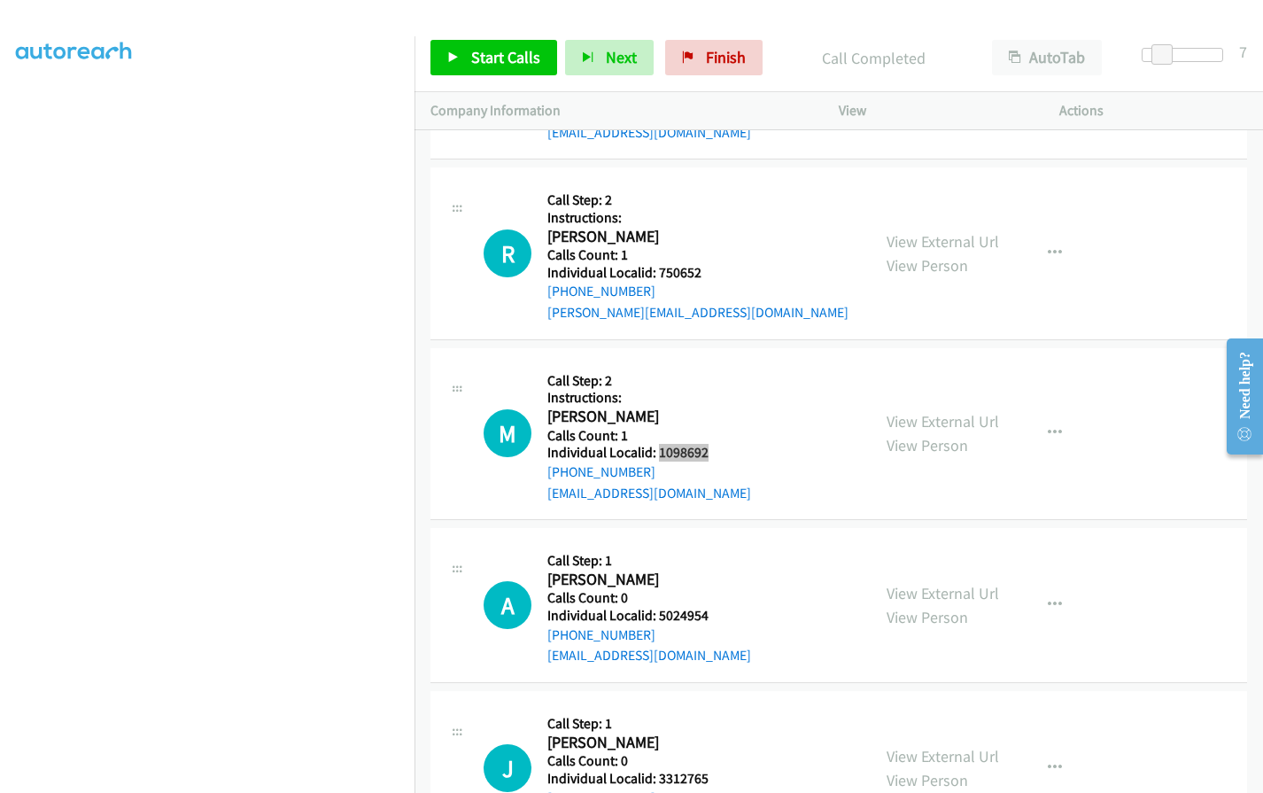
scroll to position [8174, 0]
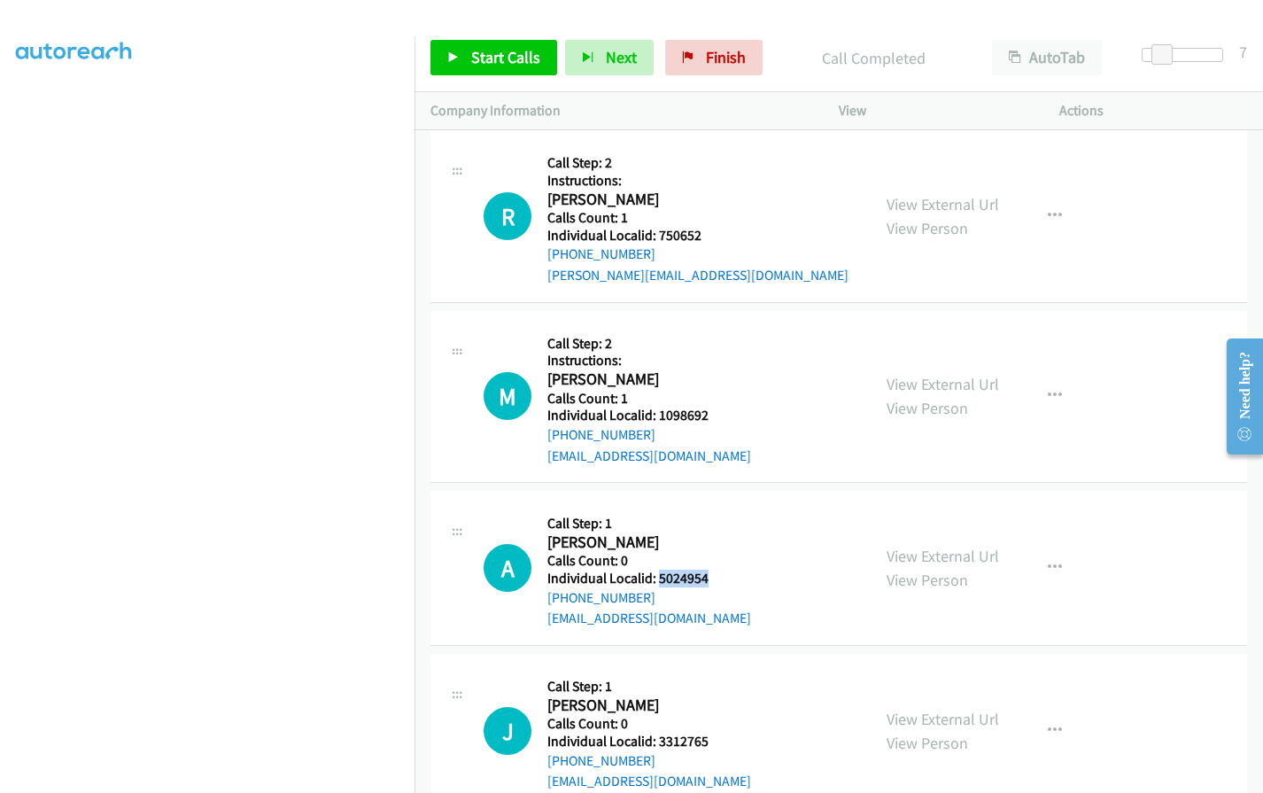
drag, startPoint x: 660, startPoint y: 538, endPoint x: 712, endPoint y: 538, distance: 52.2
click at [712, 538] on div "A Callback Scheduled Call Step: 1 [PERSON_NAME] America/Los_Angeles Calls Count…" at bounding box center [668, 568] width 371 height 122
drag, startPoint x: 654, startPoint y: 698, endPoint x: 712, endPoint y: 701, distance: 58.6
click at [712, 701] on div "J Callback Scheduled Call Step: 1 [PERSON_NAME] America/New_York Calls Count: 0…" at bounding box center [668, 730] width 371 height 122
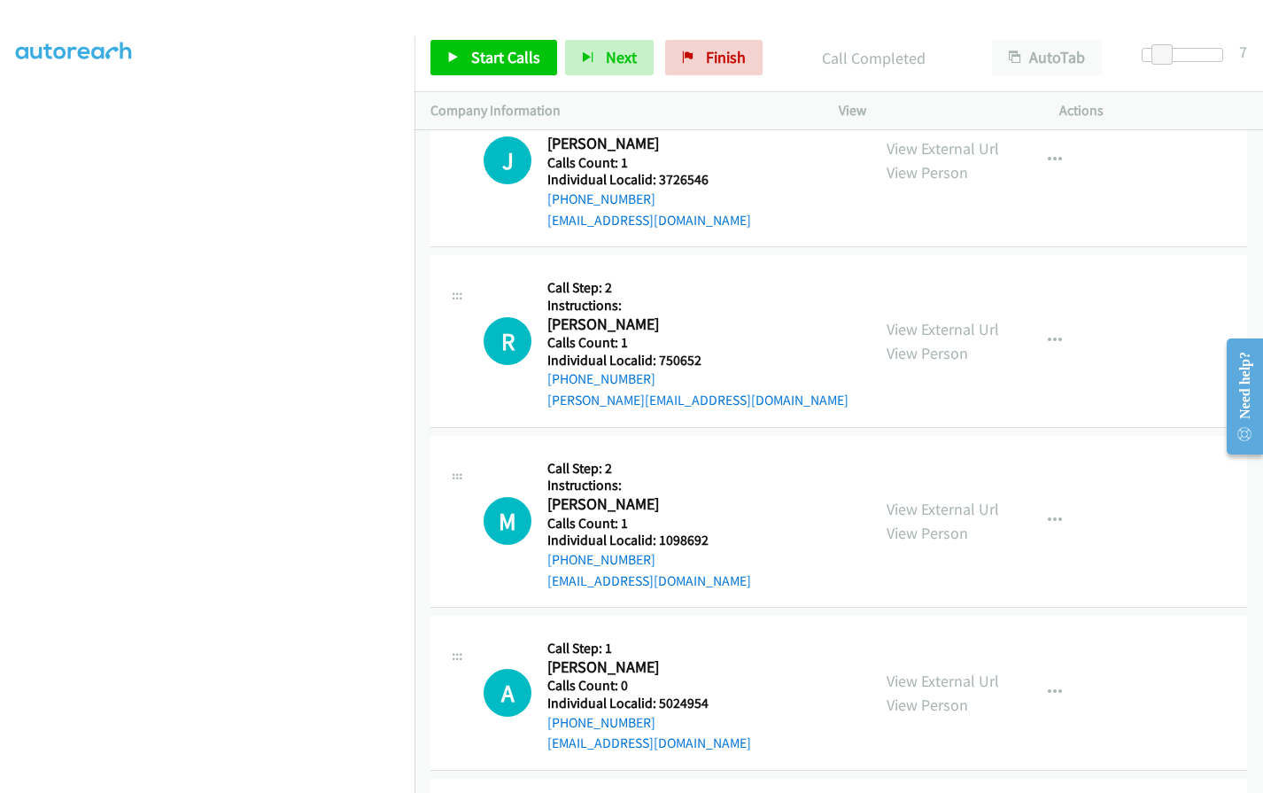
scroll to position [8041, 0]
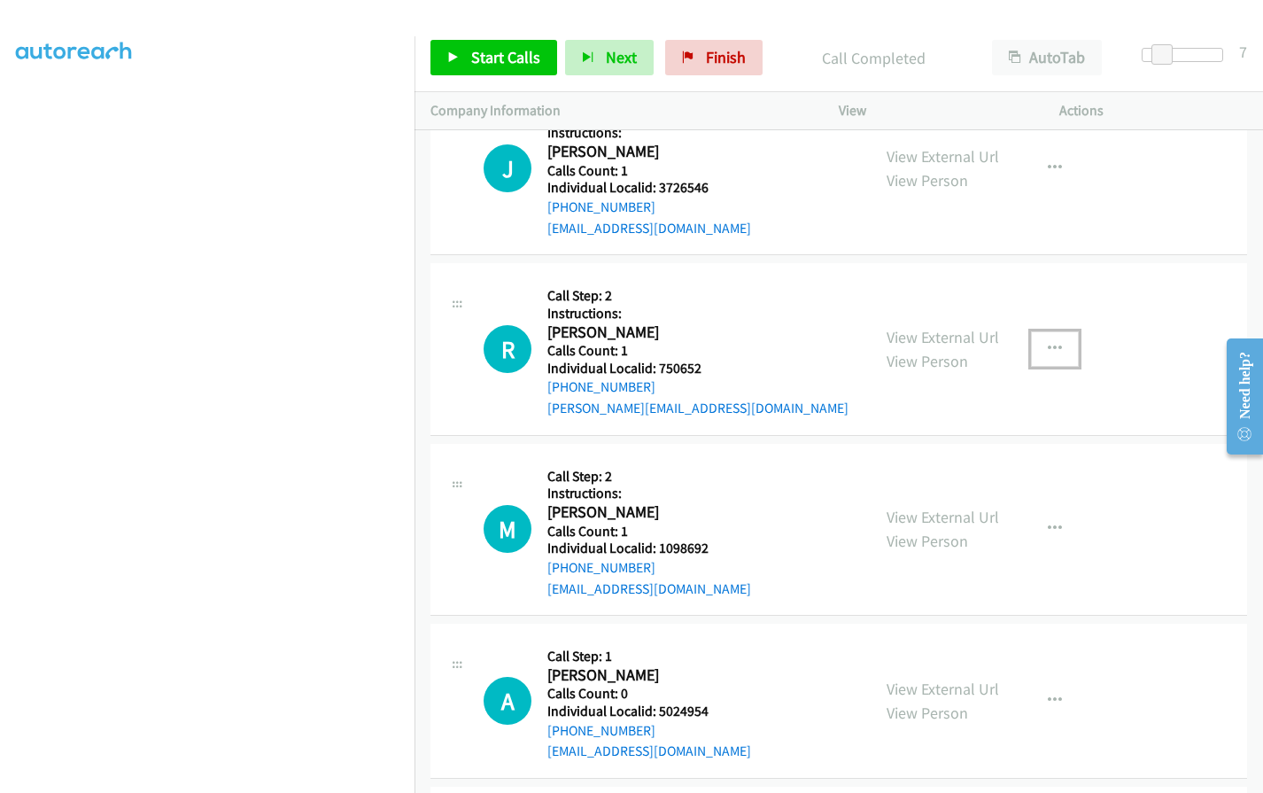
drag, startPoint x: 1047, startPoint y: 306, endPoint x: 1034, endPoint y: 324, distance: 22.3
click at [1048, 342] on icon "button" at bounding box center [1055, 349] width 14 height 14
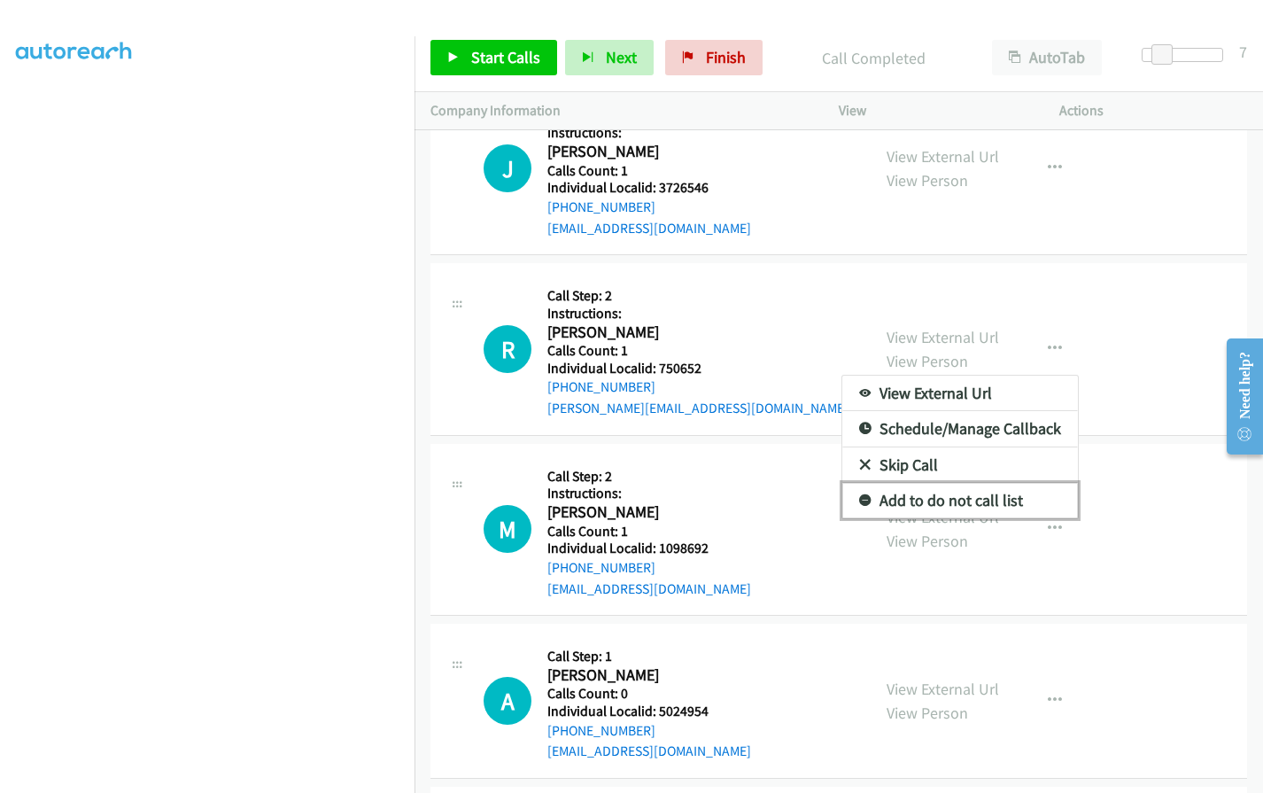
click at [859, 495] on icon at bounding box center [865, 501] width 12 height 12
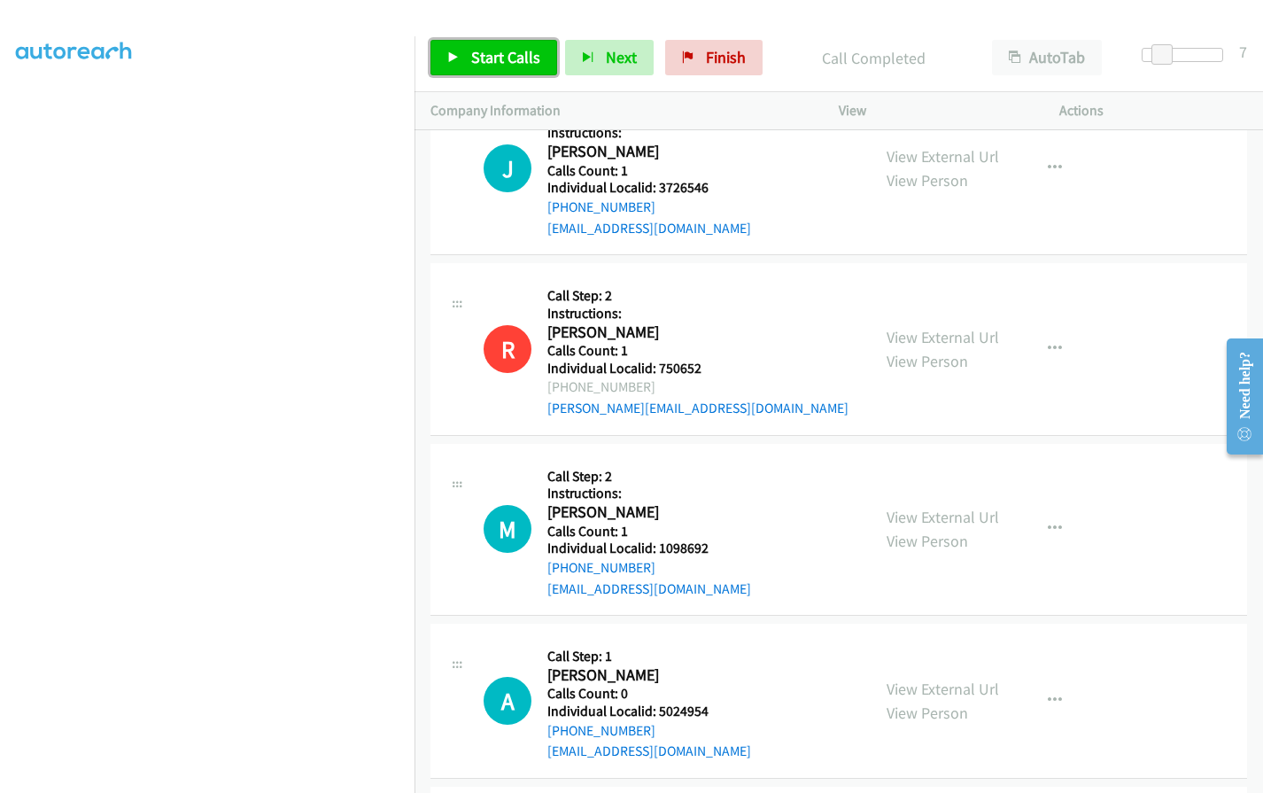
click at [507, 50] on span "Start Calls" at bounding box center [505, 57] width 69 height 20
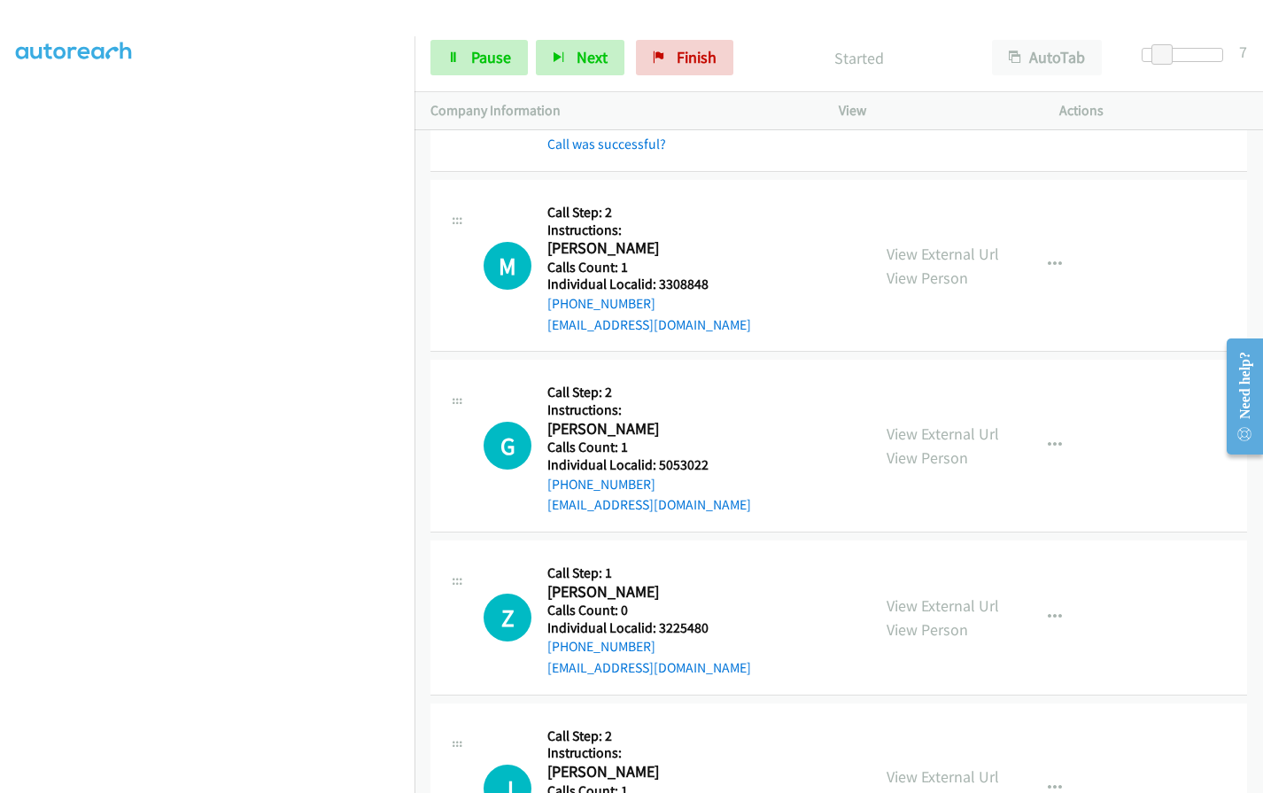
scroll to position [7444, 0]
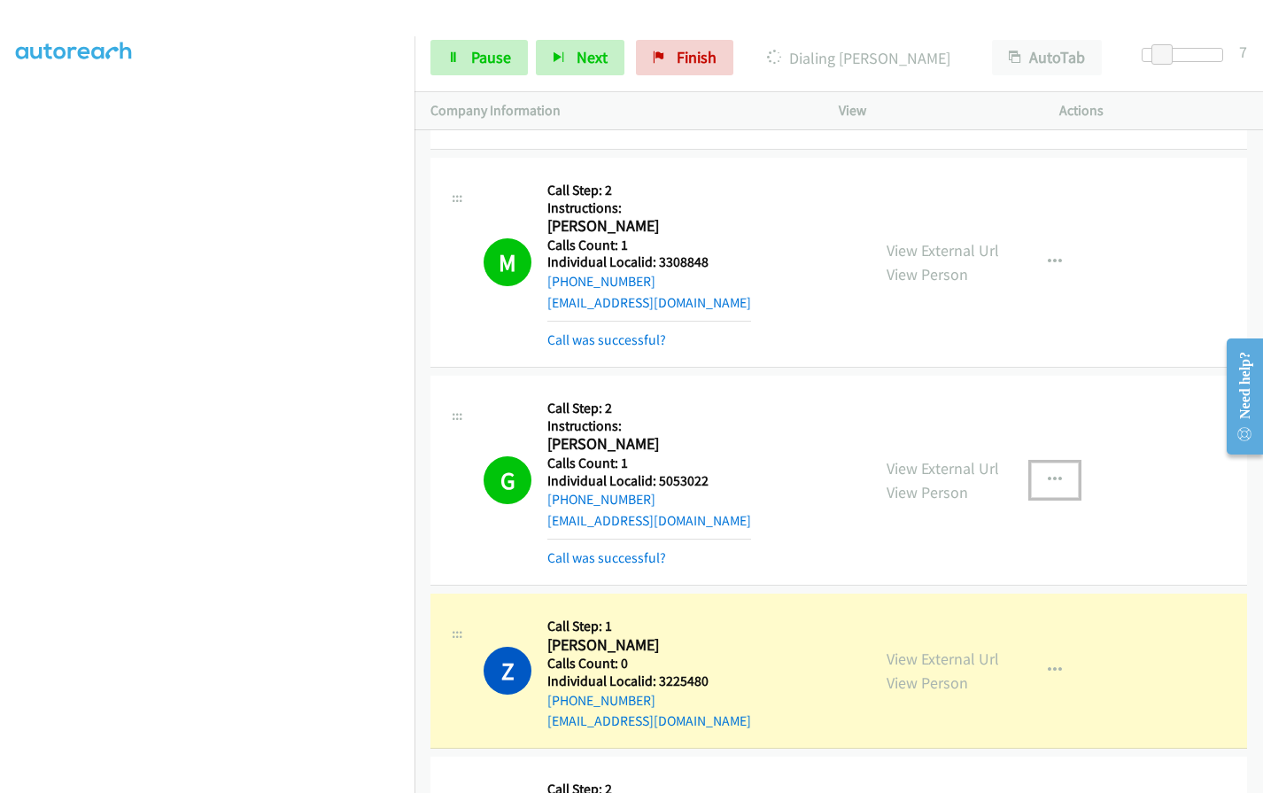
click at [1052, 473] on icon "button" at bounding box center [1055, 480] width 14 height 14
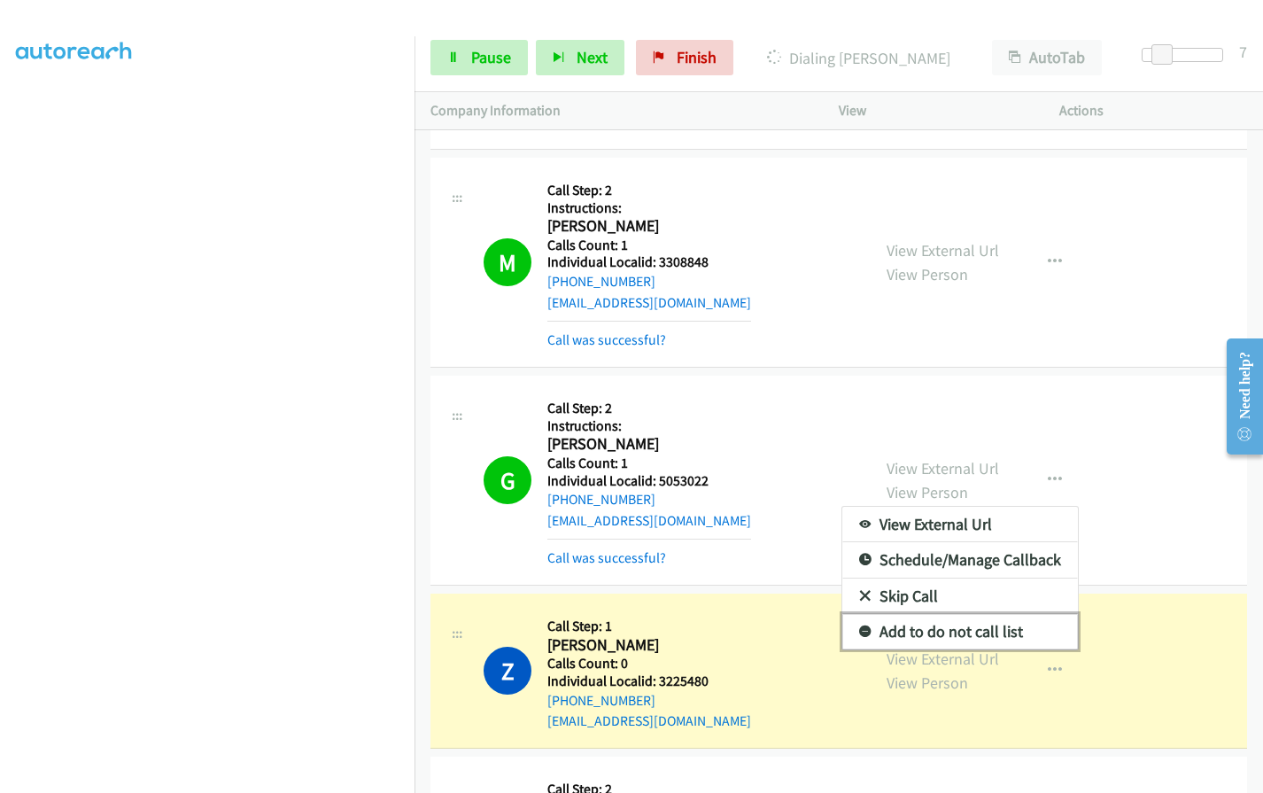
drag, startPoint x: 862, startPoint y: 585, endPoint x: 854, endPoint y: 538, distance: 47.8
click at [861, 614] on link "Add to do not call list" at bounding box center [960, 631] width 236 height 35
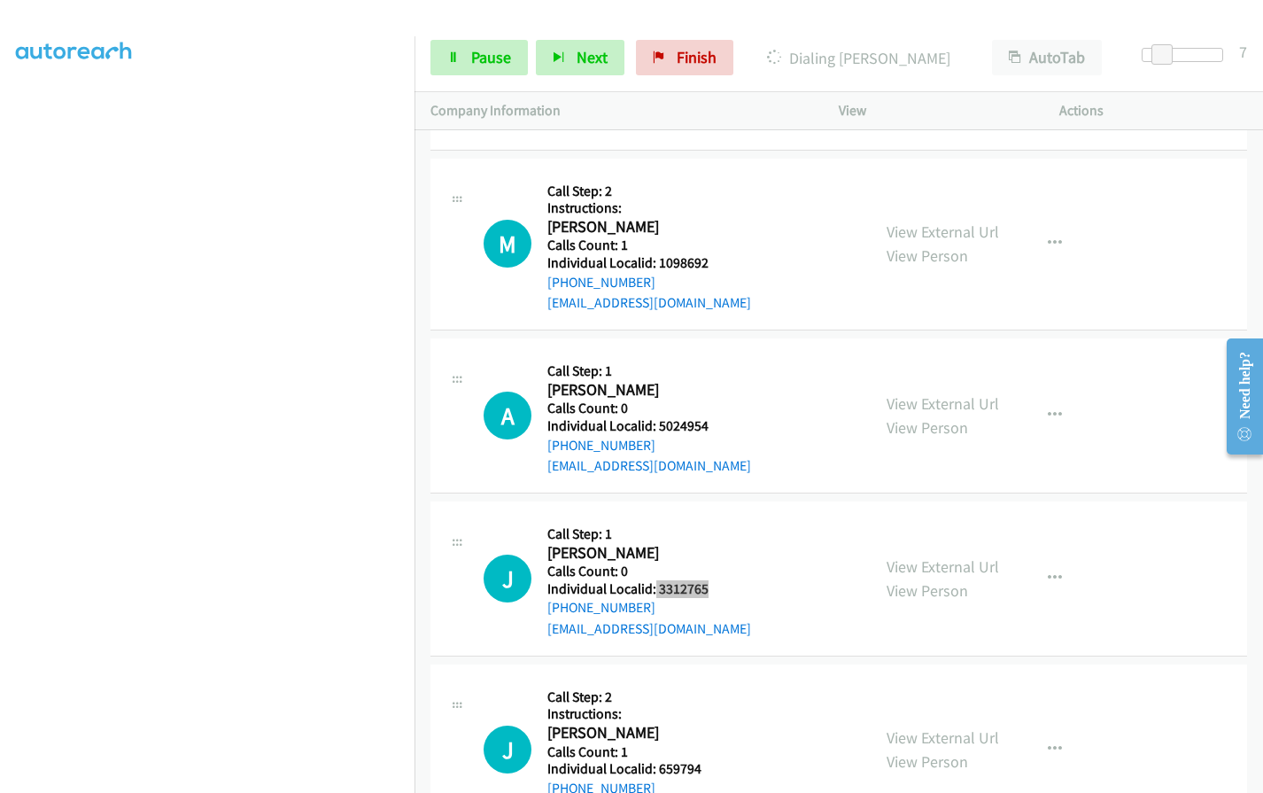
scroll to position [8478, 0]
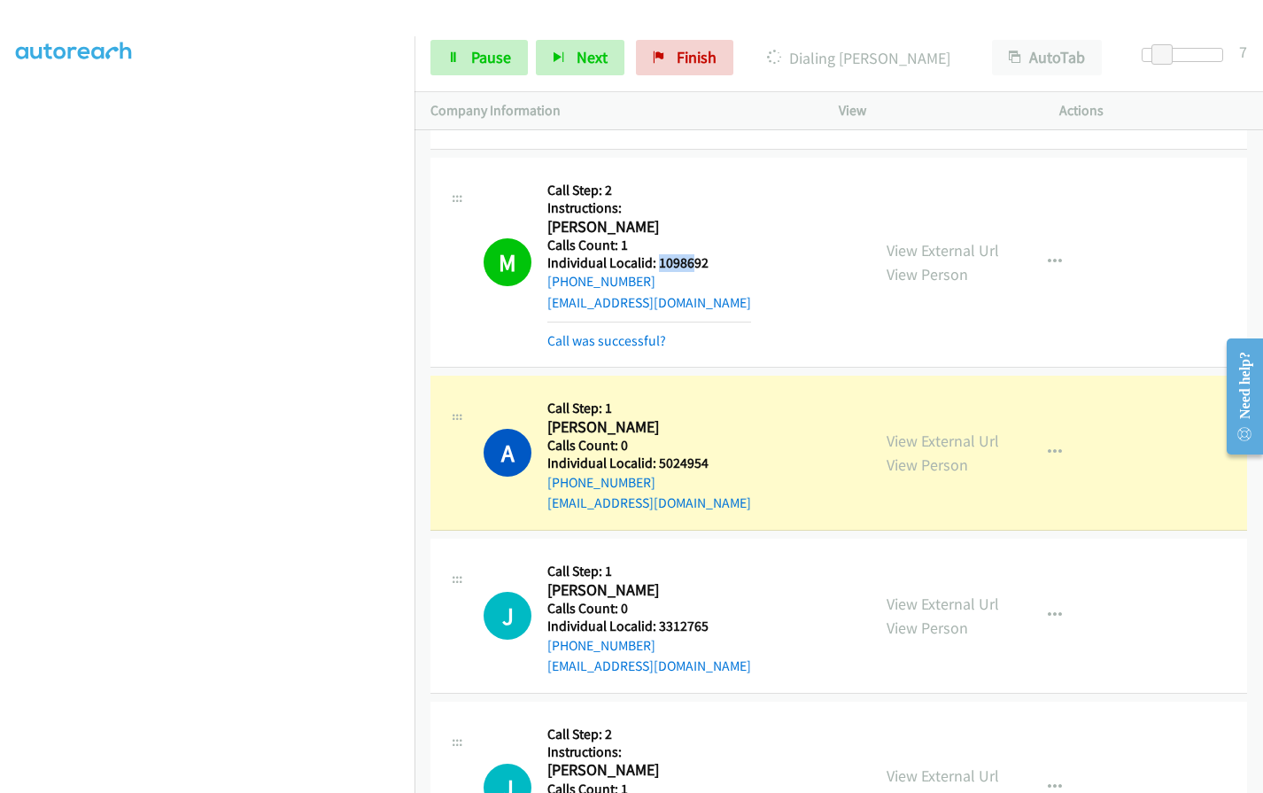
drag, startPoint x: 659, startPoint y: 222, endPoint x: 694, endPoint y: 217, distance: 35.8
click at [694, 254] on h5 "Individual Localid: 1098692" at bounding box center [649, 263] width 204 height 18
click at [784, 234] on div "M Callback Scheduled Call Step: 2 Instructions: [PERSON_NAME] America/New_York …" at bounding box center [668, 262] width 371 height 177
drag, startPoint x: 604, startPoint y: 387, endPoint x: 675, endPoint y: 387, distance: 70.8
click at [675, 417] on h2 "[PERSON_NAME]" at bounding box center [649, 427] width 204 height 20
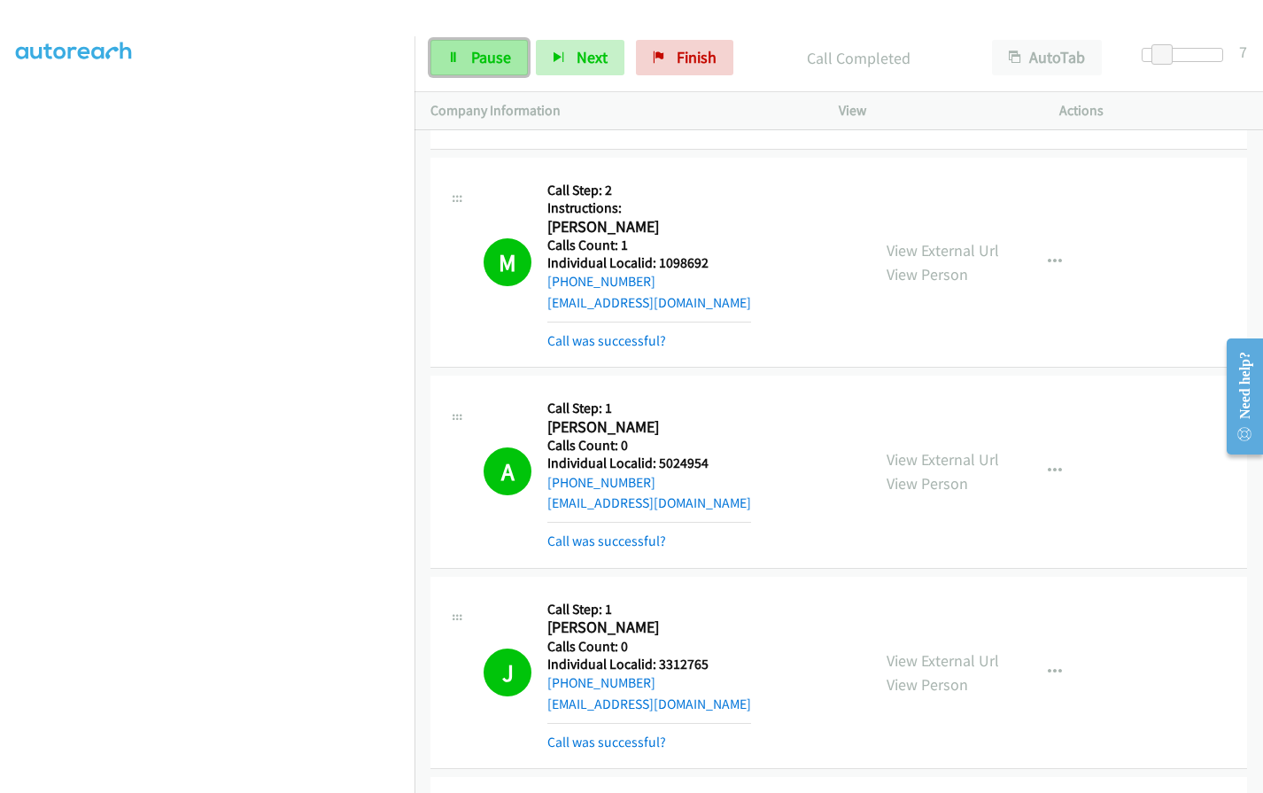
click at [476, 66] on span "Pause" at bounding box center [491, 57] width 40 height 20
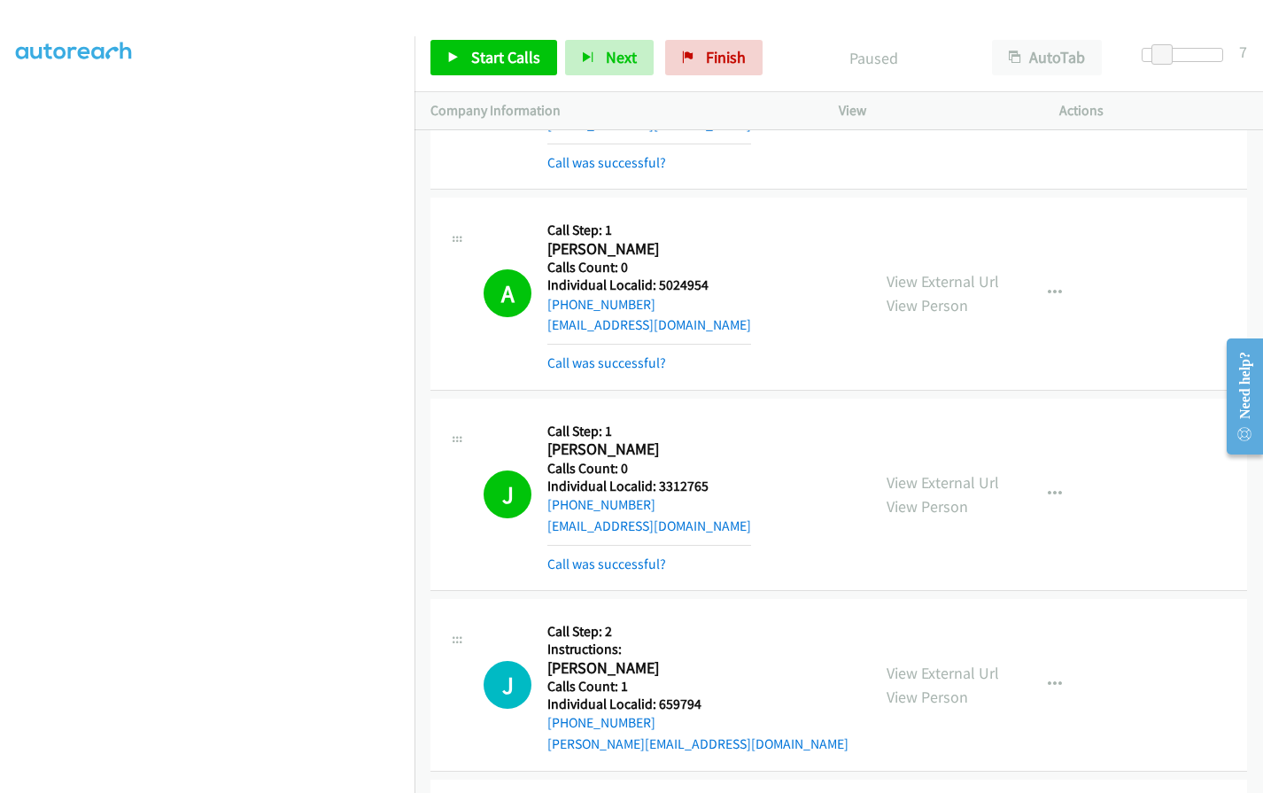
scroll to position [8721, 0]
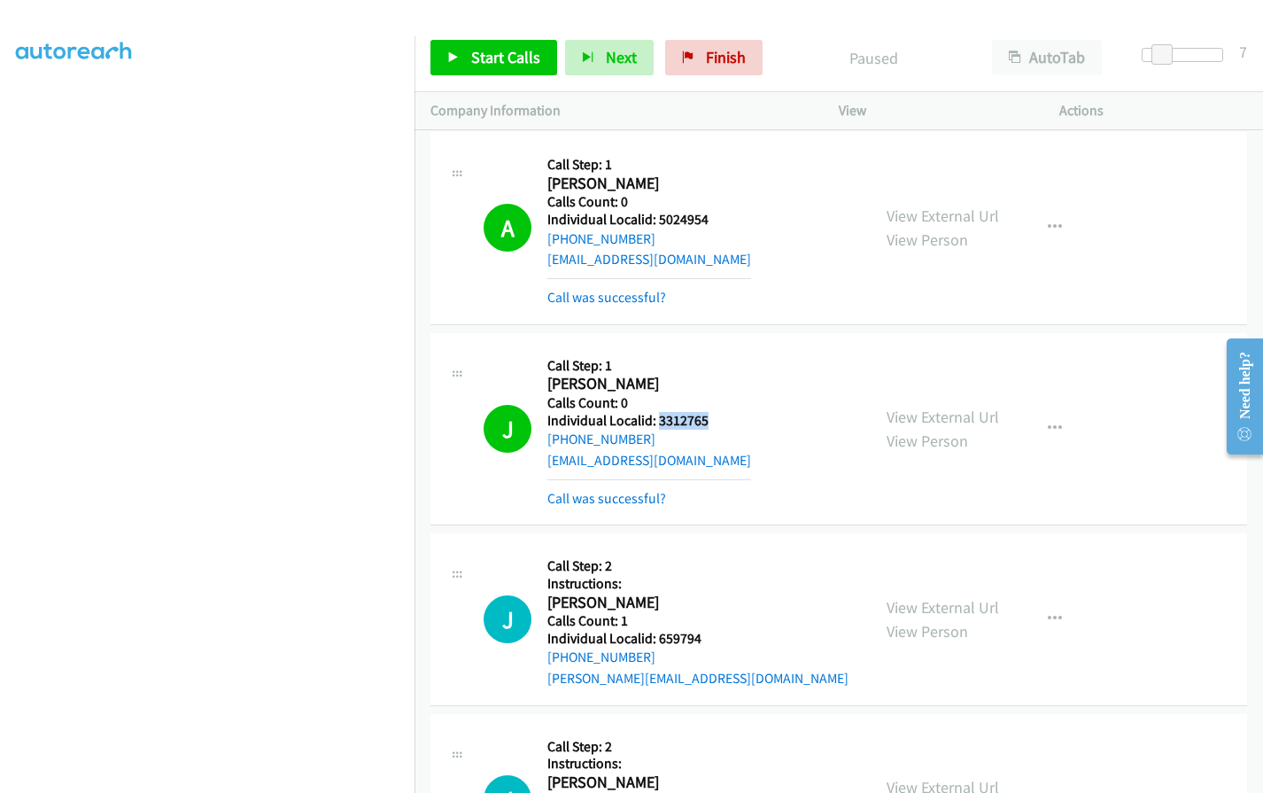
drag, startPoint x: 656, startPoint y: 379, endPoint x: 715, endPoint y: 372, distance: 58.9
click at [715, 372] on div "J Callback Scheduled Call Step: 1 [PERSON_NAME] America/New_York Calls Count: 0…" at bounding box center [668, 428] width 371 height 159
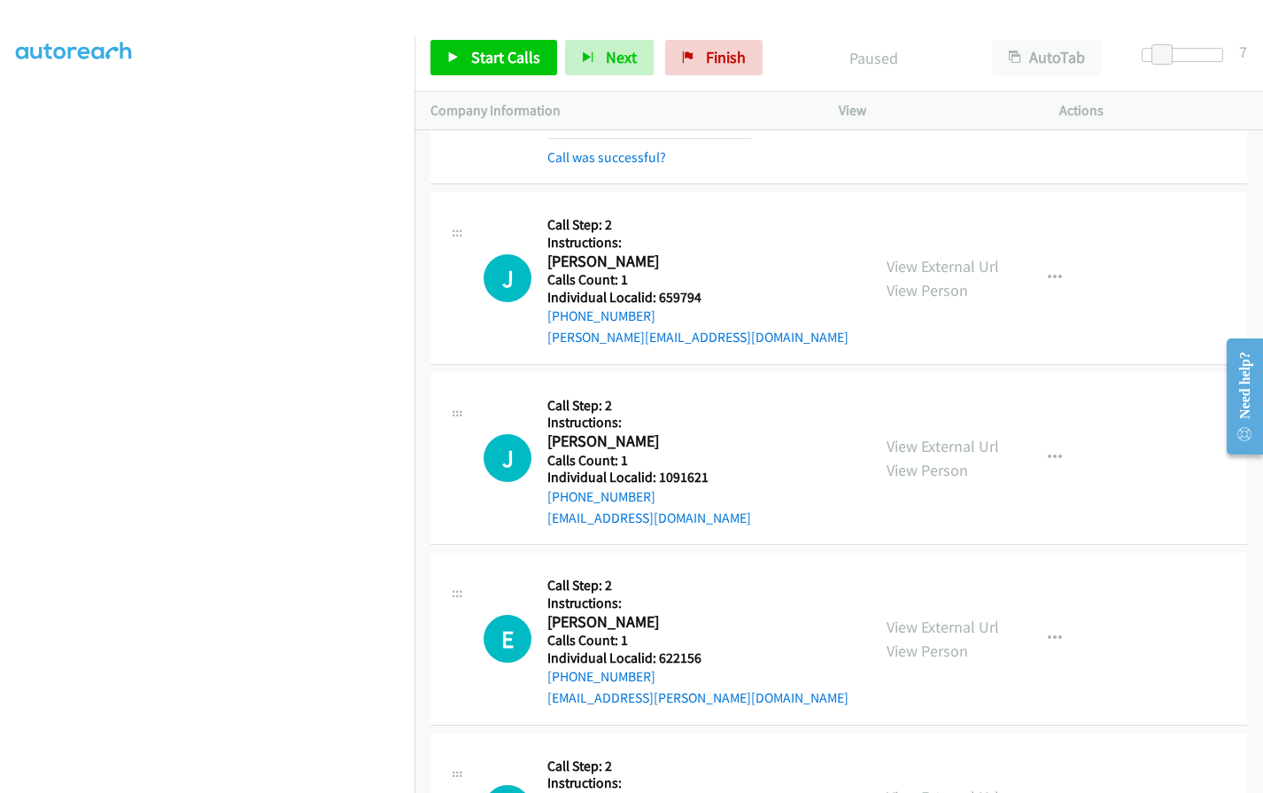
scroll to position [9054, 0]
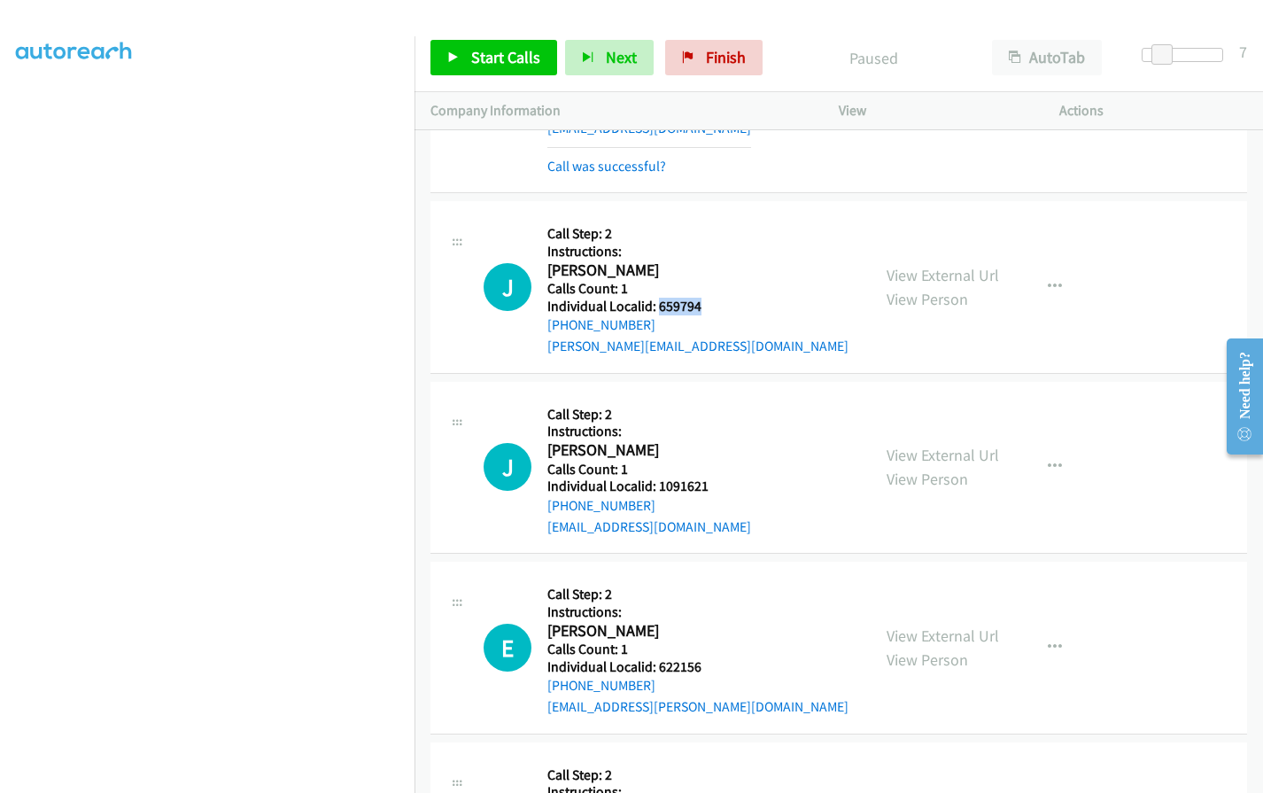
drag, startPoint x: 656, startPoint y: 269, endPoint x: 728, endPoint y: 269, distance: 71.7
click at [728, 269] on div "J Callback Scheduled Call Step: 2 Instructions: [PERSON_NAME] America/Los_Angel…" at bounding box center [668, 287] width 371 height 140
drag, startPoint x: 659, startPoint y: 441, endPoint x: 713, endPoint y: 441, distance: 54.0
click at [713, 441] on div "J Callback Scheduled Call Step: 2 Instructions: [PERSON_NAME] America/Los_Angel…" at bounding box center [668, 468] width 371 height 140
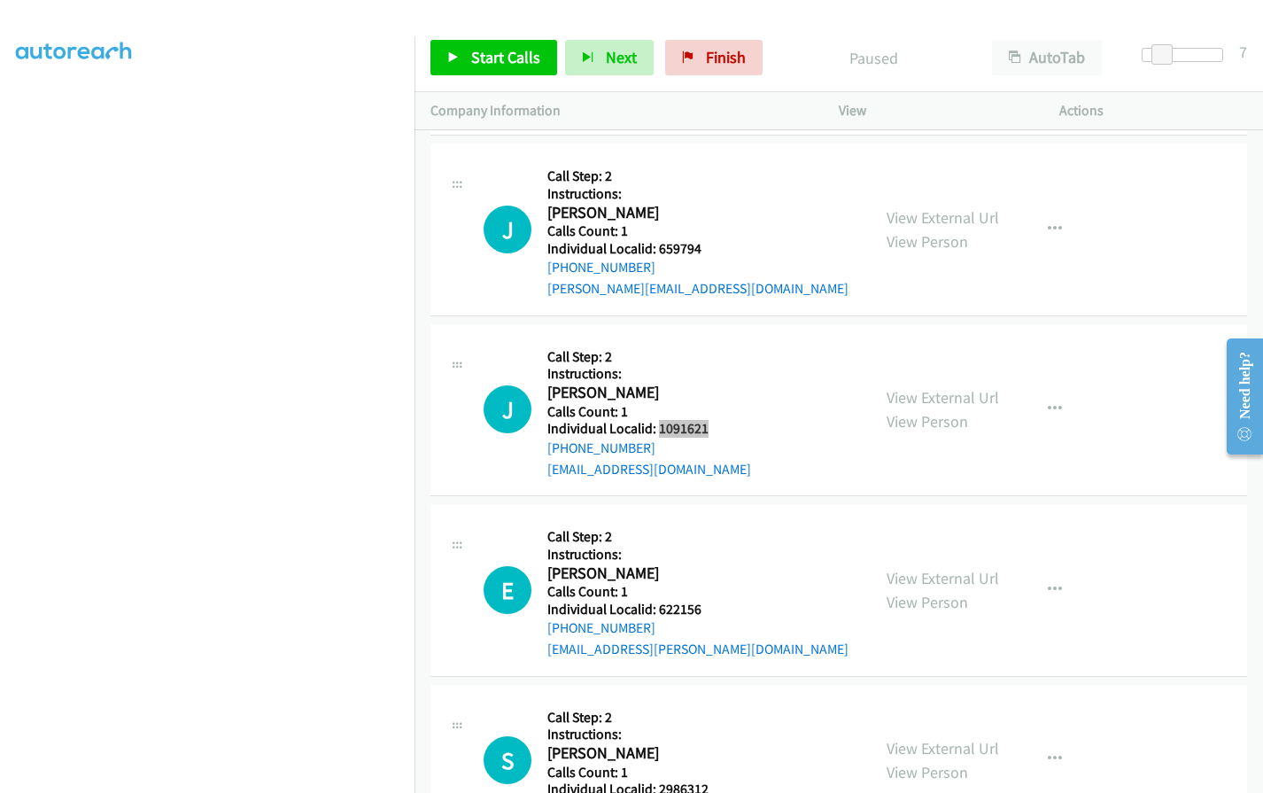
scroll to position [9319, 0]
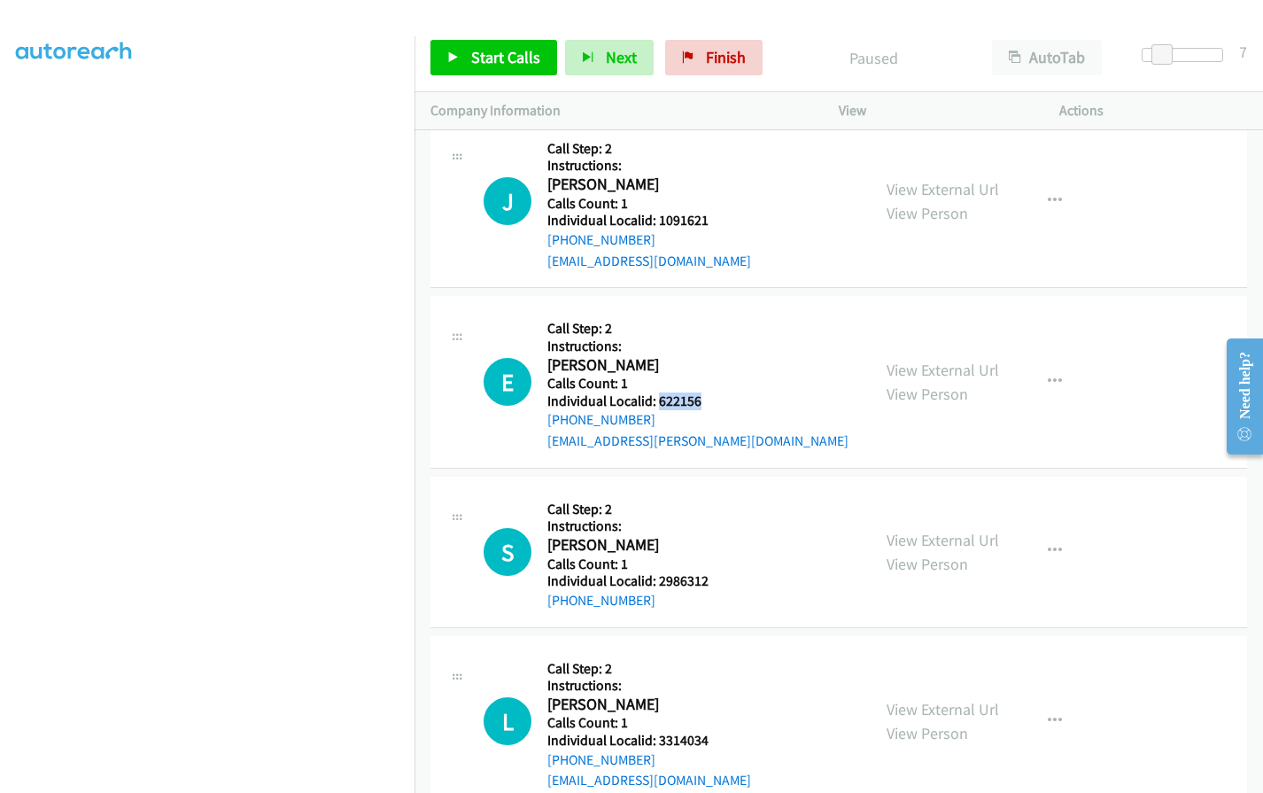
drag, startPoint x: 656, startPoint y: 359, endPoint x: 707, endPoint y: 360, distance: 50.5
click at [707, 392] on h5 "Individual Localid: 622156" at bounding box center [697, 401] width 301 height 18
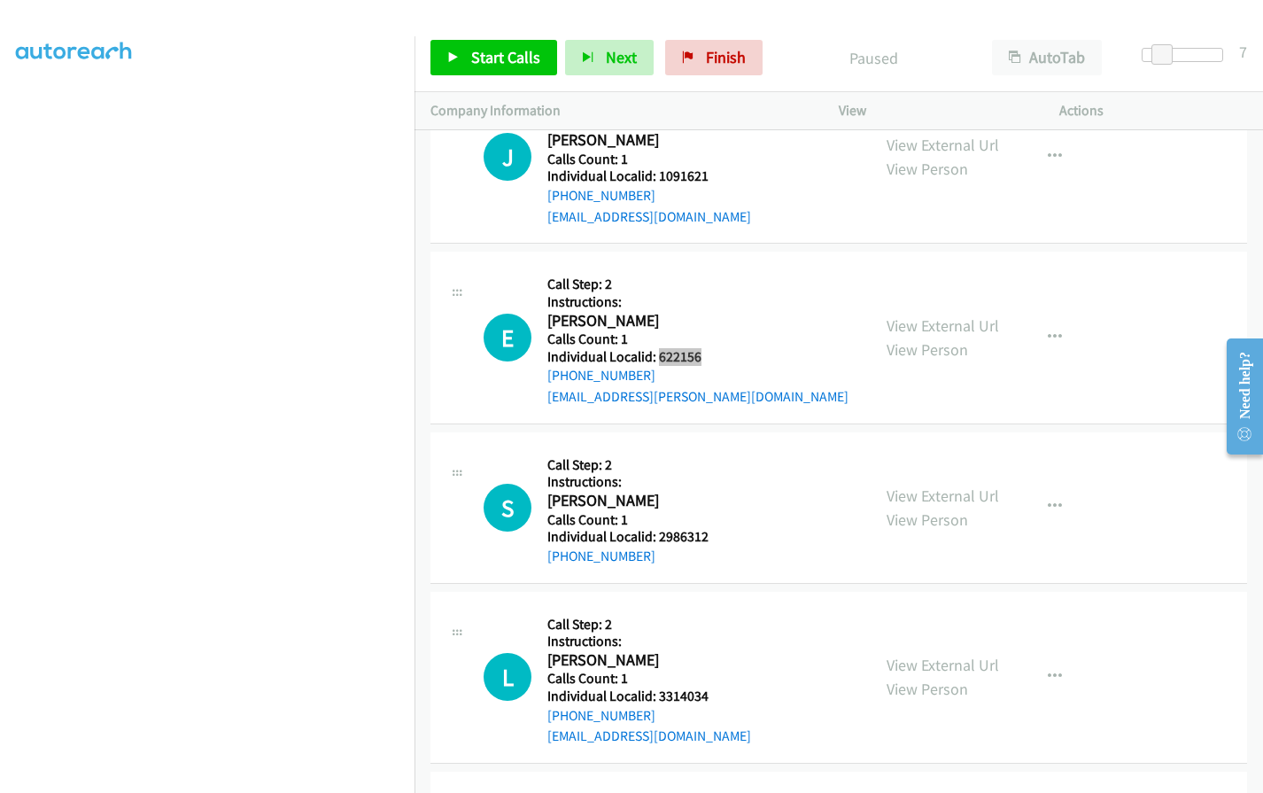
scroll to position [9430, 0]
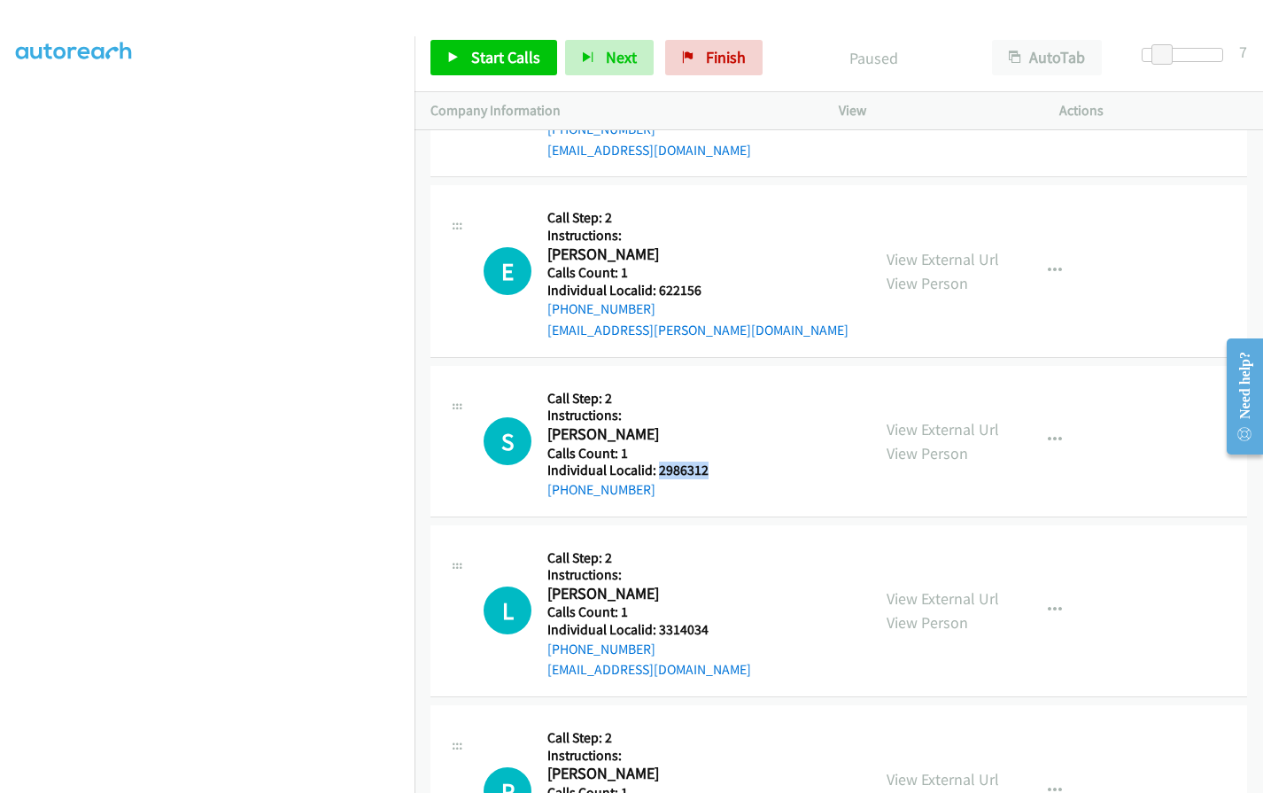
drag, startPoint x: 657, startPoint y: 428, endPoint x: 715, endPoint y: 428, distance: 57.6
click at [715, 428] on div "S Callback Scheduled Call Step: 2 Instructions: [PERSON_NAME] America/Los_Angel…" at bounding box center [668, 441] width 371 height 119
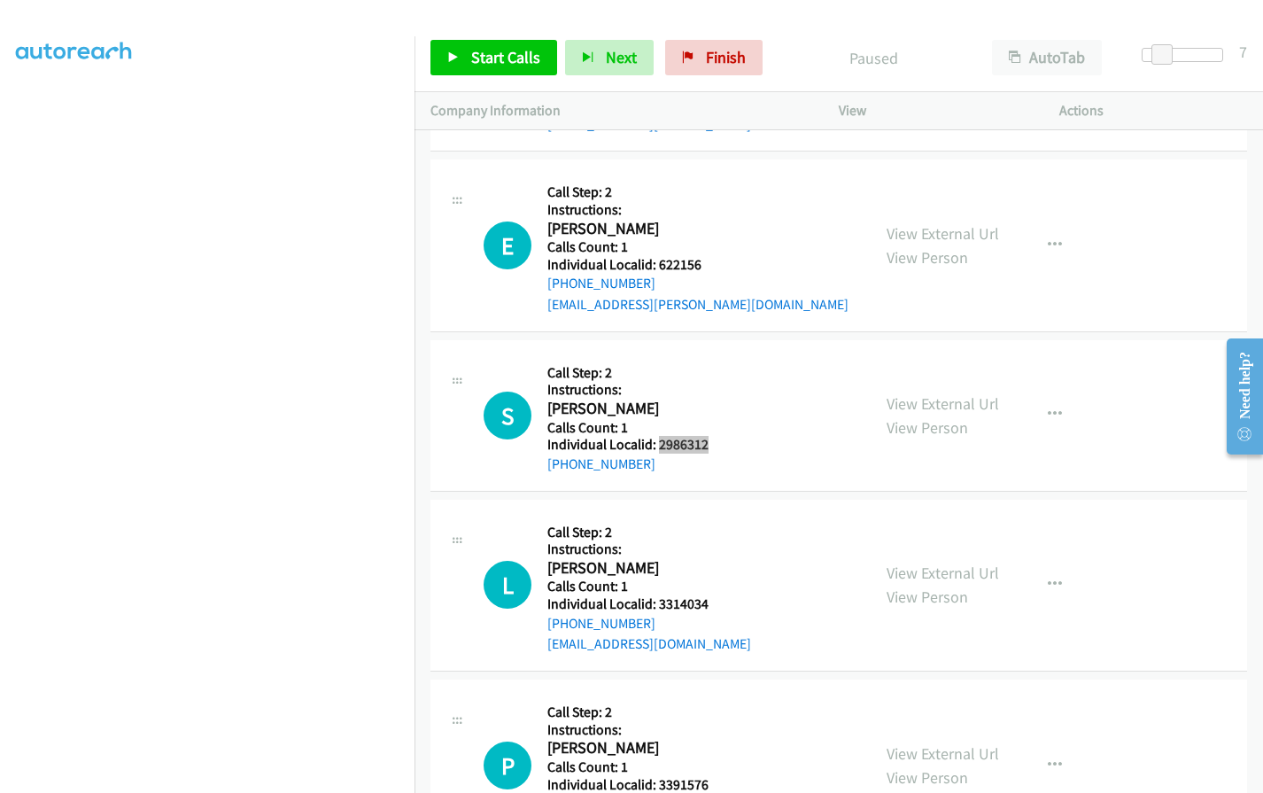
scroll to position [9499, 0]
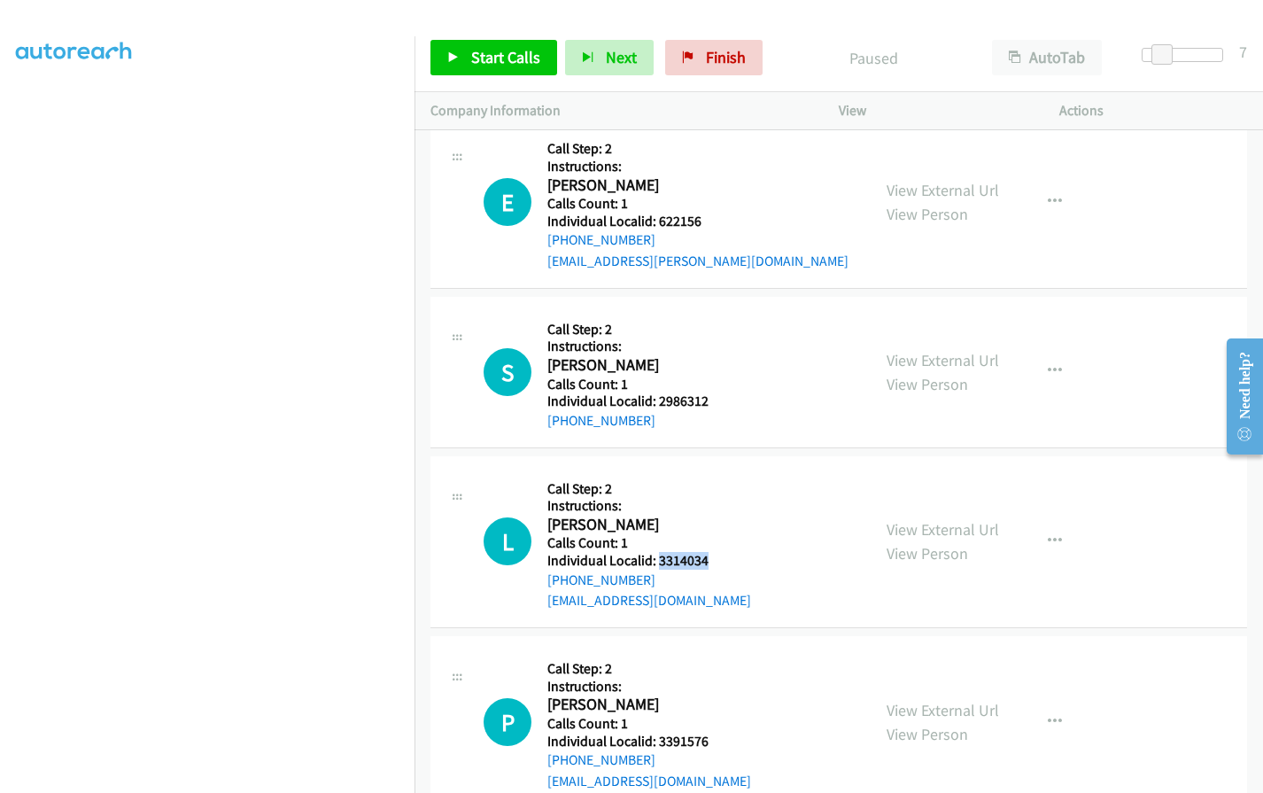
drag, startPoint x: 656, startPoint y: 517, endPoint x: 712, endPoint y: 521, distance: 55.9
click at [712, 552] on h5 "Individual Localid: 3314034" at bounding box center [649, 561] width 204 height 18
drag, startPoint x: 657, startPoint y: 696, endPoint x: 708, endPoint y: 695, distance: 51.4
click at [708, 695] on div "P Callback Scheduled Call Step: 2 Instructions: [PERSON_NAME] America/[GEOGRAPH…" at bounding box center [668, 722] width 371 height 140
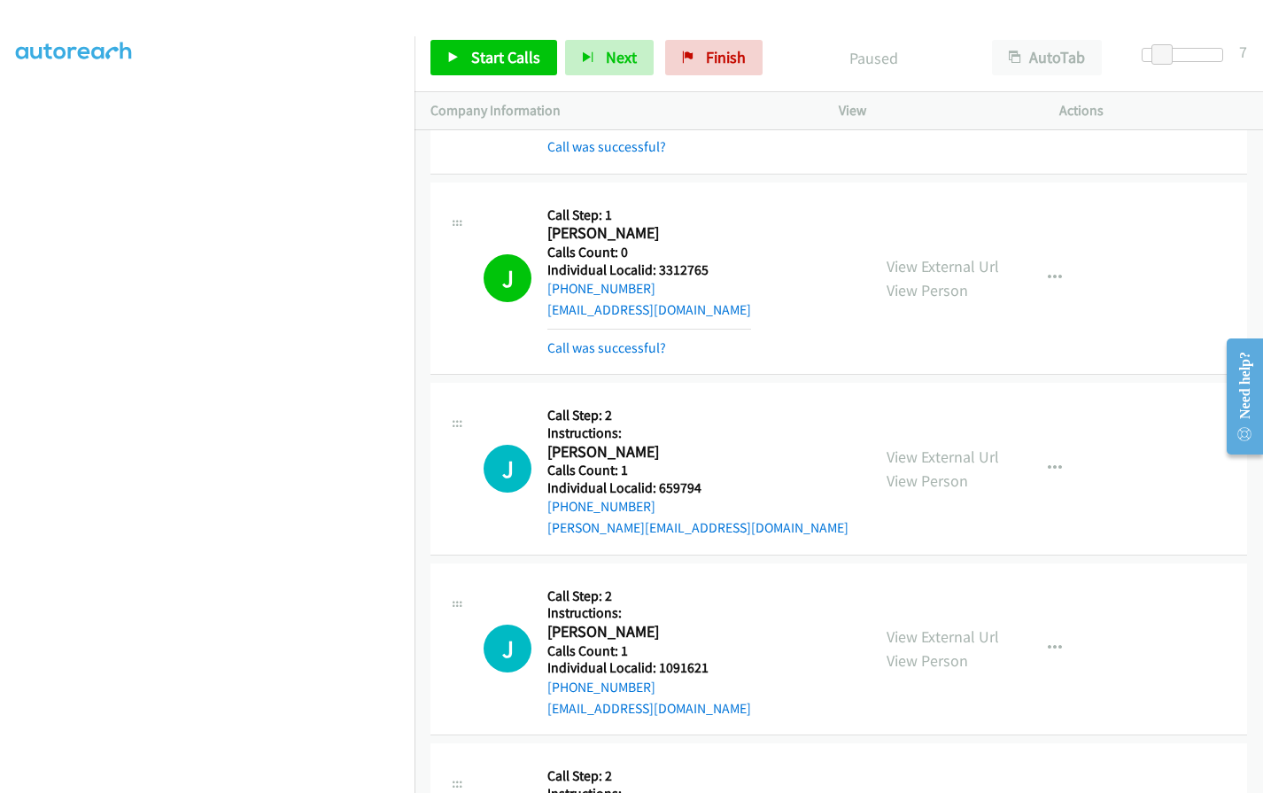
scroll to position [8990, 0]
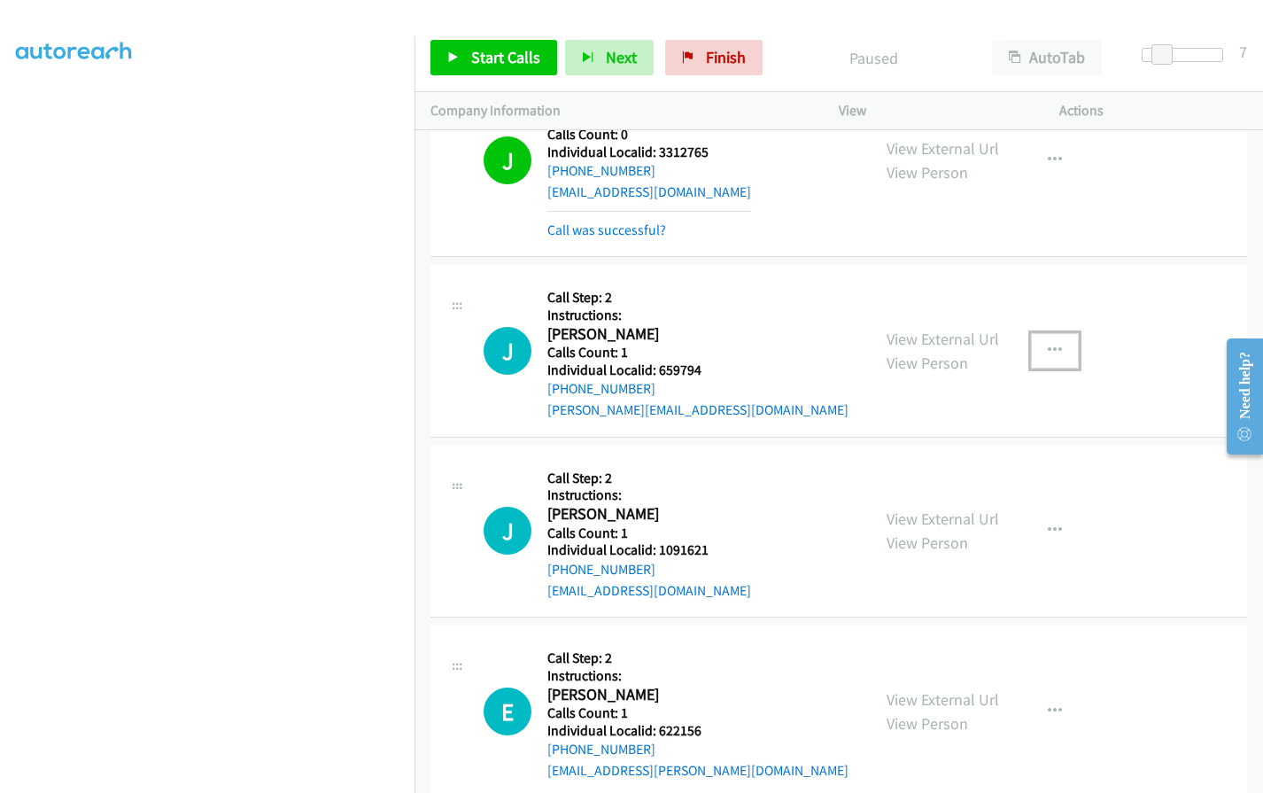
click at [1053, 344] on icon "button" at bounding box center [1055, 351] width 14 height 14
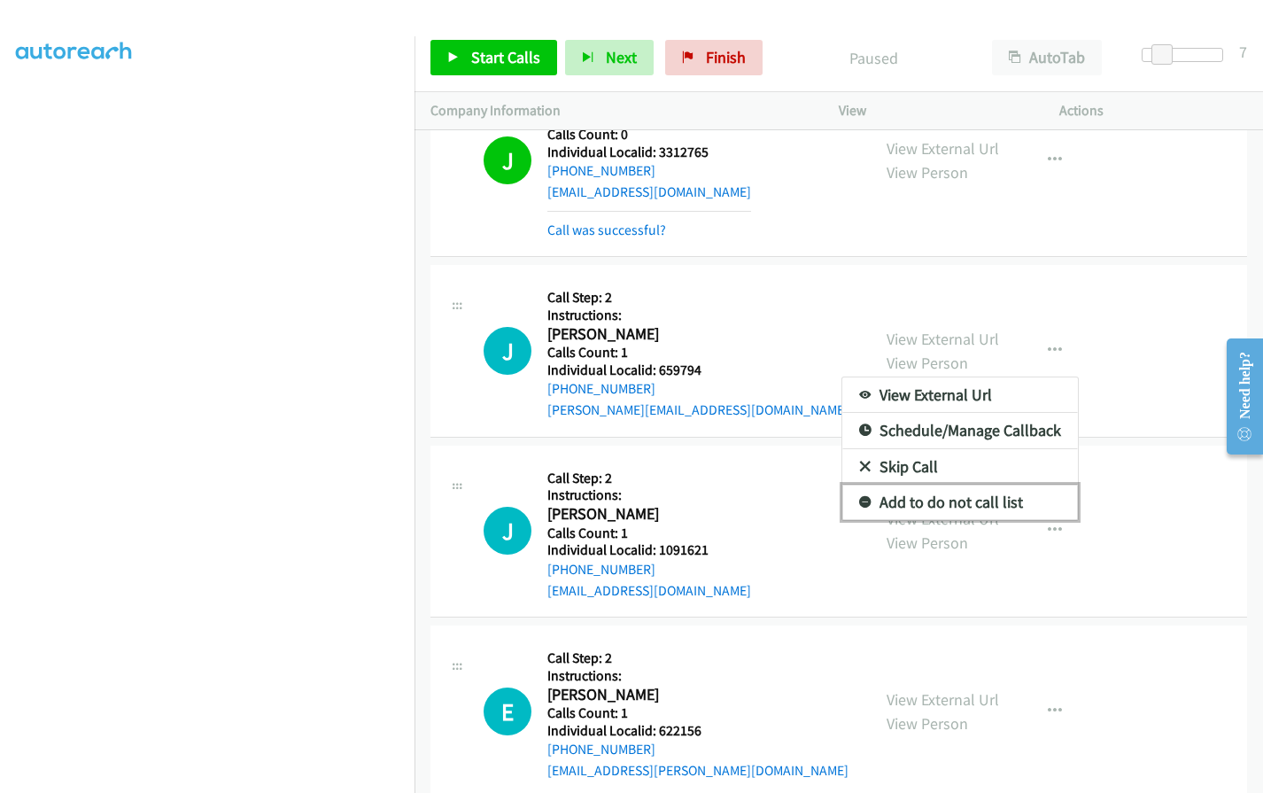
click at [862, 484] on link "Add to do not call list" at bounding box center [960, 501] width 236 height 35
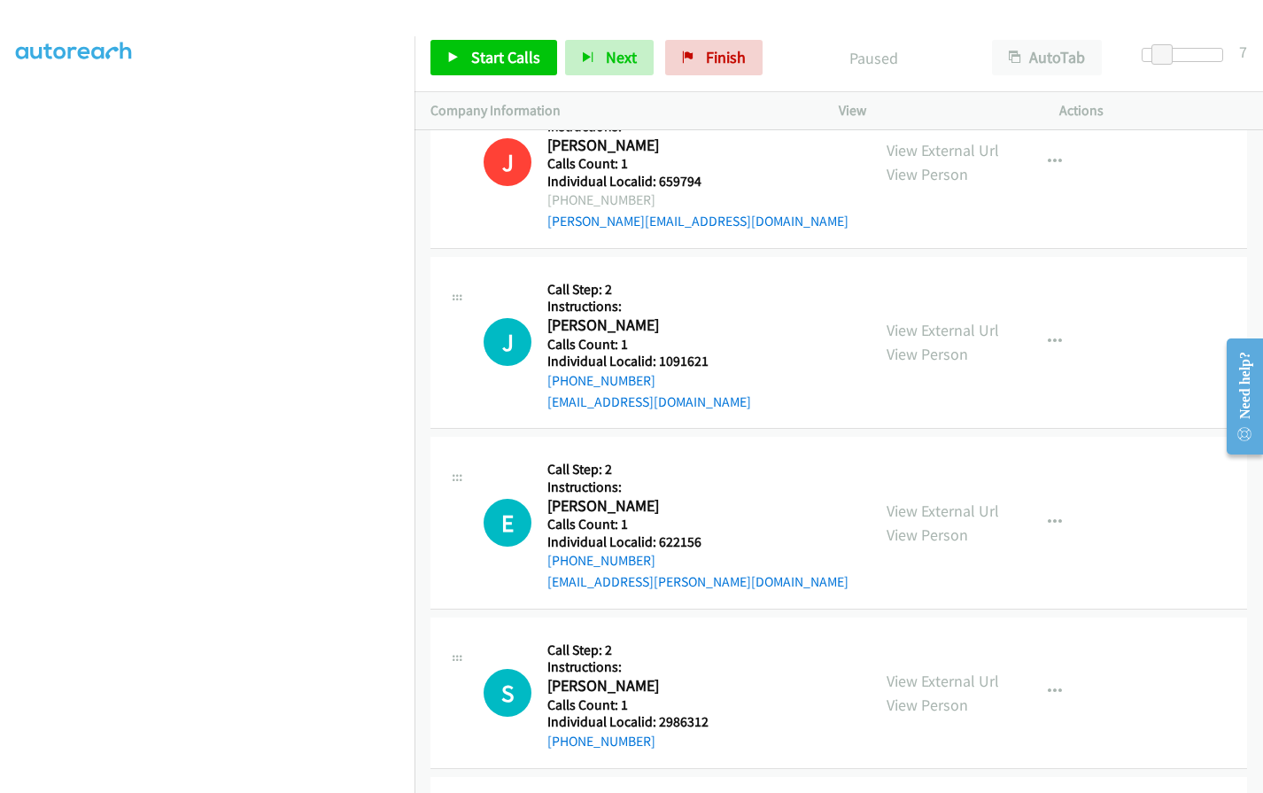
scroll to position [9322, 0]
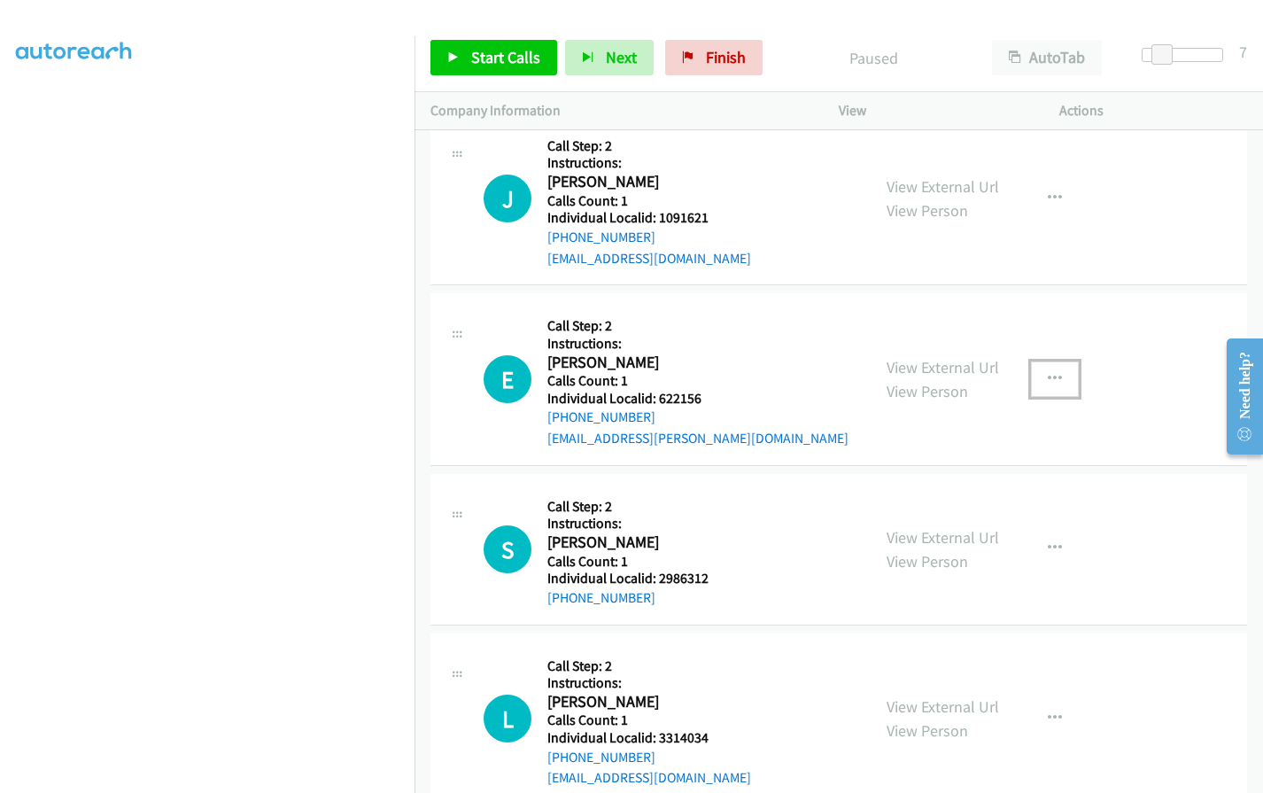
click at [1048, 372] on icon "button" at bounding box center [1055, 379] width 14 height 14
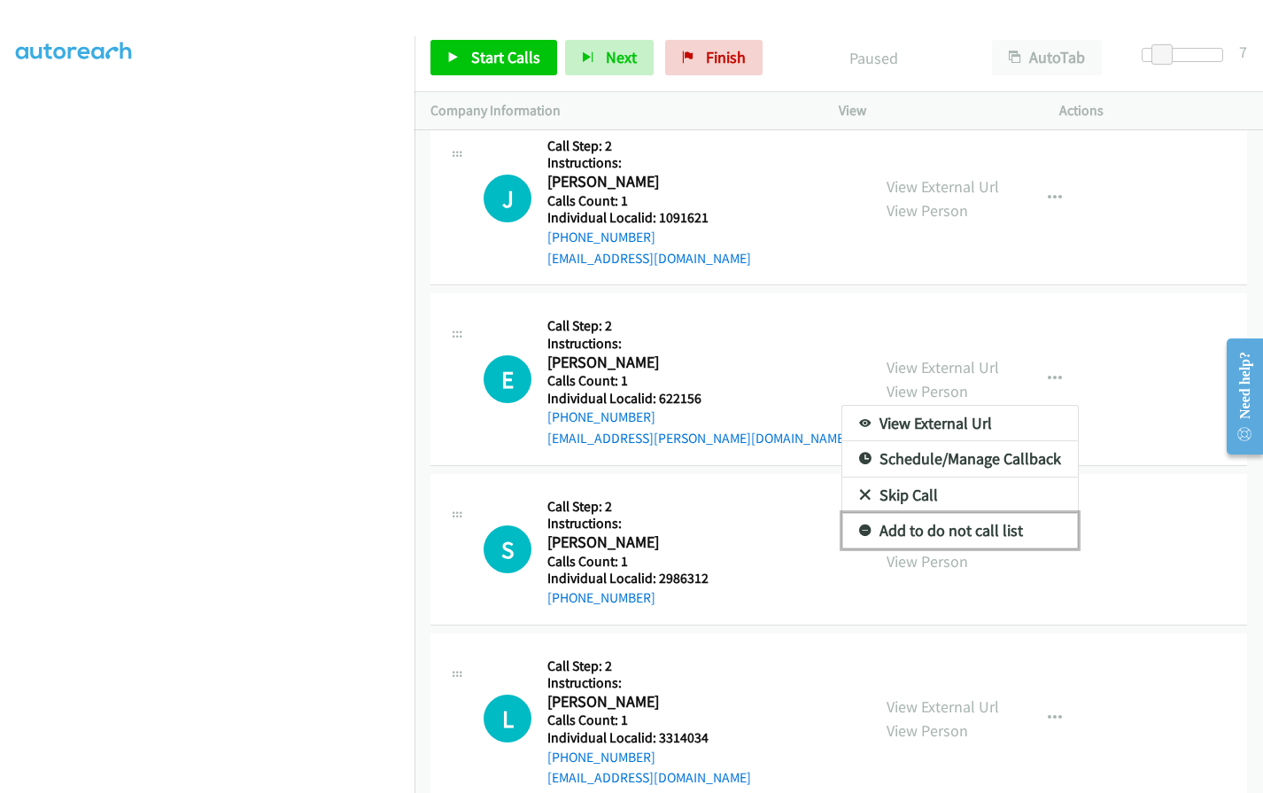
click at [859, 525] on icon at bounding box center [865, 531] width 12 height 12
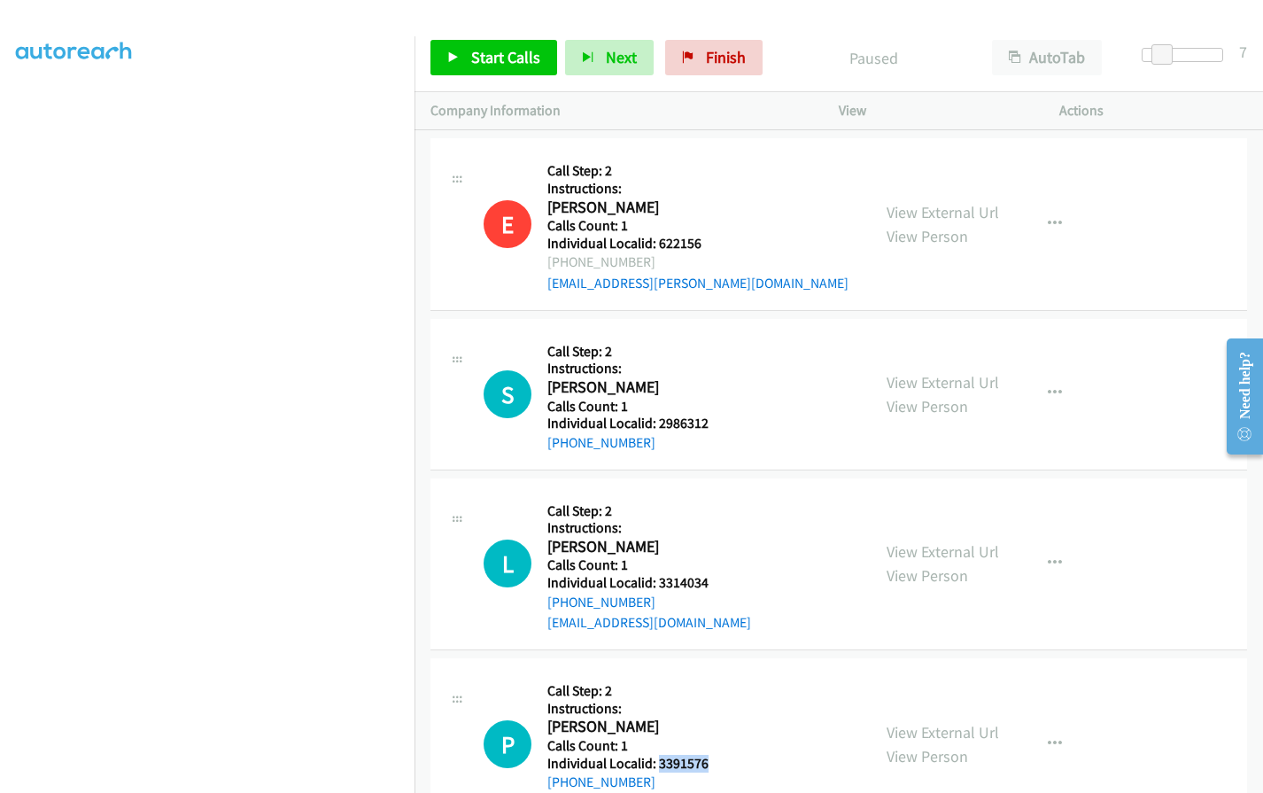
scroll to position [9499, 0]
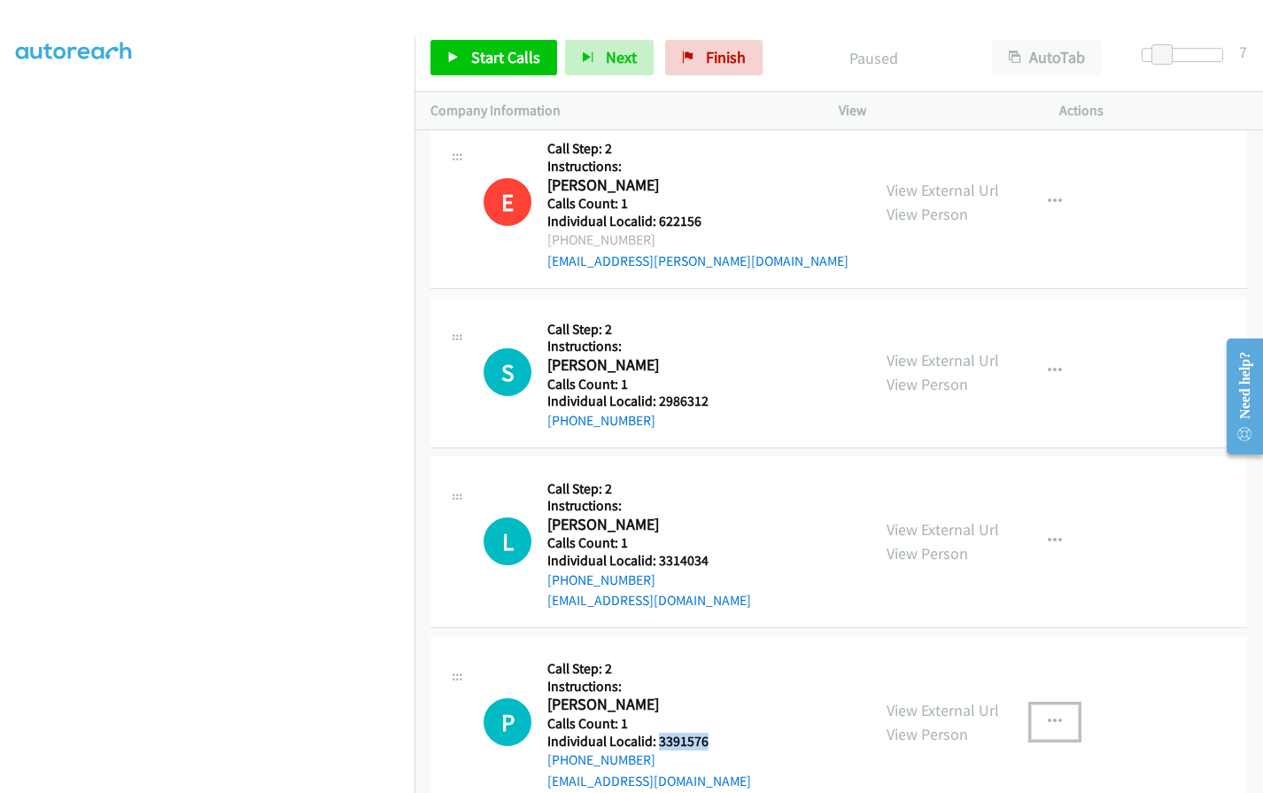
click at [1063, 704] on button "button" at bounding box center [1055, 721] width 48 height 35
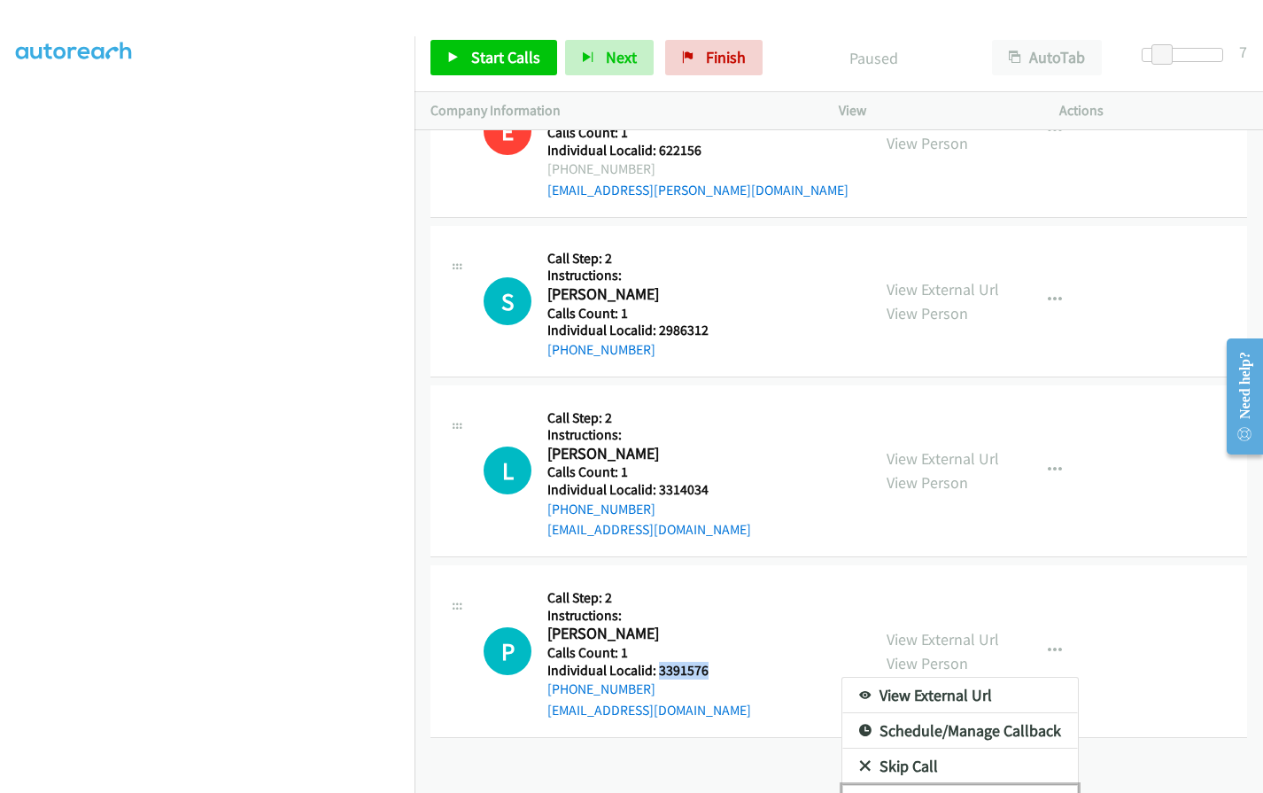
click at [859, 792] on icon at bounding box center [865, 803] width 12 height 12
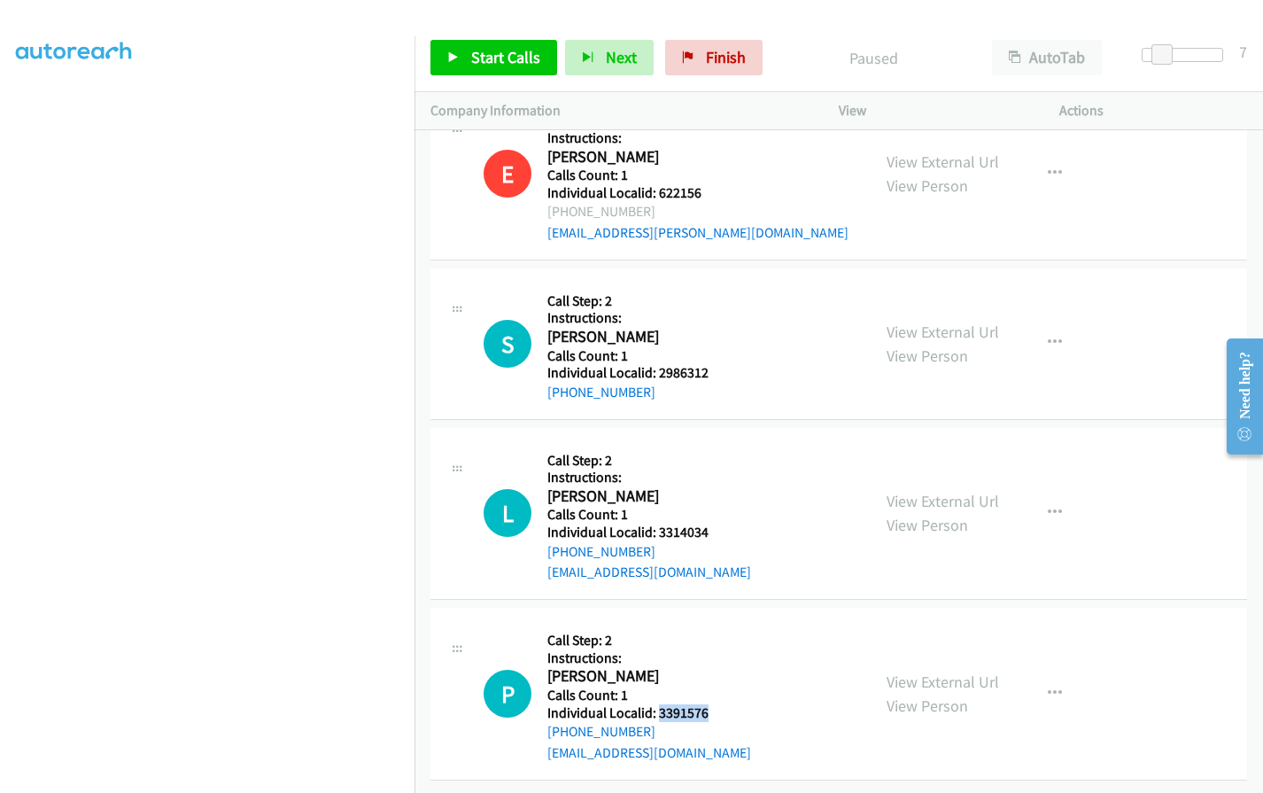
scroll to position [9499, 0]
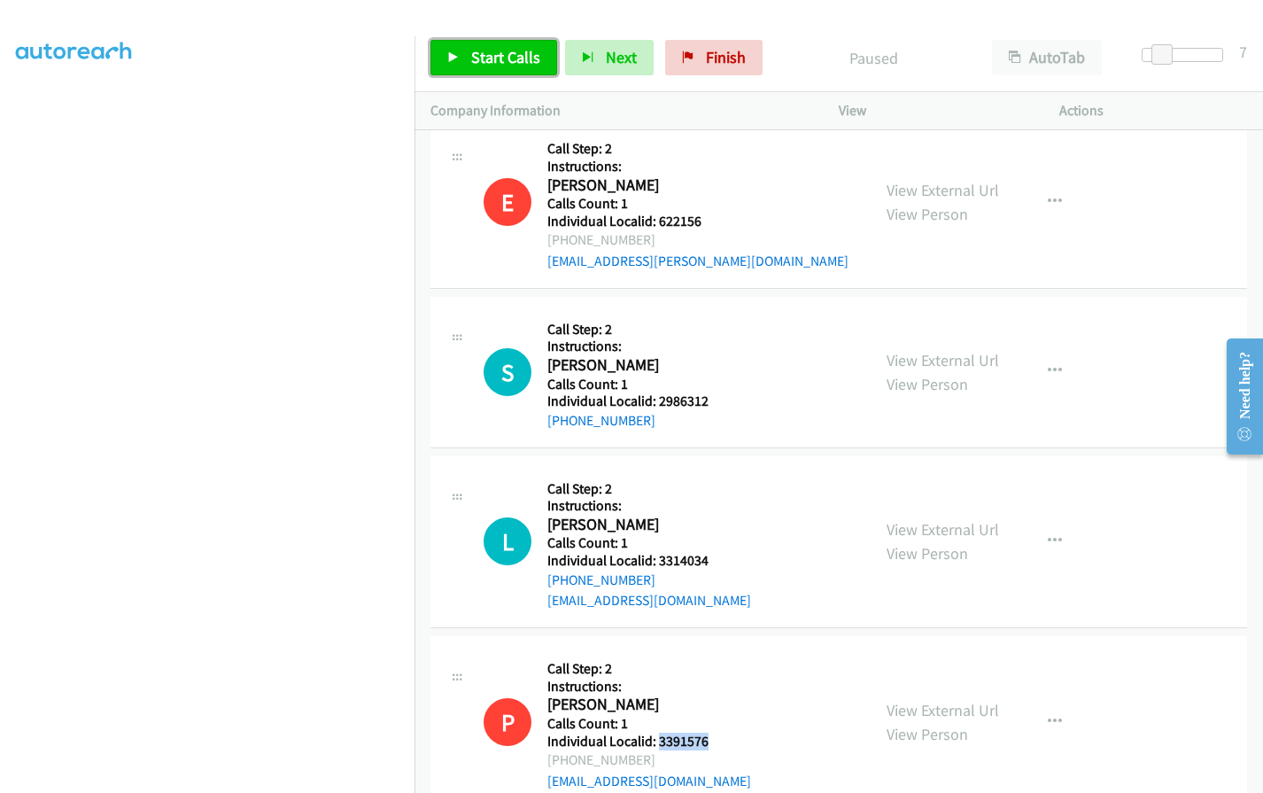
click at [488, 59] on span "Start Calls" at bounding box center [505, 57] width 69 height 20
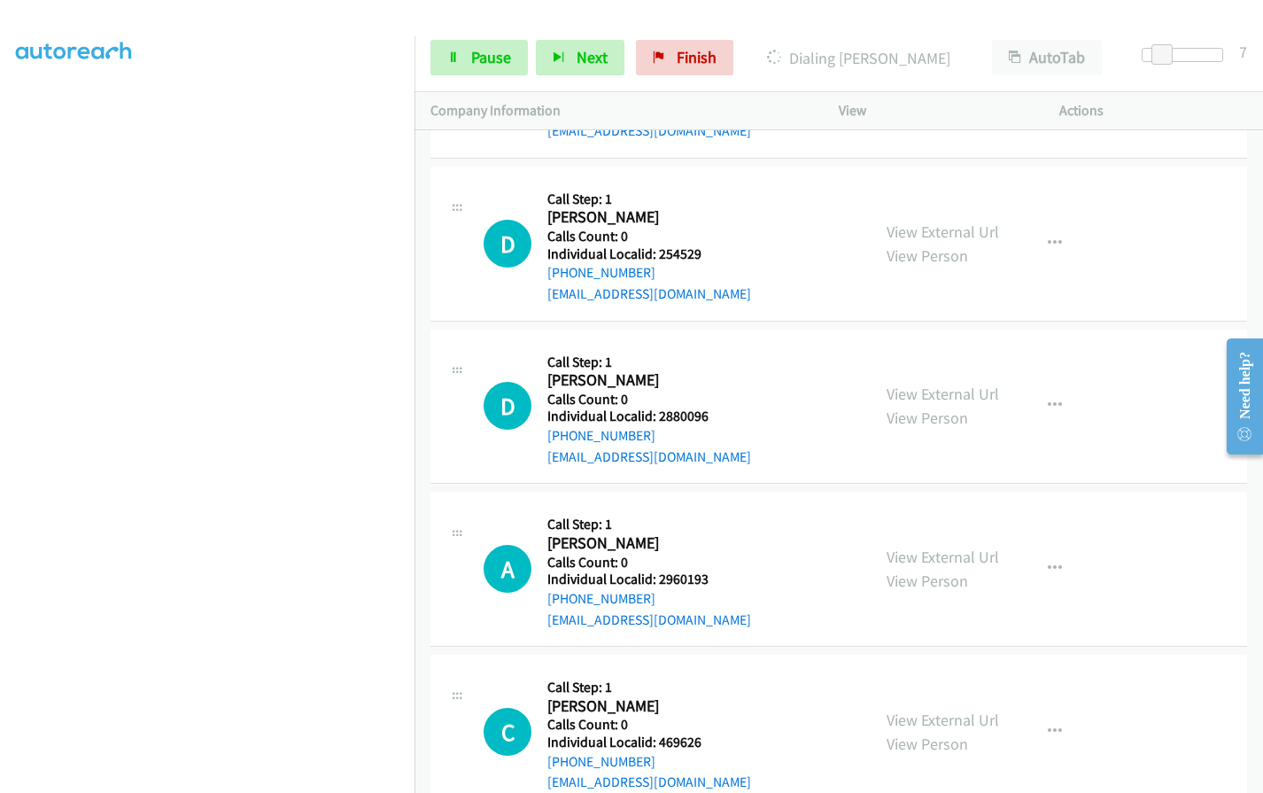
scroll to position [10229, 0]
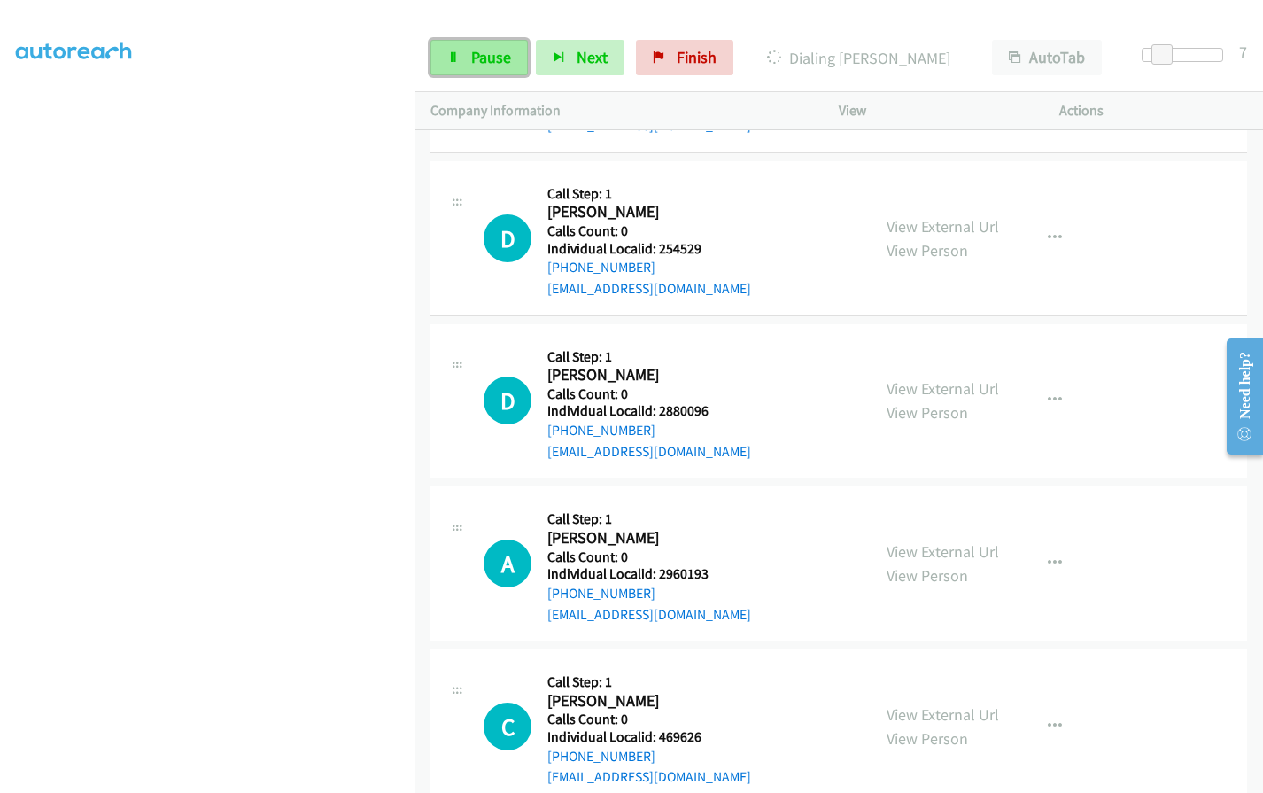
click at [484, 53] on span "Pause" at bounding box center [491, 57] width 40 height 20
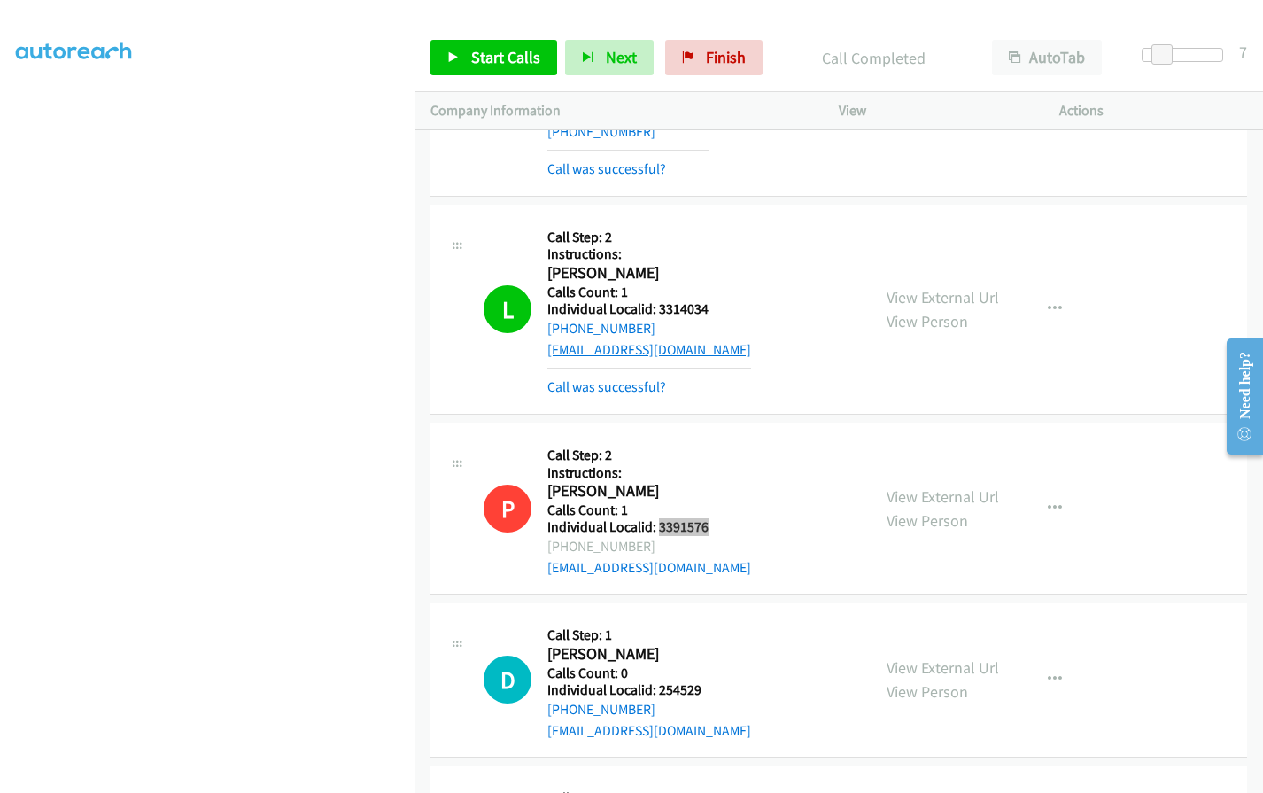
scroll to position [9824, 0]
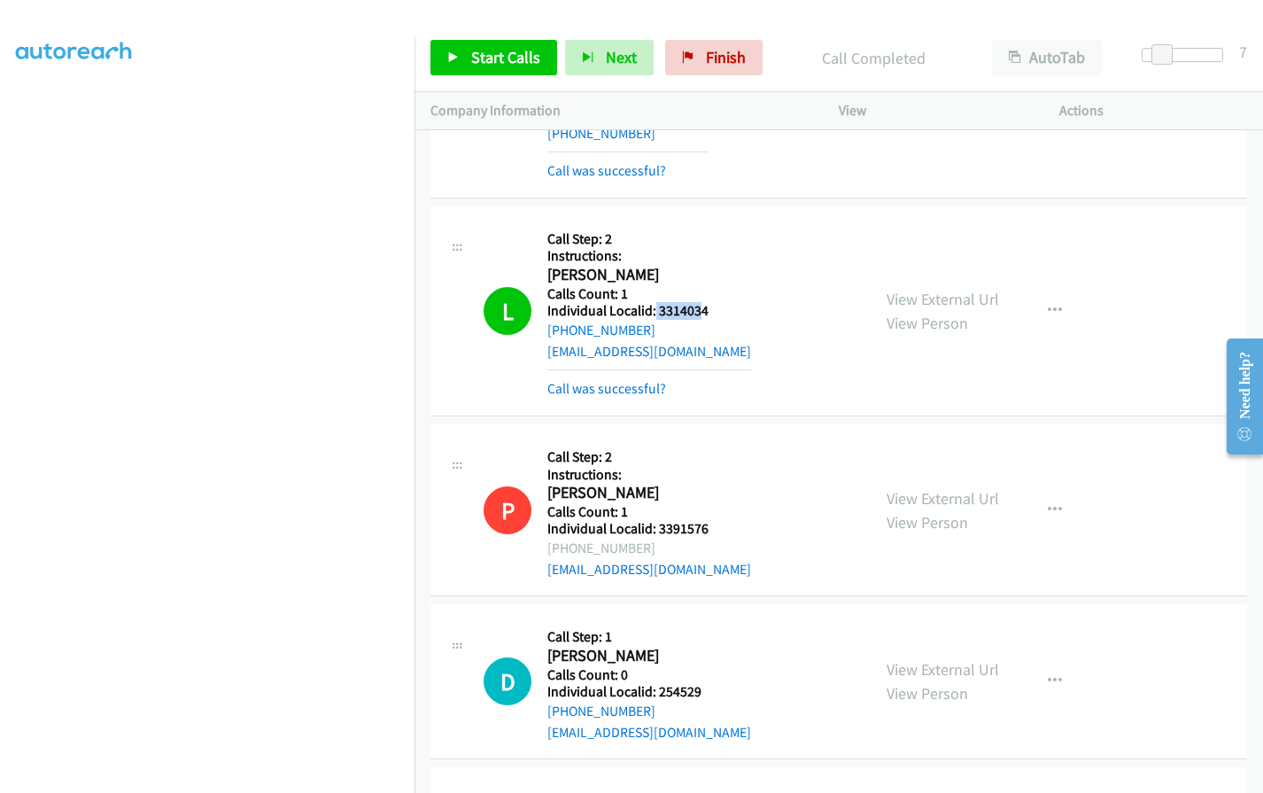
drag, startPoint x: 654, startPoint y: 267, endPoint x: 700, endPoint y: 267, distance: 46.0
click at [700, 302] on h5 "Individual Localid: 3314034" at bounding box center [649, 311] width 204 height 18
click at [685, 285] on h5 "Calls Count: 1" at bounding box center [649, 294] width 204 height 18
drag, startPoint x: 659, startPoint y: 266, endPoint x: 707, endPoint y: 266, distance: 47.8
click at [707, 302] on h5 "Individual Localid: 3314034" at bounding box center [649, 311] width 204 height 18
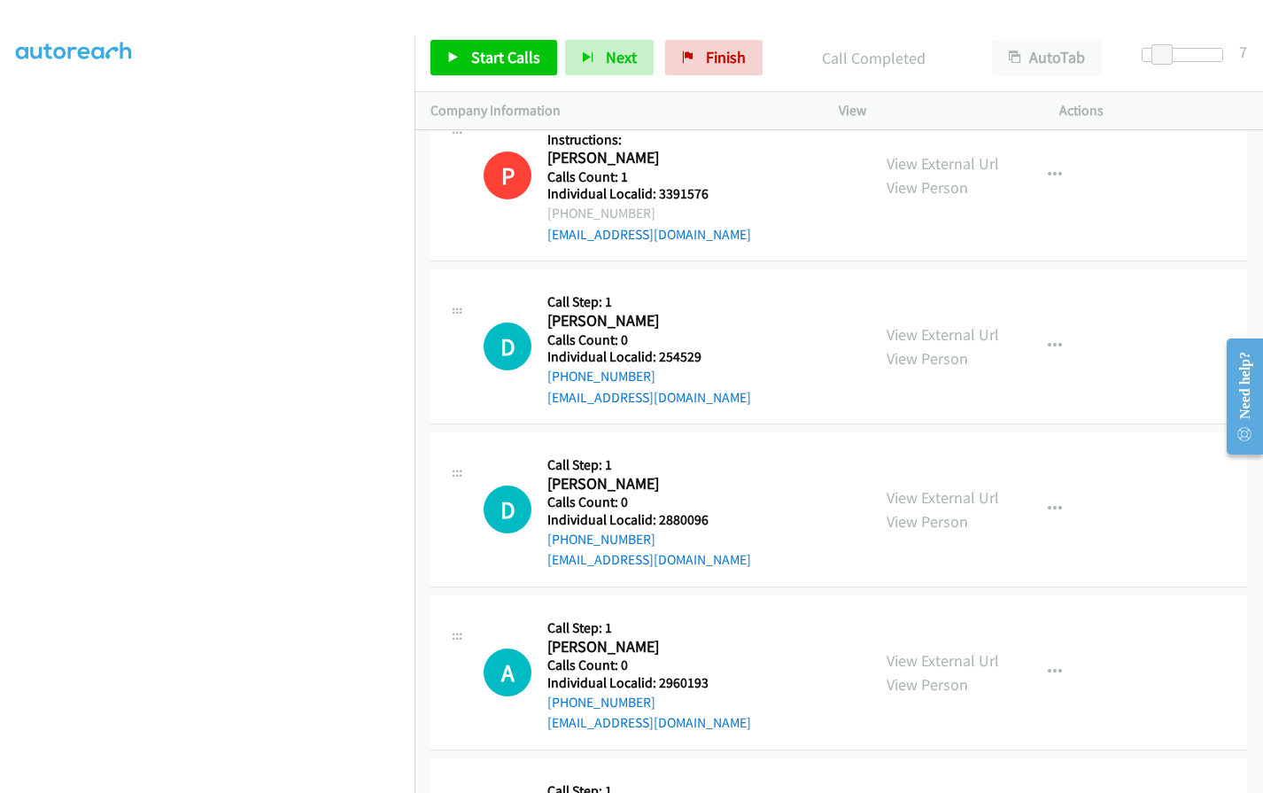
scroll to position [10222, 0]
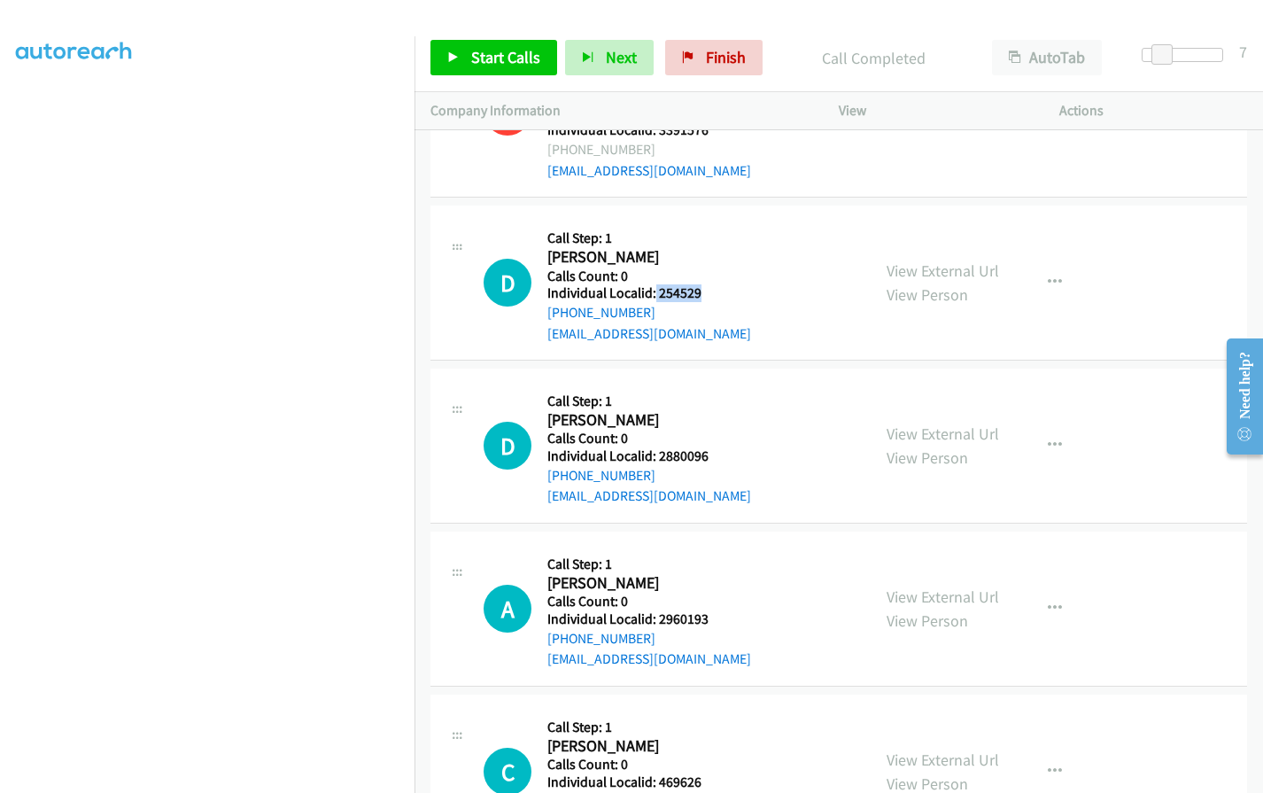
drag, startPoint x: 654, startPoint y: 249, endPoint x: 704, endPoint y: 249, distance: 50.5
click at [704, 249] on div "D Callback Scheduled Call Step: 1 [PERSON_NAME] America/New_York Calls Count: 0…" at bounding box center [668, 282] width 371 height 122
drag, startPoint x: 657, startPoint y: 412, endPoint x: 716, endPoint y: 408, distance: 59.4
click at [716, 408] on div "D Callback Scheduled Call Step: 1 [PERSON_NAME] America/New_York Calls Count: 0…" at bounding box center [668, 445] width 371 height 122
drag, startPoint x: 659, startPoint y: 576, endPoint x: 710, endPoint y: 575, distance: 51.4
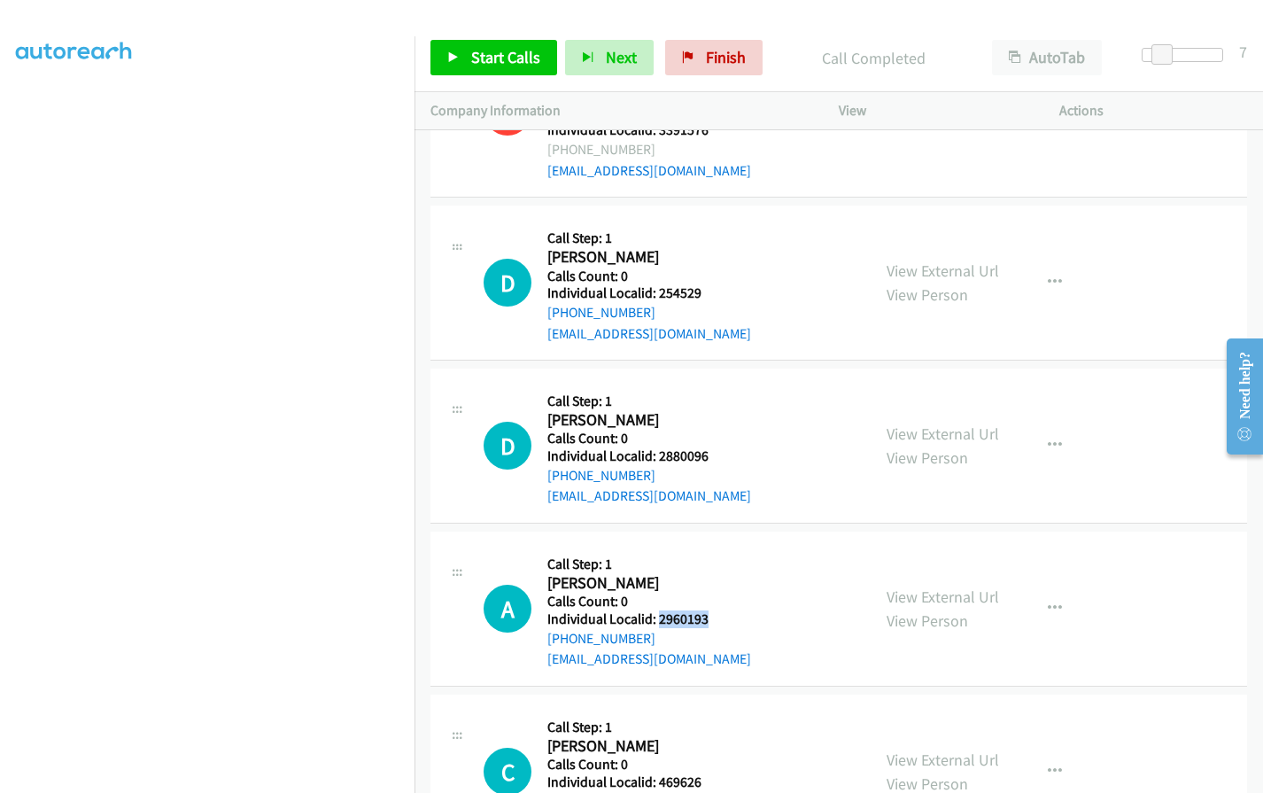
click at [710, 575] on div "A Callback Scheduled Call Step: 1 [PERSON_NAME] America/New_York Calls Count: 0…" at bounding box center [668, 608] width 371 height 122
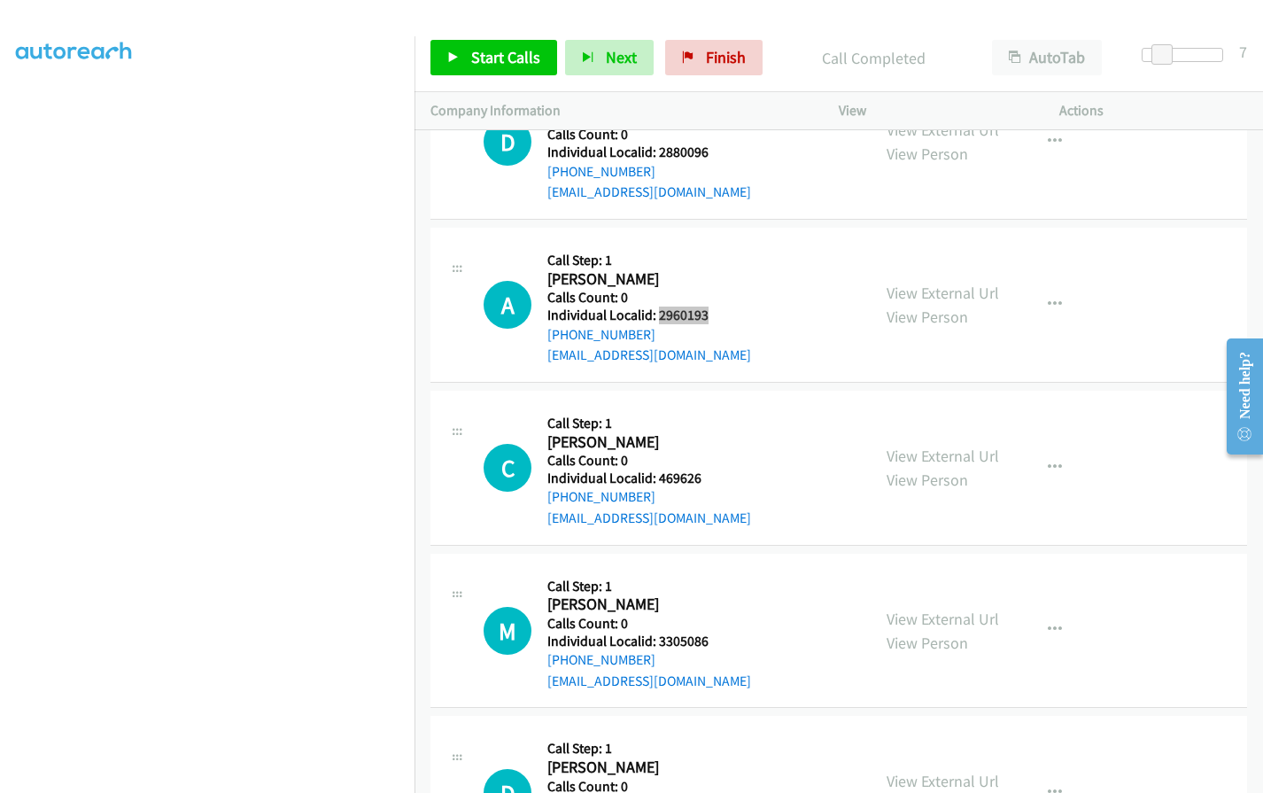
scroll to position [10532, 0]
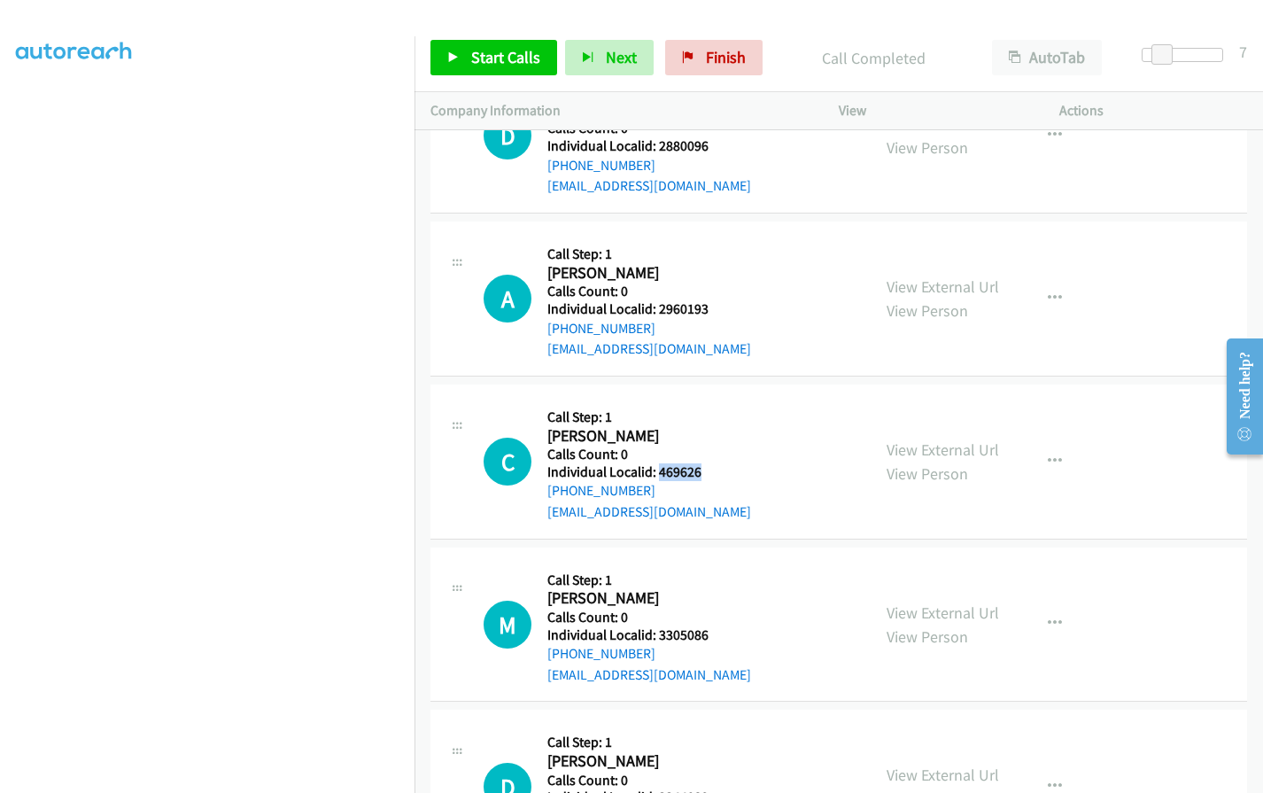
drag, startPoint x: 657, startPoint y: 429, endPoint x: 709, endPoint y: 429, distance: 52.2
click at [709, 429] on div "C Callback Scheduled Call Step: 1 [PERSON_NAME] America/New_York Calls Count: 0…" at bounding box center [668, 461] width 371 height 122
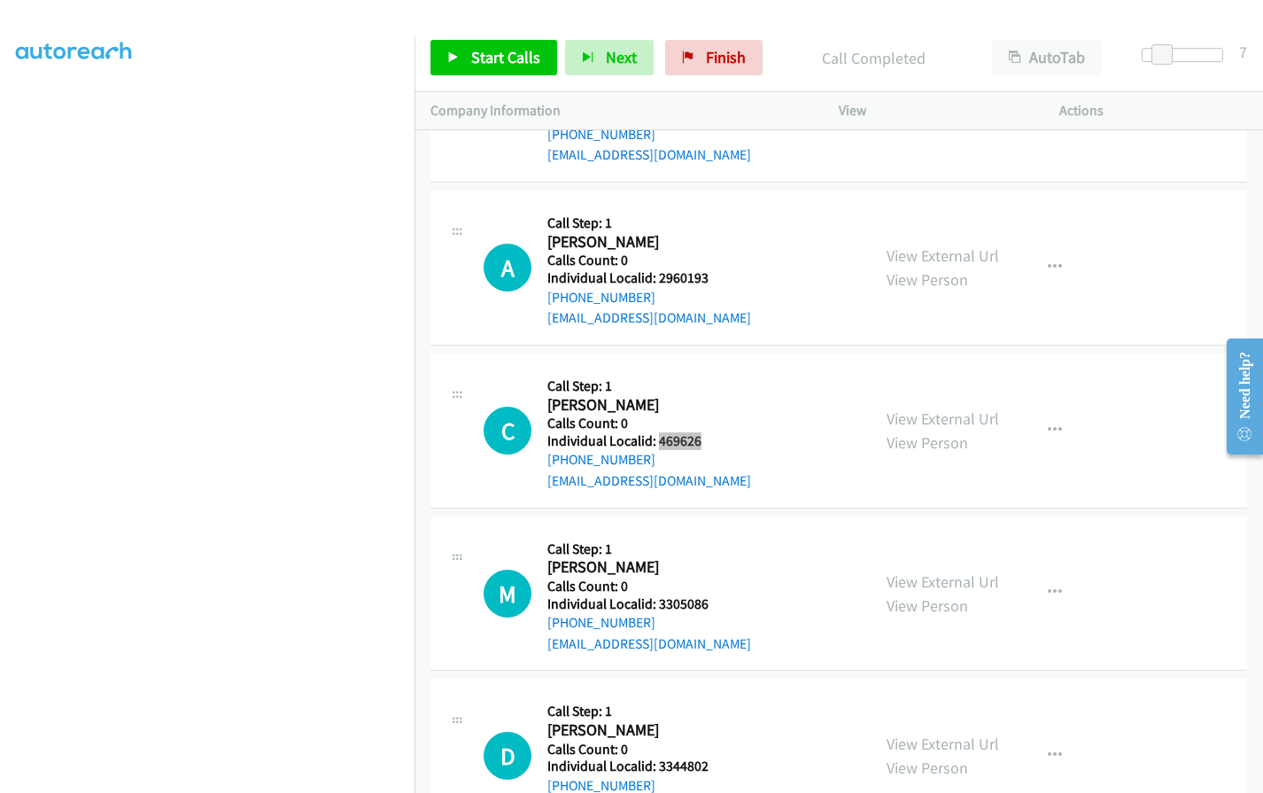
scroll to position [10665, 0]
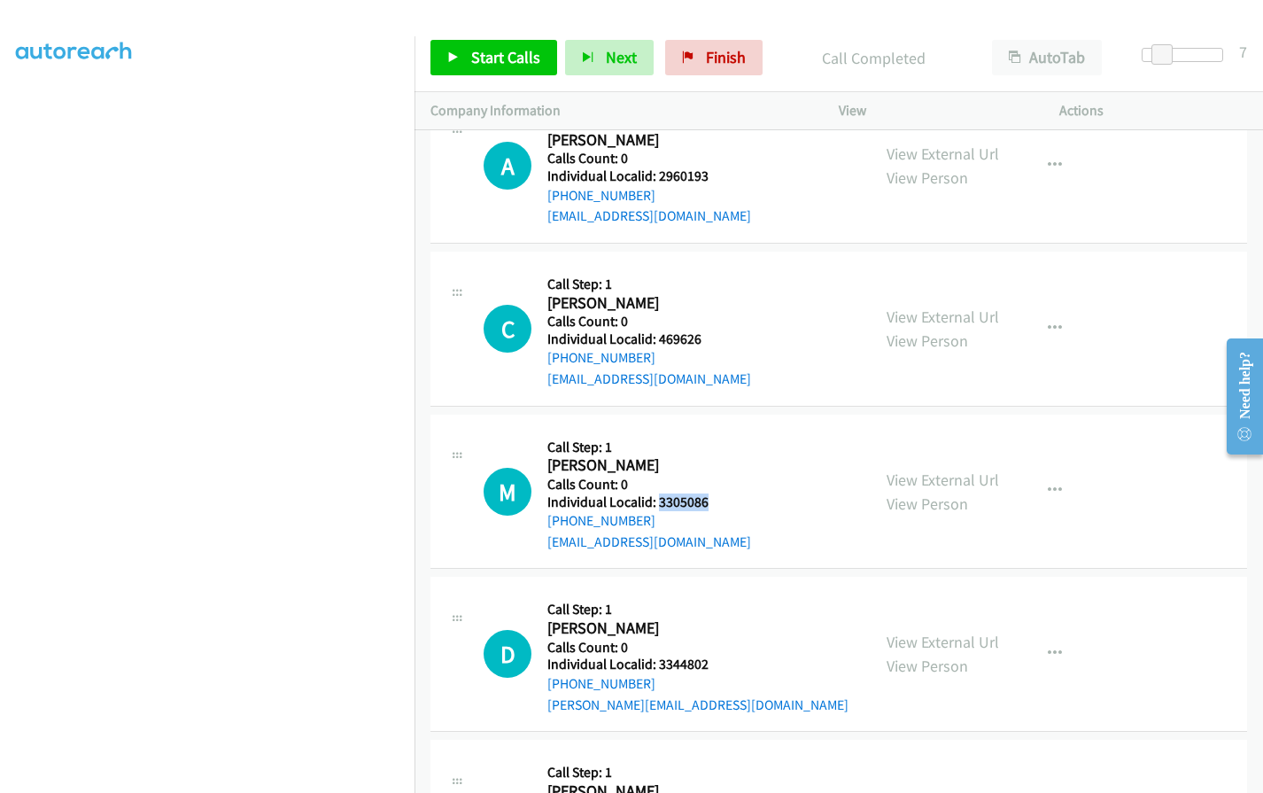
drag, startPoint x: 656, startPoint y: 457, endPoint x: 714, endPoint y: 456, distance: 57.6
click at [714, 493] on h5 "Individual Localid: 3305086" at bounding box center [649, 502] width 204 height 18
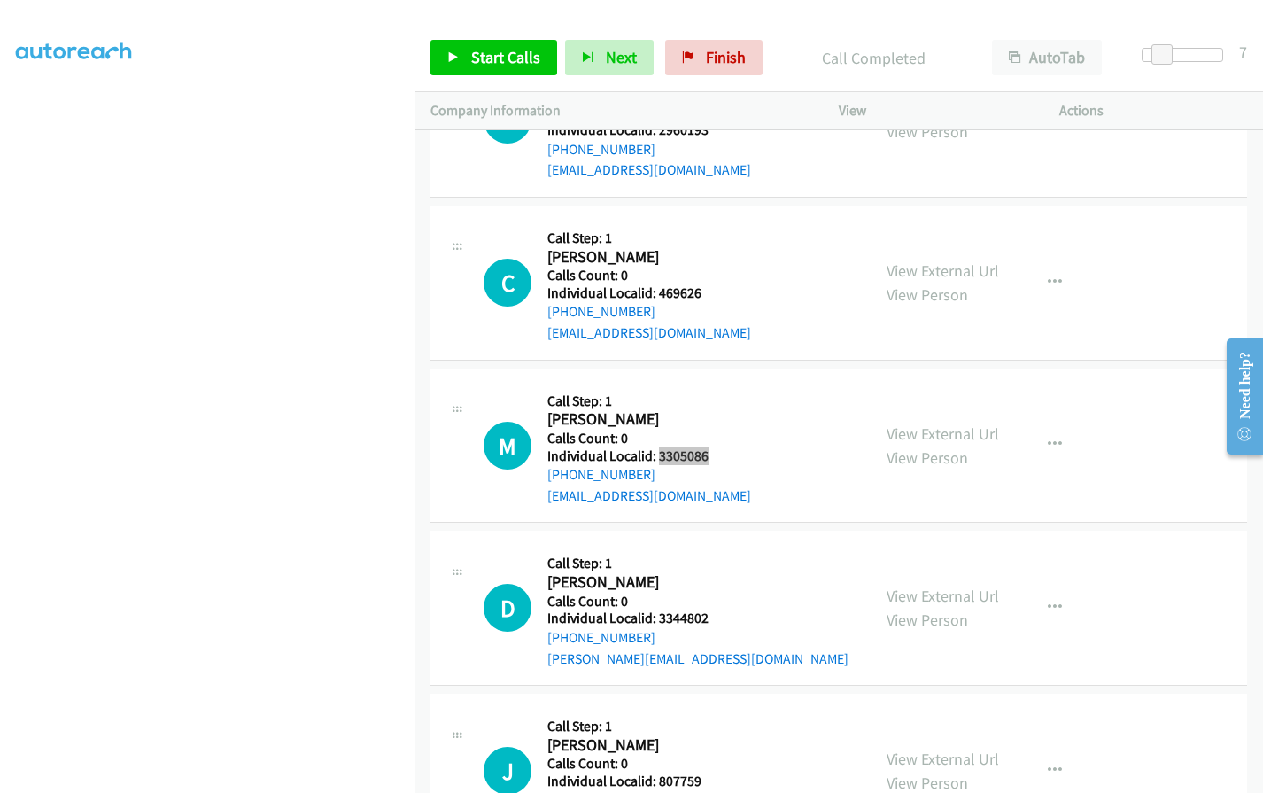
scroll to position [10864, 0]
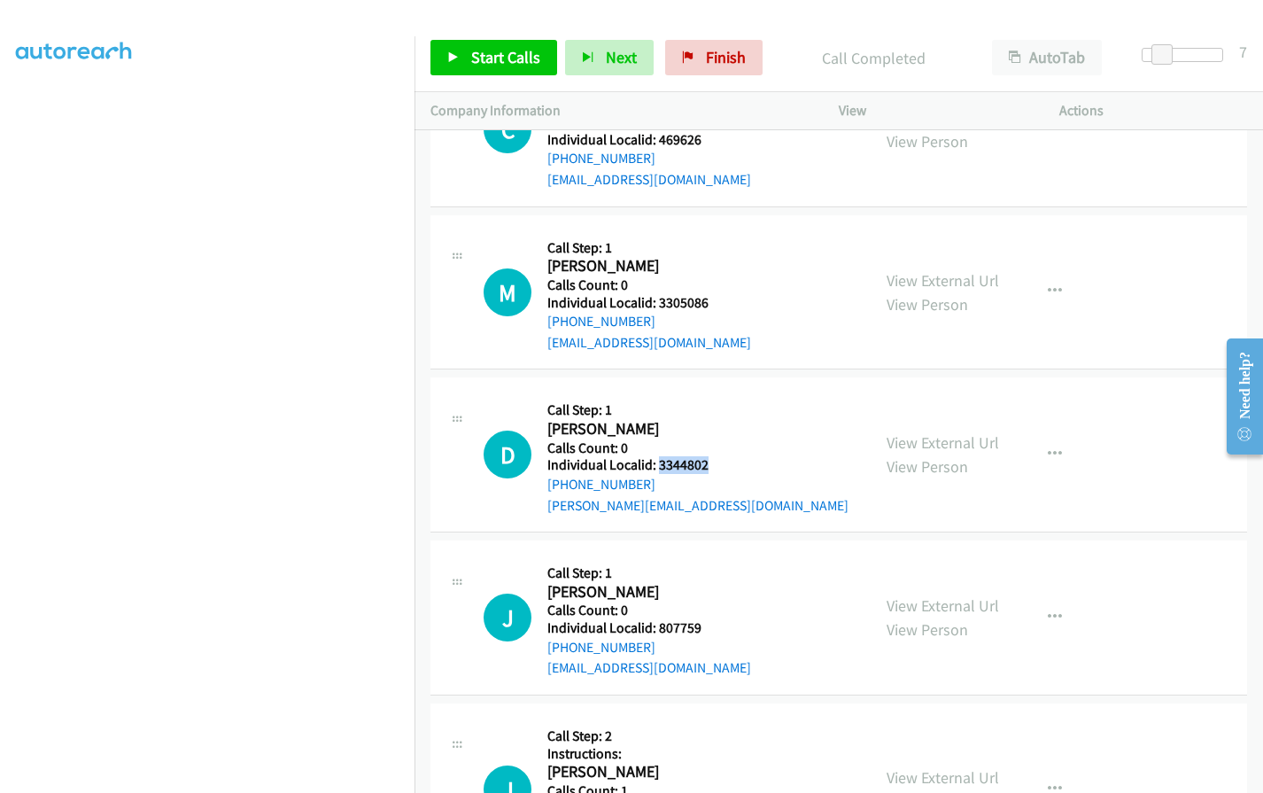
drag, startPoint x: 658, startPoint y: 420, endPoint x: 708, endPoint y: 420, distance: 49.6
click at [708, 456] on h5 "Individual Localid: 3344802" at bounding box center [697, 465] width 301 height 18
drag, startPoint x: 653, startPoint y: 578, endPoint x: 705, endPoint y: 579, distance: 52.3
click at [705, 579] on div "J Callback Scheduled Call Step: 1 [PERSON_NAME] America/[GEOGRAPHIC_DATA] Calls…" at bounding box center [668, 617] width 371 height 122
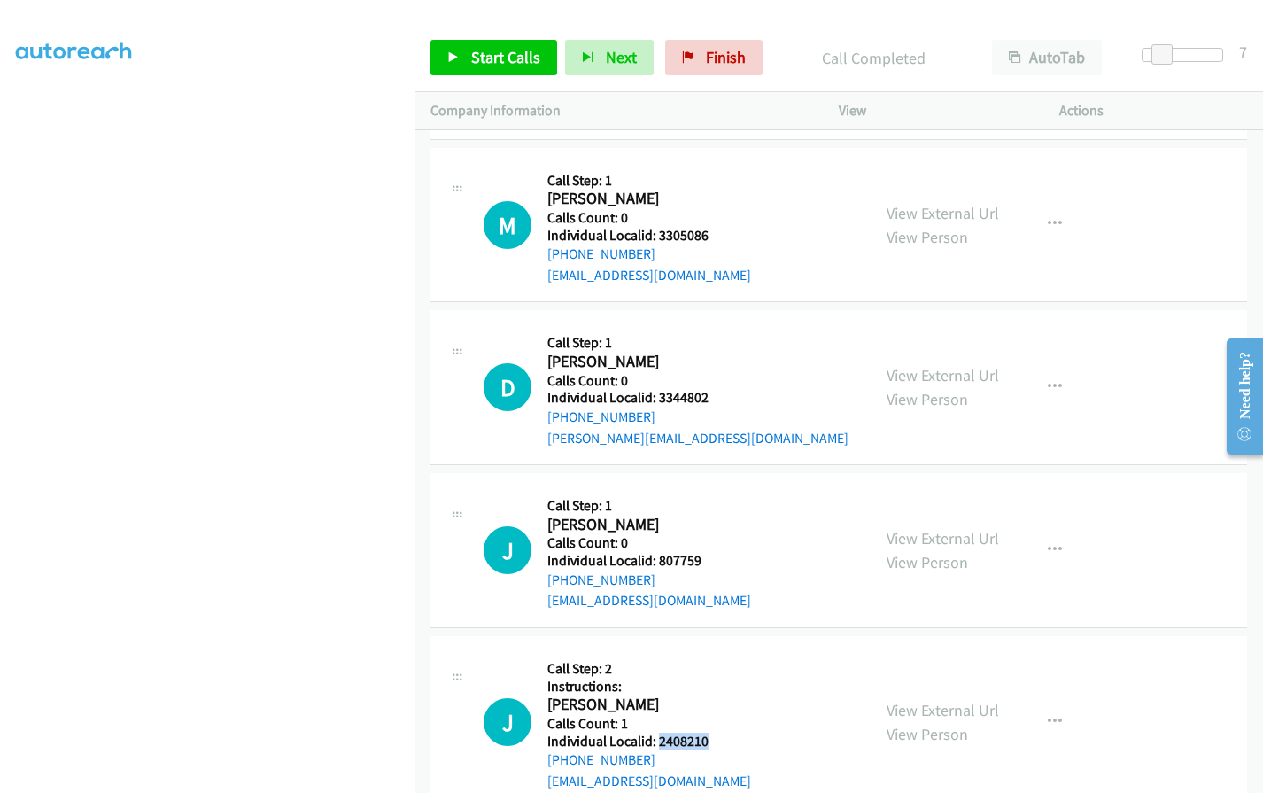
drag, startPoint x: 658, startPoint y: 693, endPoint x: 710, endPoint y: 698, distance: 52.4
click at [710, 698] on div "J Callback Scheduled Call Step: 2 Instructions: [PERSON_NAME] [GEOGRAPHIC_DATA]…" at bounding box center [668, 722] width 371 height 140
click at [471, 48] on span "Start Calls" at bounding box center [505, 57] width 69 height 20
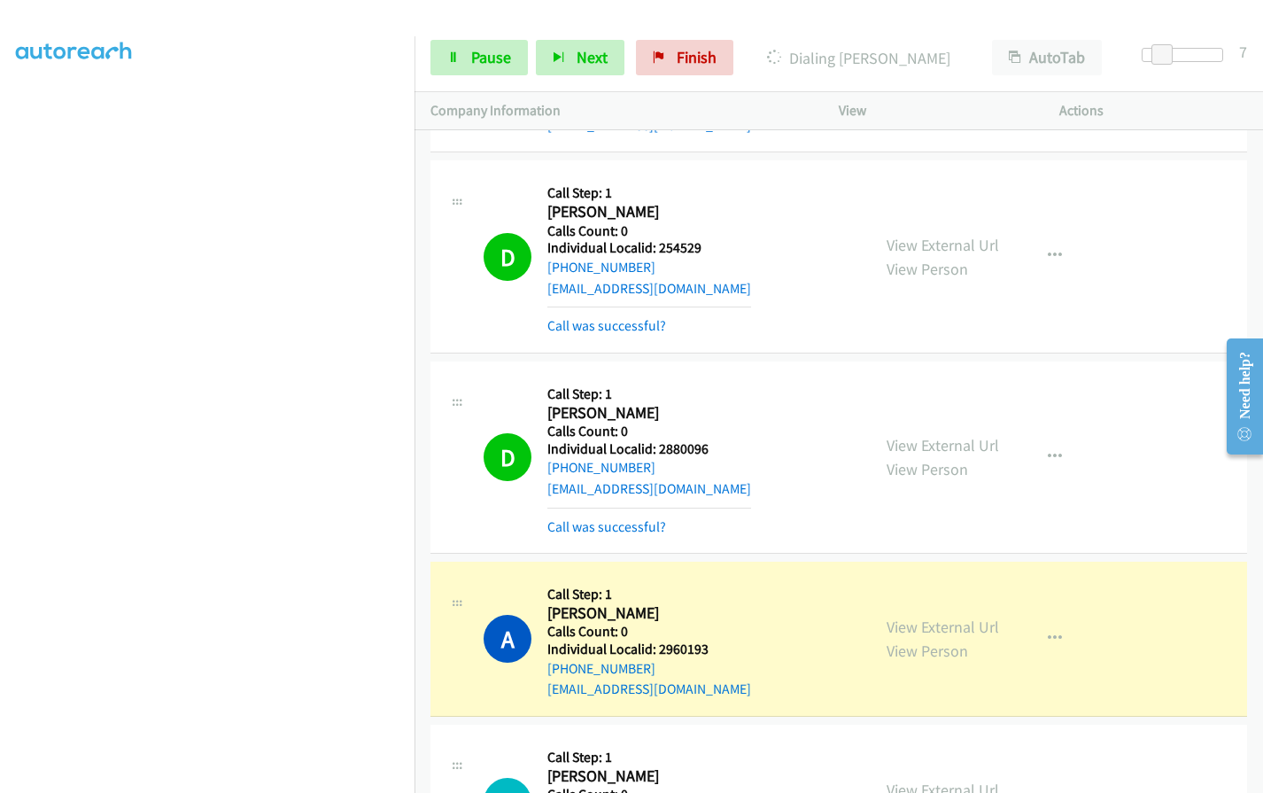
scroll to position [200, 0]
click at [486, 54] on span "Pause" at bounding box center [491, 57] width 40 height 20
